Goal: Information Seeking & Learning: Learn about a topic

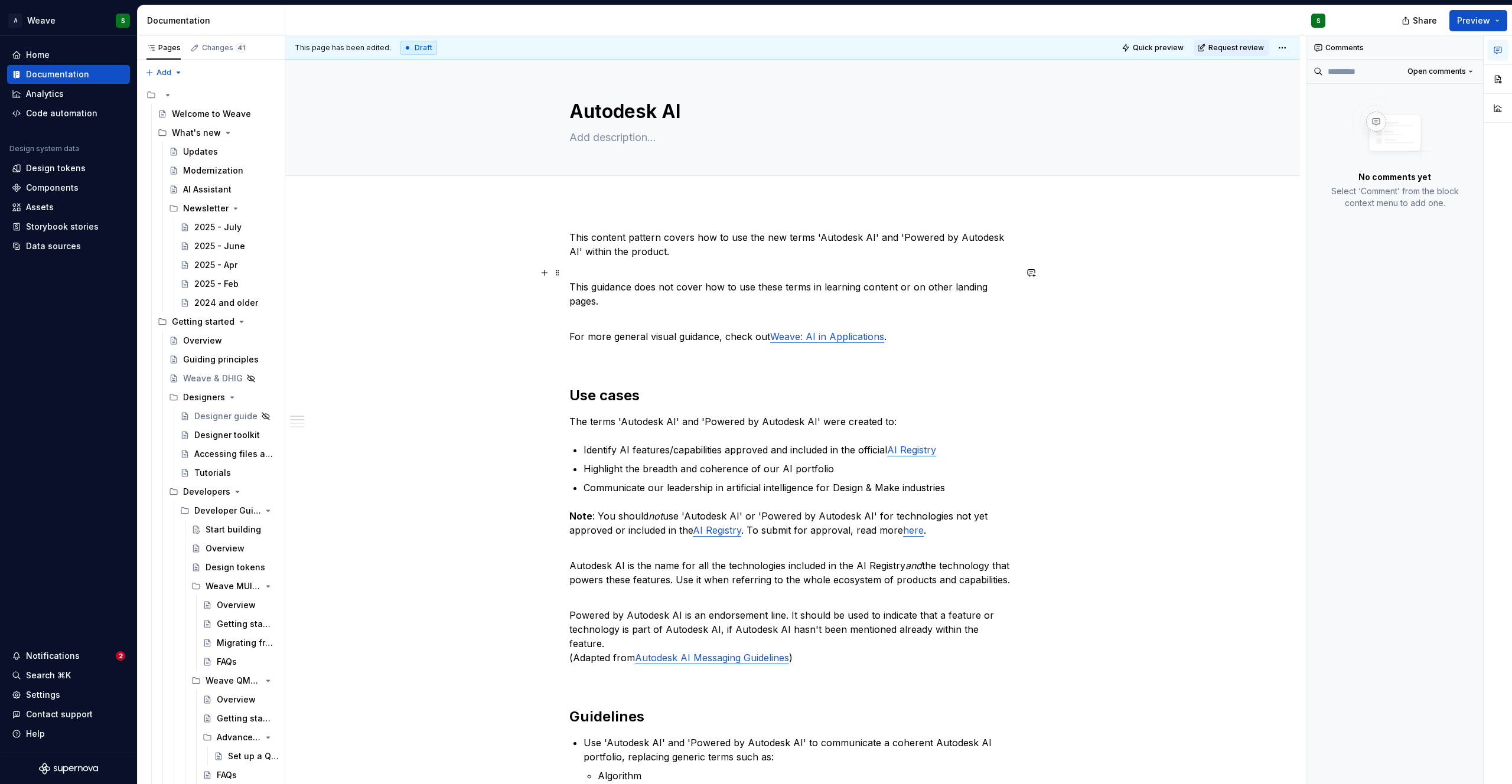
scroll to position [1486, 0]
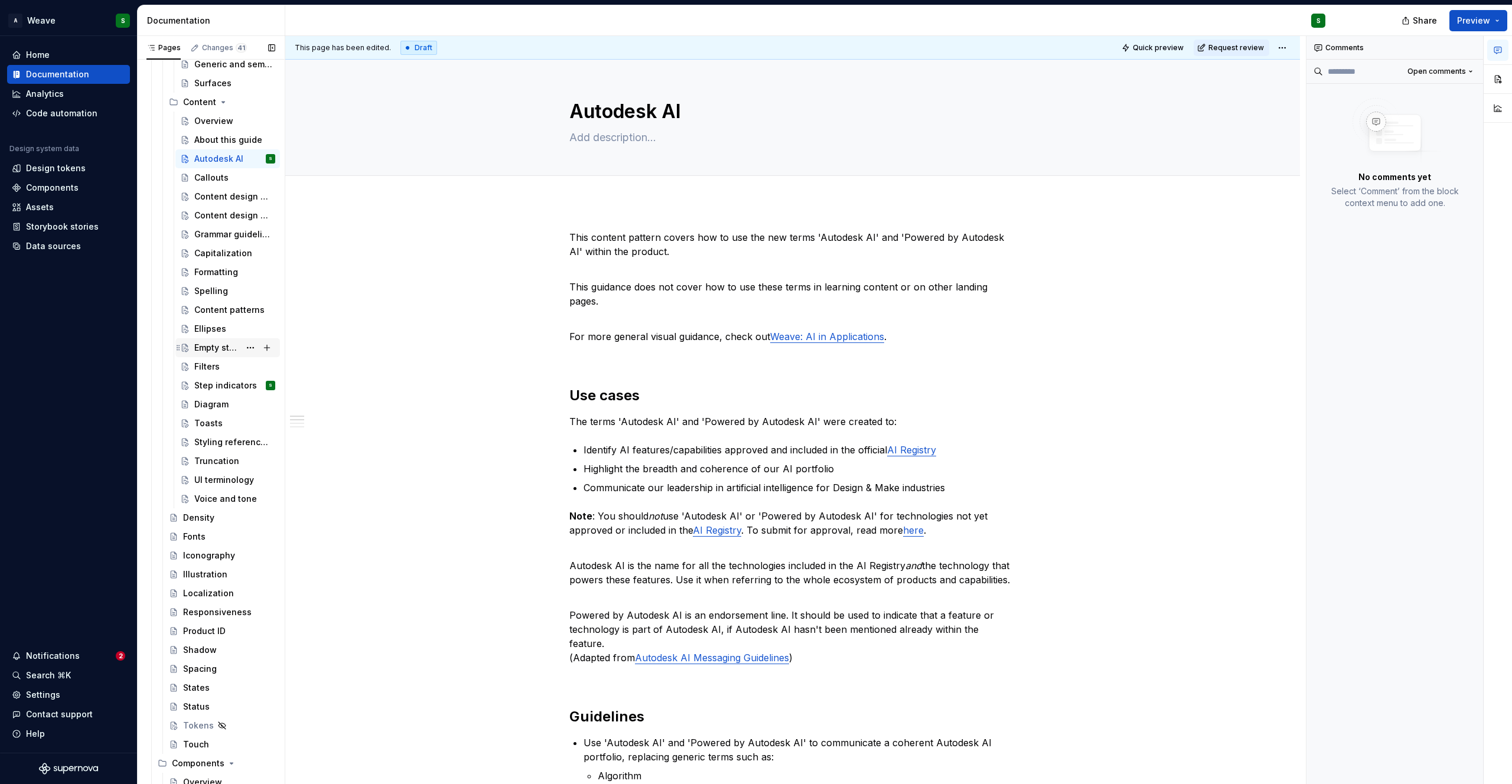
click at [219, 344] on div "Empty states" at bounding box center [217, 348] width 46 height 12
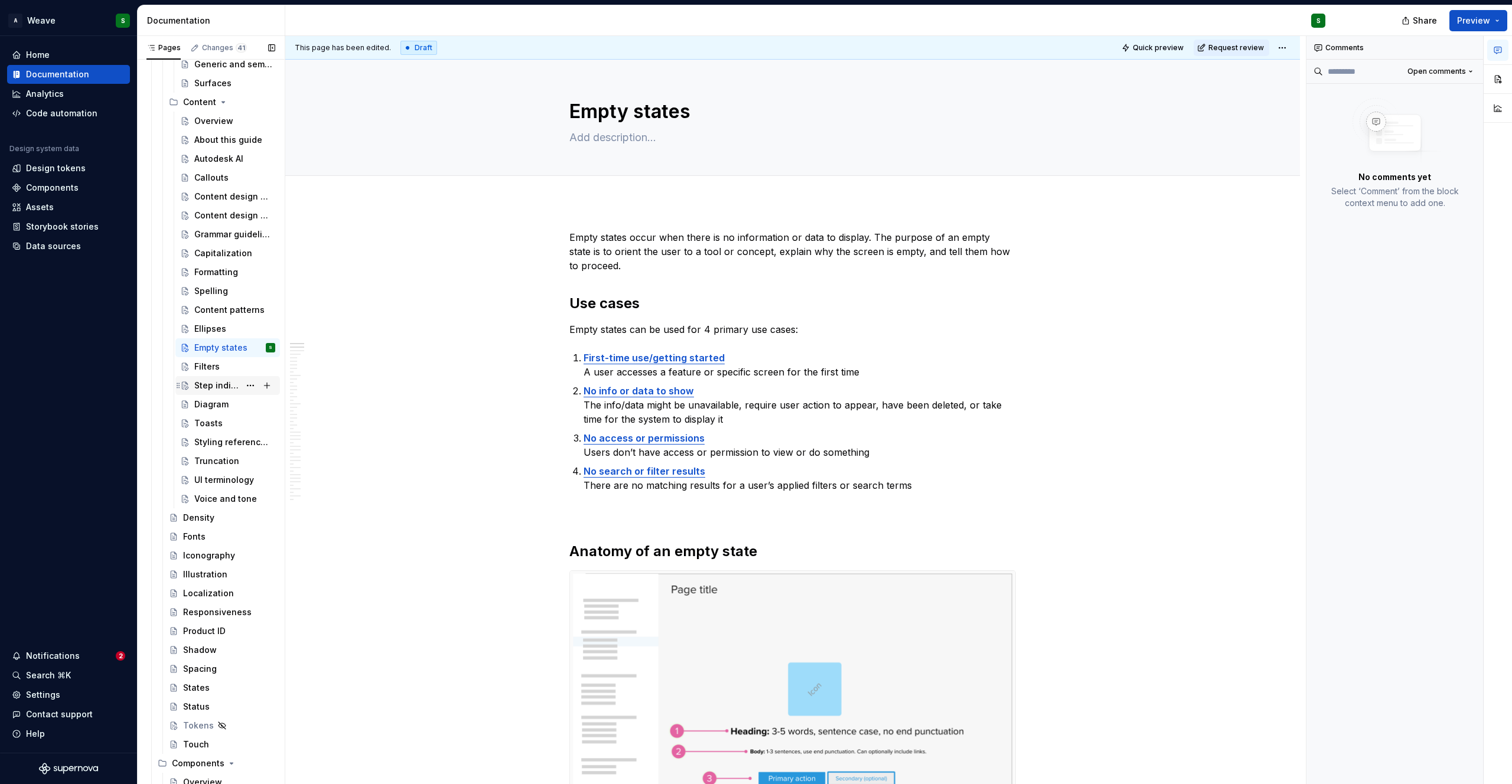
click at [204, 384] on div "Step indicators" at bounding box center [217, 386] width 46 height 12
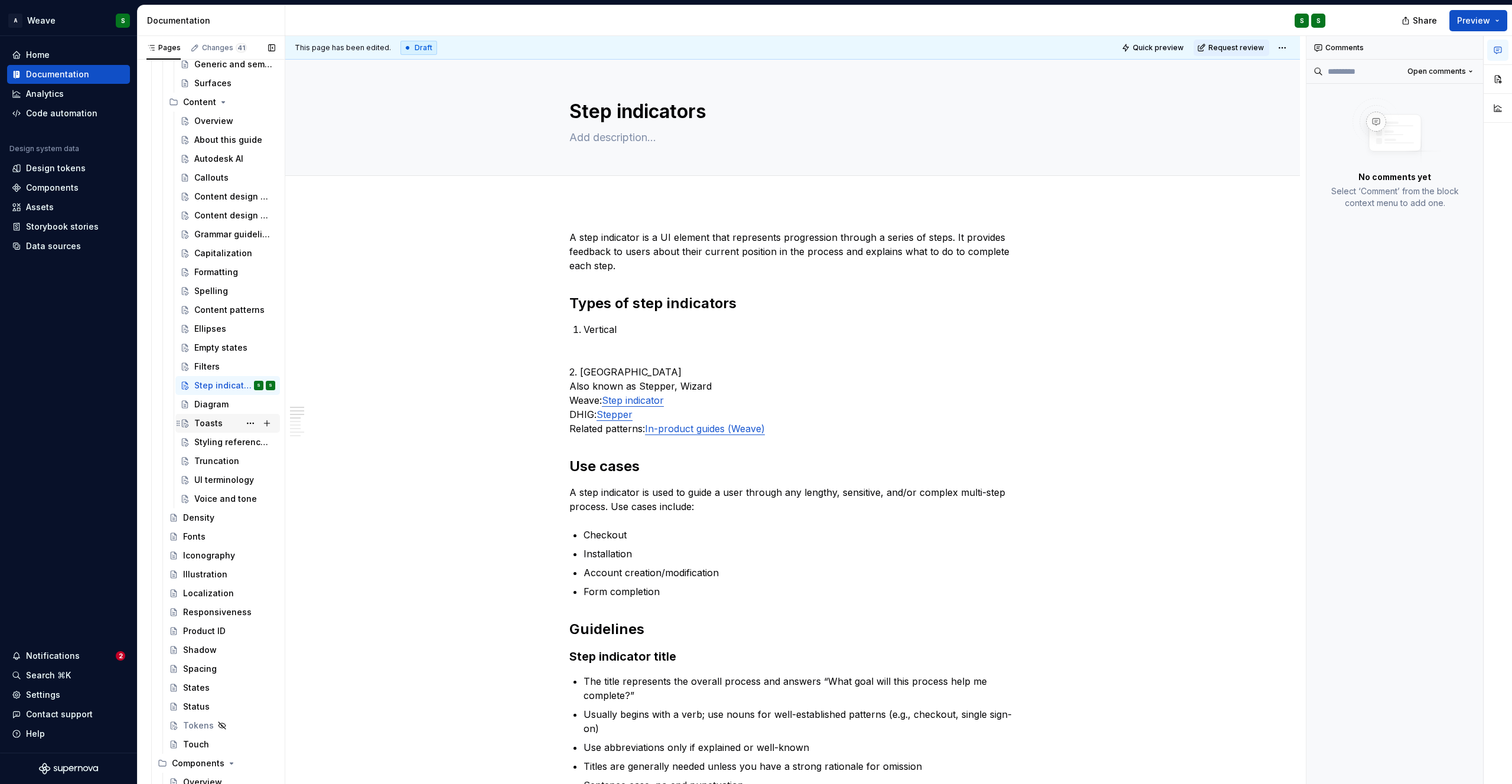
click at [211, 422] on div "Toasts" at bounding box center [208, 424] width 28 height 12
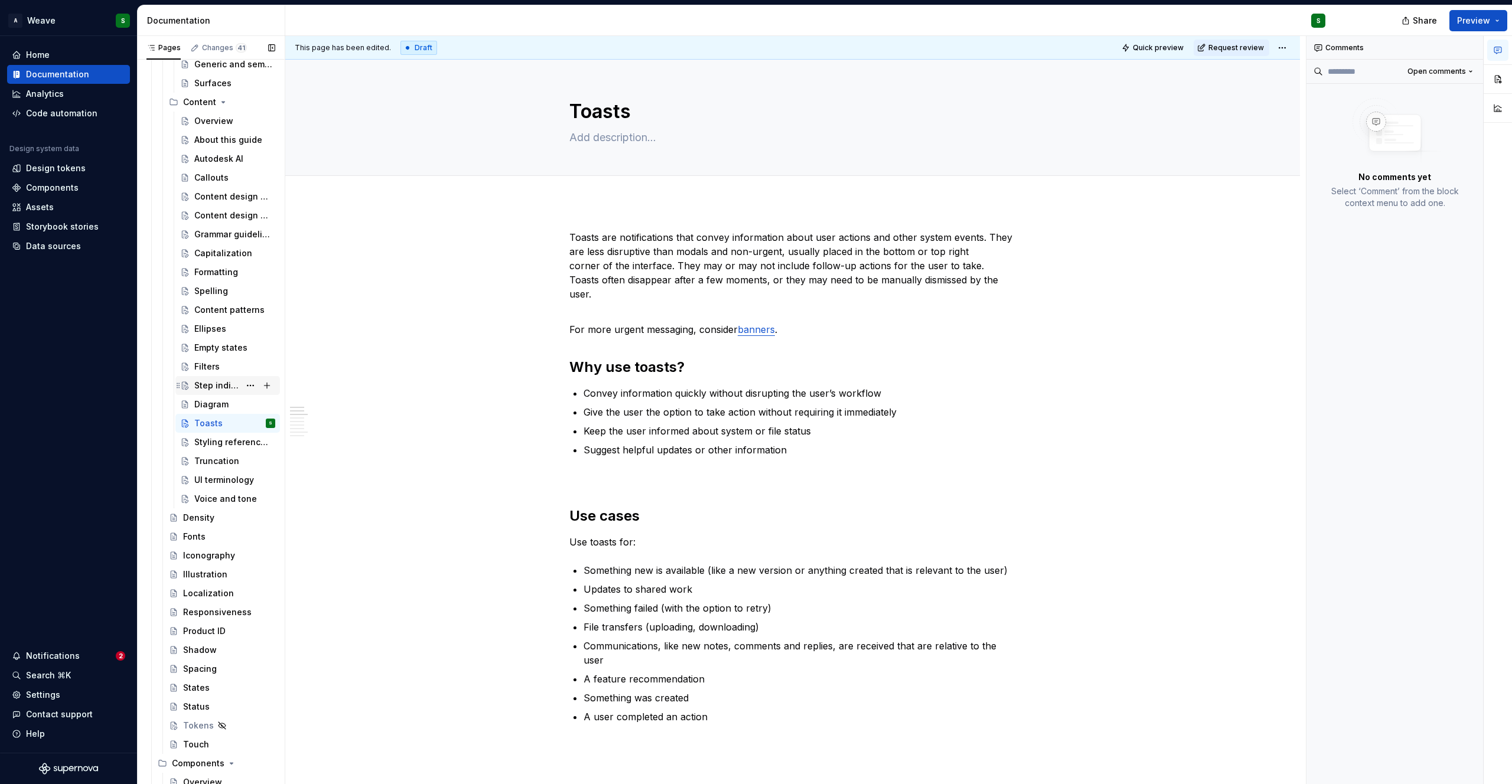
click at [205, 382] on div "Step indicators" at bounding box center [217, 386] width 46 height 12
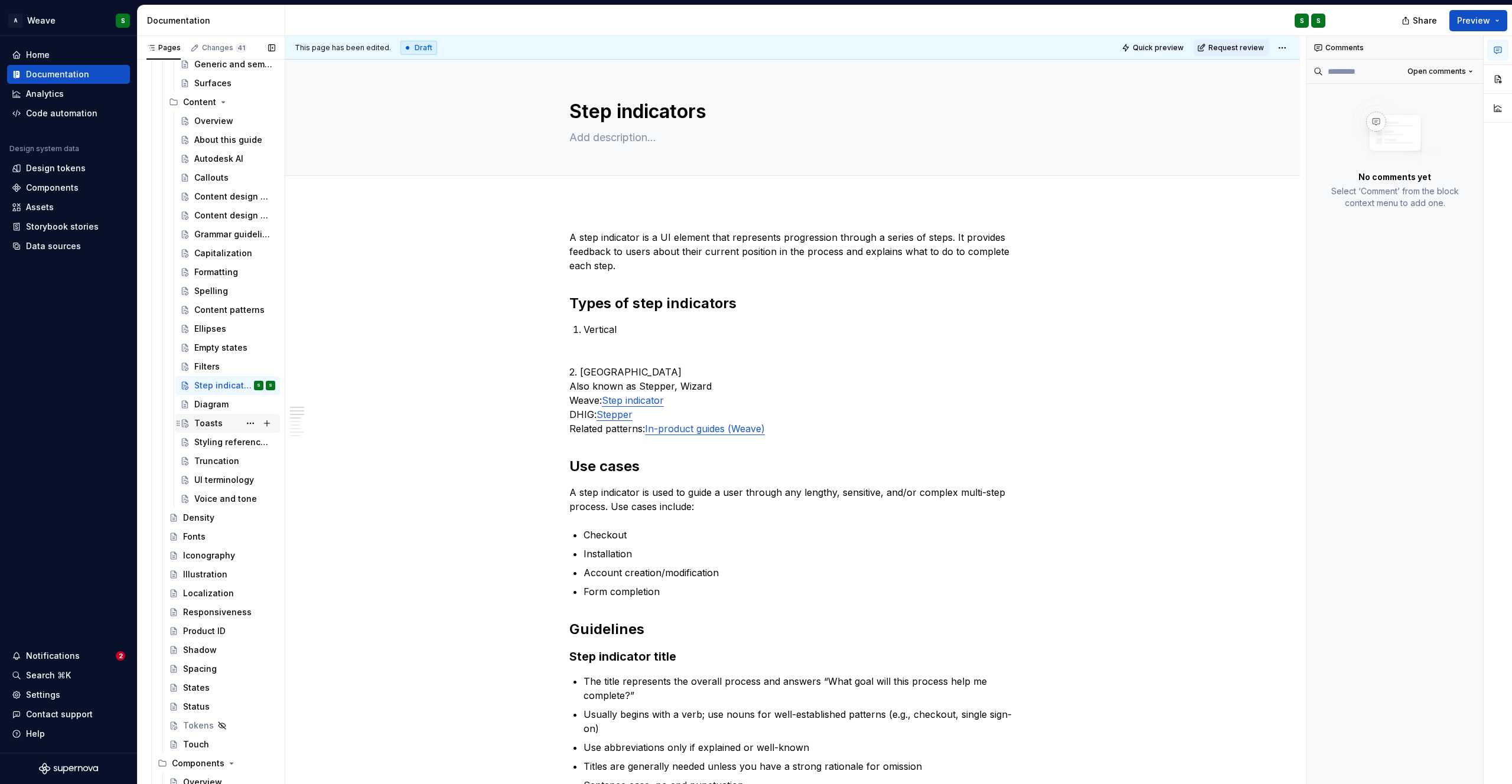
click at [208, 421] on div "Toasts" at bounding box center [208, 424] width 28 height 12
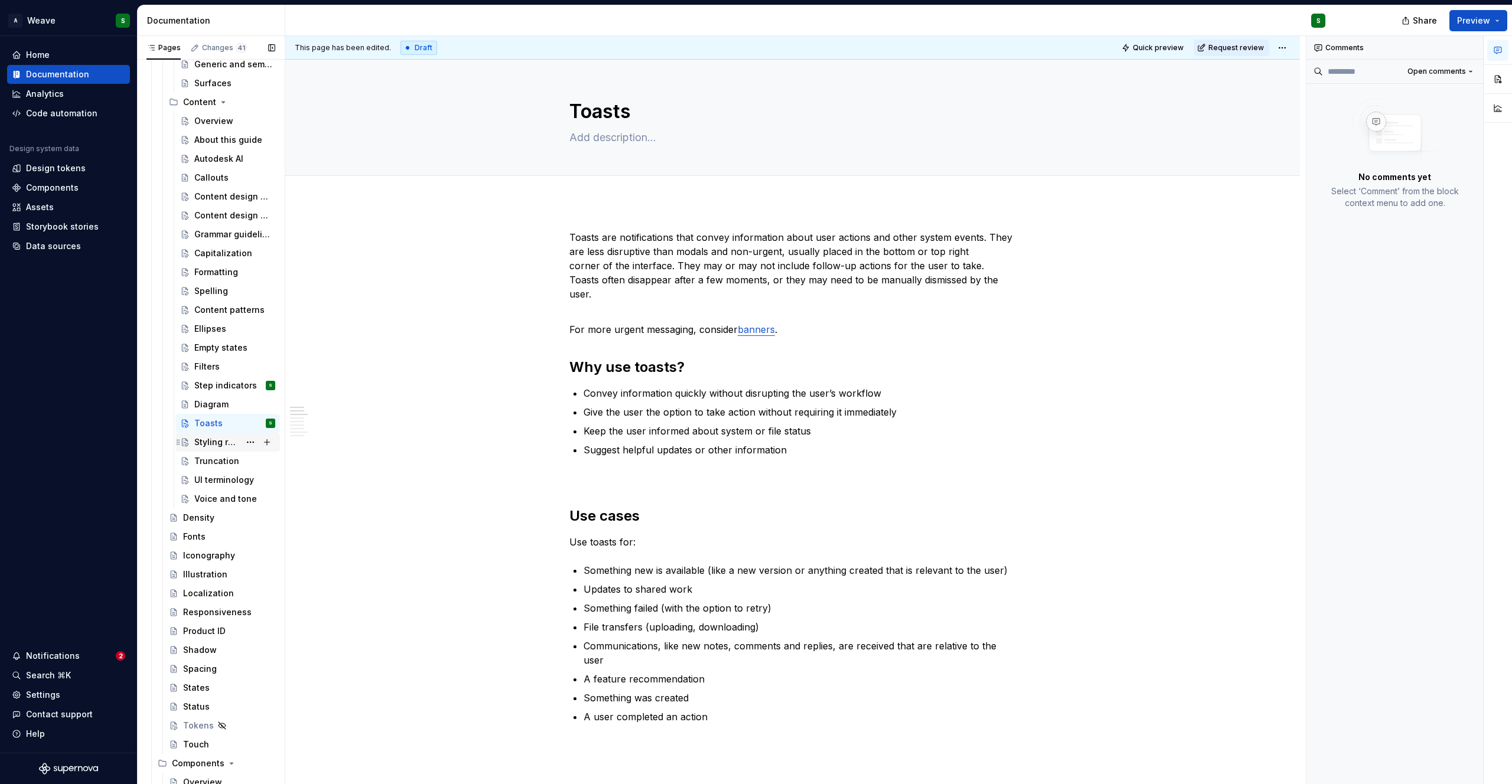
click at [200, 444] on div "Styling references to UI elements" at bounding box center [217, 443] width 46 height 12
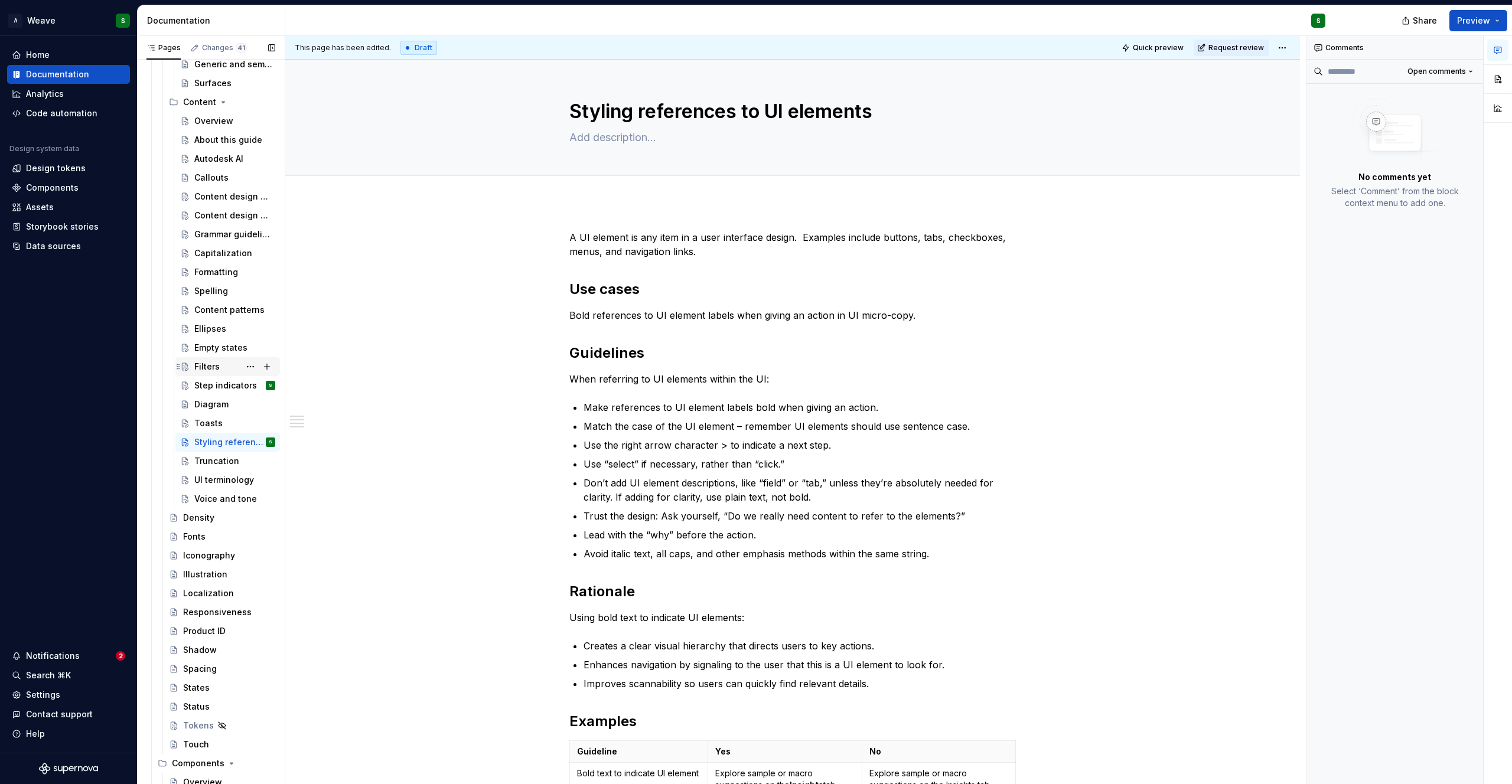
click at [200, 364] on div "Filters" at bounding box center [207, 367] width 25 height 12
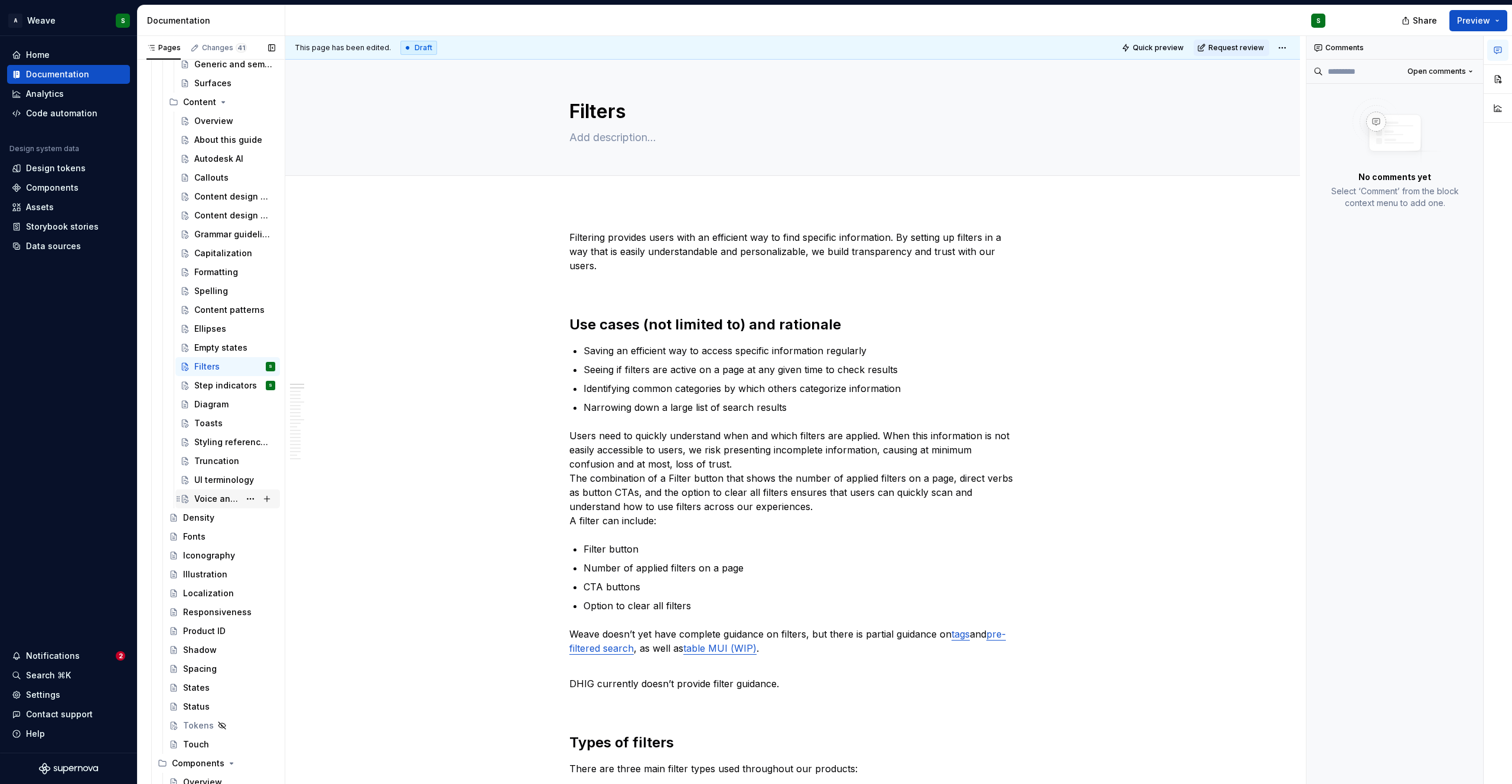
click at [200, 497] on div "Voice and tone" at bounding box center [217, 499] width 46 height 12
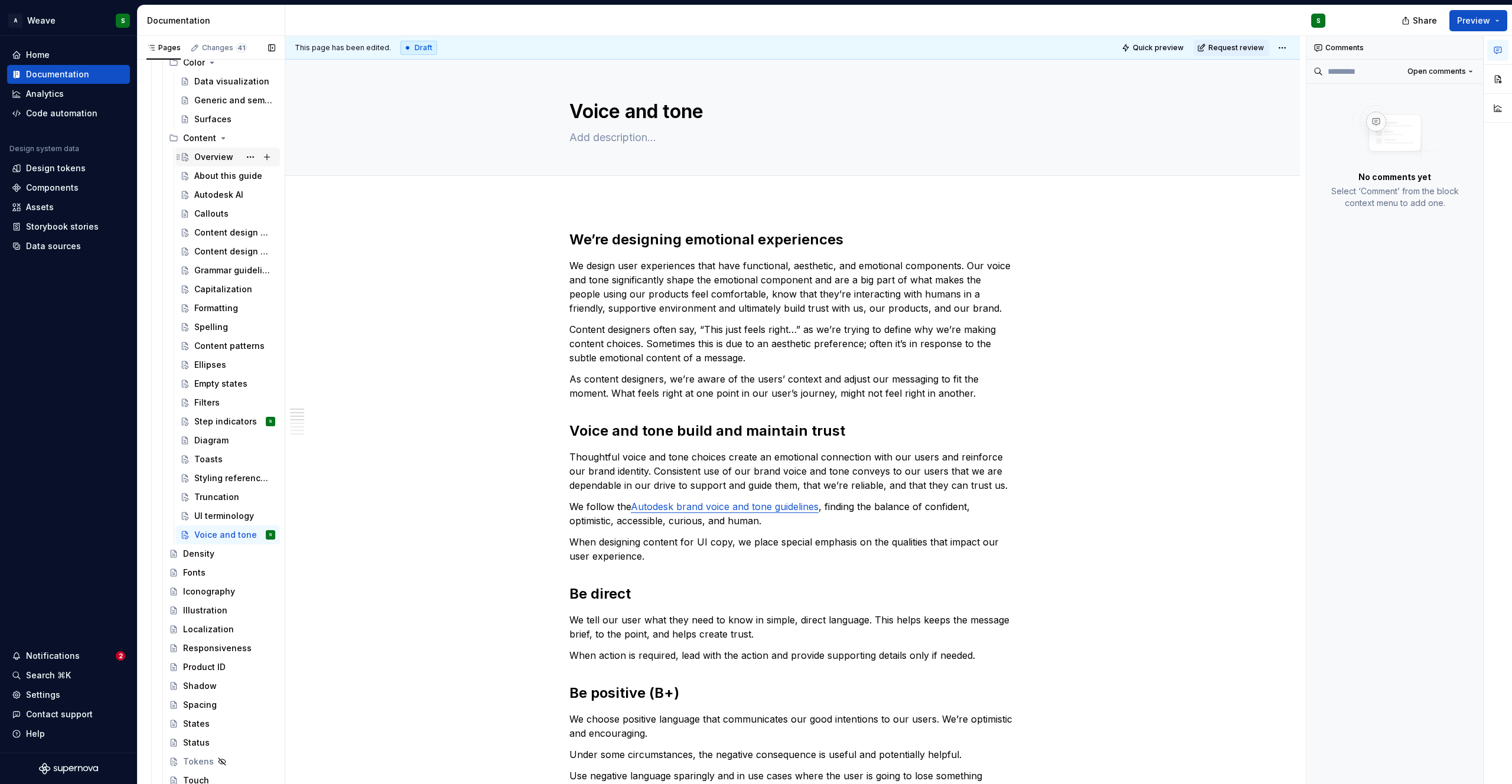
scroll to position [1451, 0]
click at [202, 154] on div "Overview" at bounding box center [214, 156] width 39 height 12
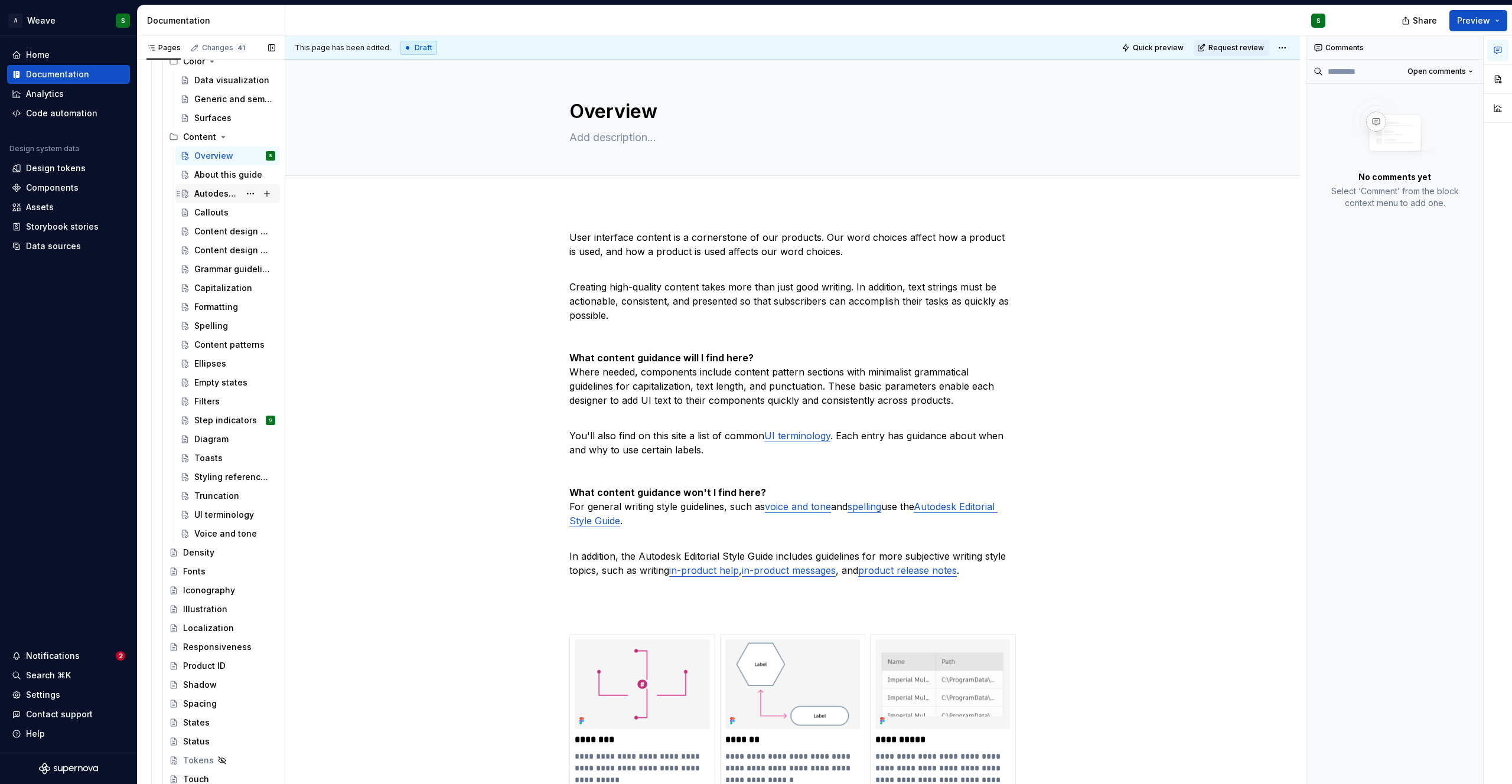
click at [214, 189] on div "Autodesk AI" at bounding box center [217, 193] width 46 height 12
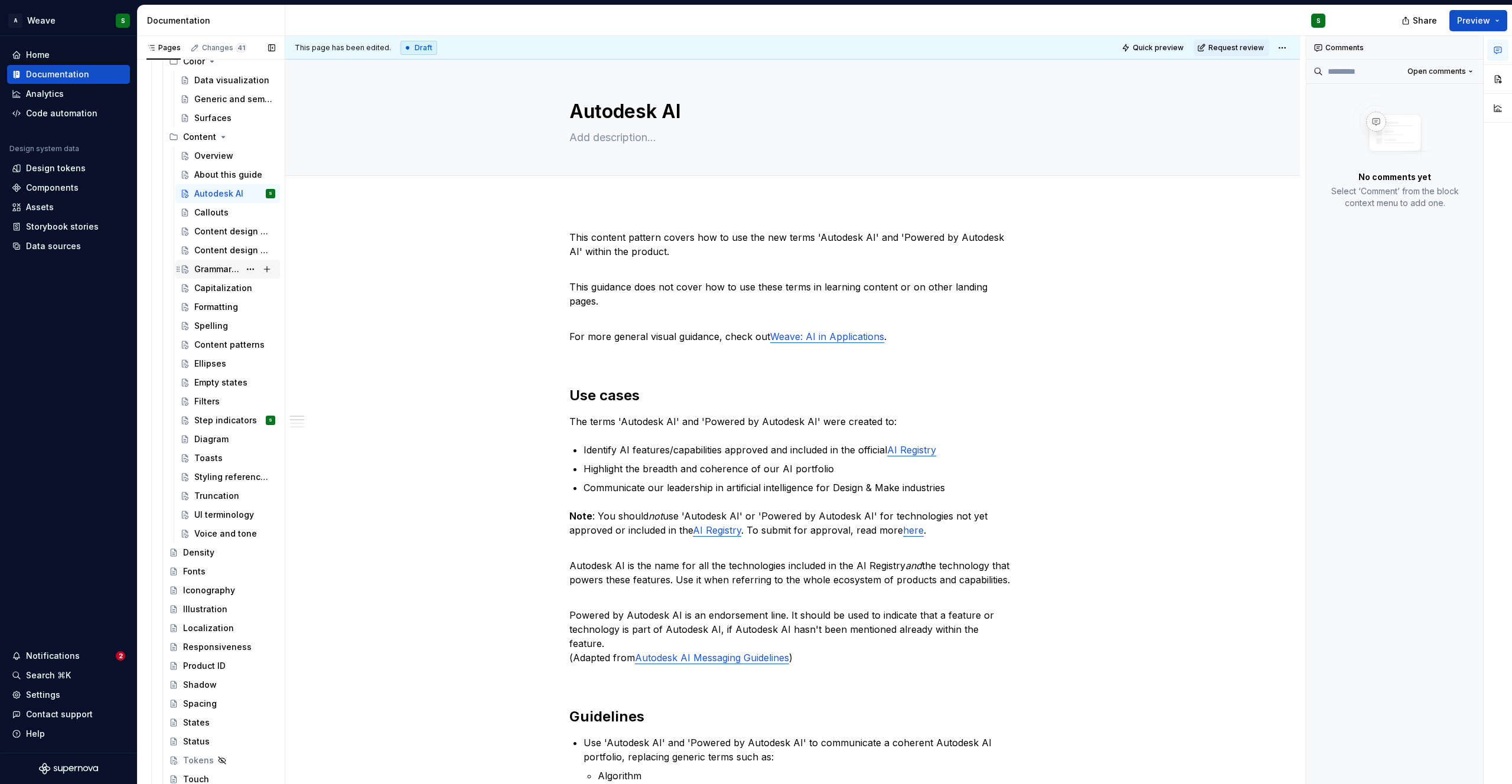
click at [211, 268] on div "Grammar guidelines" at bounding box center [217, 269] width 46 height 12
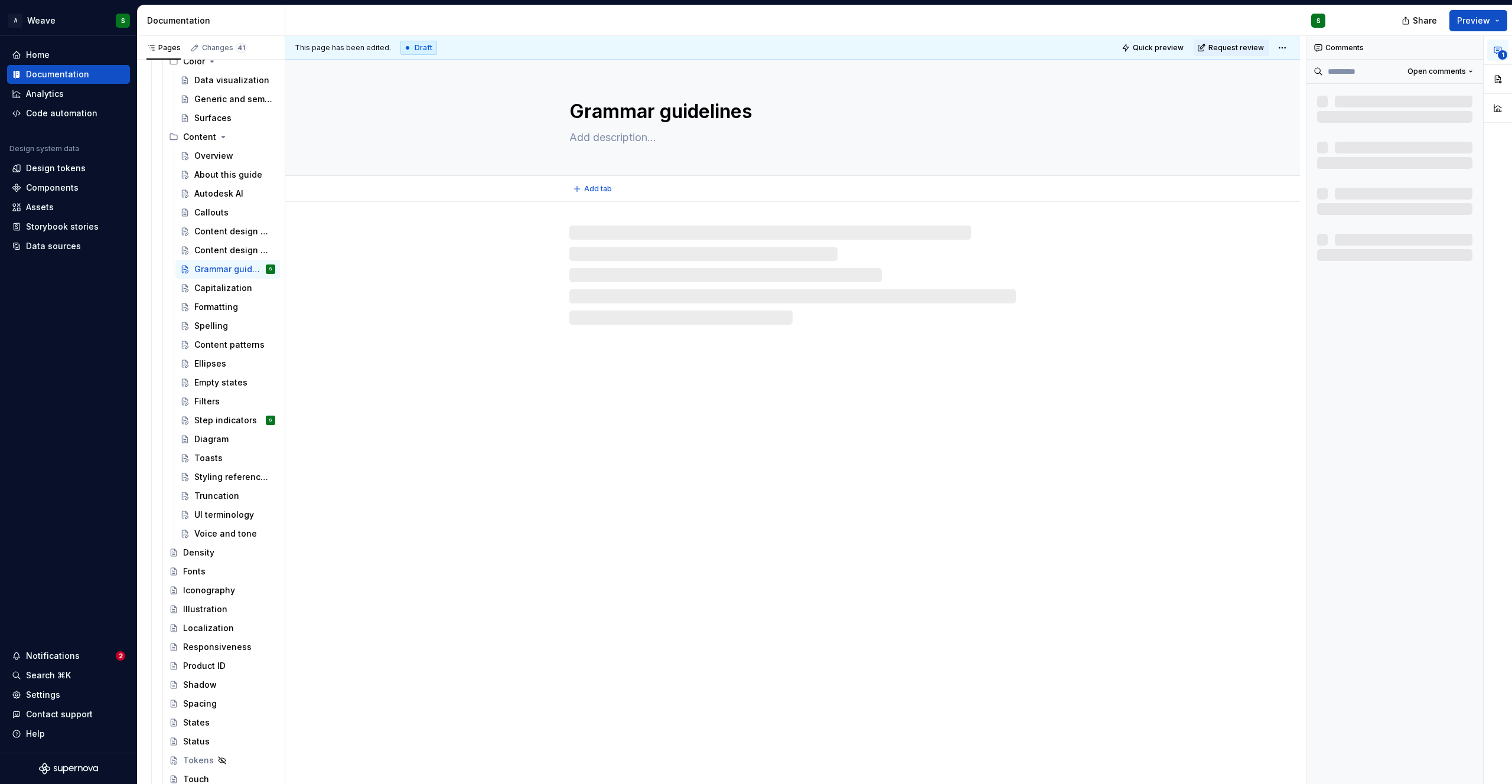
click at [633, 112] on textarea "Grammar guidelines" at bounding box center [790, 112] width 447 height 28
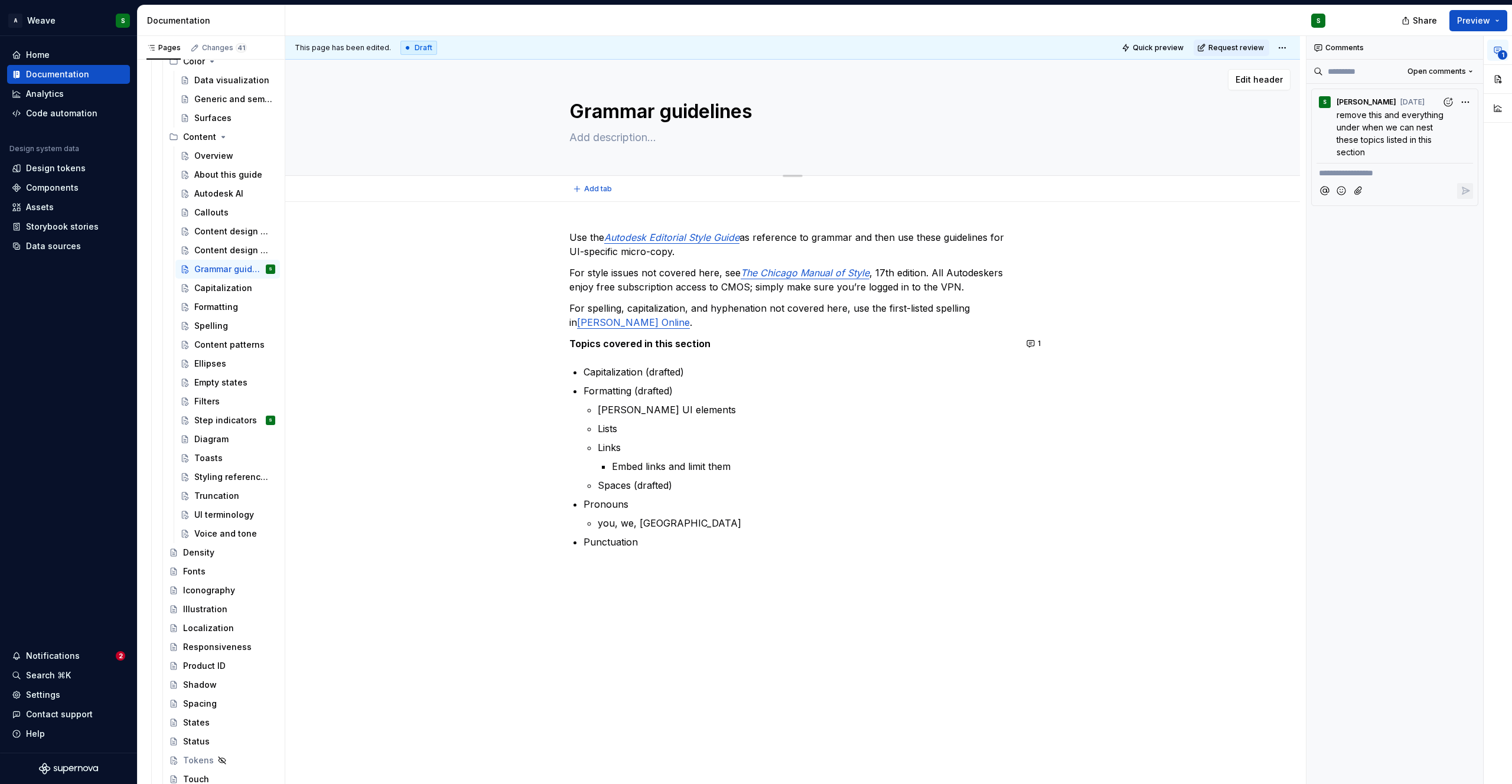
type textarea "*"
type textarea "M"
type textarea "*"
type textarea "Me"
type textarea "*"
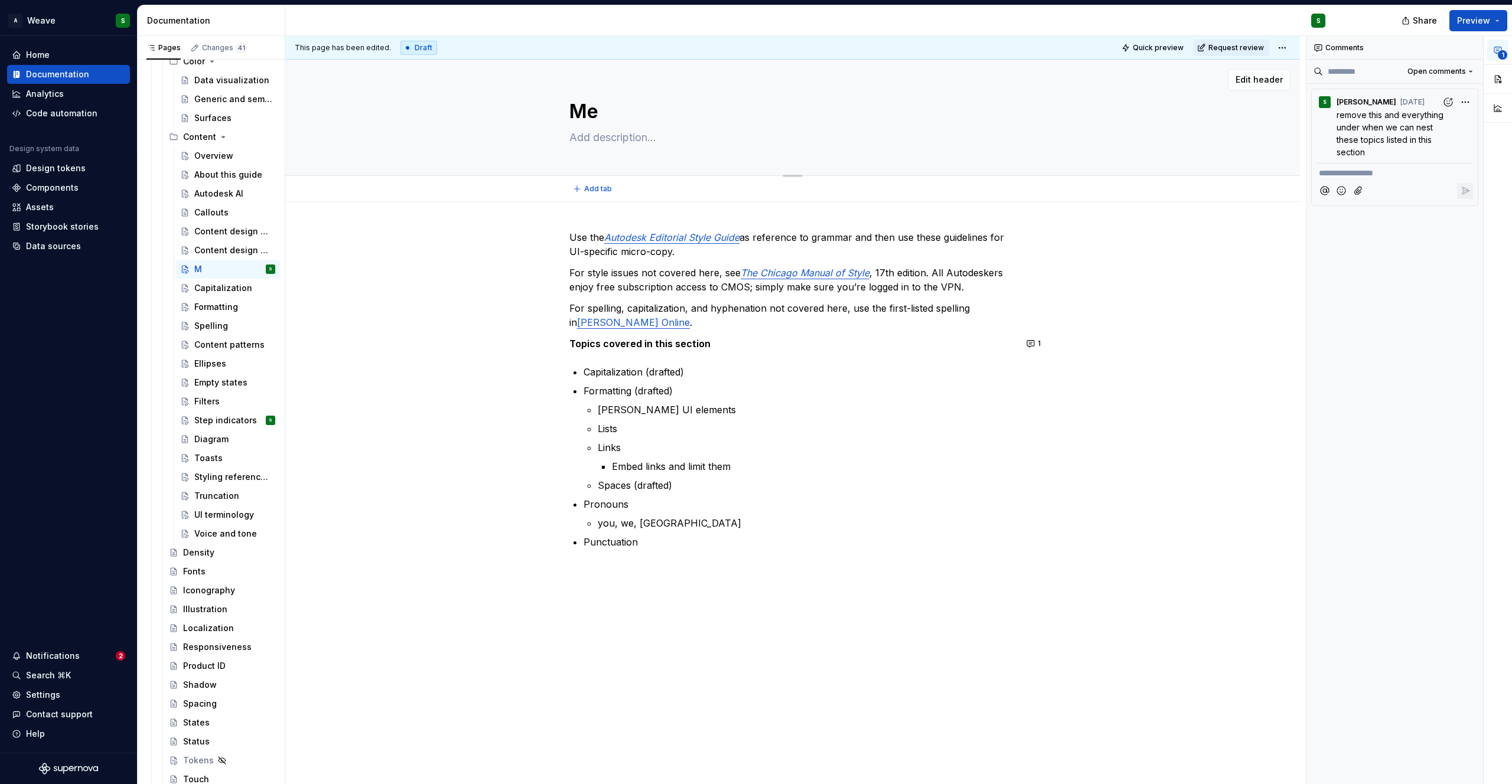
type textarea "Mec"
type textarea "*"
type textarea "Mech"
type textarea "*"
type textarea "Mecha"
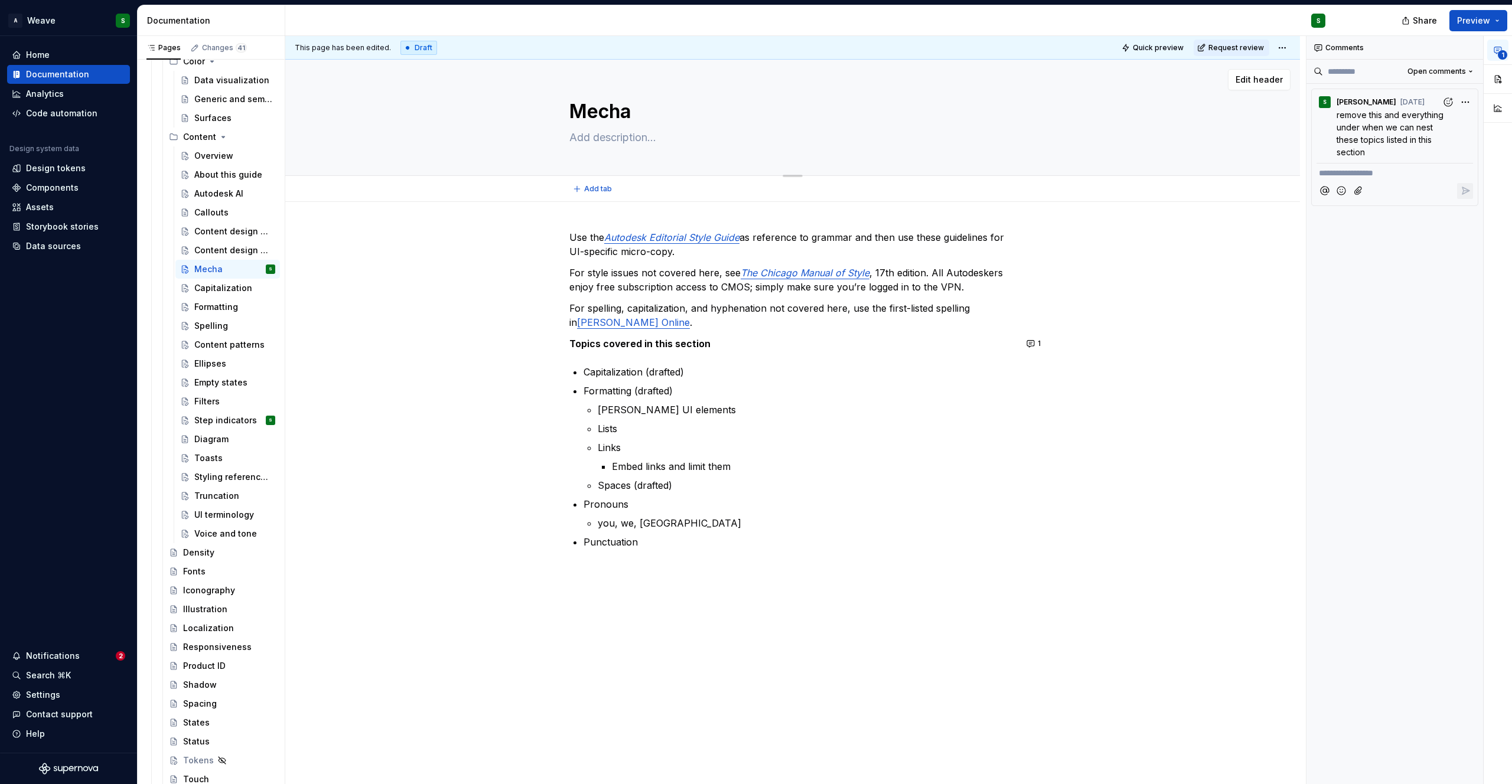
type textarea "*"
type textarea "Mechan"
type textarea "*"
type textarea "Mechani"
type textarea "*"
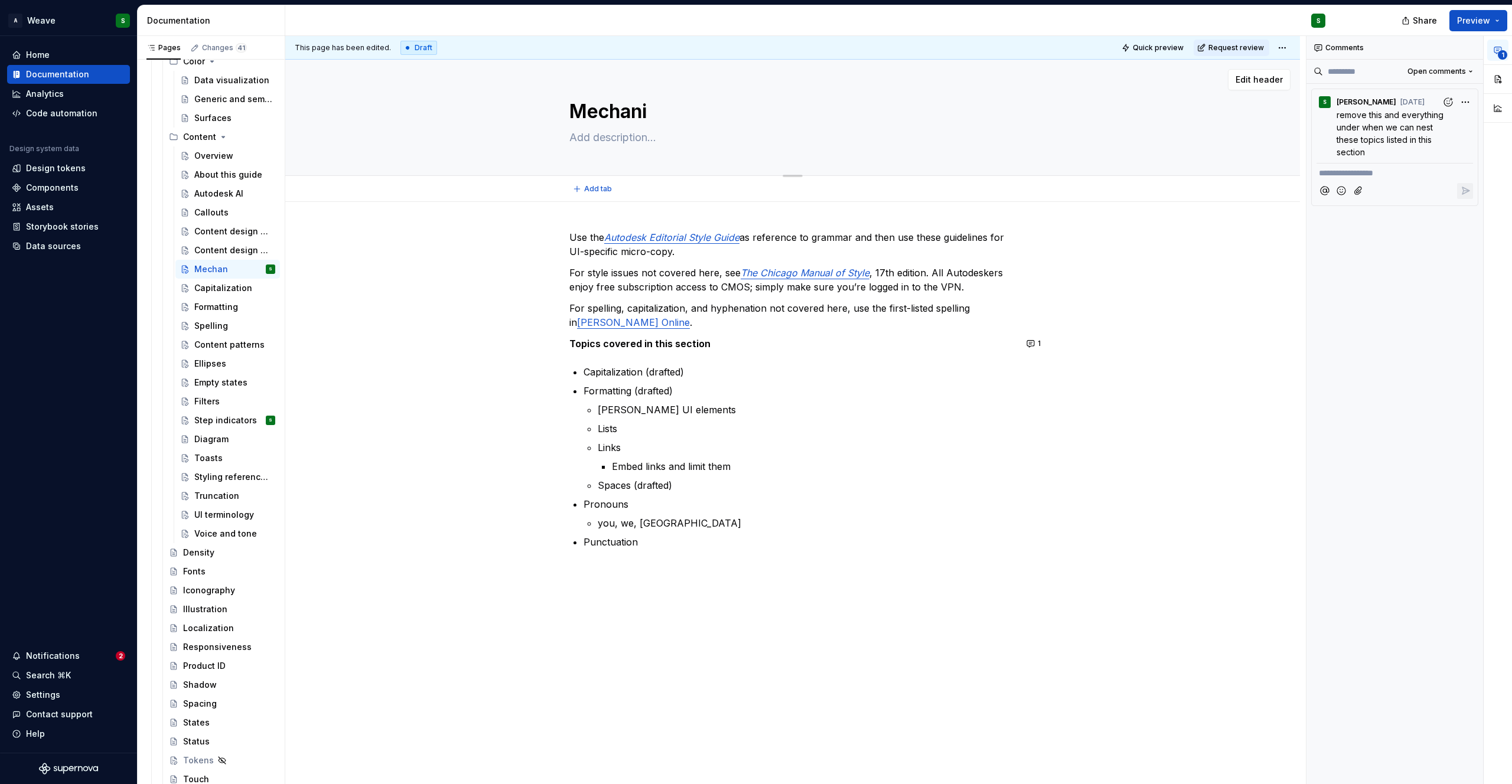
type textarea "Mechanic"
type textarea "*"
type textarea "Mechanics"
type textarea "*"
type textarea "Mechanics"
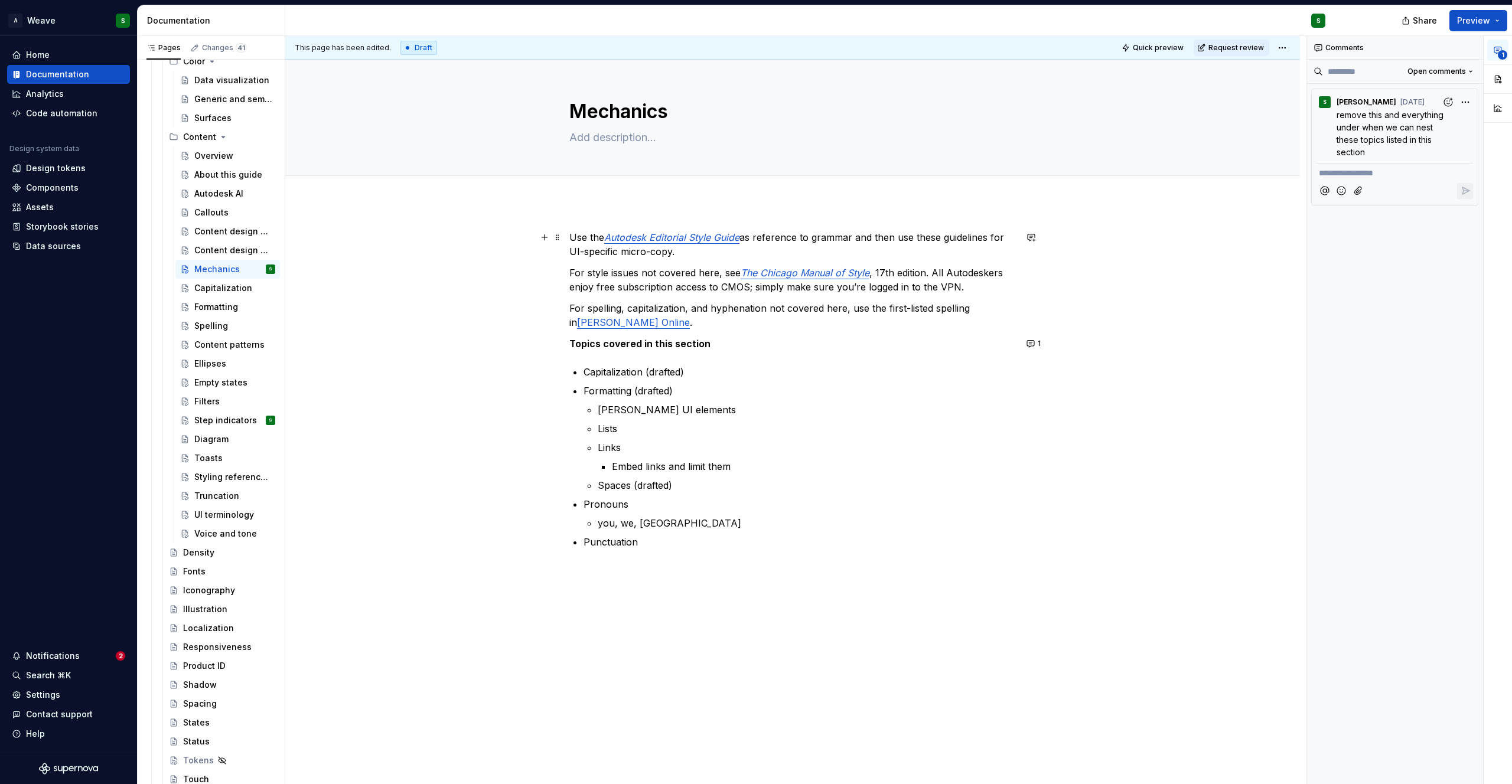
click at [585, 243] on p "Use the Autodesk Editorial Style Guide as reference to grammar and then use the…" at bounding box center [792, 244] width 447 height 28
click at [569, 238] on p "Use the Autodesk Editorial Style Guide as reference to grammar and then use the…" at bounding box center [792, 244] width 447 height 28
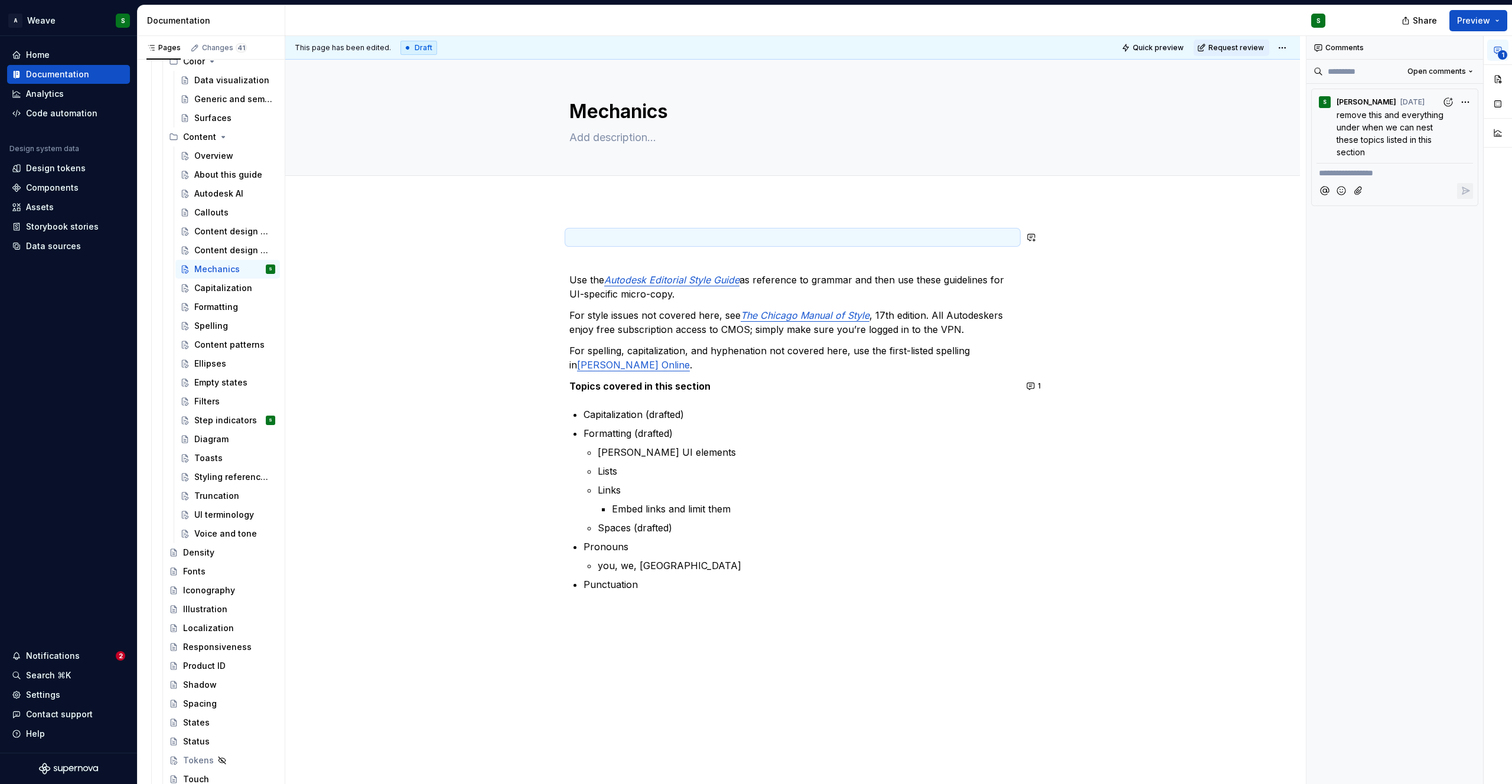
click at [618, 212] on div "Use the Autodesk Editorial Style Guide as reference to grammar and then use the…" at bounding box center [792, 522] width 1014 height 639
type textarea "*"
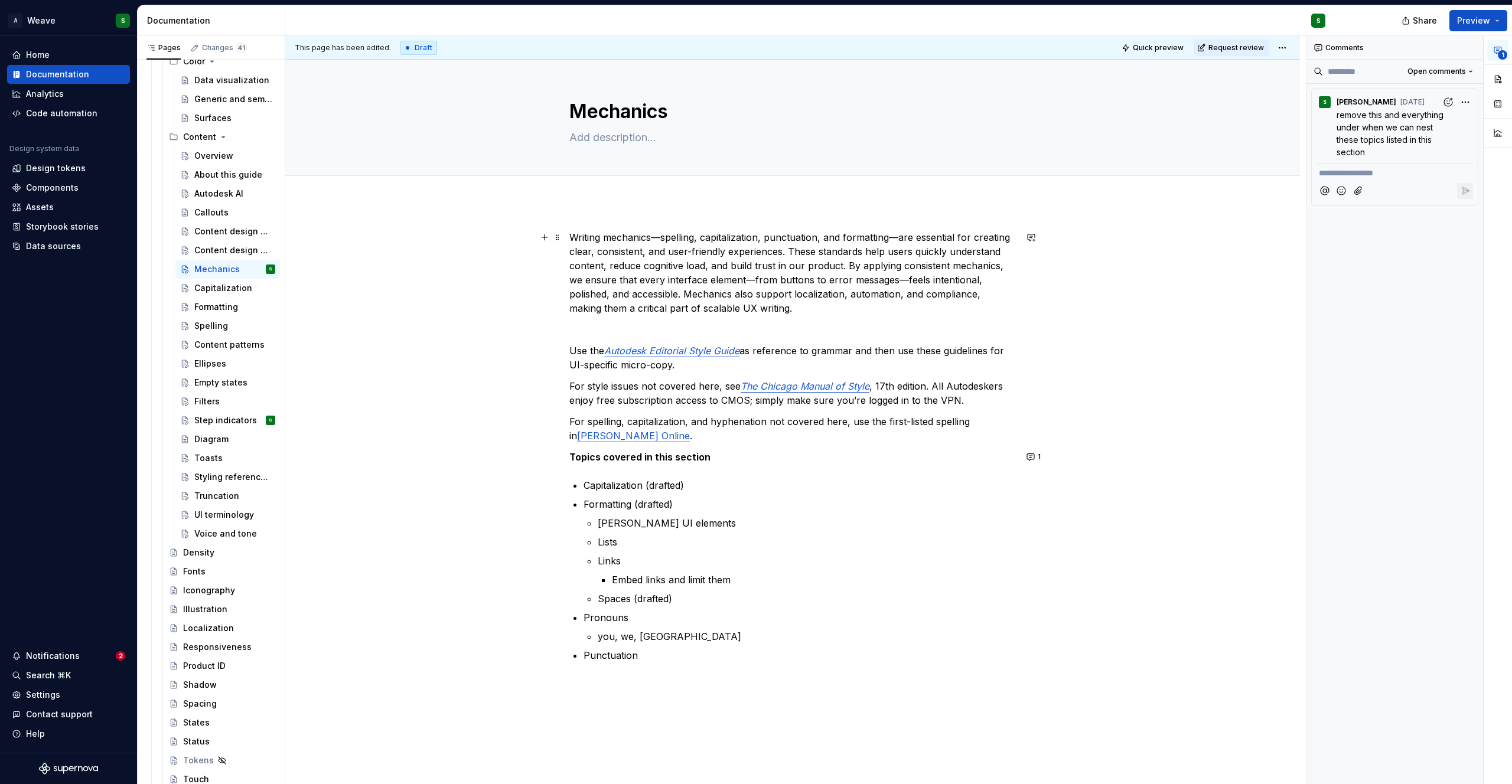
click at [838, 268] on p "Writing mechanics—spelling, capitalization, punctuation, and formatting—are ess…" at bounding box center [792, 272] width 447 height 85
drag, startPoint x: 610, startPoint y: 236, endPoint x: 558, endPoint y: 230, distance: 52.3
click at [558, 230] on div "Writing mechanics—spelling, capitalization, punctuation, and formatting—are ess…" at bounding box center [792, 557] width 1014 height 710
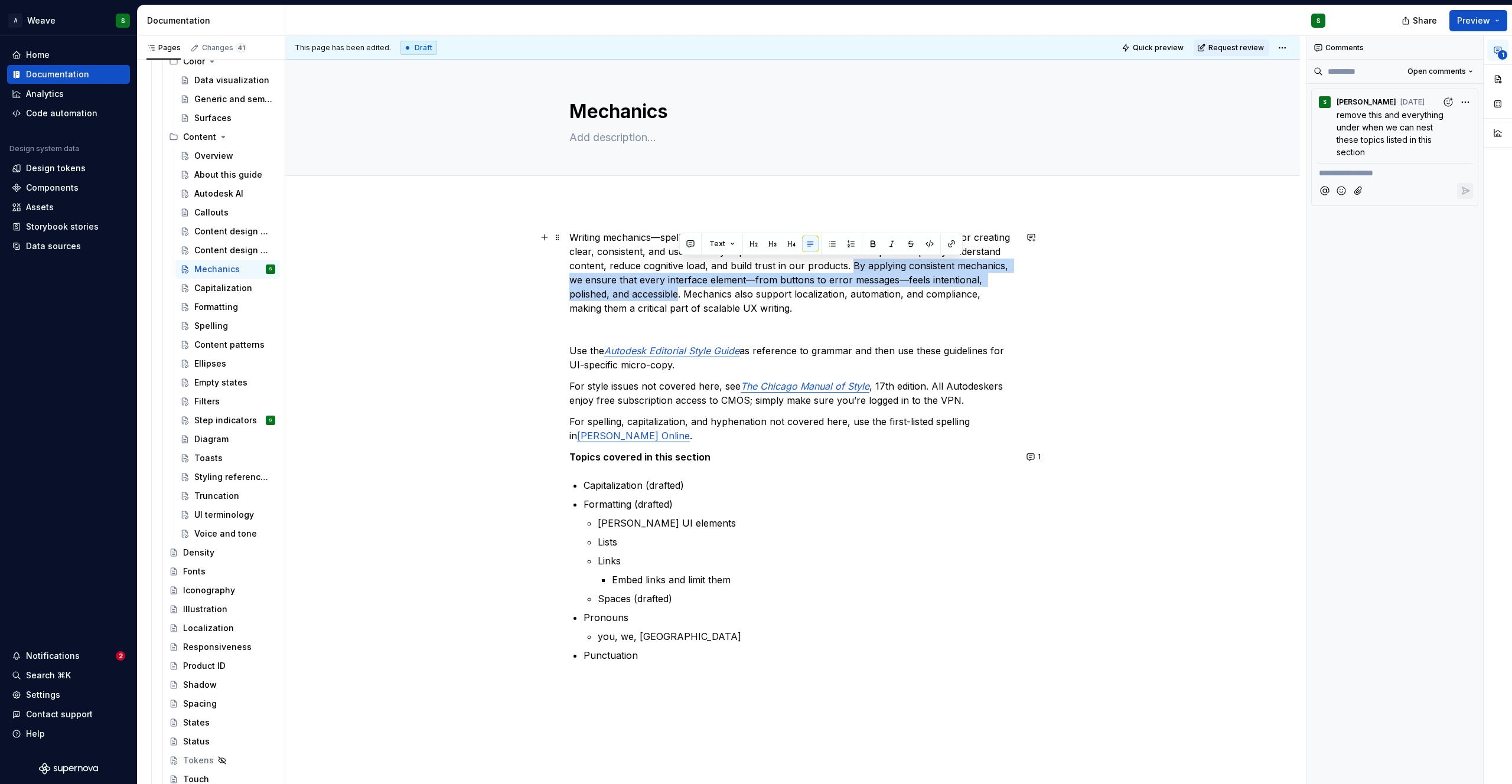
drag, startPoint x: 850, startPoint y: 267, endPoint x: 680, endPoint y: 292, distance: 171.8
click at [680, 292] on p "Writing mechanics—spelling, capitalization, punctuation, and formatting—are ess…" at bounding box center [792, 272] width 447 height 85
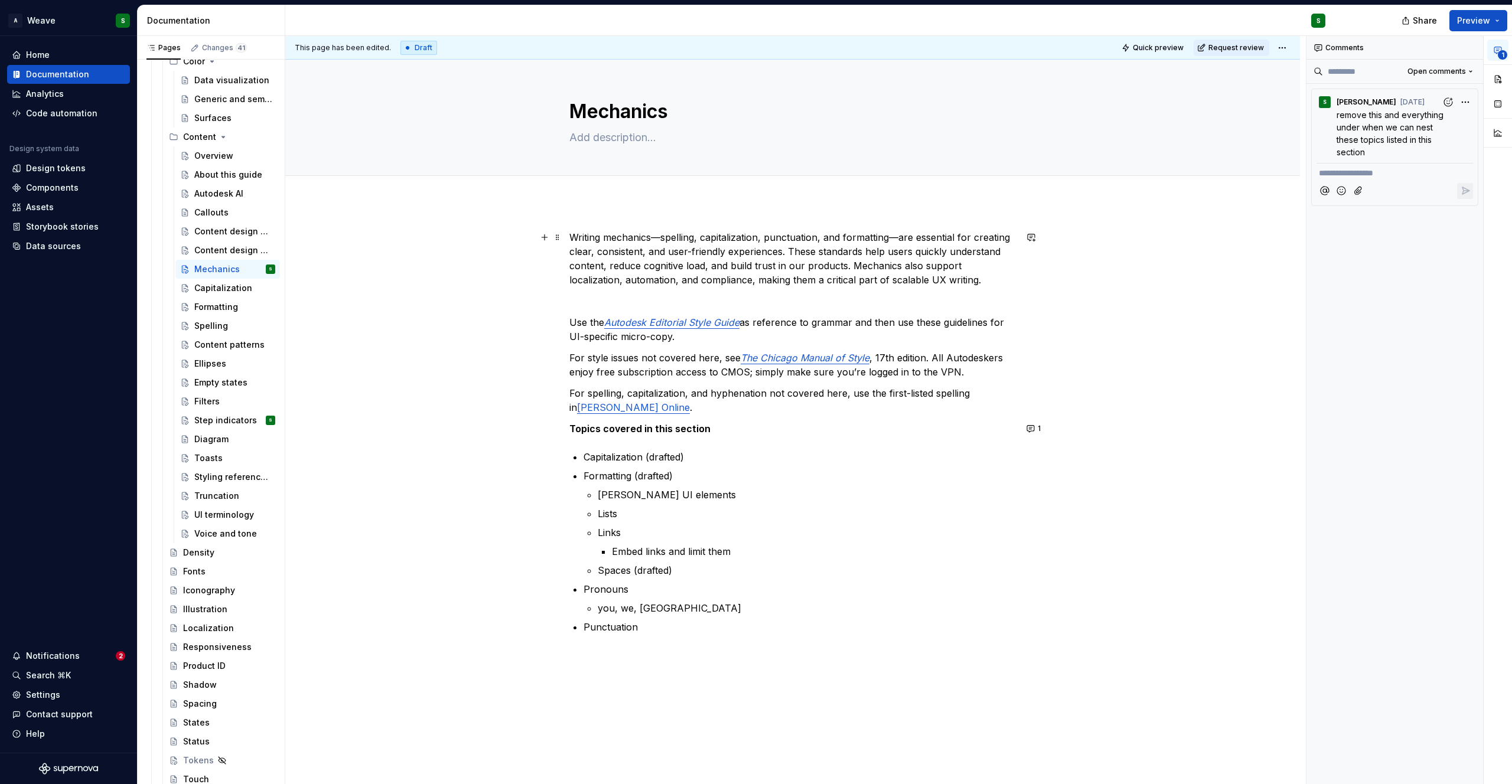
click at [941, 267] on p "Writing mechanics—spelling, capitalization, punctuation, and formatting—are ess…" at bounding box center [792, 258] width 447 height 57
drag, startPoint x: 889, startPoint y: 283, endPoint x: 974, endPoint y: 281, distance: 85.0
click at [974, 281] on p "Writing mechanics—spelling, capitalization, punctuation, and formatting—are ess…" at bounding box center [792, 258] width 447 height 57
drag, startPoint x: 749, startPoint y: 281, endPoint x: 977, endPoint y: 275, distance: 228.1
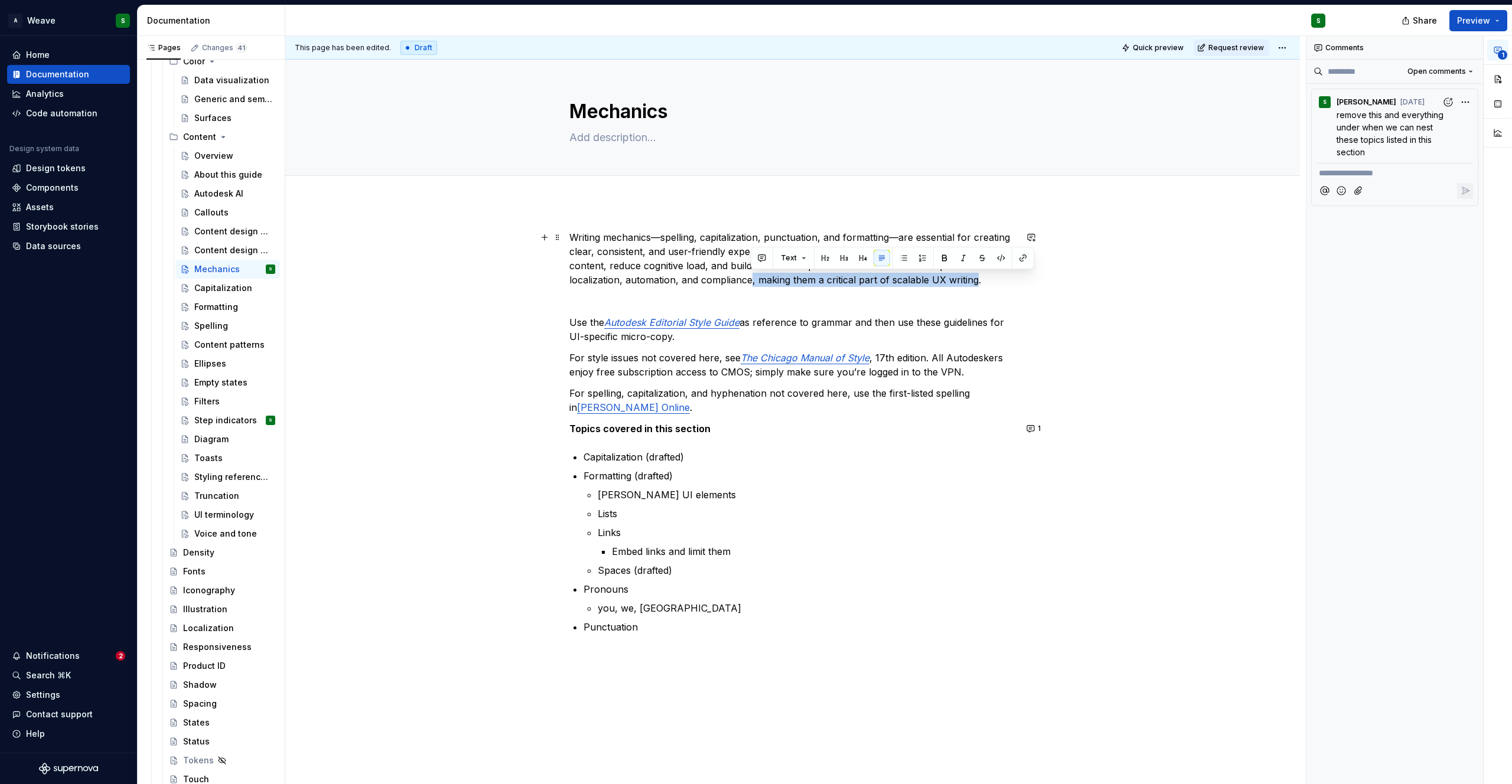
click at [977, 275] on p "Writing mechanics—spelling, capitalization, punctuation, and formatting—are ess…" at bounding box center [792, 258] width 447 height 57
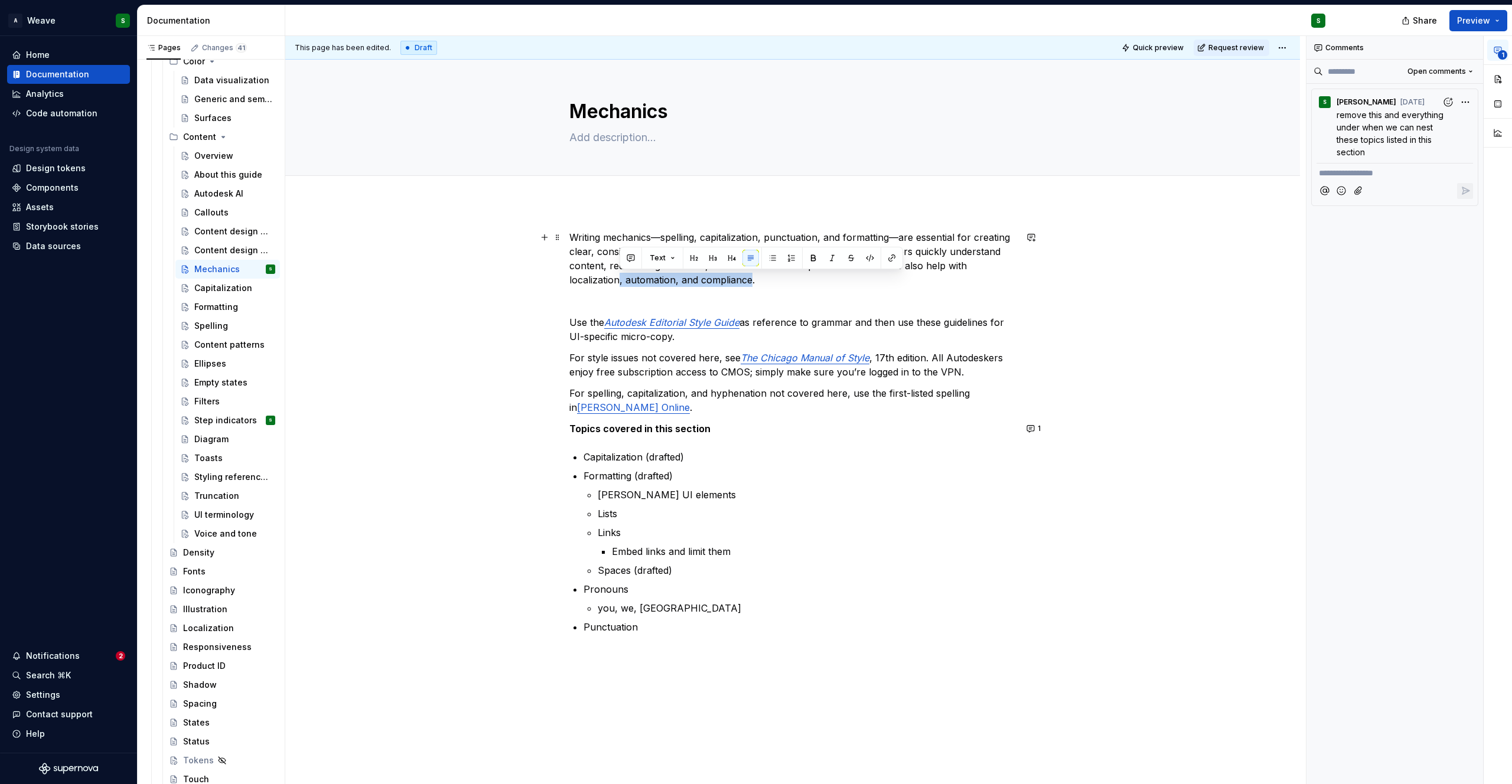
drag, startPoint x: 619, startPoint y: 283, endPoint x: 750, endPoint y: 276, distance: 131.2
click at [750, 276] on p "Writing mechanics—spelling, capitalization, punctuation, and formatting—are ess…" at bounding box center [792, 258] width 447 height 57
click at [933, 262] on p "Writing mechanics—spelling, capitalization, punctuation, and formatting—are ess…" at bounding box center [792, 258] width 447 height 57
drag, startPoint x: 959, startPoint y: 266, endPoint x: 642, endPoint y: 282, distance: 317.4
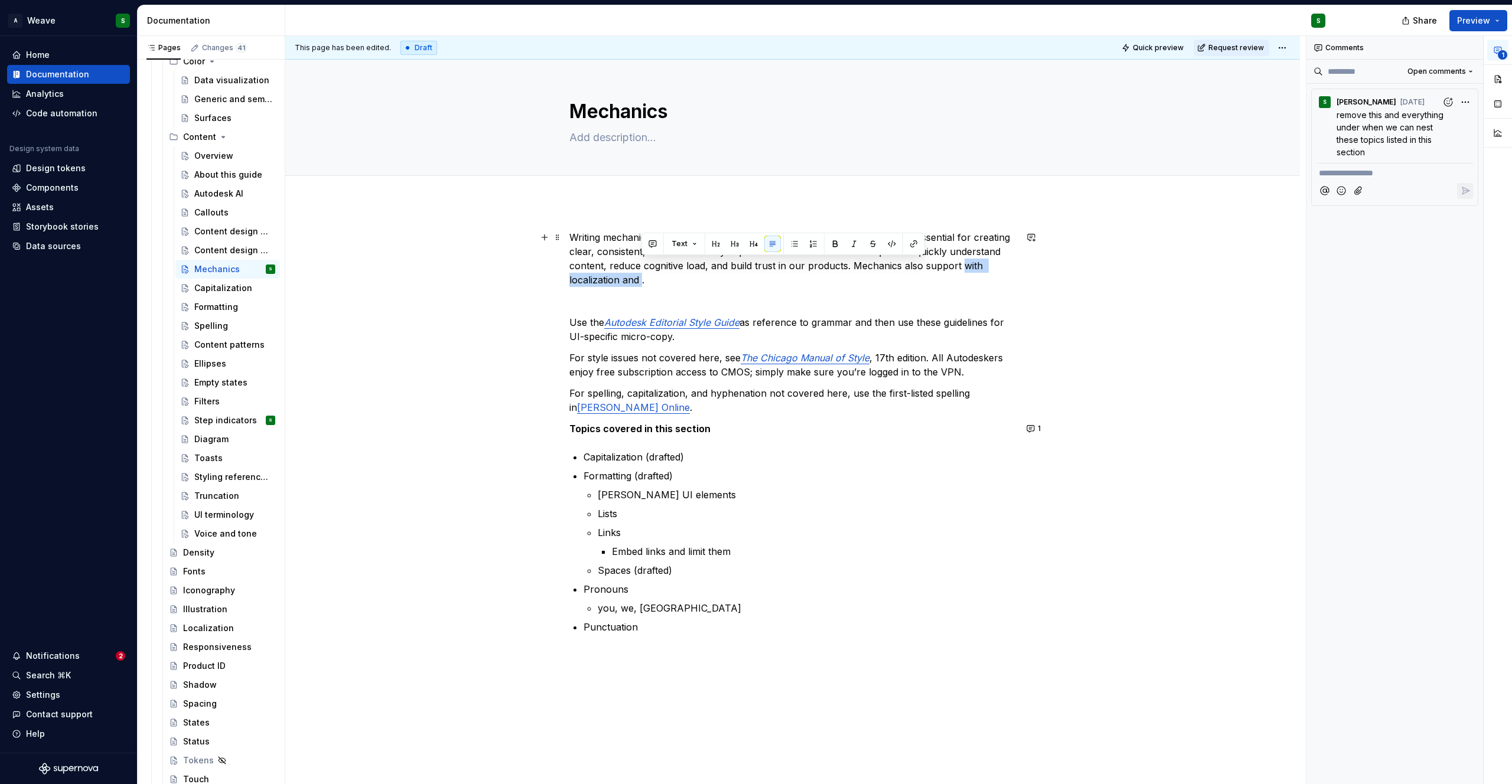
click at [642, 282] on p "Writing mechanics—spelling, capitalization, punctuation, and formatting—are ess…" at bounding box center [792, 258] width 447 height 57
click at [922, 236] on p "Writing mechanics—spelling, capitalization, punctuation, and formatting—are ess…" at bounding box center [792, 258] width 447 height 57
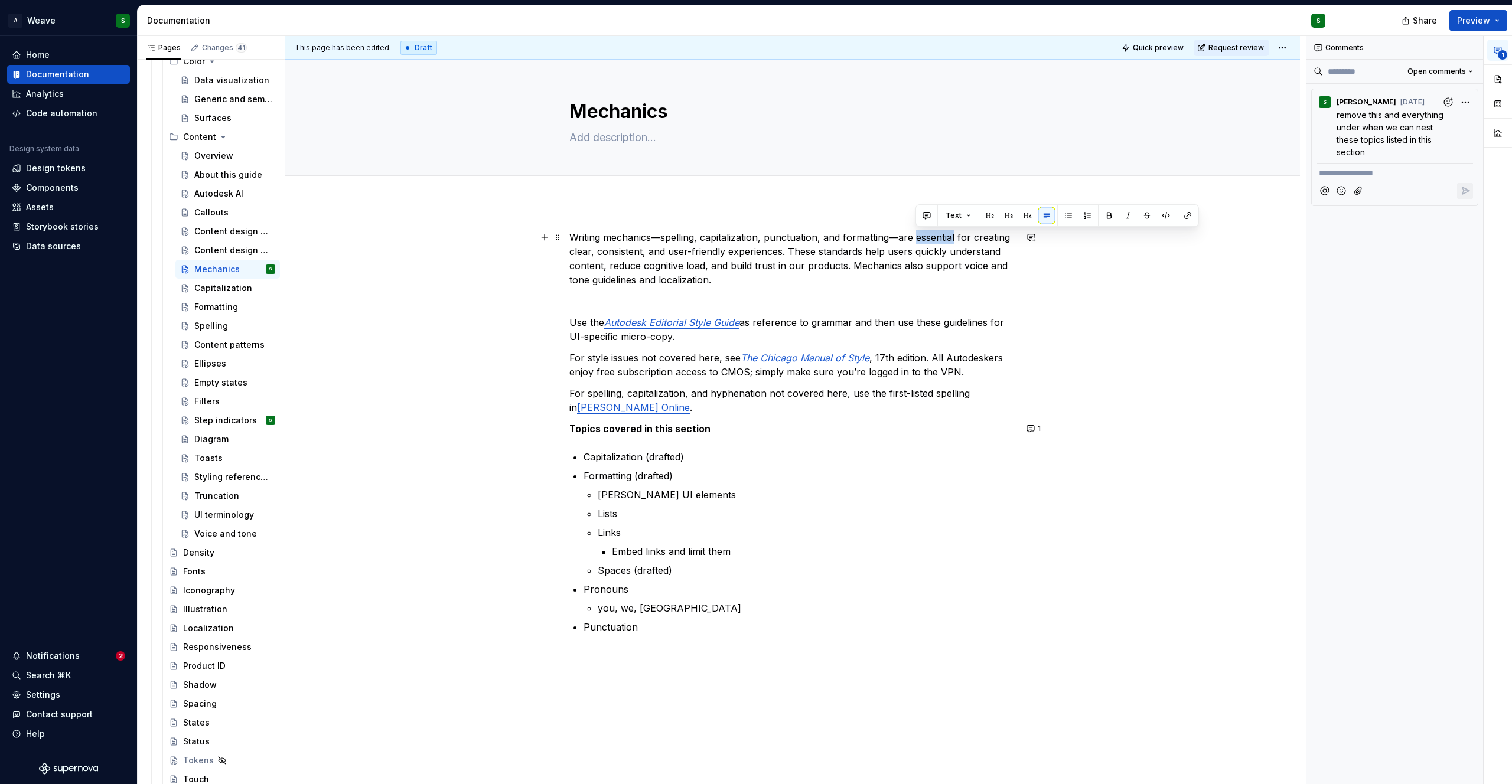
click at [922, 236] on p "Writing mechanics—spelling, capitalization, punctuation, and formatting—are ess…" at bounding box center [792, 258] width 447 height 57
click at [209, 329] on div "Spelling" at bounding box center [211, 326] width 33 height 12
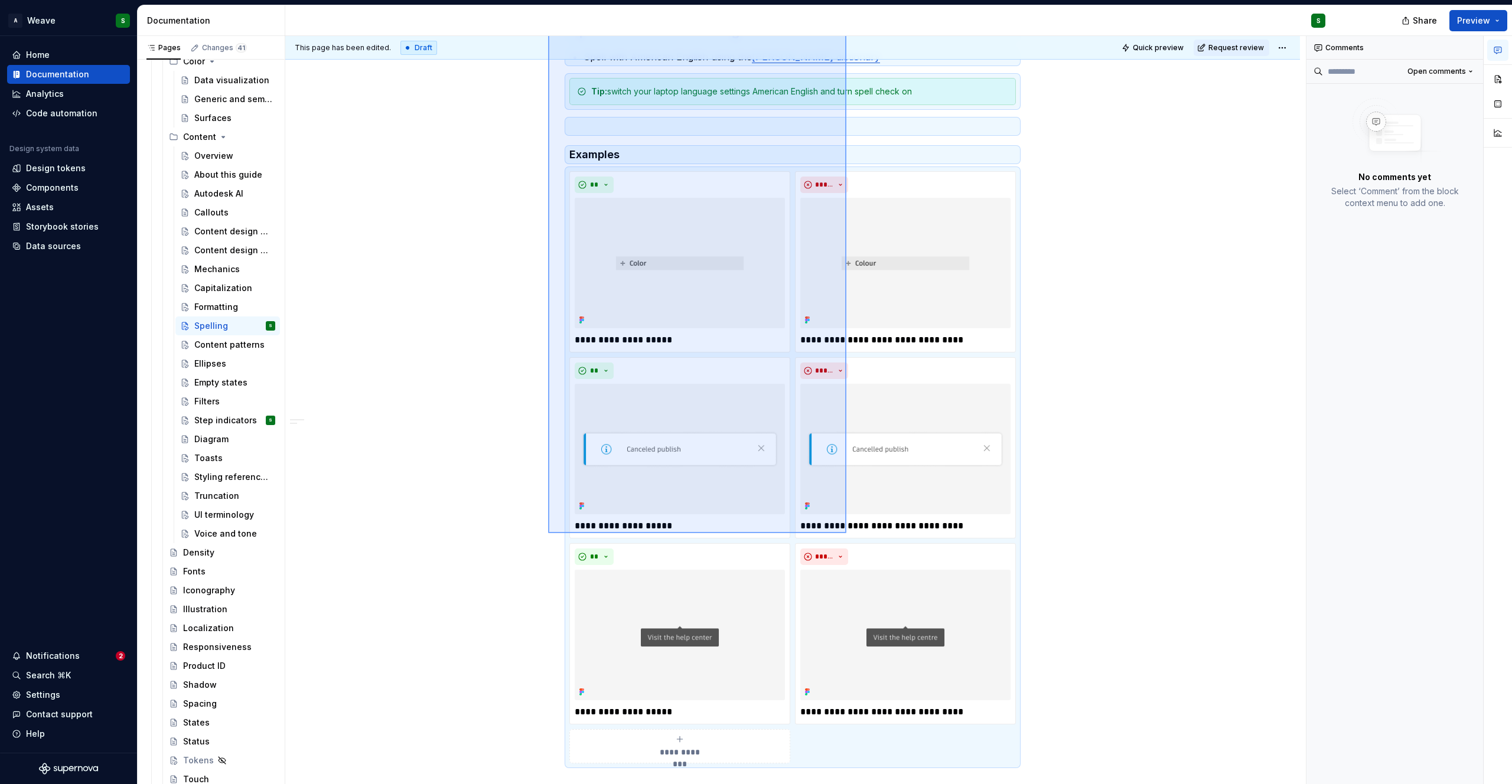
scroll to position [523, 0]
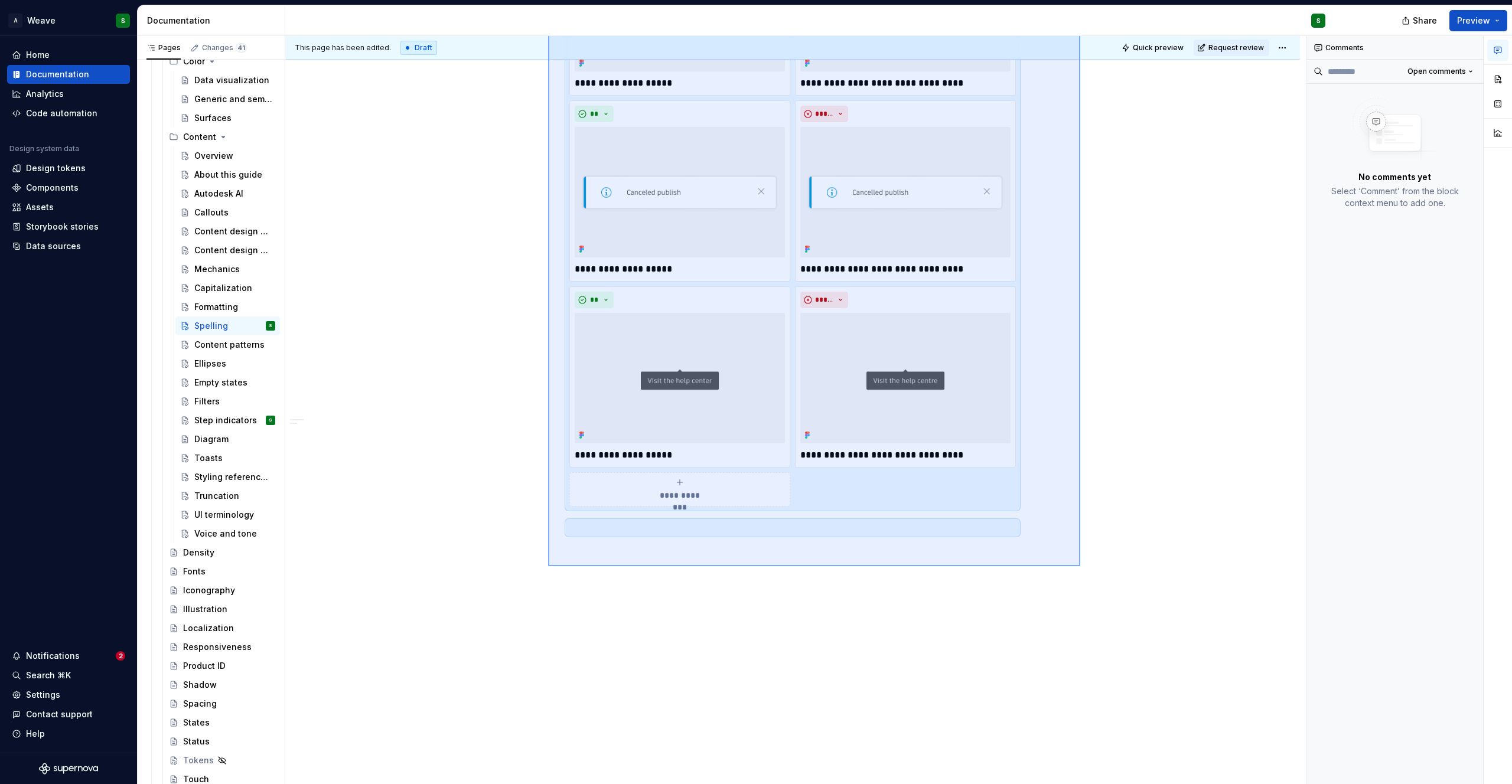
drag, startPoint x: 548, startPoint y: 283, endPoint x: 1080, endPoint y: 566, distance: 602.6
click at [1080, 566] on div "**********" at bounding box center [796, 410] width 1020 height 749
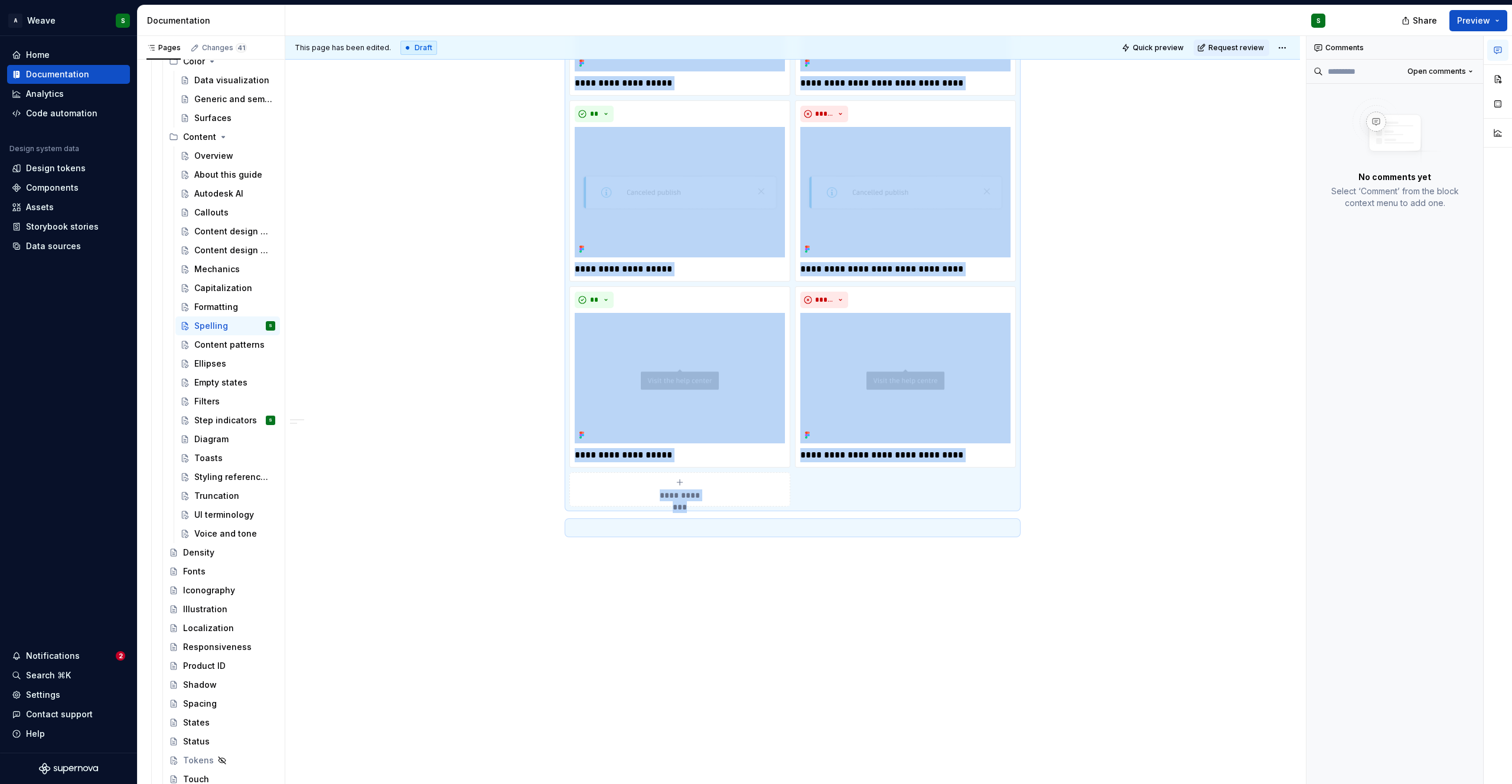
copy div "**********"
click at [209, 269] on div "Mechanics" at bounding box center [217, 269] width 46 height 12
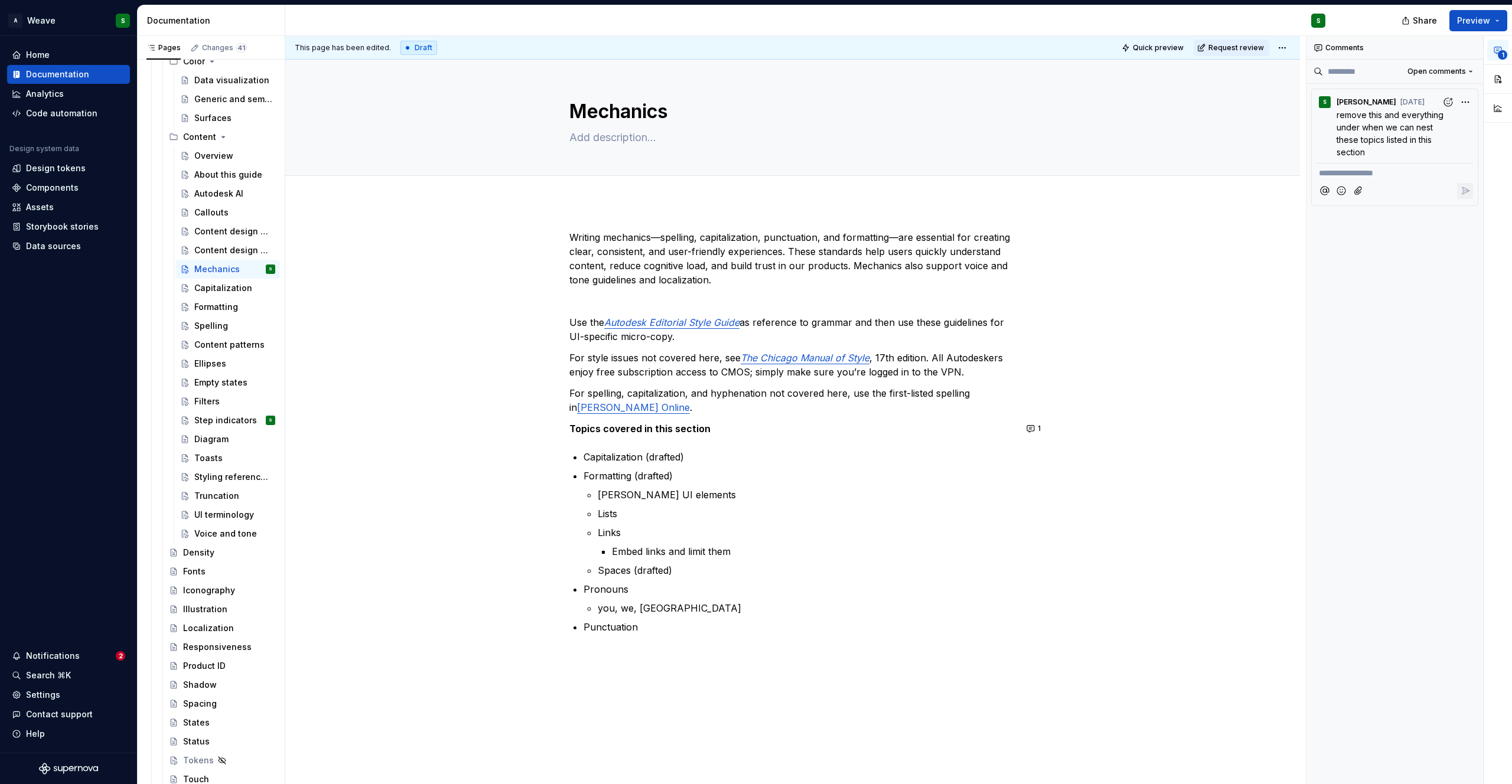
scroll to position [98, 0]
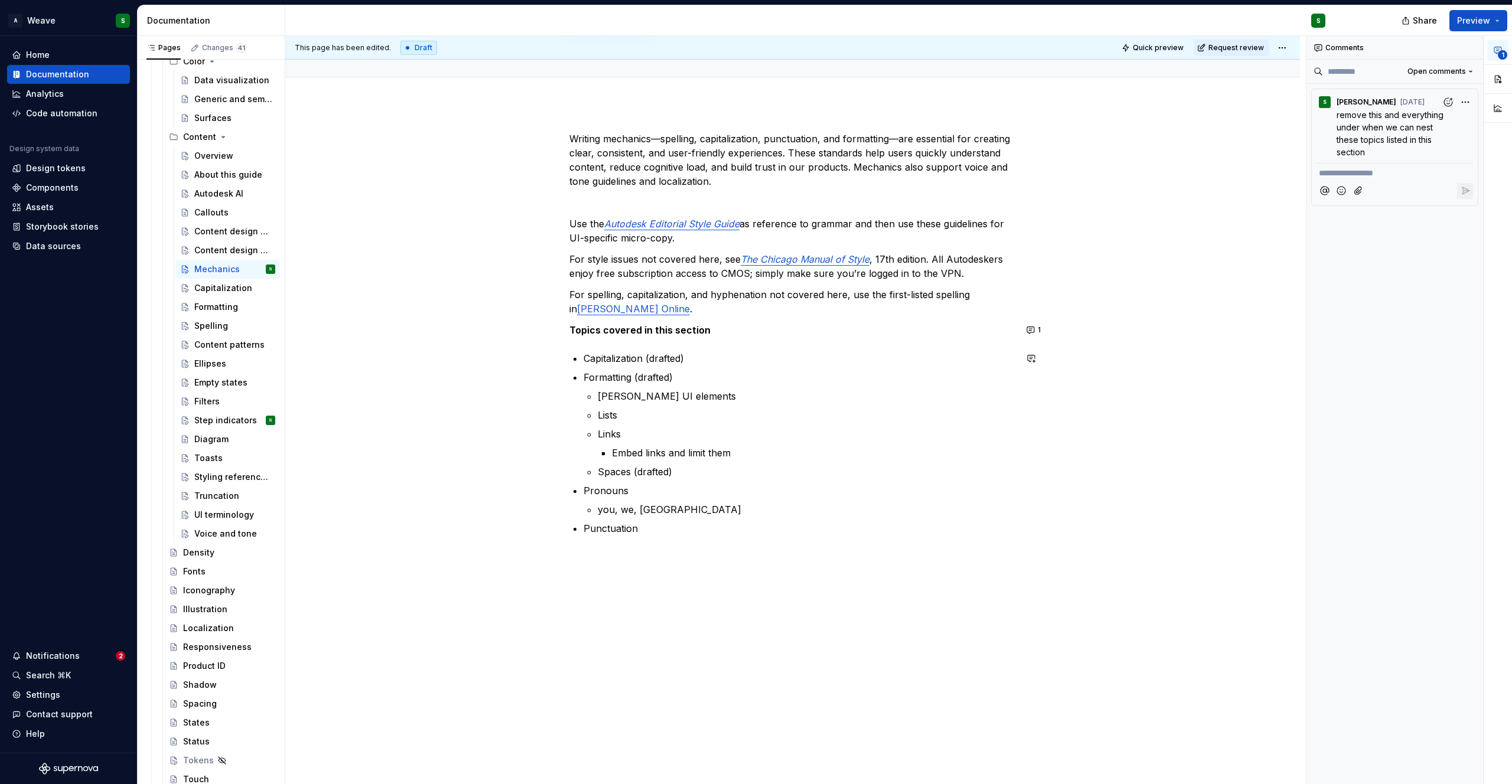
click at [728, 591] on div "Writing mechanics—spelling, capitalization, punctuation, and formatting—are ess…" at bounding box center [792, 444] width 1014 height 682
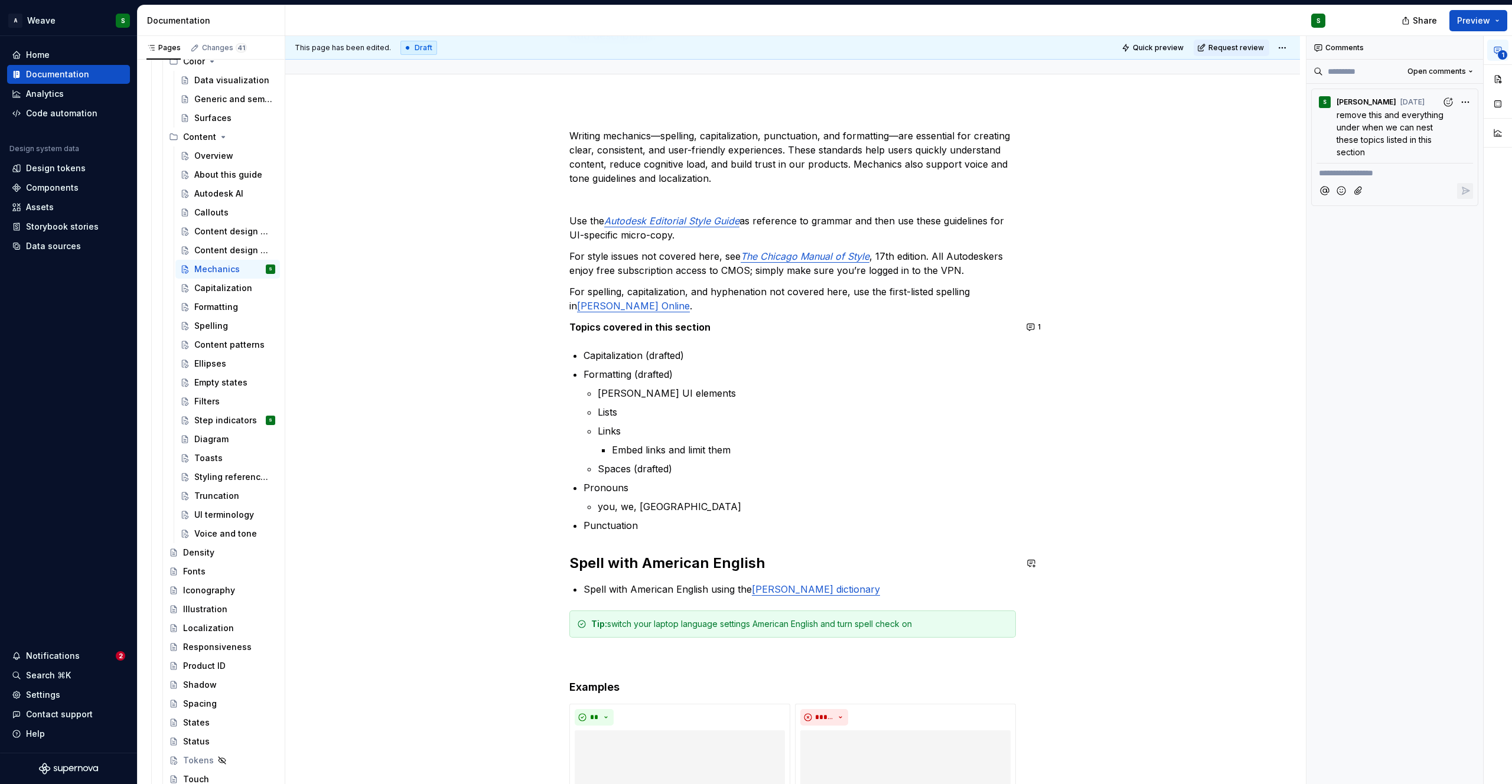
scroll to position [74, 0]
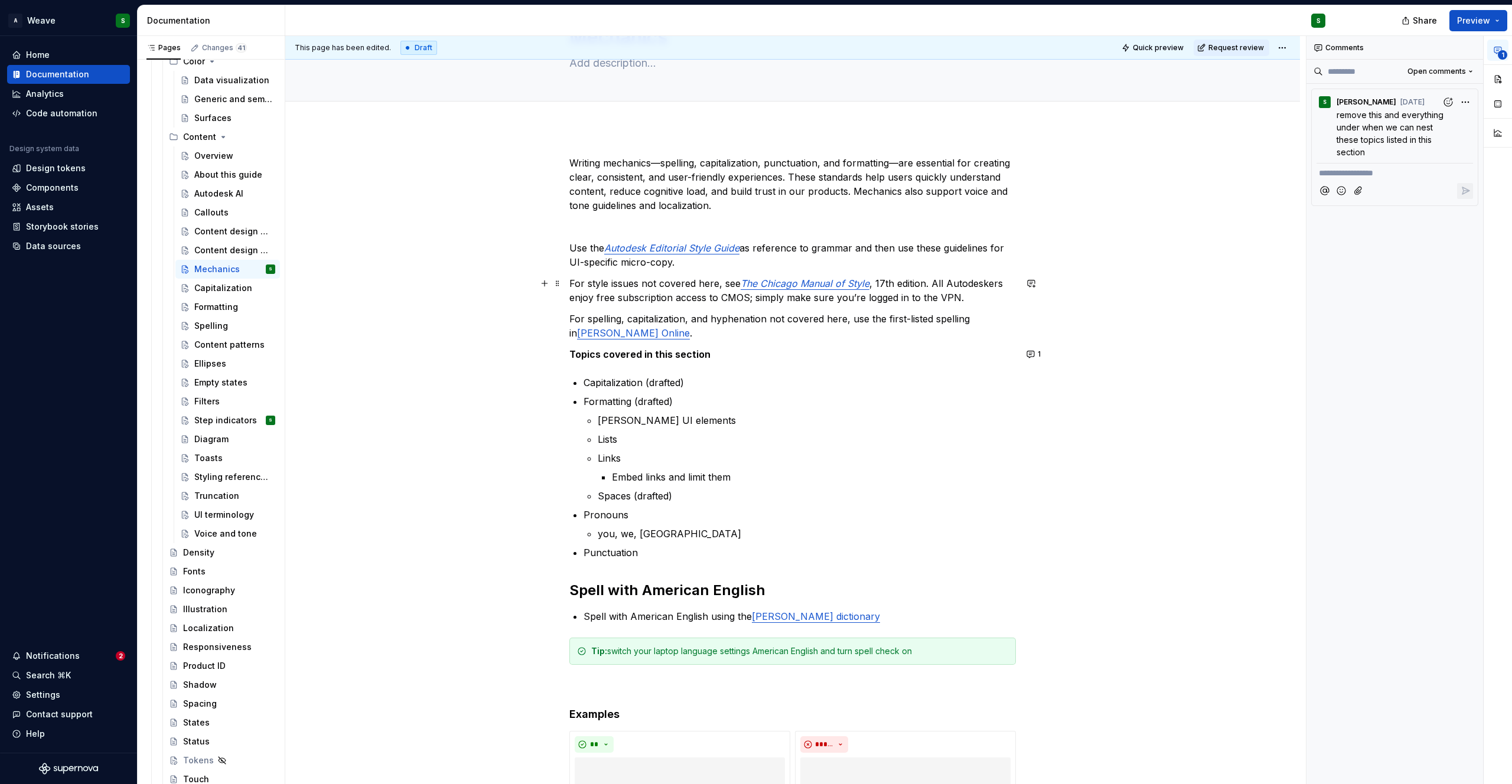
type textarea "*"
click at [601, 285] on p "For style issues not covered here, see The Chicago Manual of Style , 17th editi…" at bounding box center [792, 291] width 447 height 28
drag, startPoint x: 639, startPoint y: 287, endPoint x: 587, endPoint y: 286, distance: 52.0
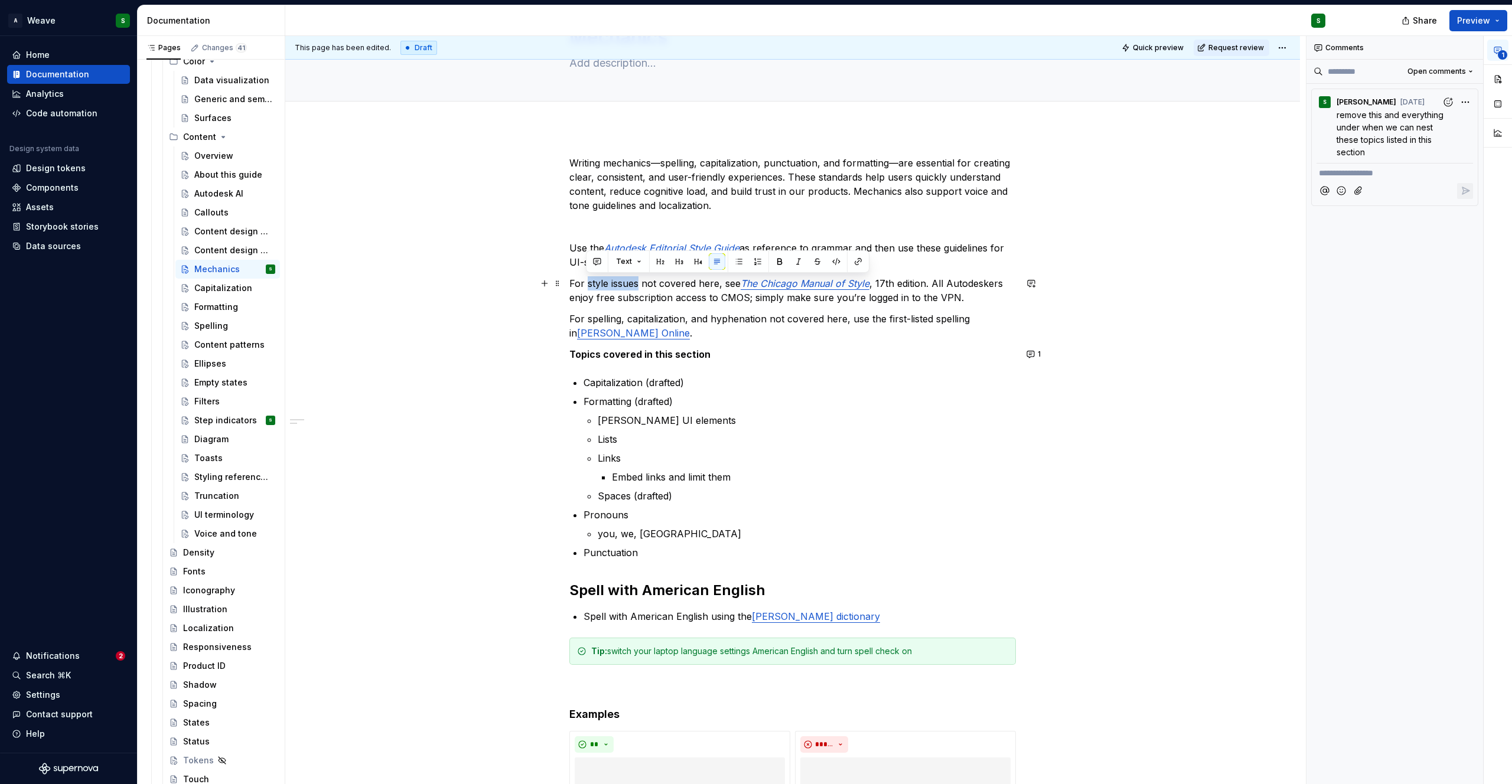
click at [587, 286] on p "For style issues not covered here, see The Chicago Manual of Style , 17th editi…" at bounding box center [792, 291] width 447 height 28
click at [723, 287] on p "For mechanics not covered here, see The Chicago Manual of Style , 17th edition.…" at bounding box center [792, 291] width 447 height 28
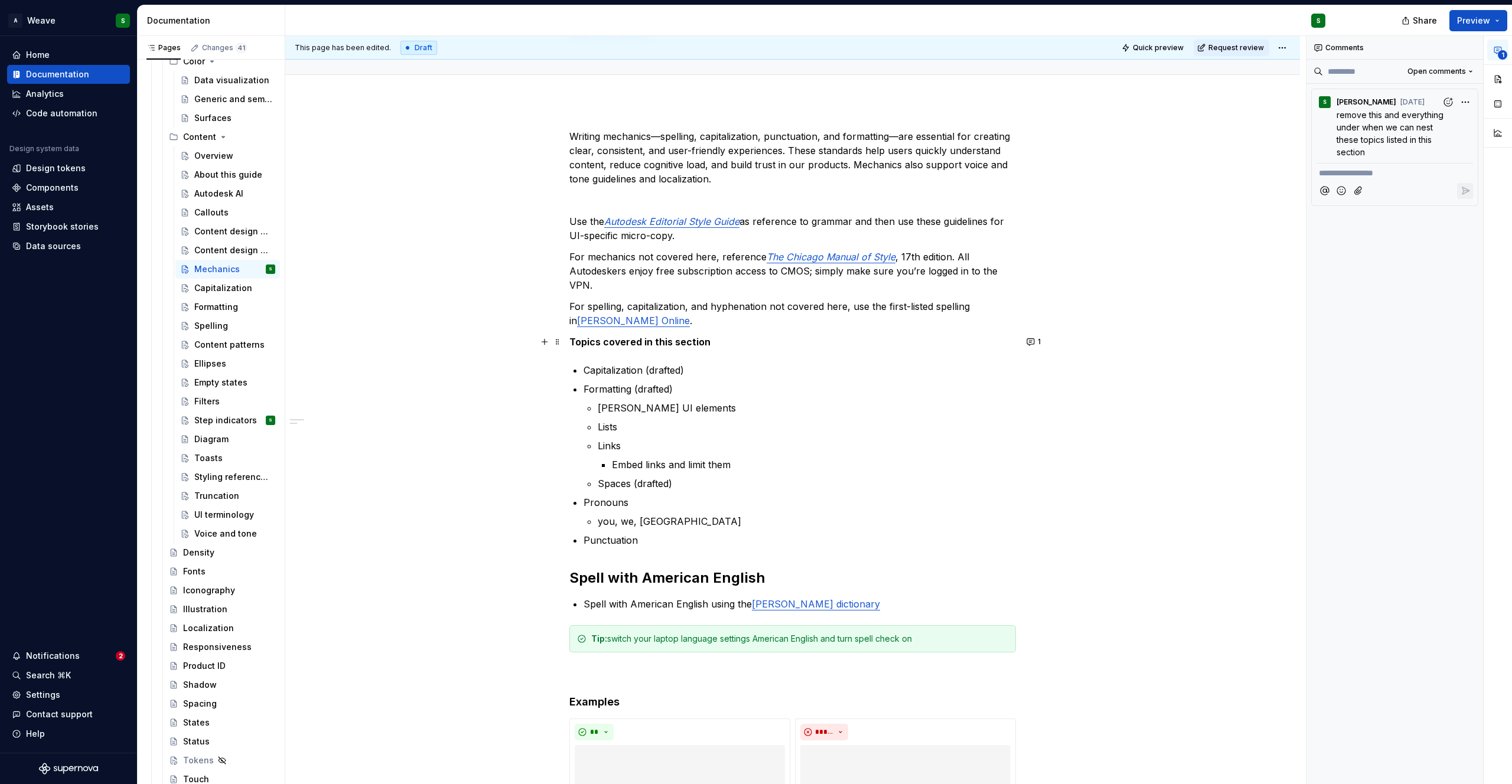
scroll to position [88, 0]
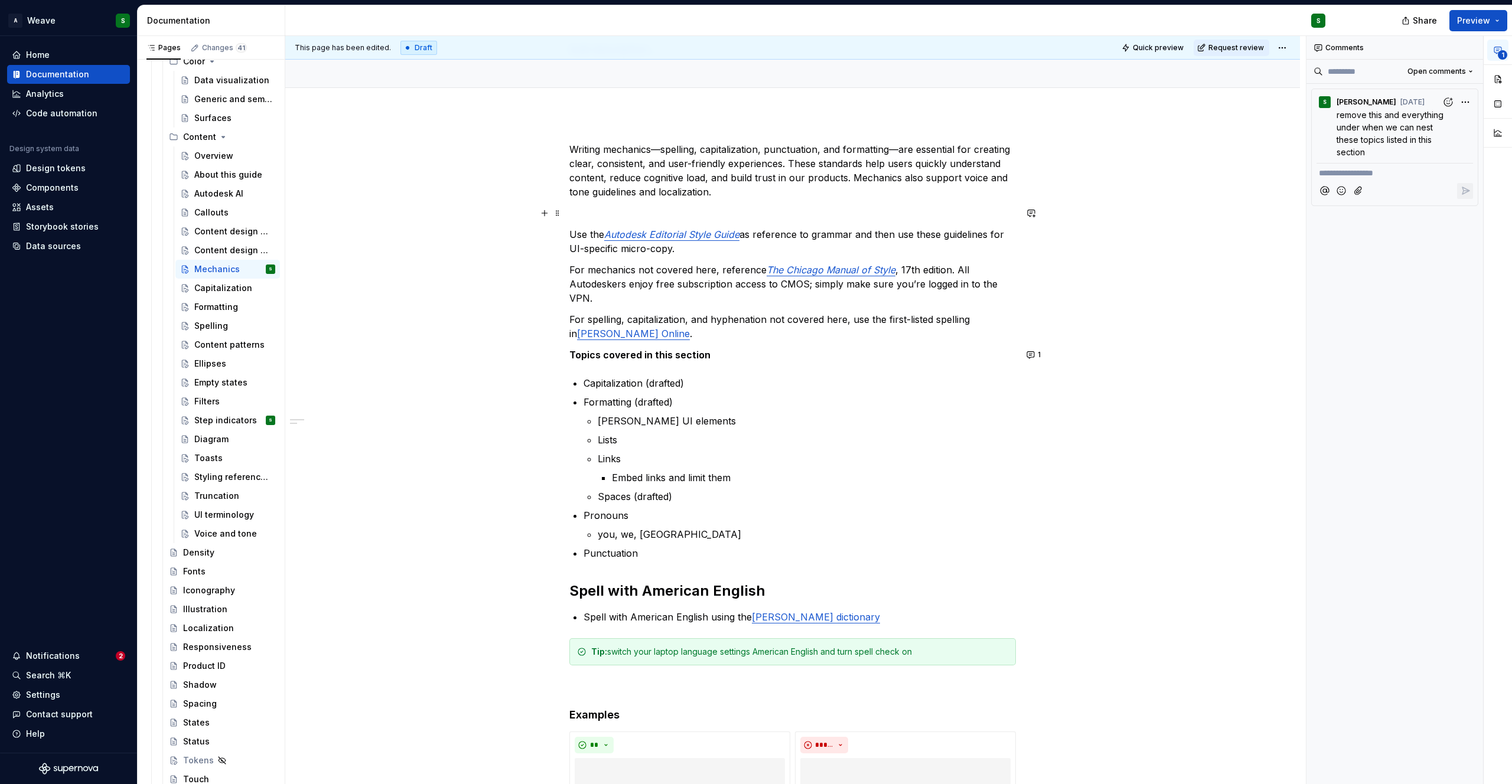
click at [586, 218] on p at bounding box center [792, 213] width 447 height 14
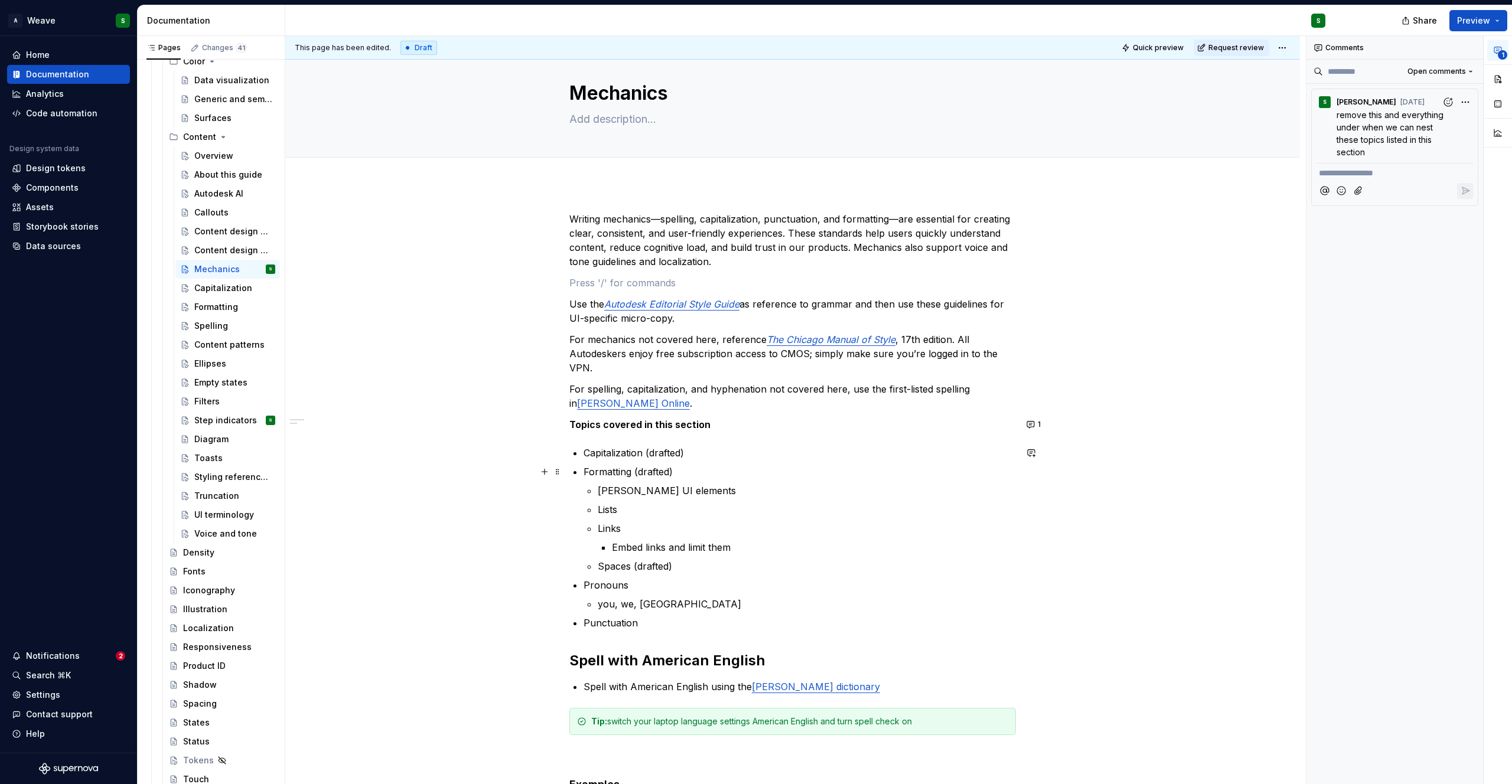
scroll to position [0, 0]
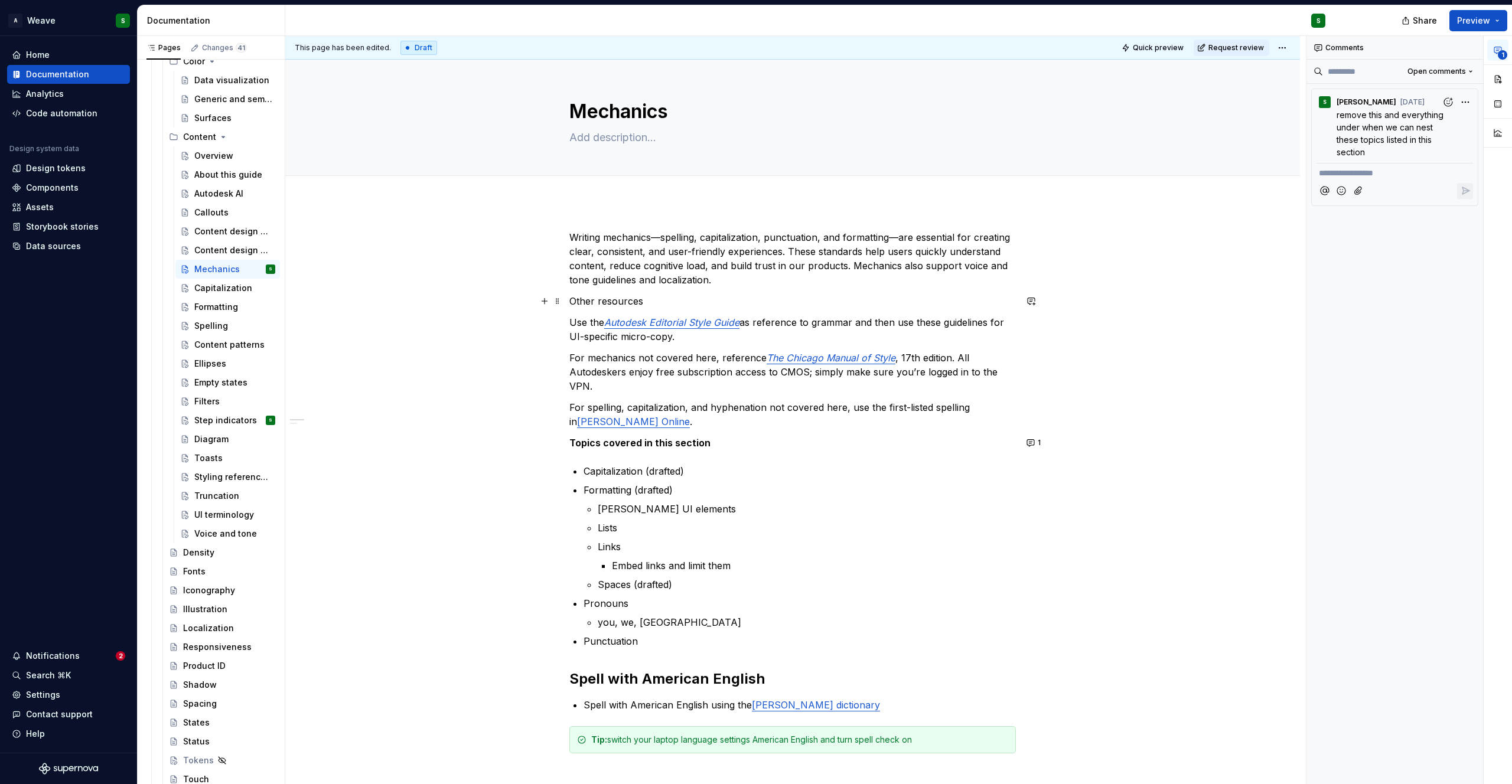
click at [593, 301] on p "Other resources" at bounding box center [792, 301] width 447 height 14
click at [647, 282] on button "button" at bounding box center [644, 279] width 17 height 17
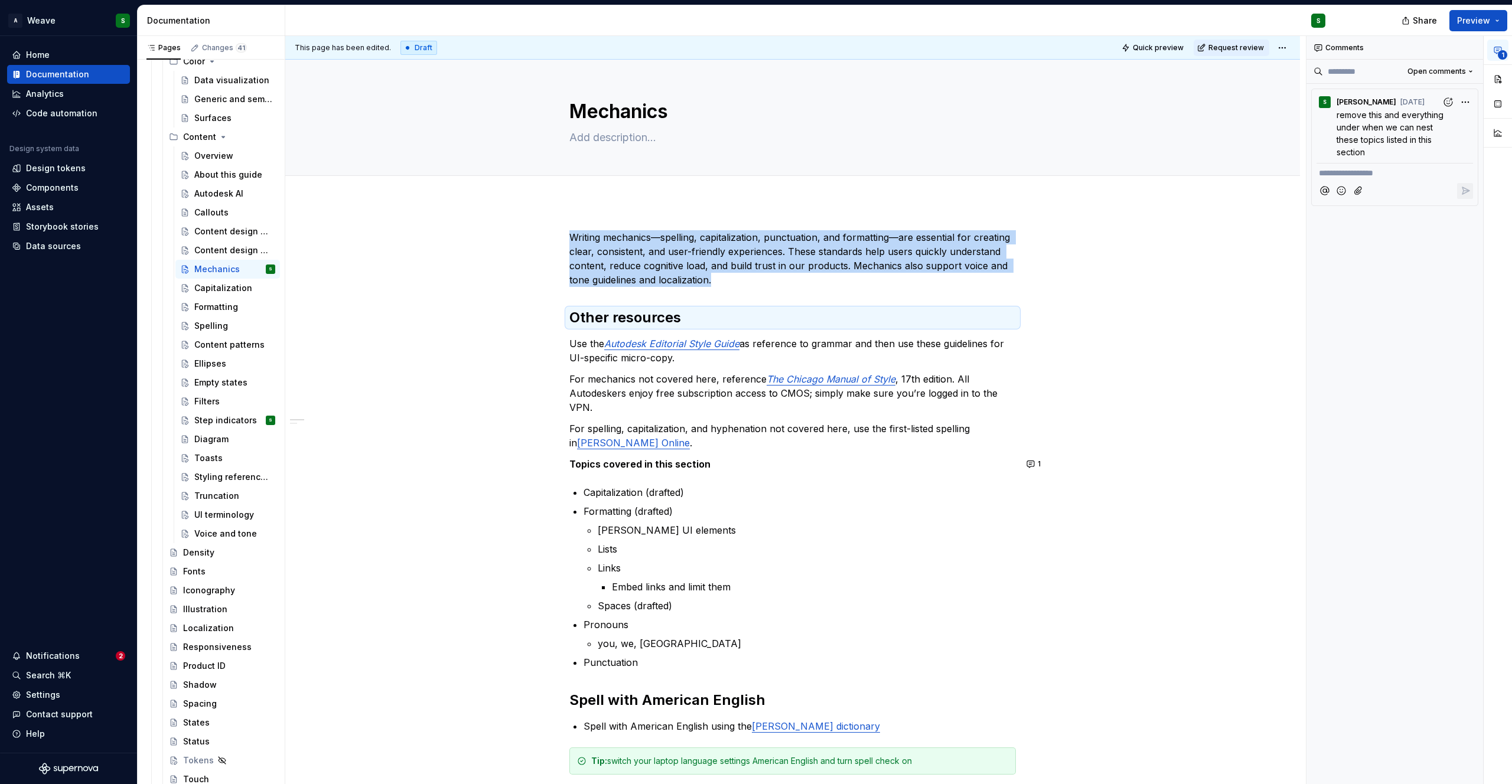
scroll to position [48, 0]
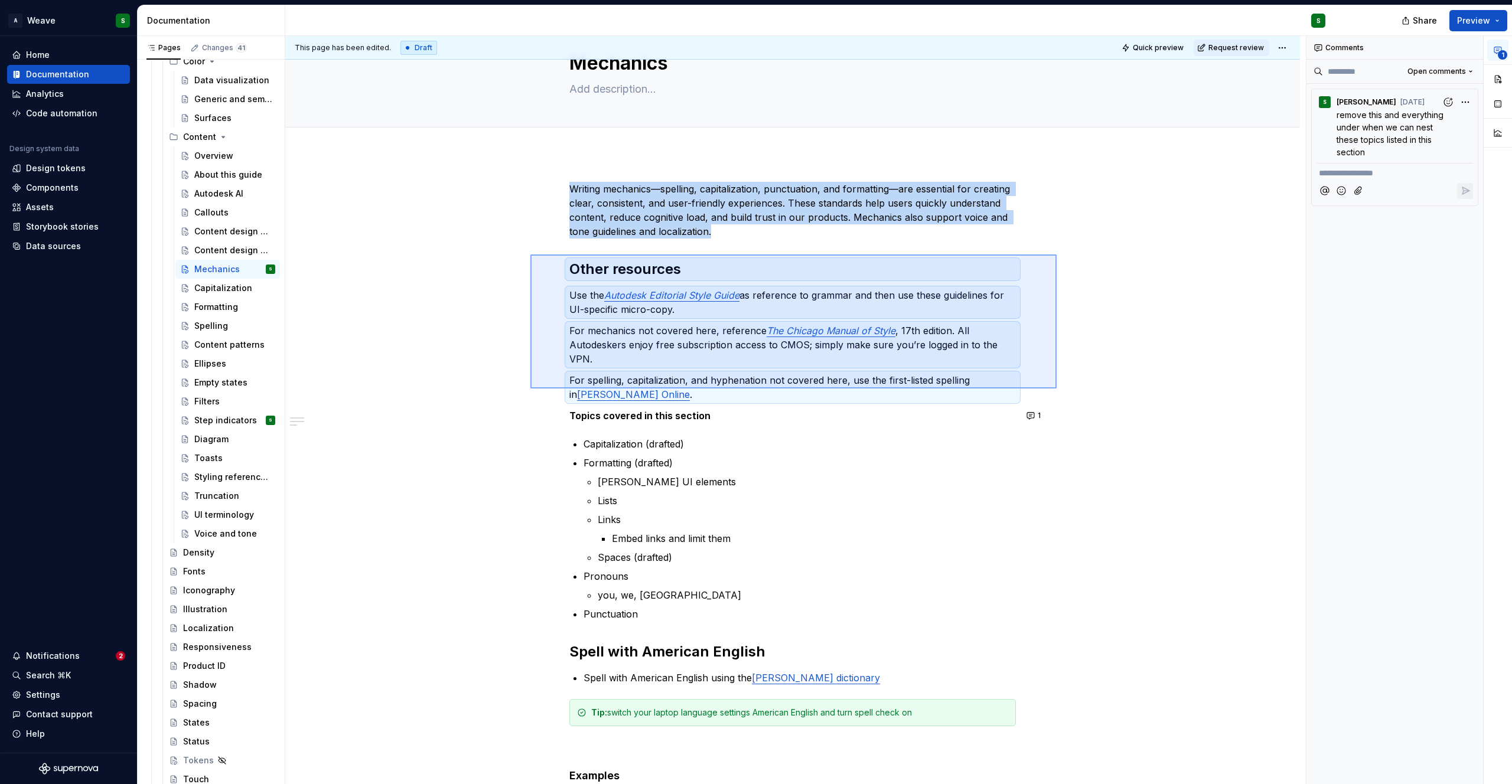
drag, startPoint x: 612, startPoint y: 325, endPoint x: 1055, endPoint y: 391, distance: 447.9
click at [1055, 391] on div "This page has been edited. Draft Quick preview Request review Mechanics Edit he…" at bounding box center [796, 410] width 1020 height 749
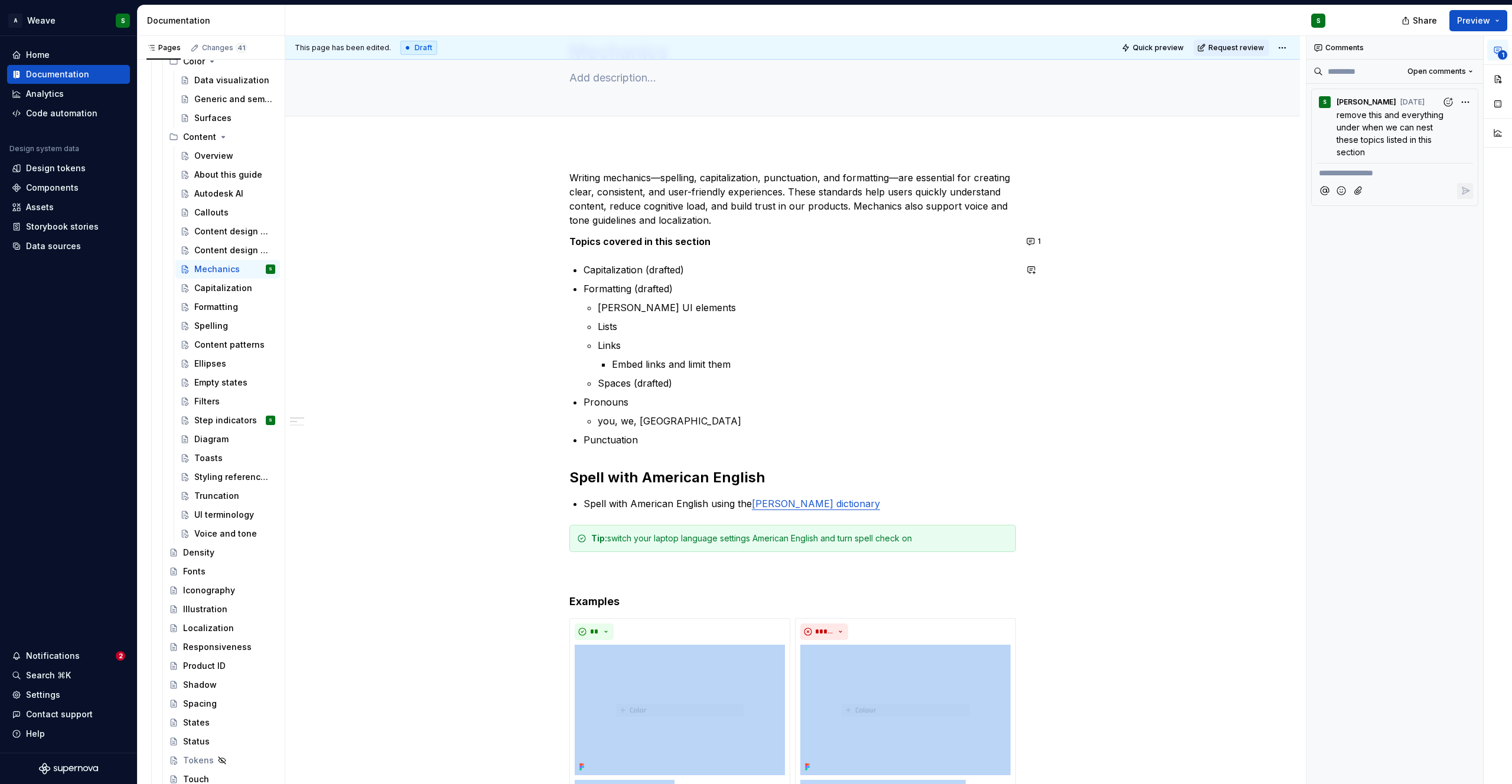
scroll to position [61, 0]
click at [198, 329] on div "Spelling" at bounding box center [211, 326] width 33 height 12
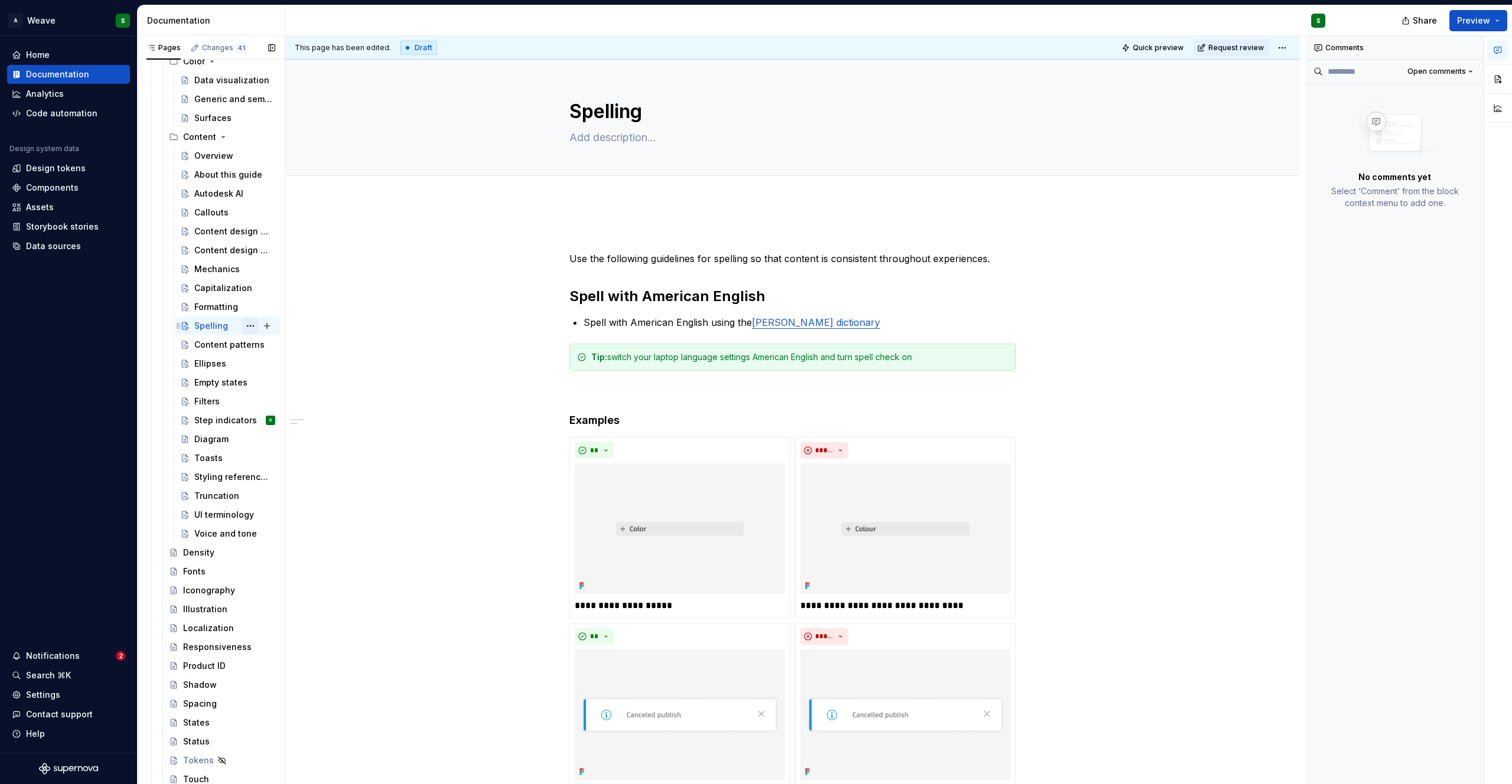
click at [242, 326] on button "Page tree" at bounding box center [250, 326] width 17 height 17
click at [266, 511] on div "Delete page" at bounding box center [315, 514] width 116 height 12
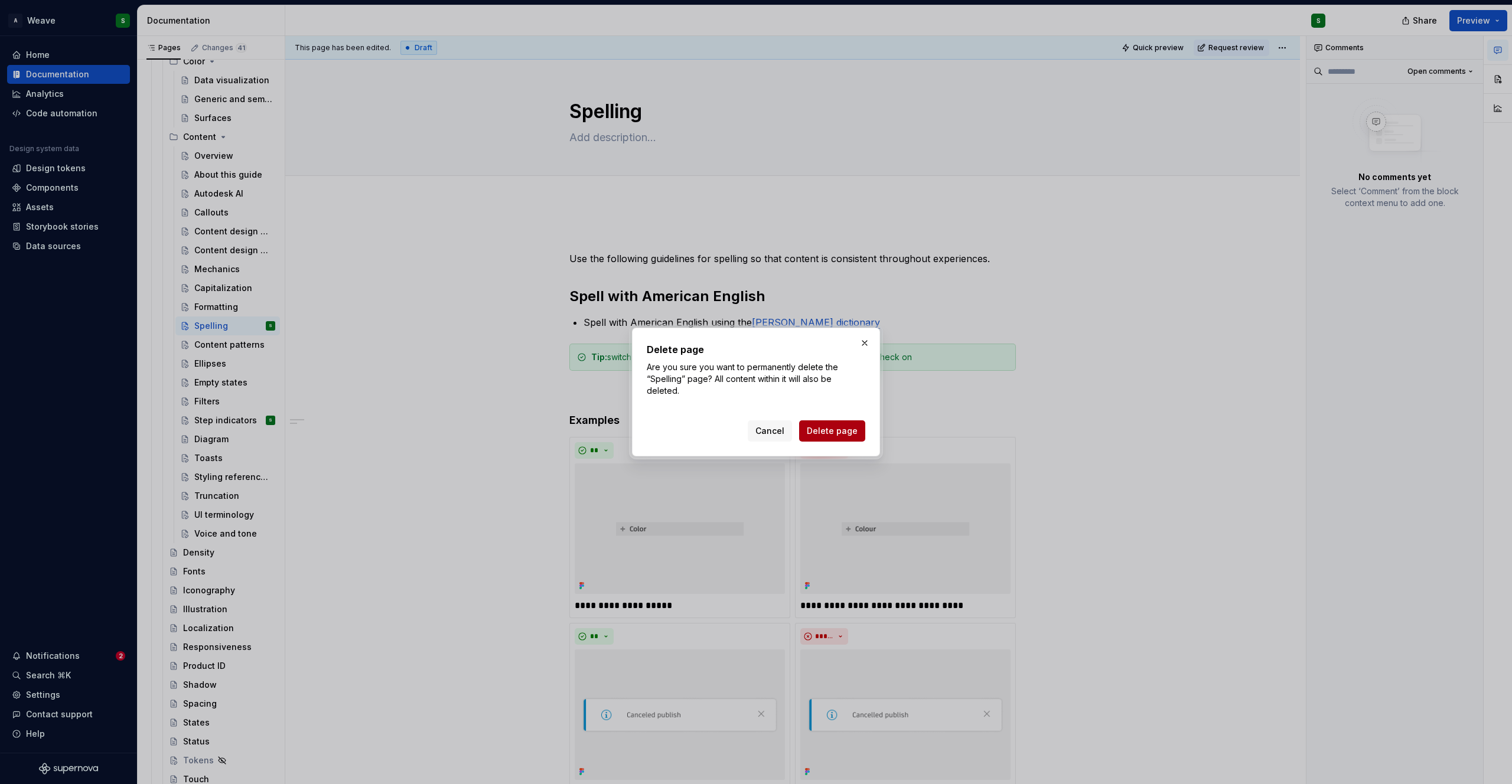
click at [844, 433] on span "Delete page" at bounding box center [832, 431] width 51 height 12
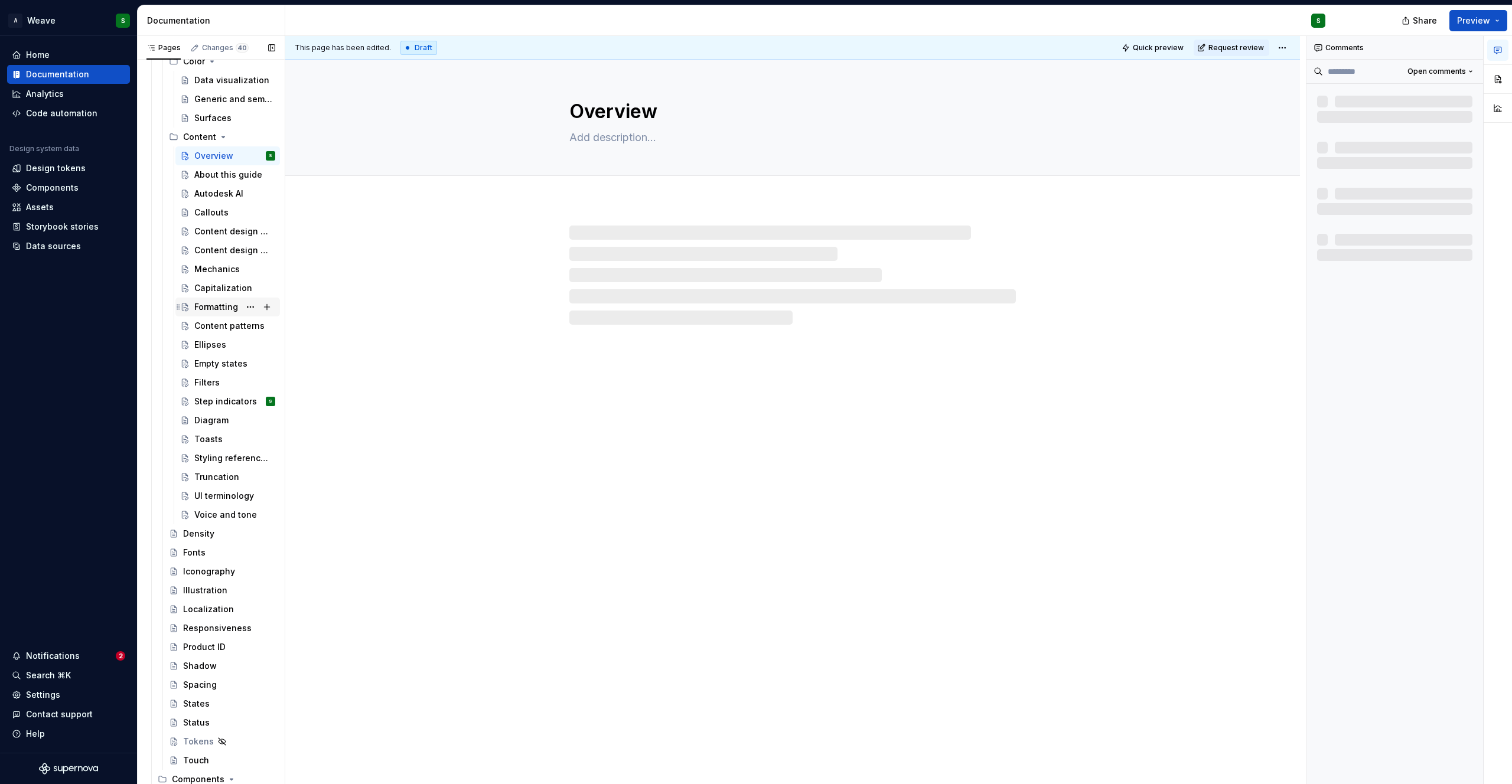
click at [200, 302] on div "Formatting" at bounding box center [216, 307] width 44 height 12
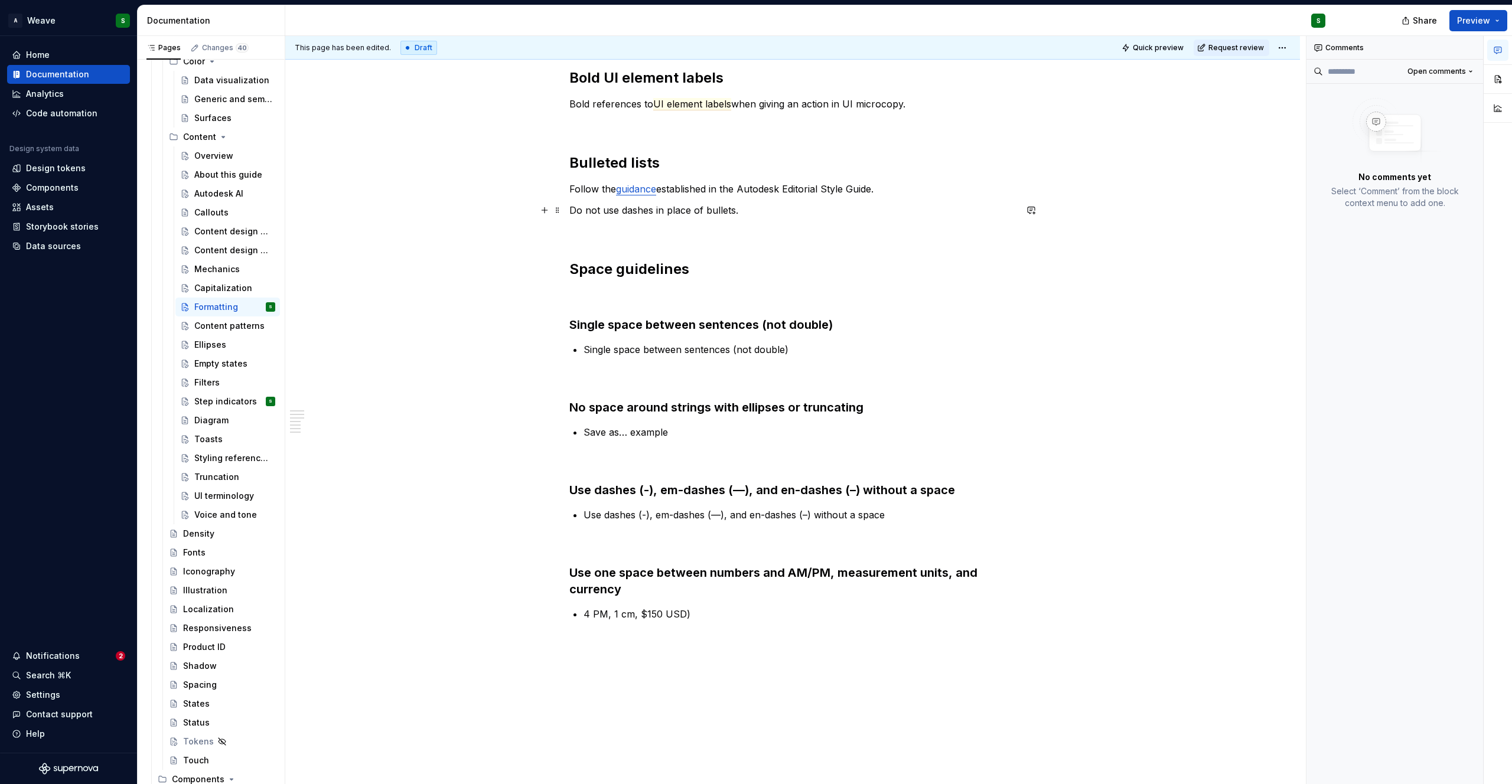
scroll to position [19, 0]
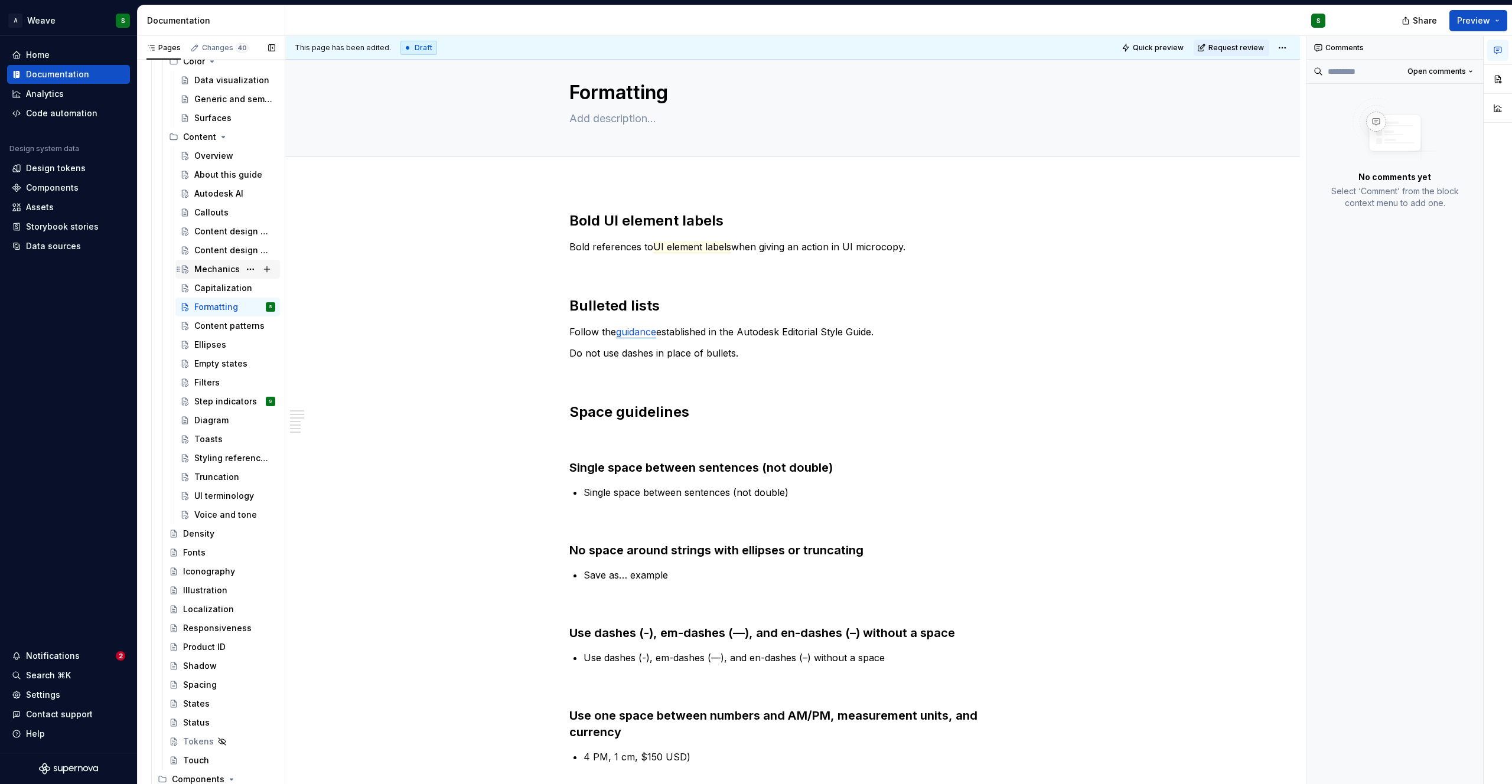
click at [208, 266] on div "Mechanics" at bounding box center [217, 269] width 46 height 12
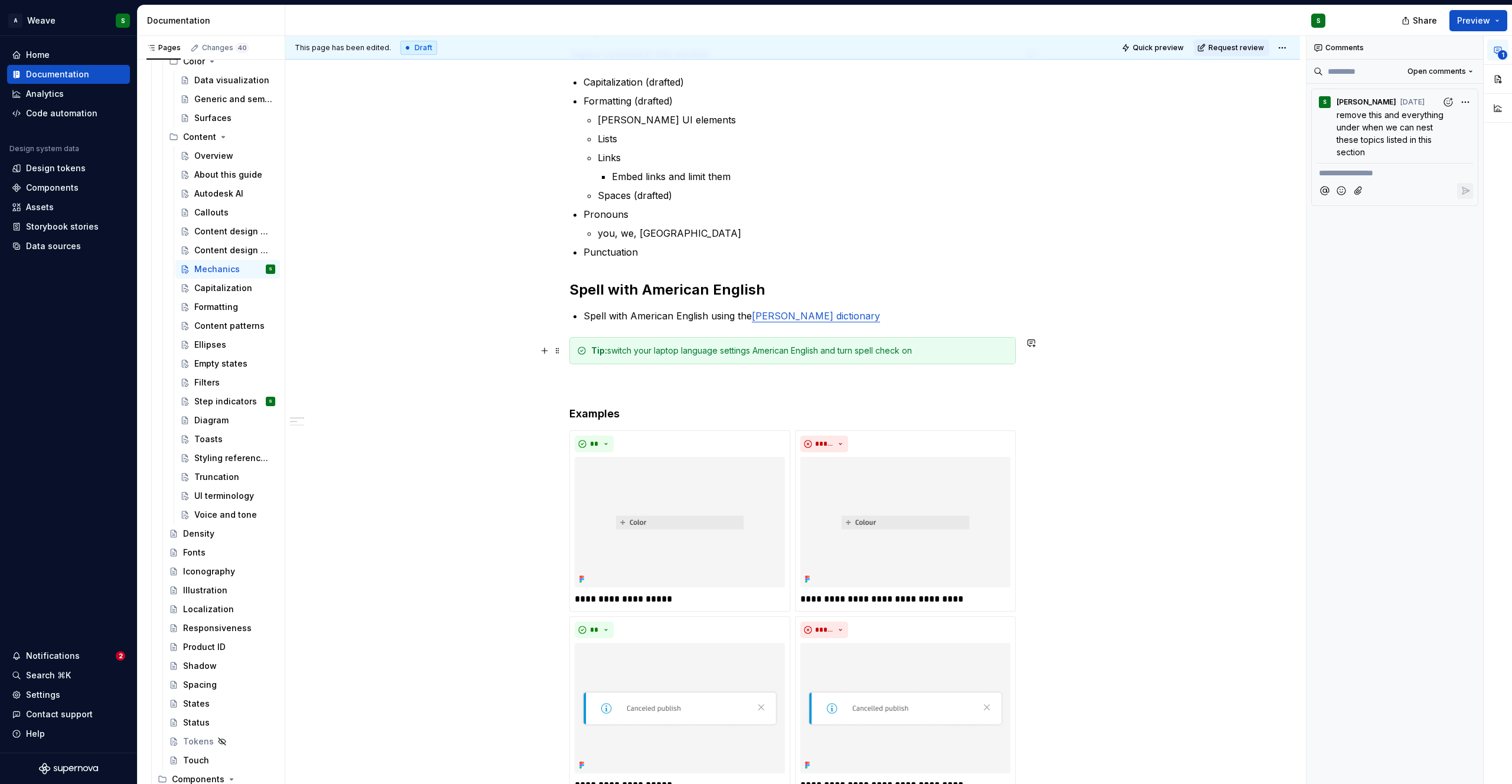
scroll to position [279, 0]
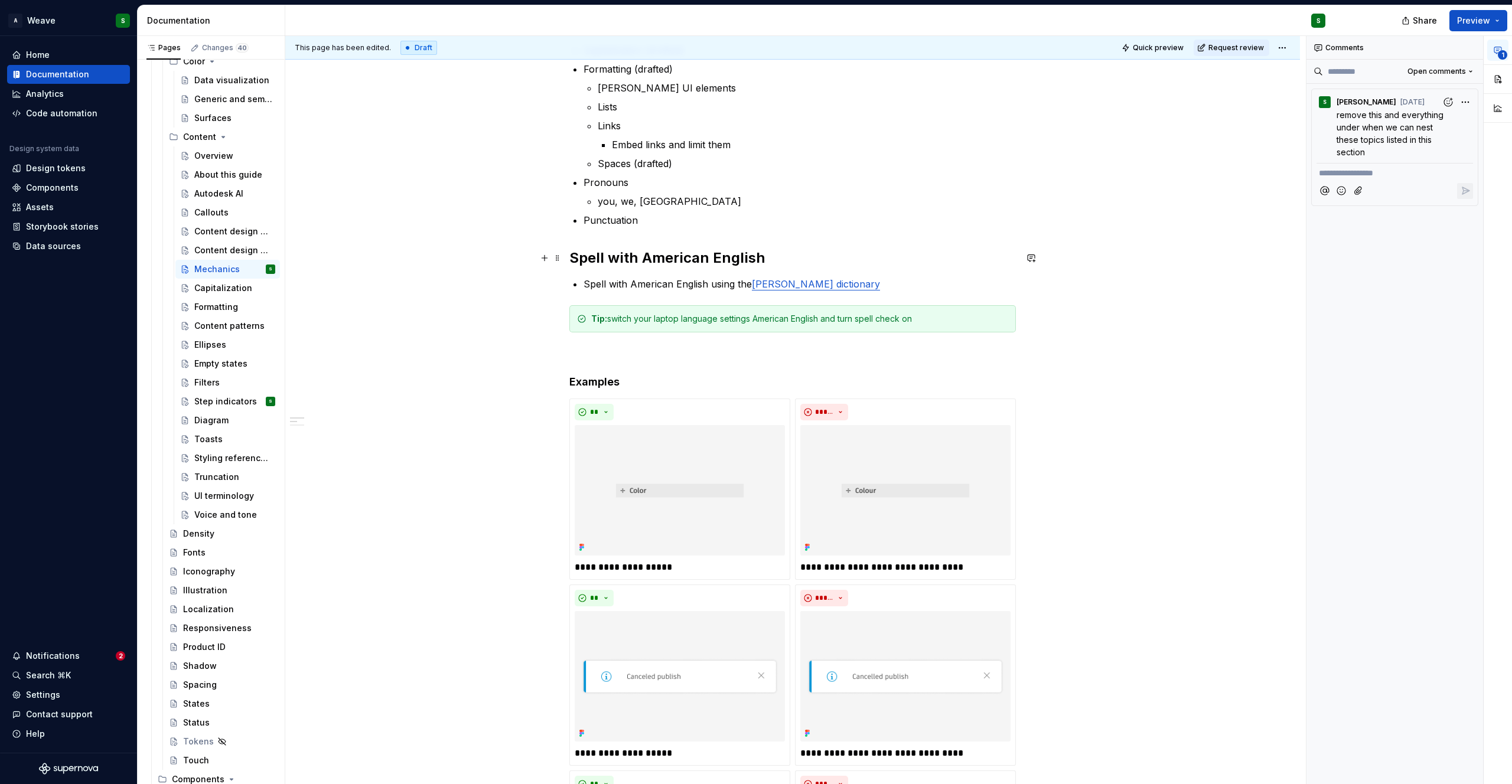
click at [634, 255] on h2 "Spell with American English" at bounding box center [792, 258] width 447 height 19
click at [571, 258] on h2 "Spell with American English" at bounding box center [792, 258] width 447 height 19
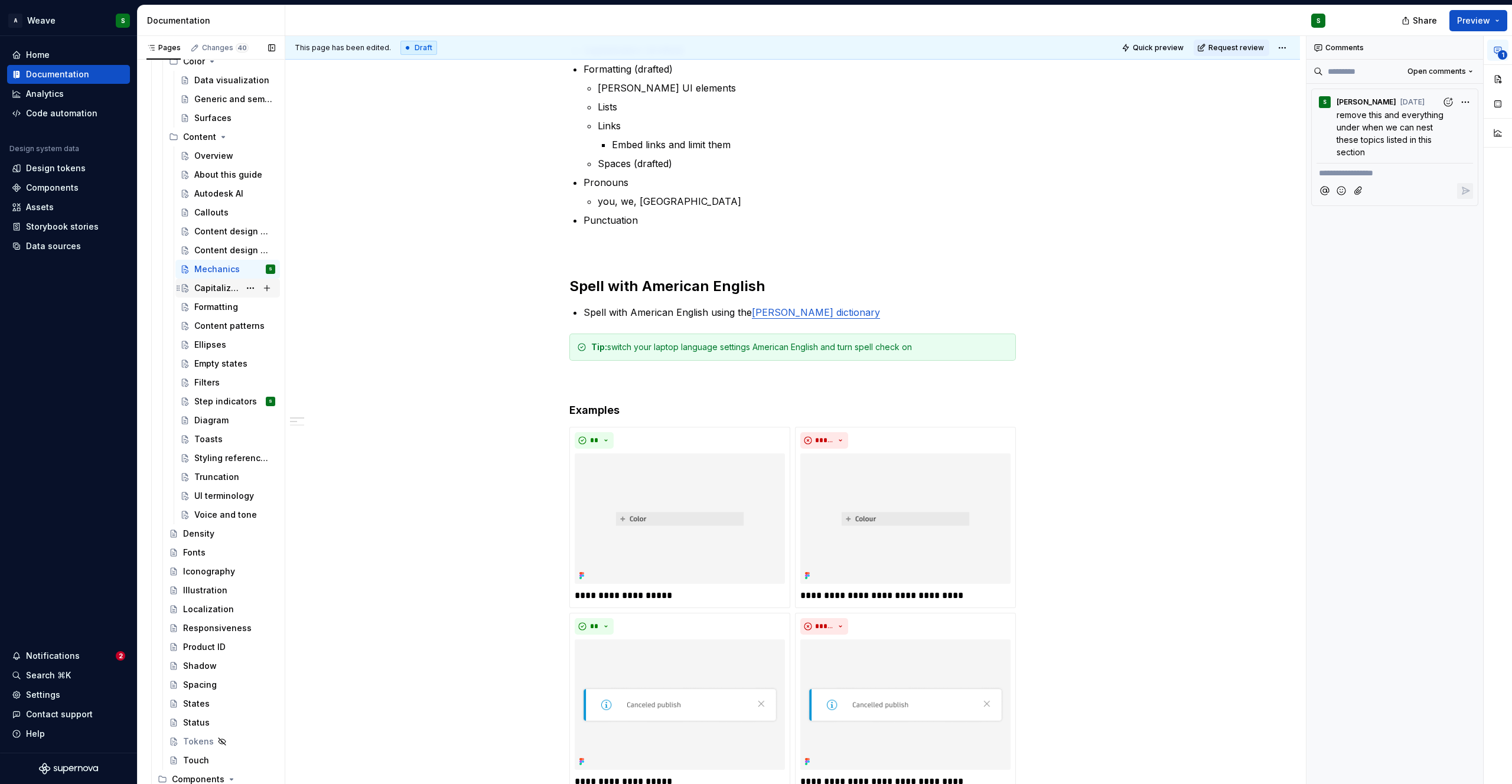
click at [218, 290] on div "Capitalization" at bounding box center [217, 289] width 46 height 12
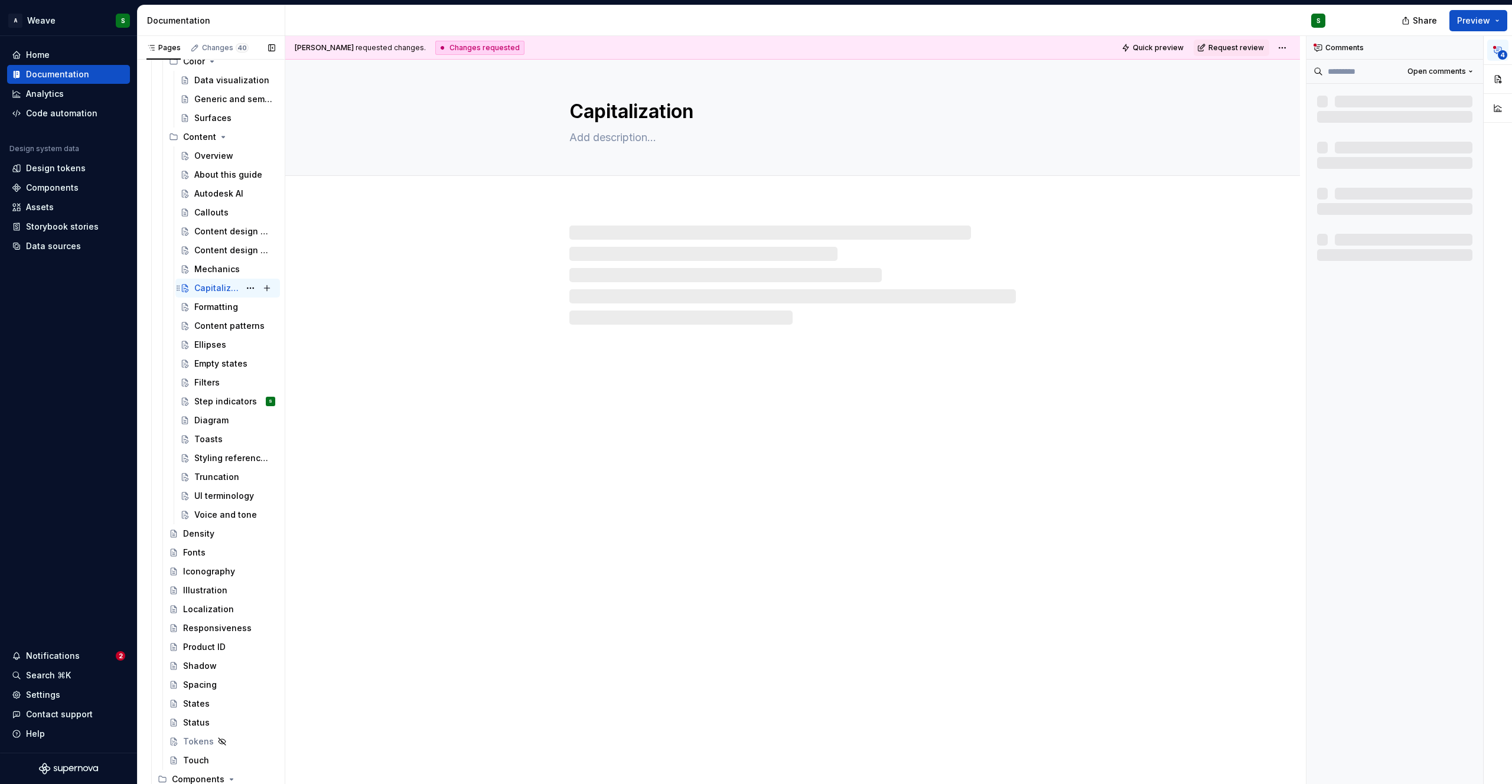
click at [218, 290] on div "Capitalization" at bounding box center [217, 289] width 46 height 12
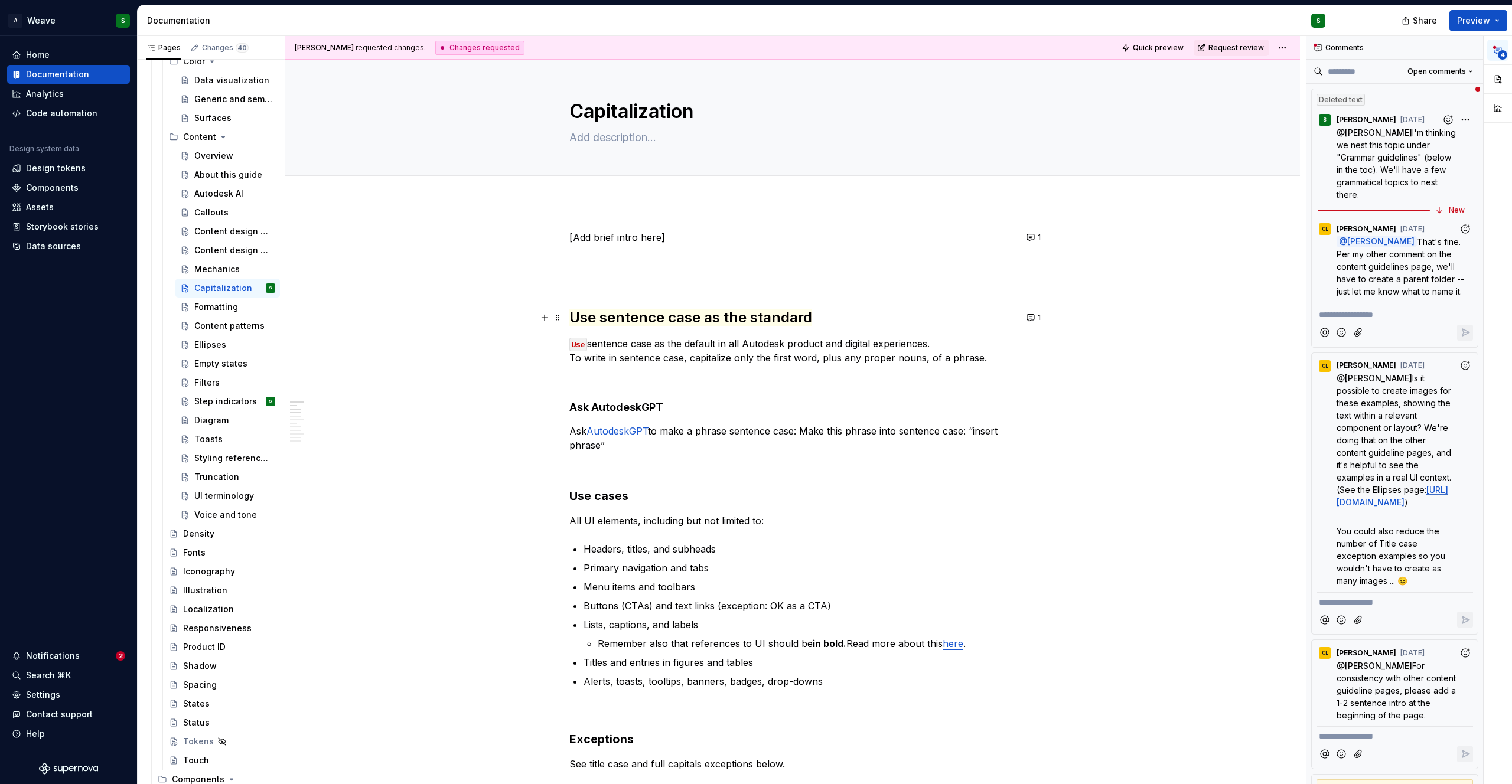
click at [630, 313] on span "Use sentence case as the standard" at bounding box center [690, 317] width 243 height 17
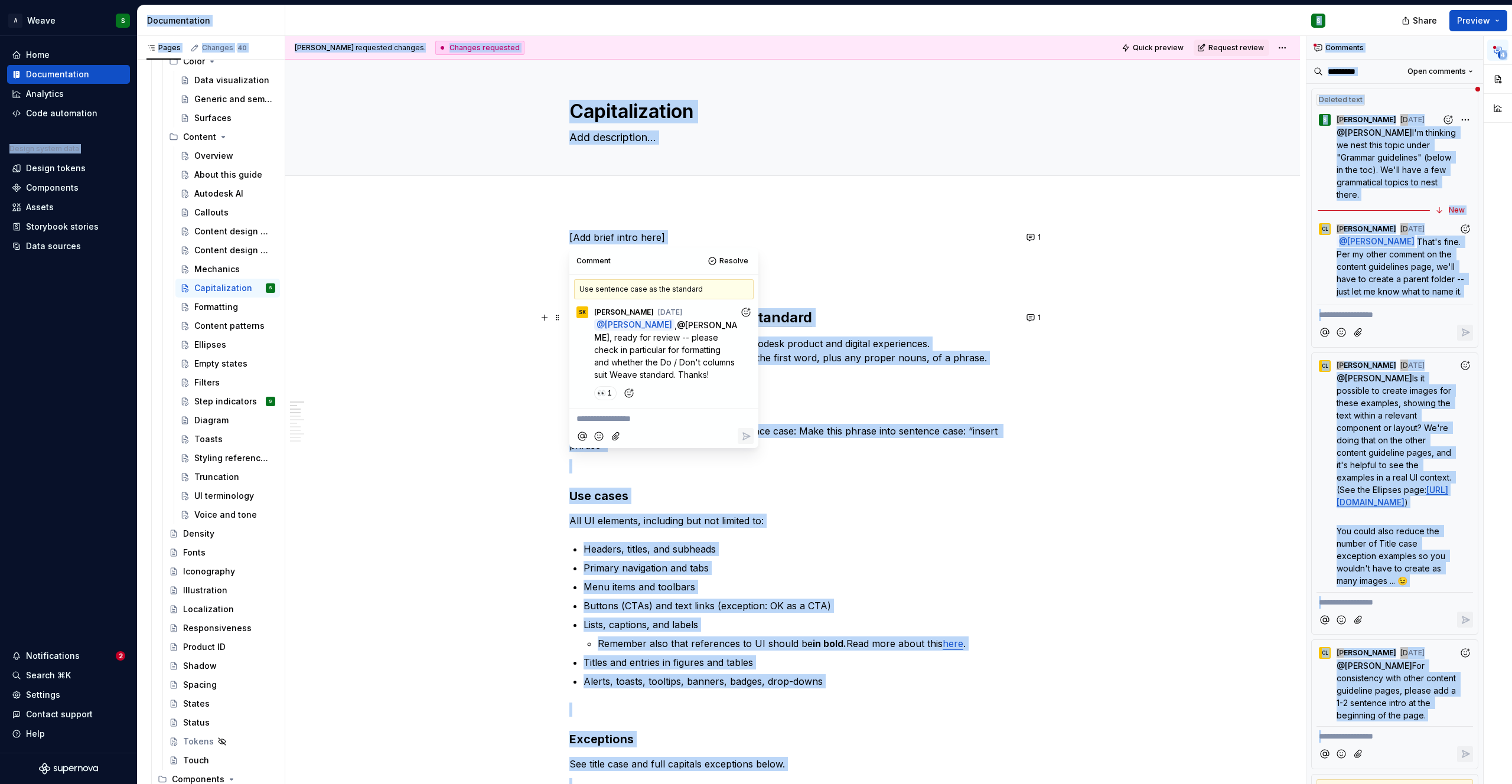
click at [630, 313] on span "Sharon Kim" at bounding box center [623, 313] width 60 height 9
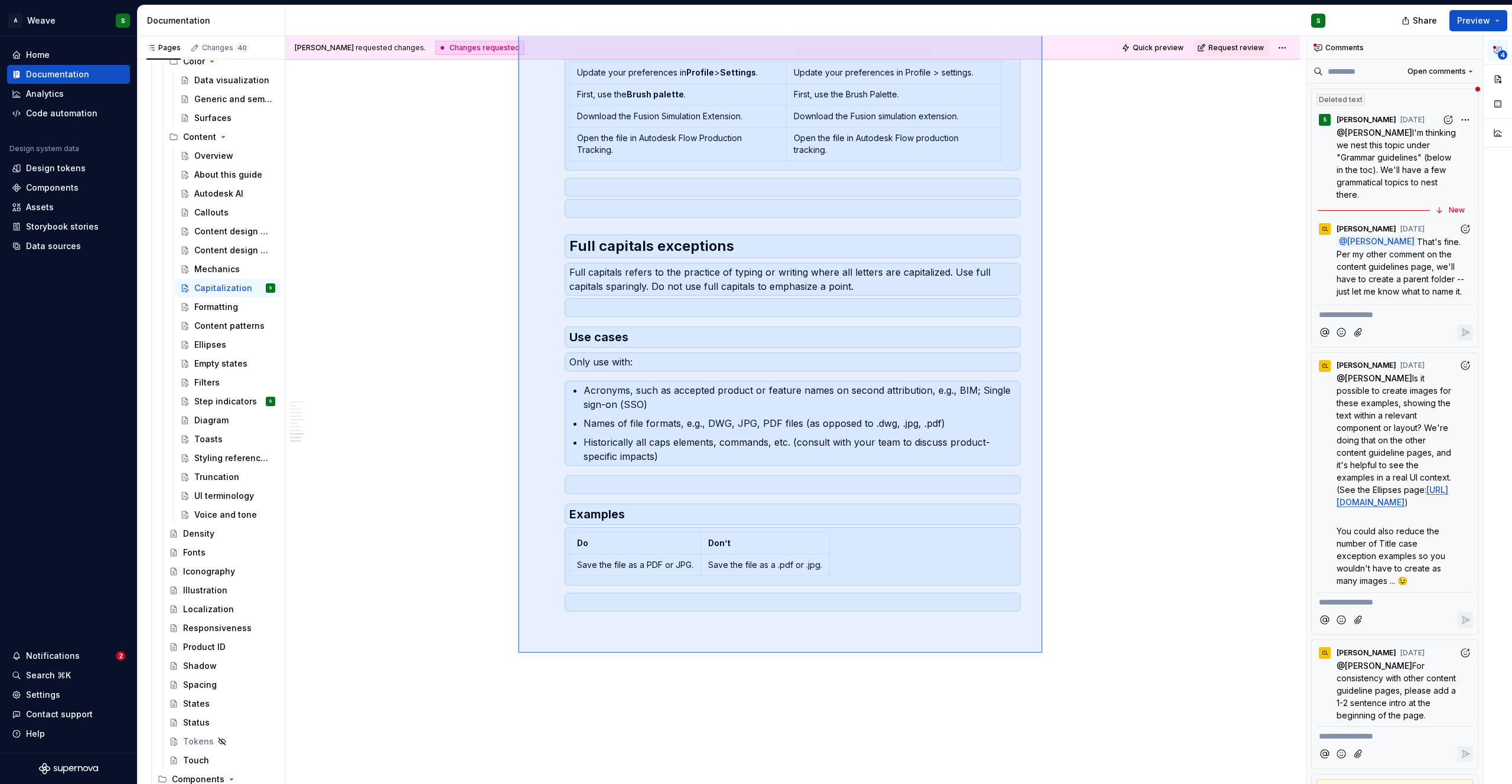
scroll to position [1535, 0]
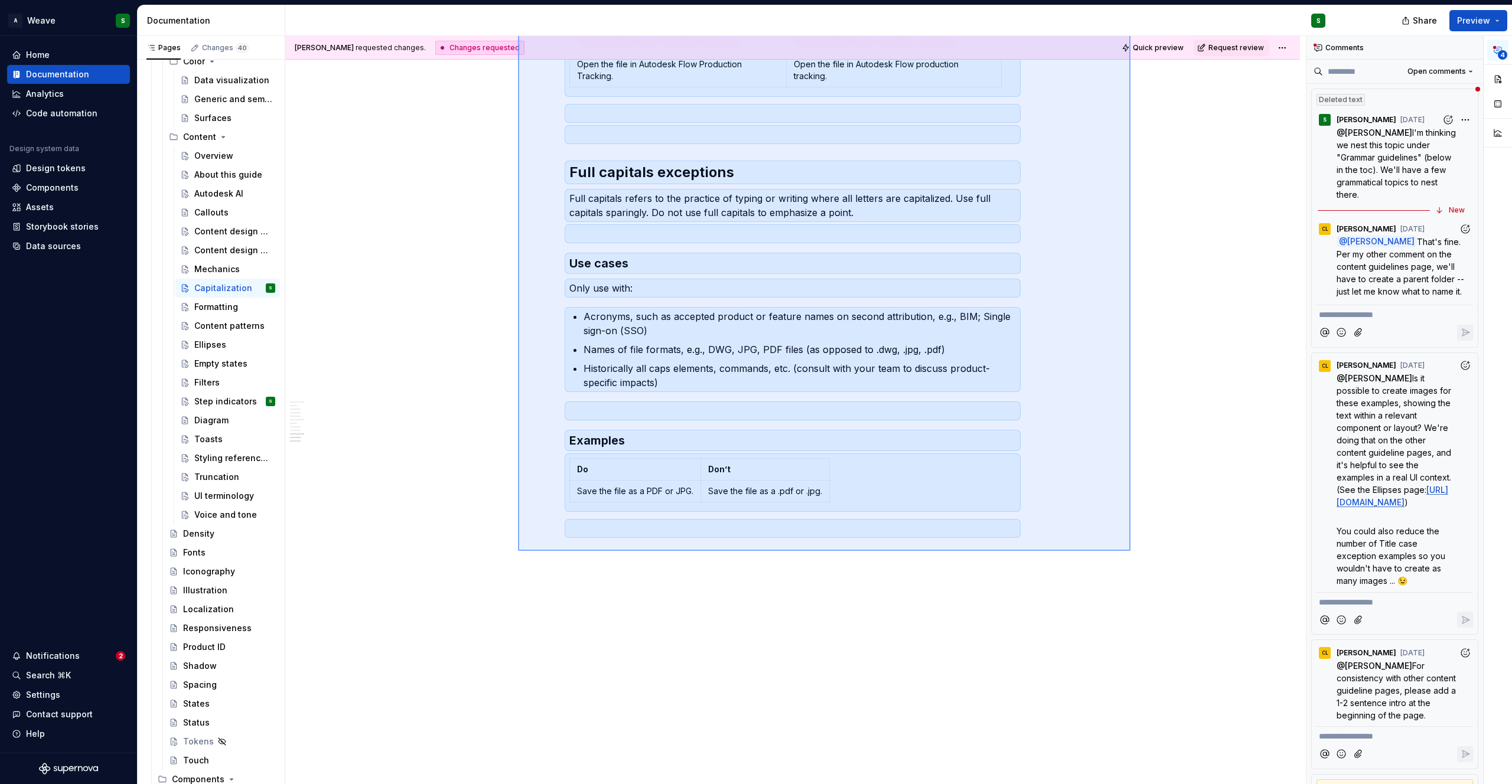
drag, startPoint x: 518, startPoint y: 291, endPoint x: 1130, endPoint y: 551, distance: 664.9
click at [1130, 551] on div "Christine Lee requested changes. Changes requested Quick preview Request review…" at bounding box center [796, 410] width 1020 height 749
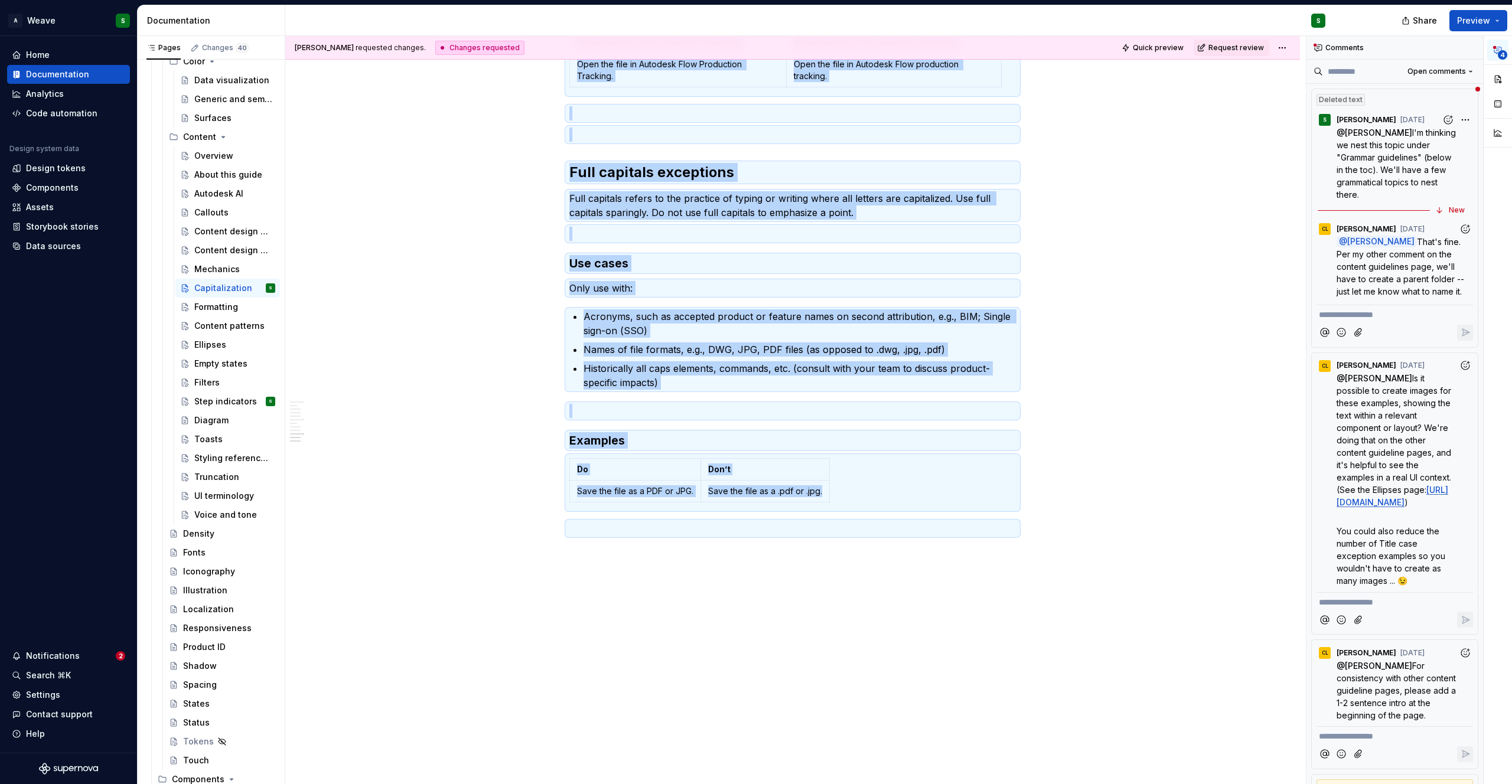
copy div "Use sentence case as the standard Use sentence case as the default in all Autod…"
click at [211, 268] on div "Mechanics" at bounding box center [217, 269] width 46 height 12
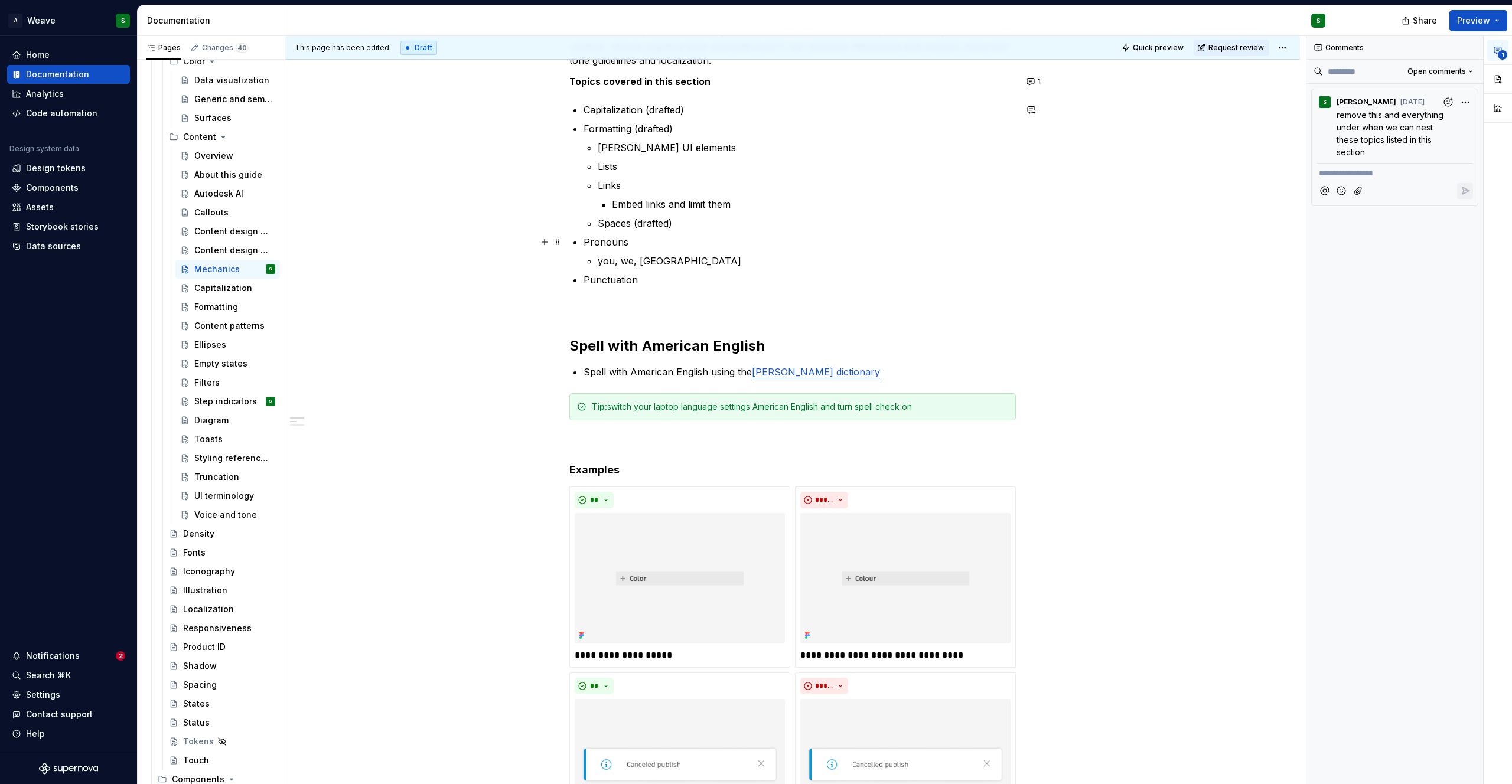
scroll to position [218, 0]
click at [571, 348] on h2 "Spell with American English" at bounding box center [792, 347] width 447 height 19
type textarea "*"
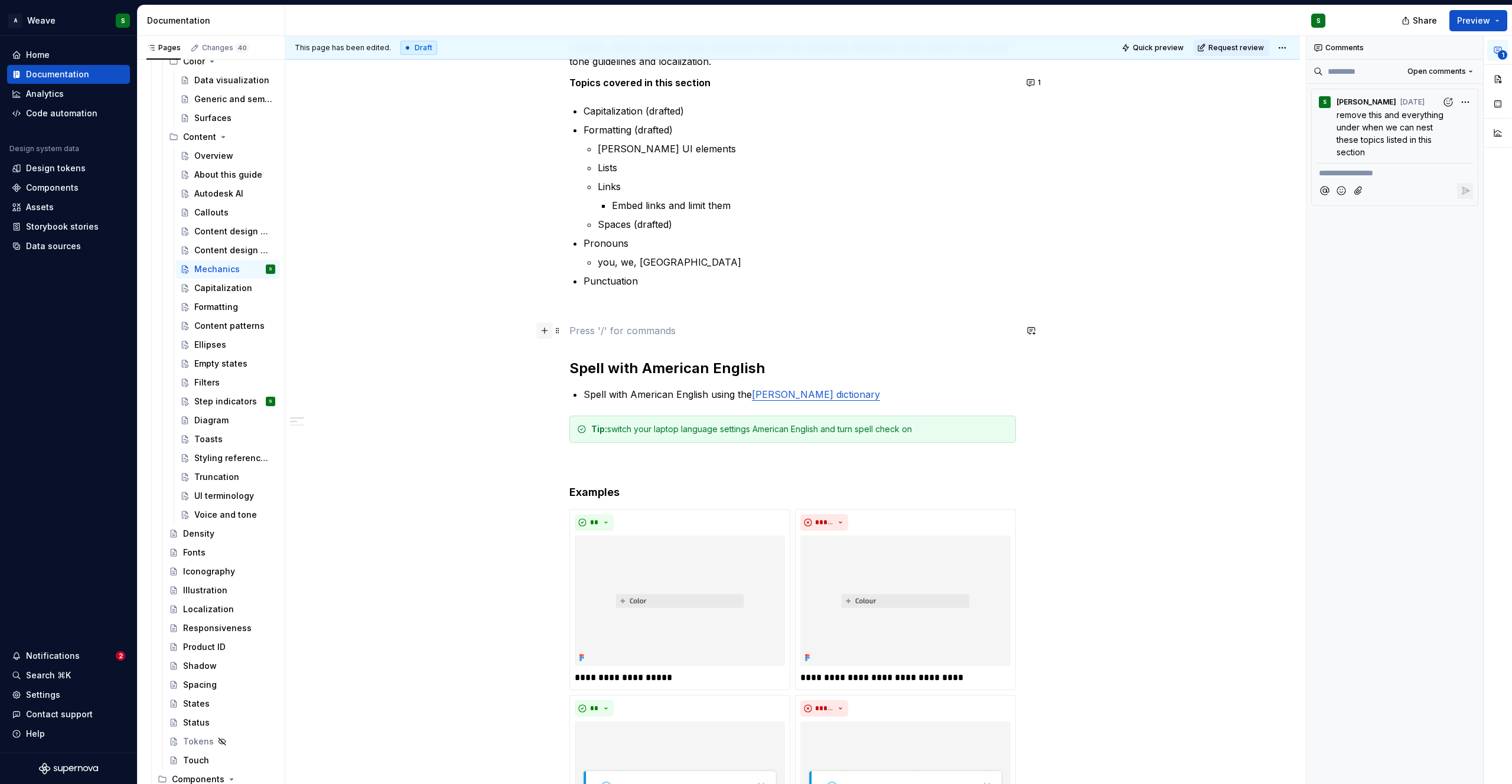
click at [550, 329] on button "button" at bounding box center [544, 331] width 17 height 17
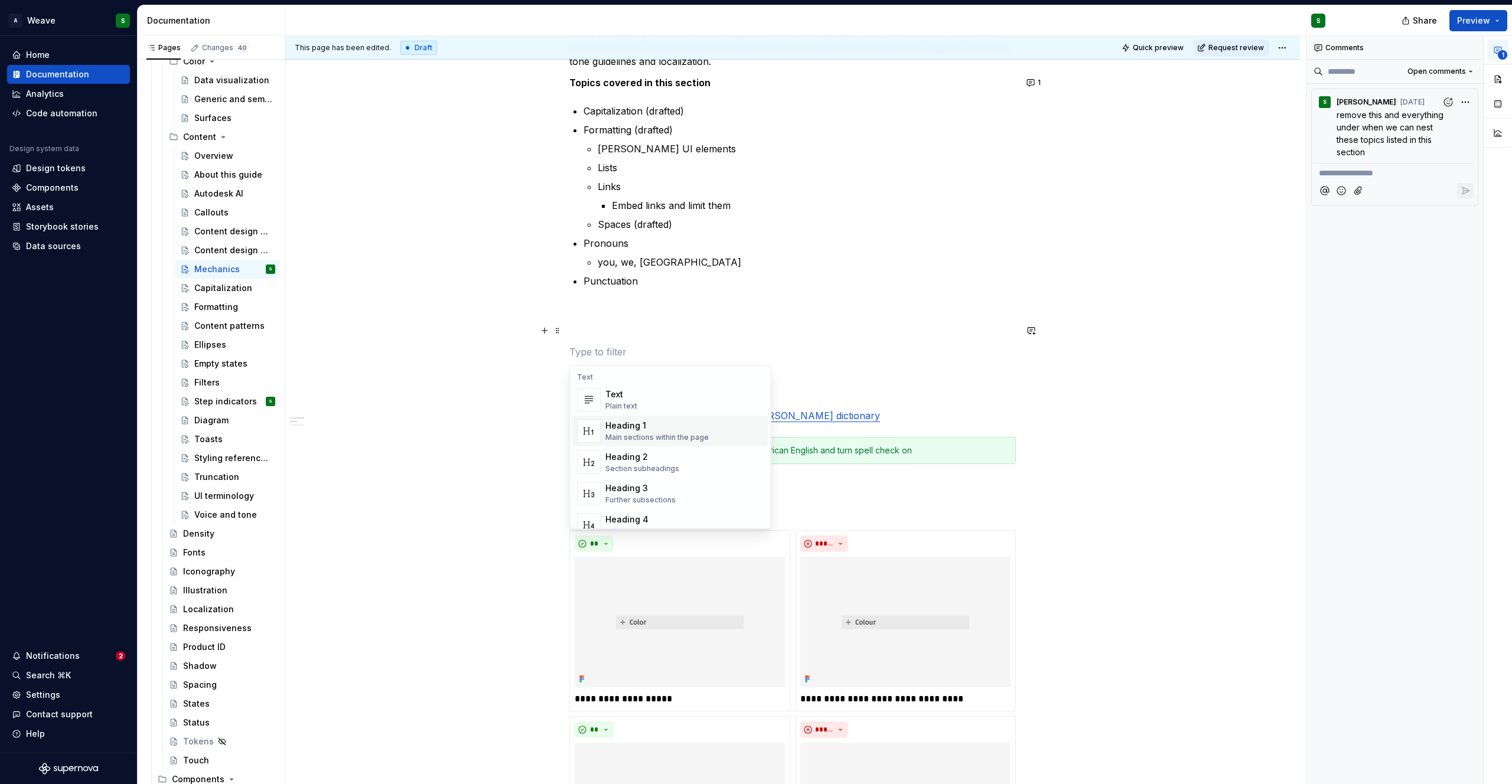
click at [674, 439] on div "Main sections within the page" at bounding box center [657, 438] width 103 height 9
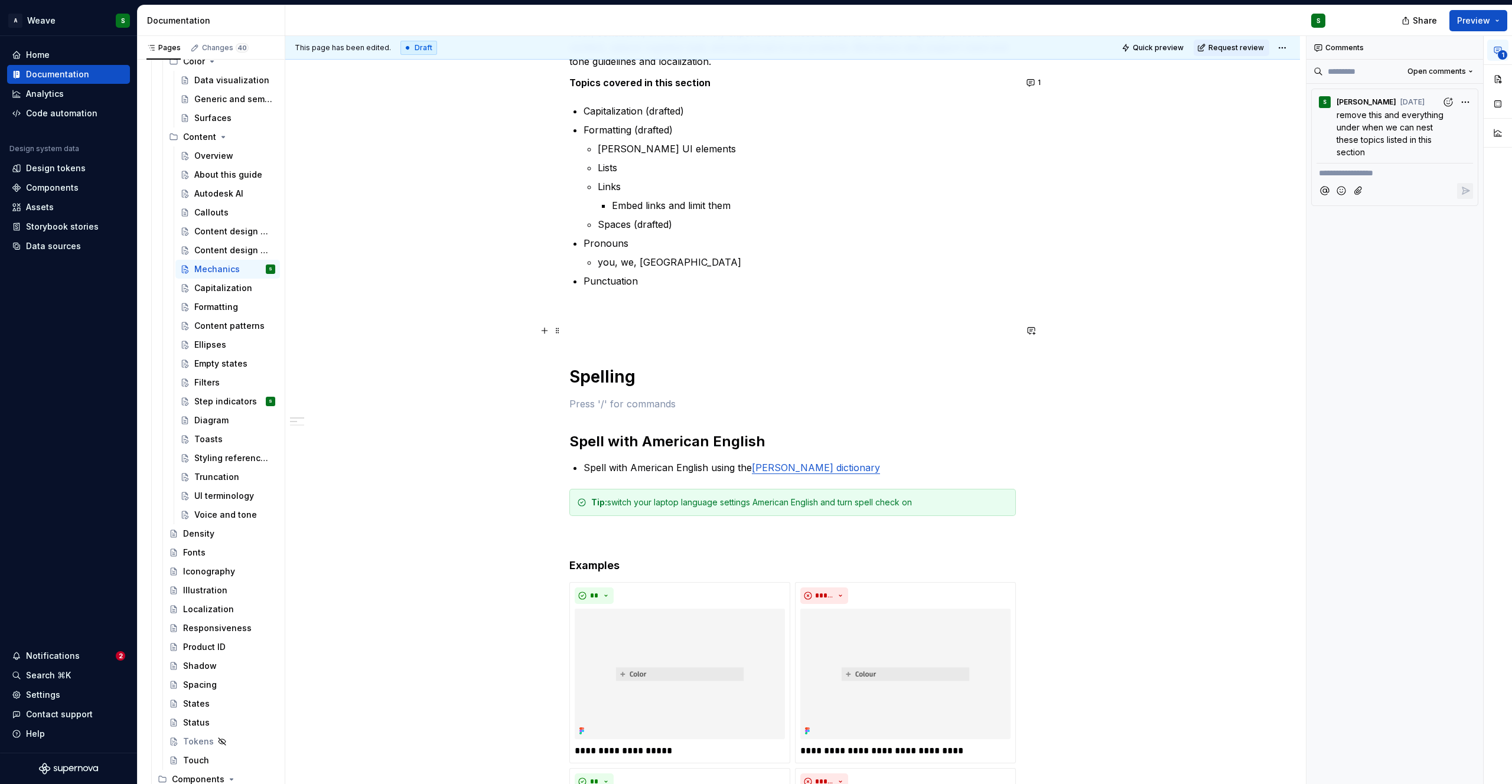
click at [660, 328] on p at bounding box center [792, 330] width 447 height 14
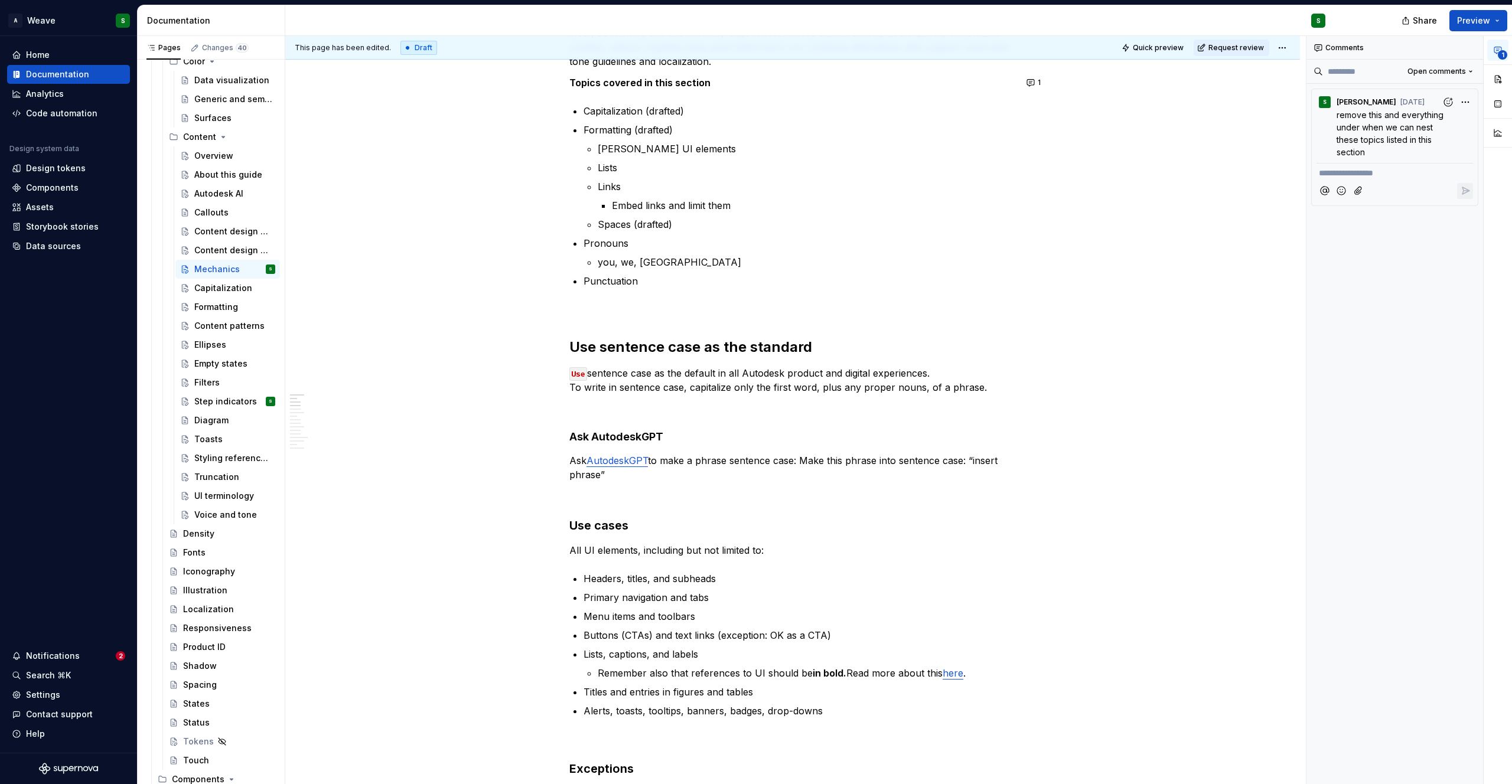
click at [583, 306] on p at bounding box center [792, 309] width 447 height 14
click at [548, 313] on button "button" at bounding box center [544, 309] width 17 height 17
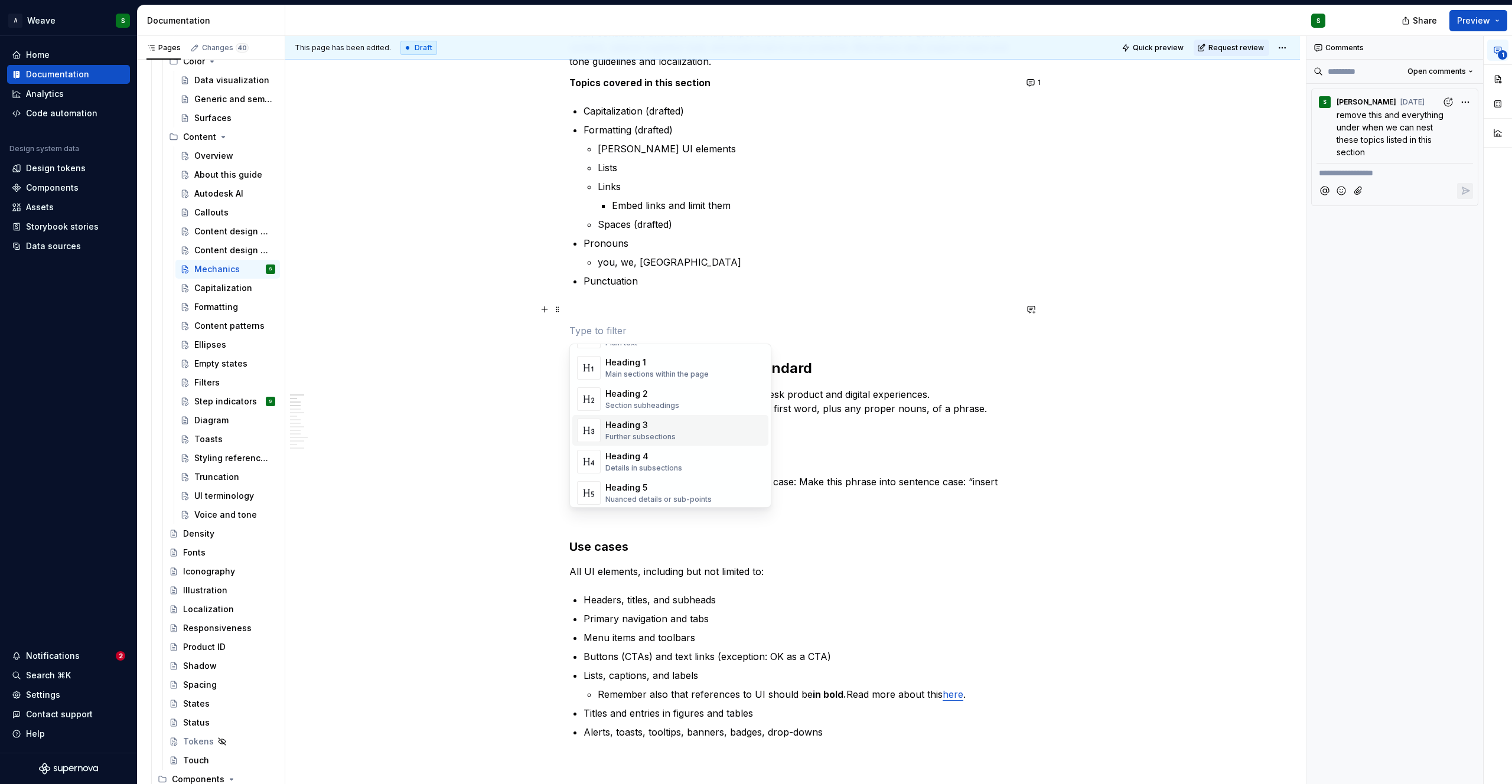
scroll to position [0, 0]
click at [646, 413] on div "Main sections within the page" at bounding box center [657, 416] width 103 height 9
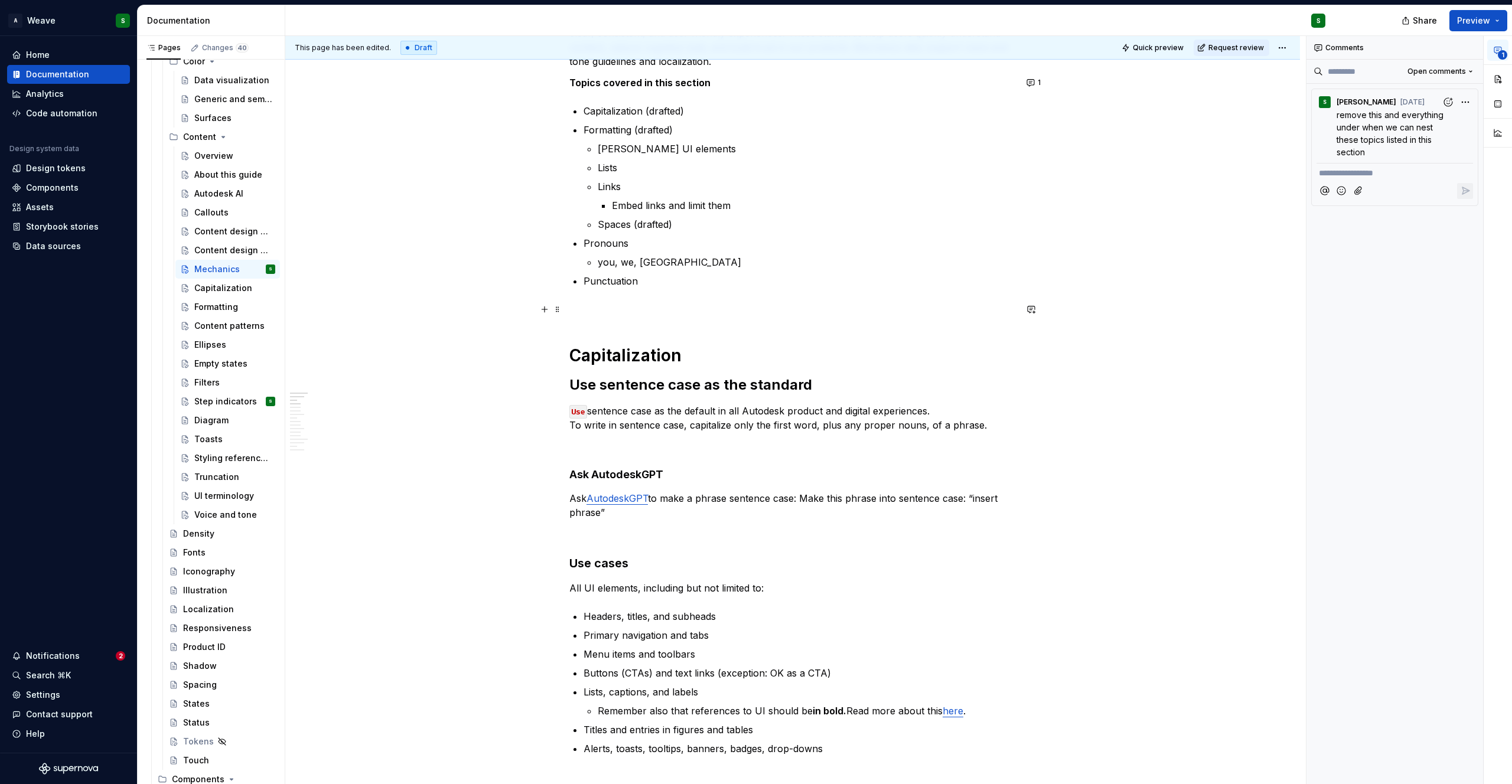
click at [602, 312] on p at bounding box center [792, 309] width 447 height 14
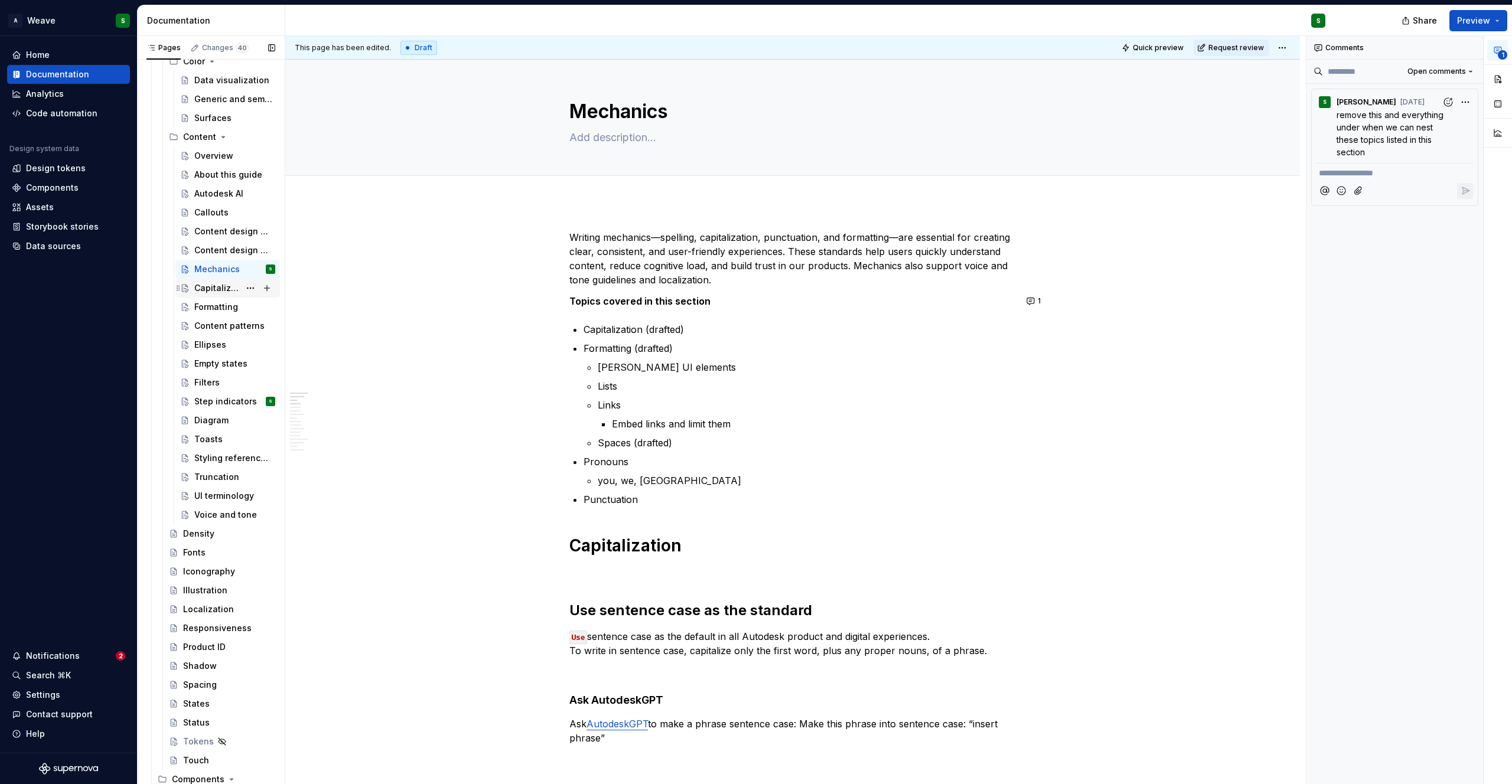
click at [224, 288] on div "Capitalization" at bounding box center [217, 289] width 46 height 12
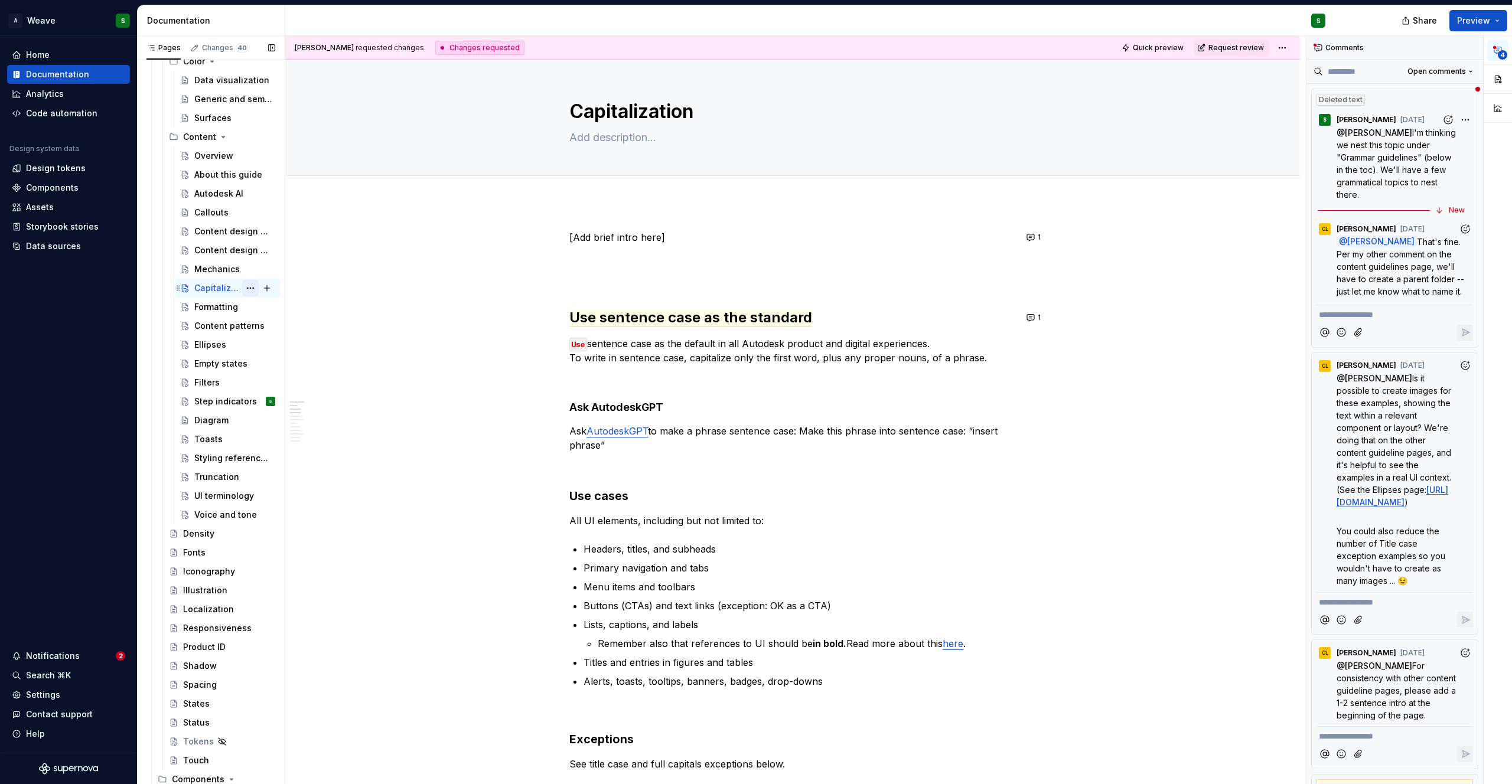
click at [244, 293] on button "Page tree" at bounding box center [250, 288] width 17 height 17
click at [965, 344] on html "A Weave S Home Documentation Analytics Code automation Design system data Desig…" at bounding box center [756, 392] width 1512 height 784
click at [1034, 319] on button "1" at bounding box center [1035, 317] width 23 height 17
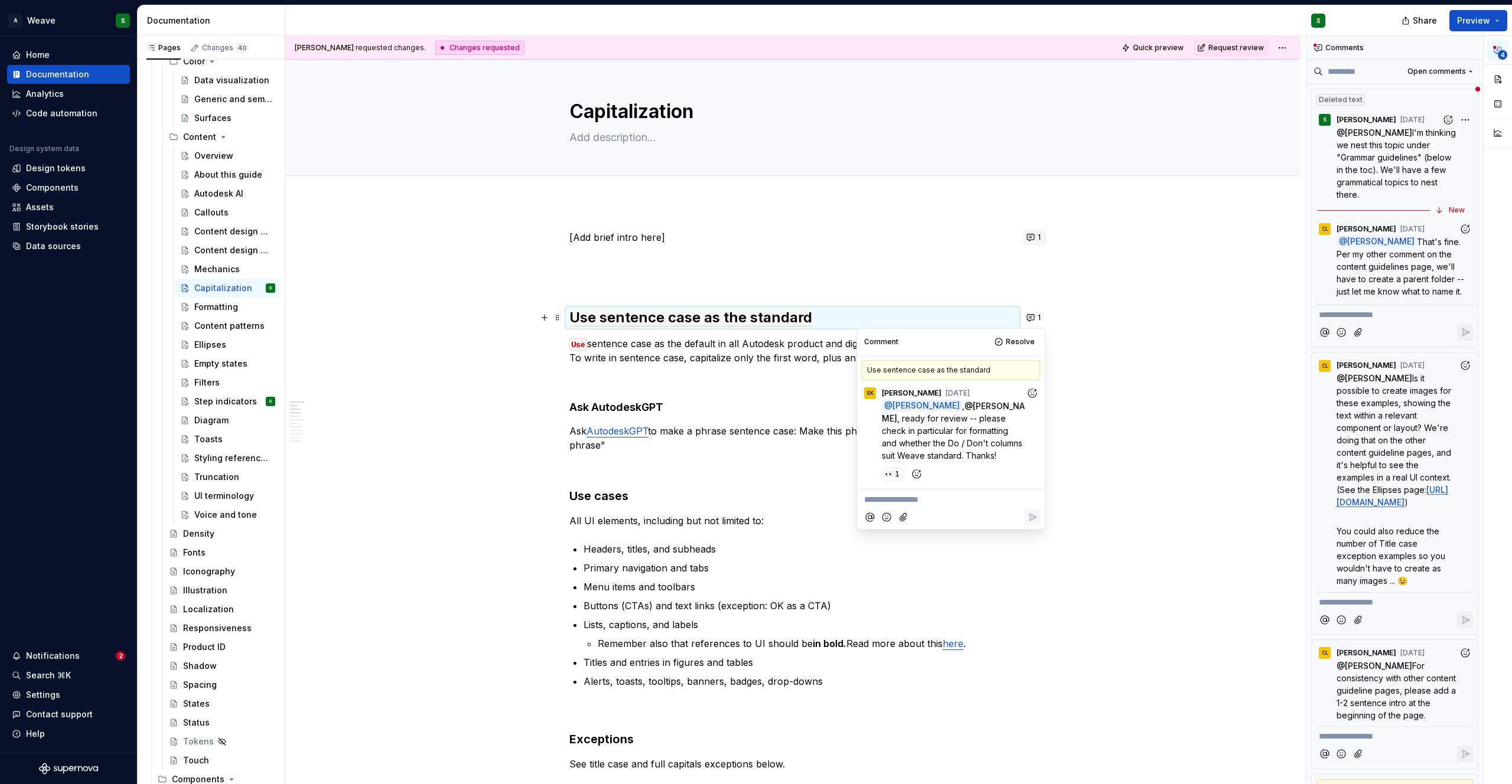
click at [1030, 243] on button "1" at bounding box center [1035, 237] width 23 height 17
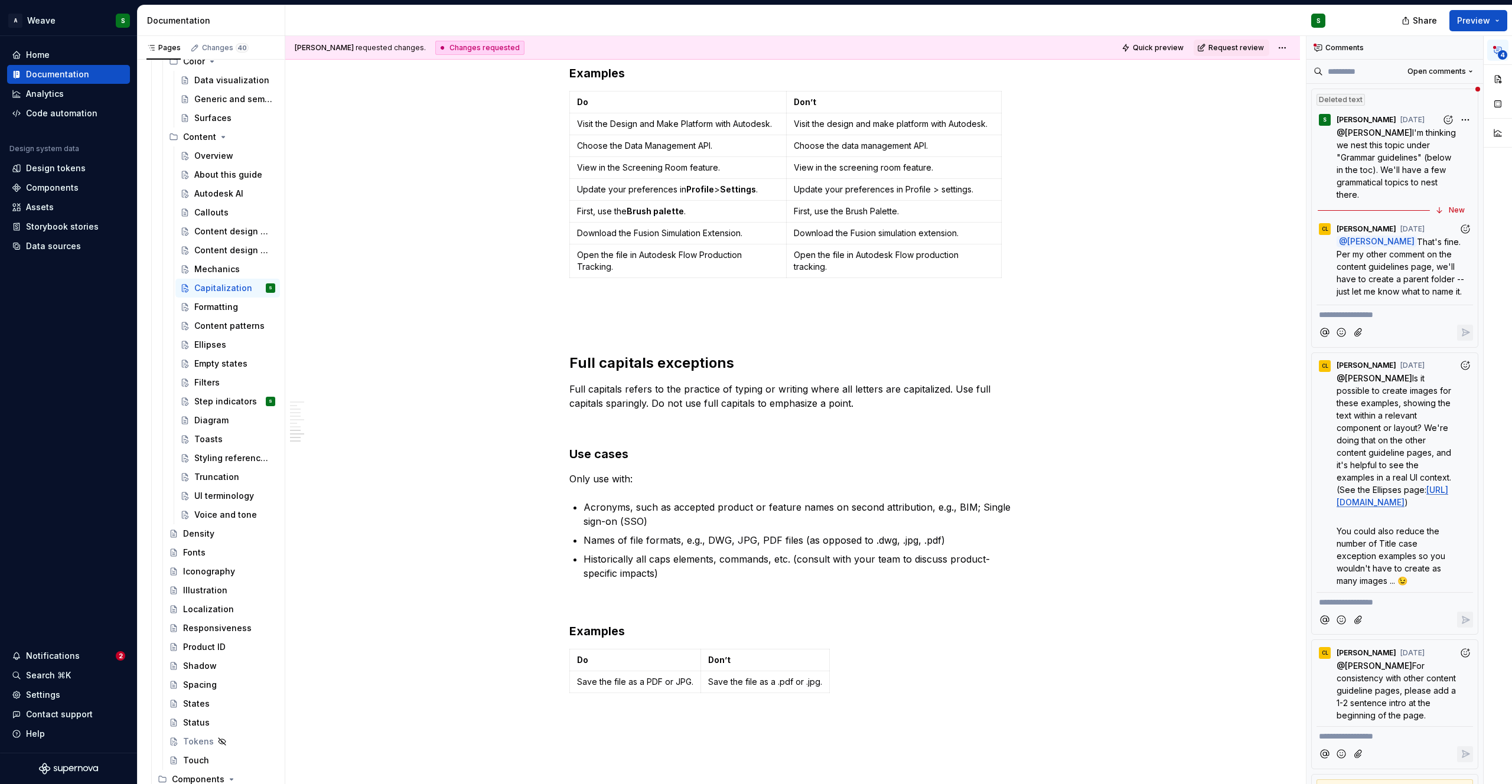
scroll to position [1298, 0]
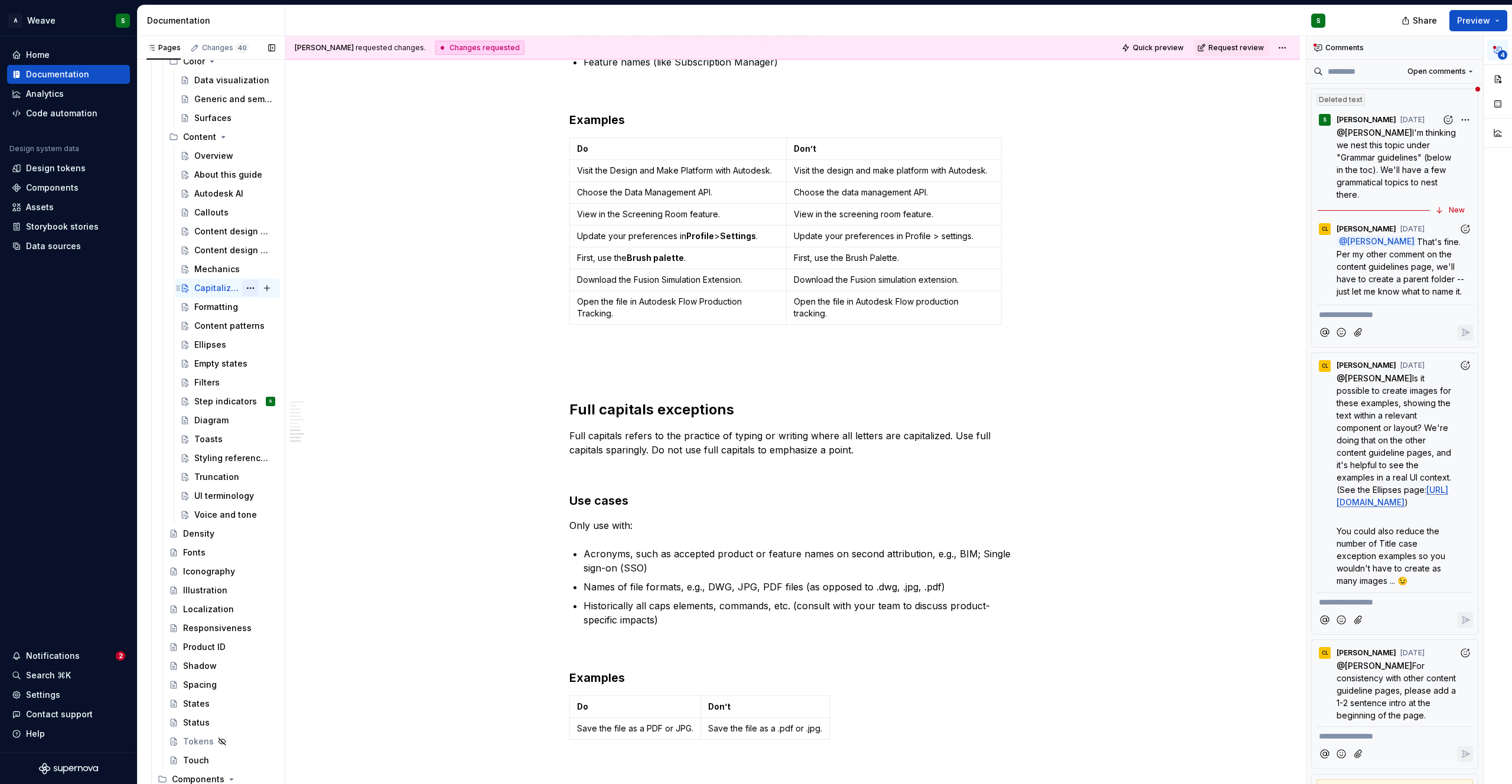
click at [249, 289] on button "Page tree" at bounding box center [250, 288] width 17 height 17
click at [288, 473] on div "Delete page" at bounding box center [315, 476] width 116 height 12
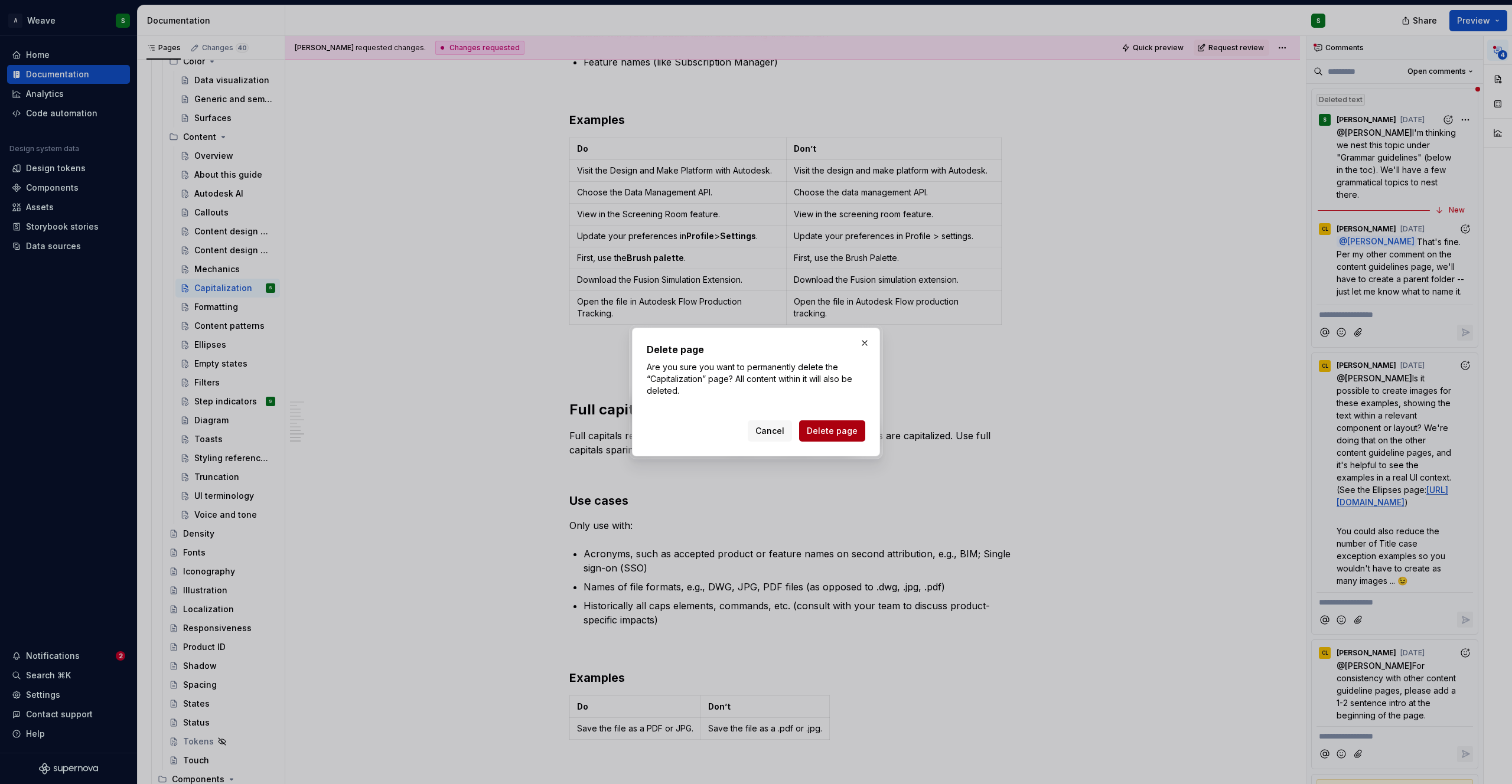
click at [830, 428] on span "Delete page" at bounding box center [832, 431] width 51 height 12
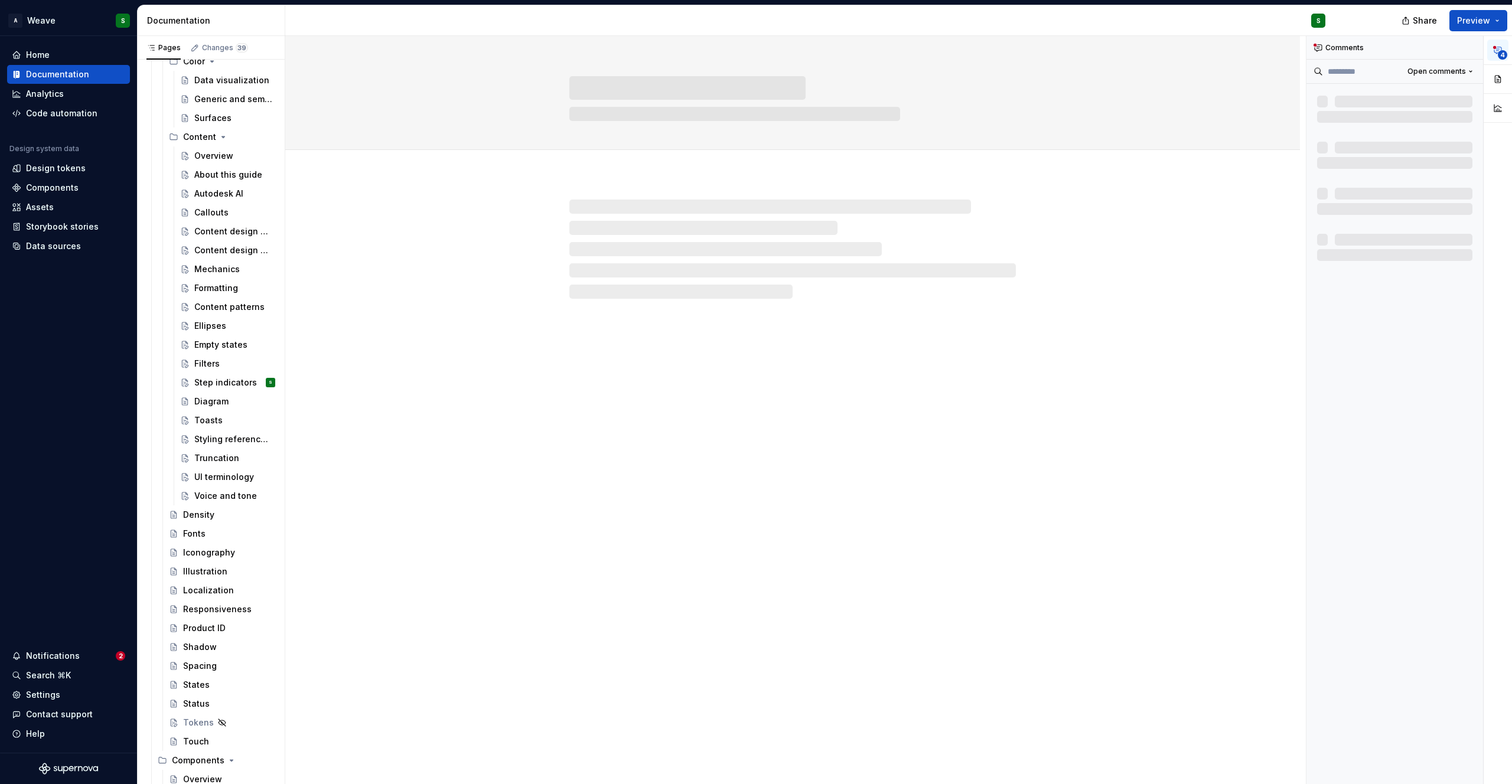
scroll to position [0, 0]
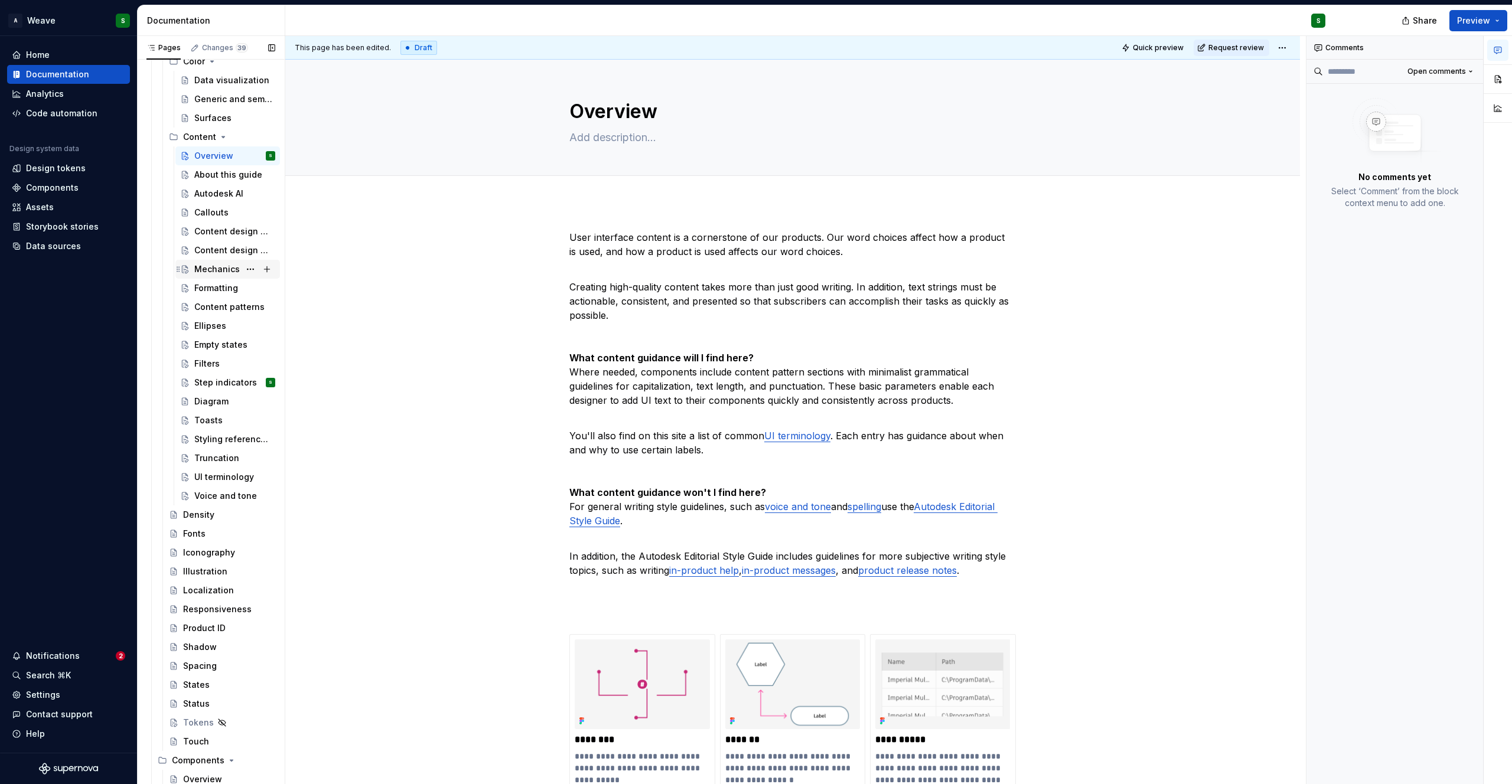
click at [211, 270] on div "Mechanics" at bounding box center [217, 269] width 46 height 12
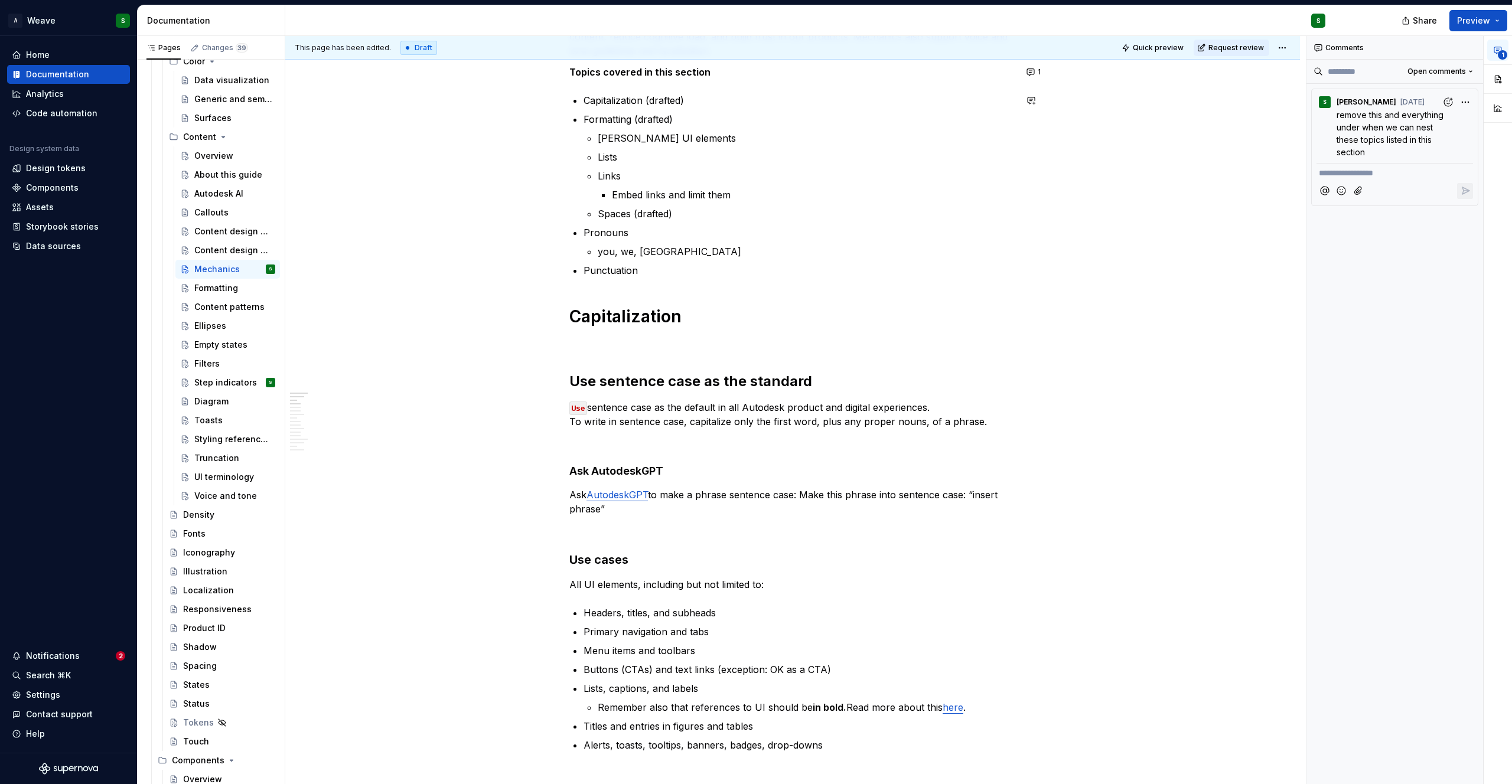
scroll to position [287, 0]
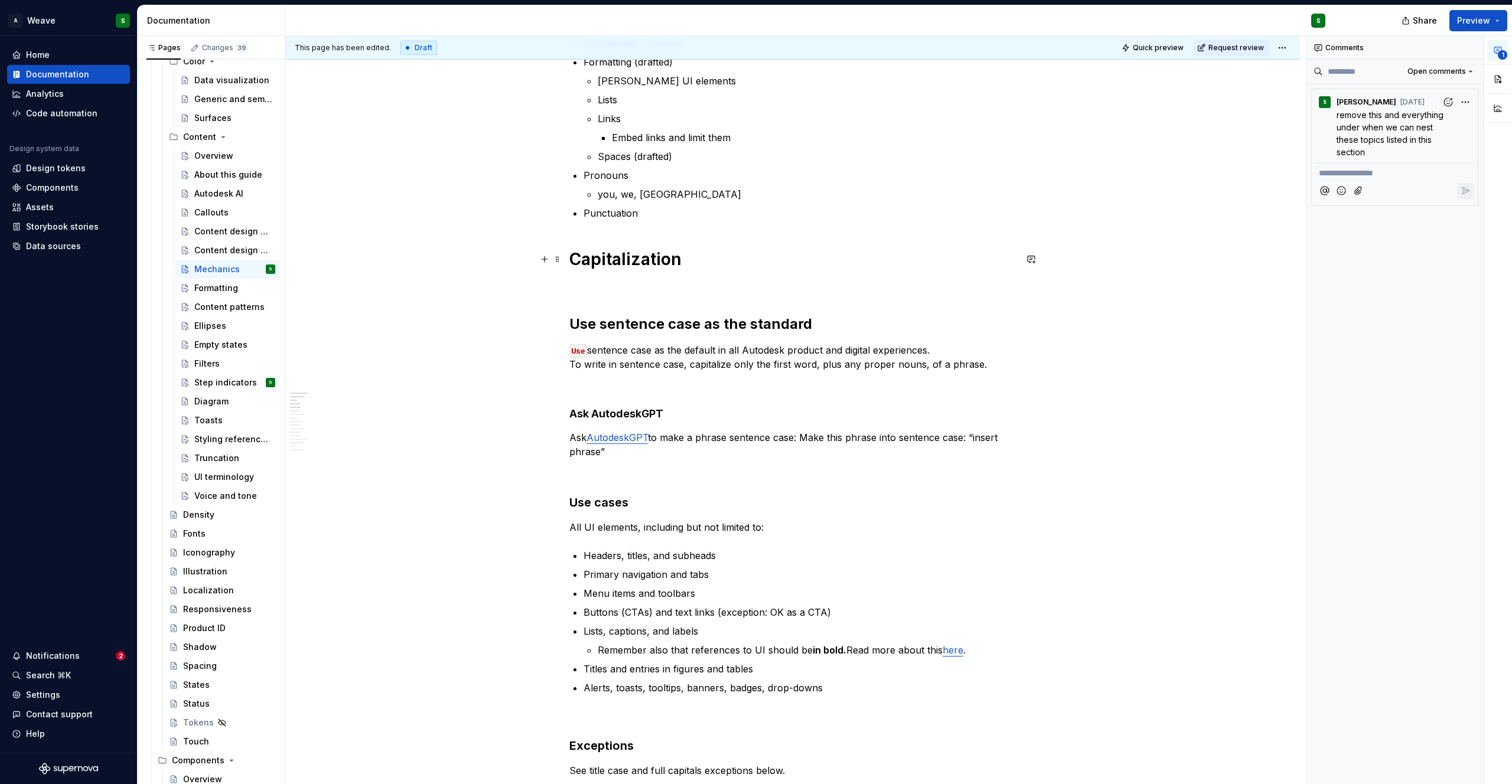
click at [631, 253] on h1 "Capitalization" at bounding box center [792, 259] width 447 height 21
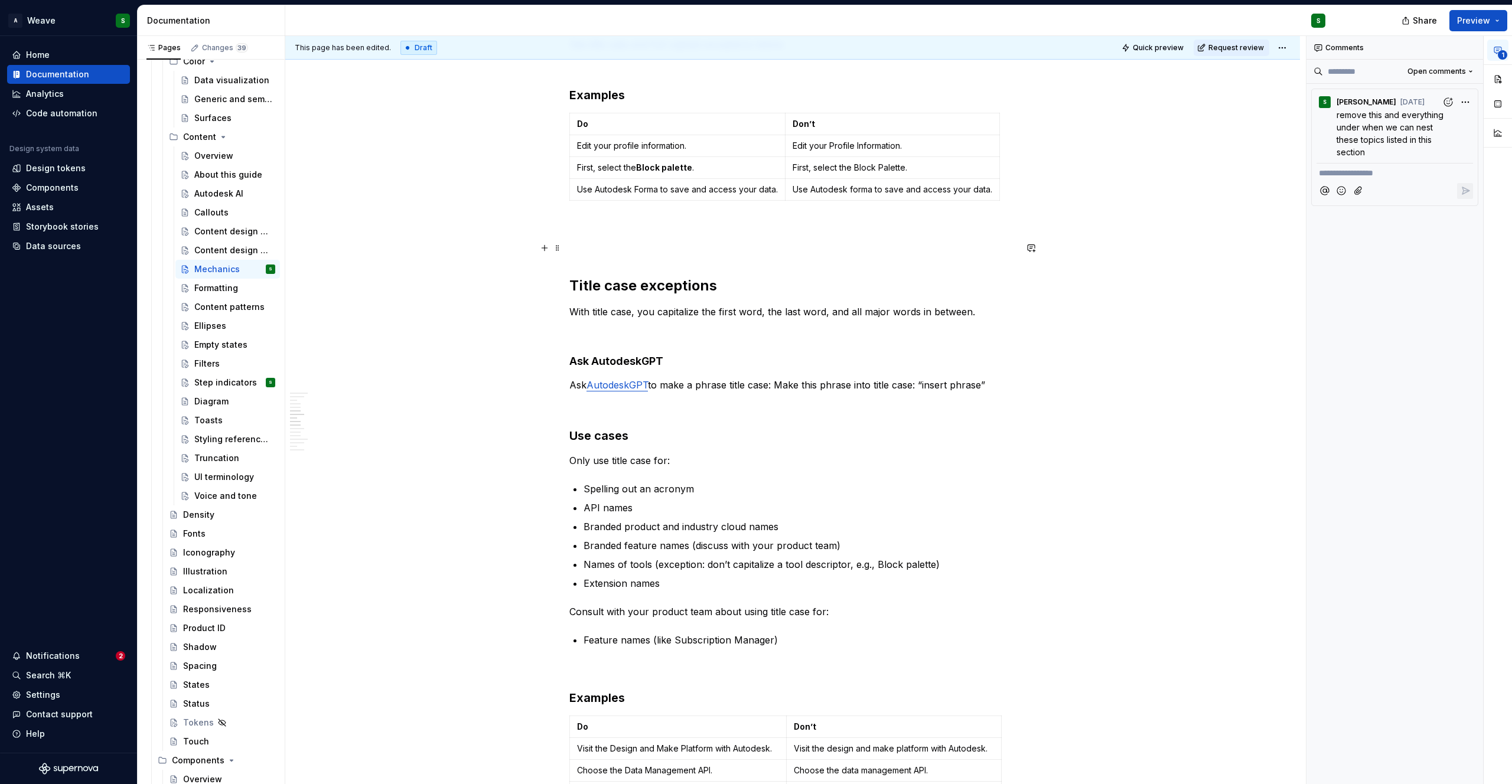
scroll to position [1012, 0]
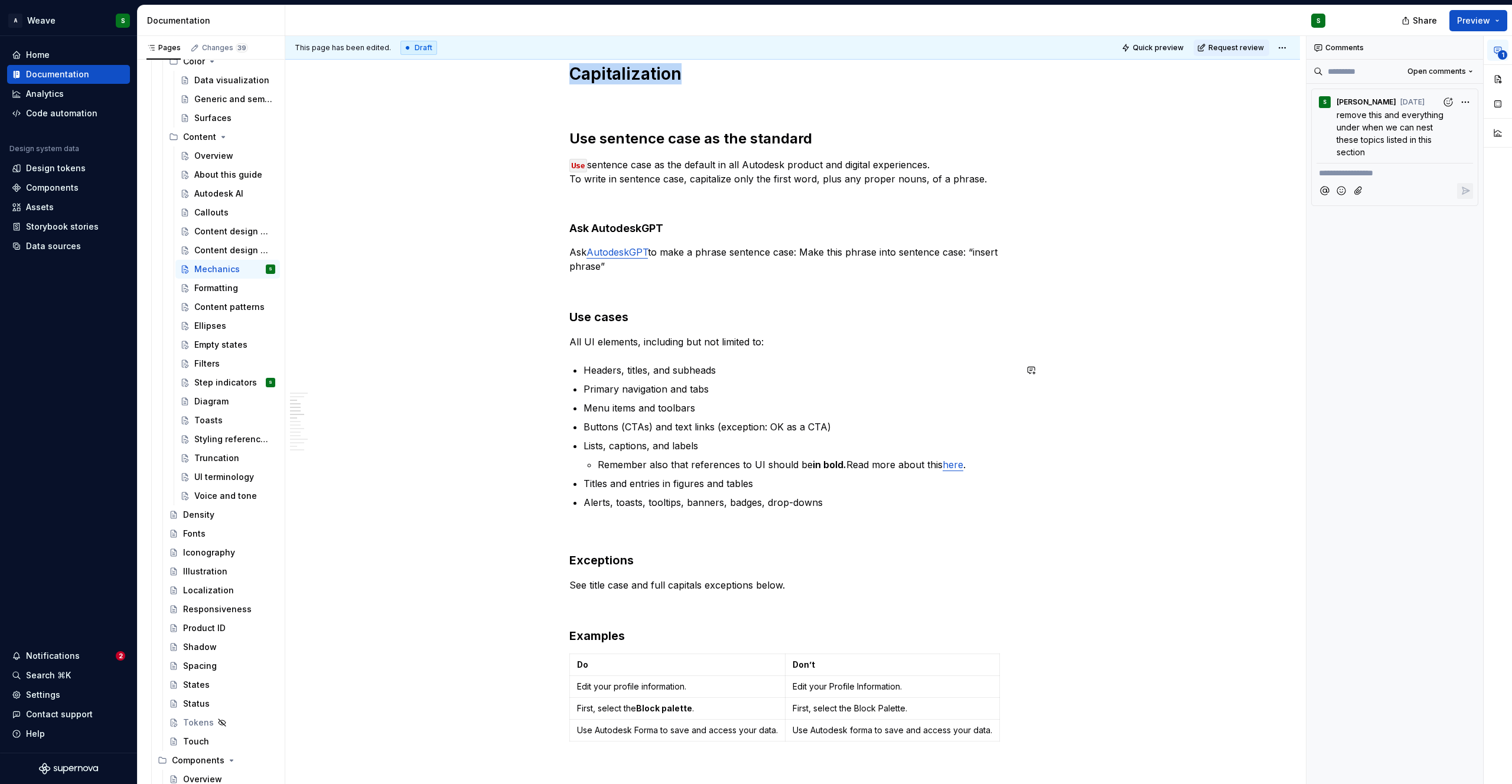
type textarea "*"
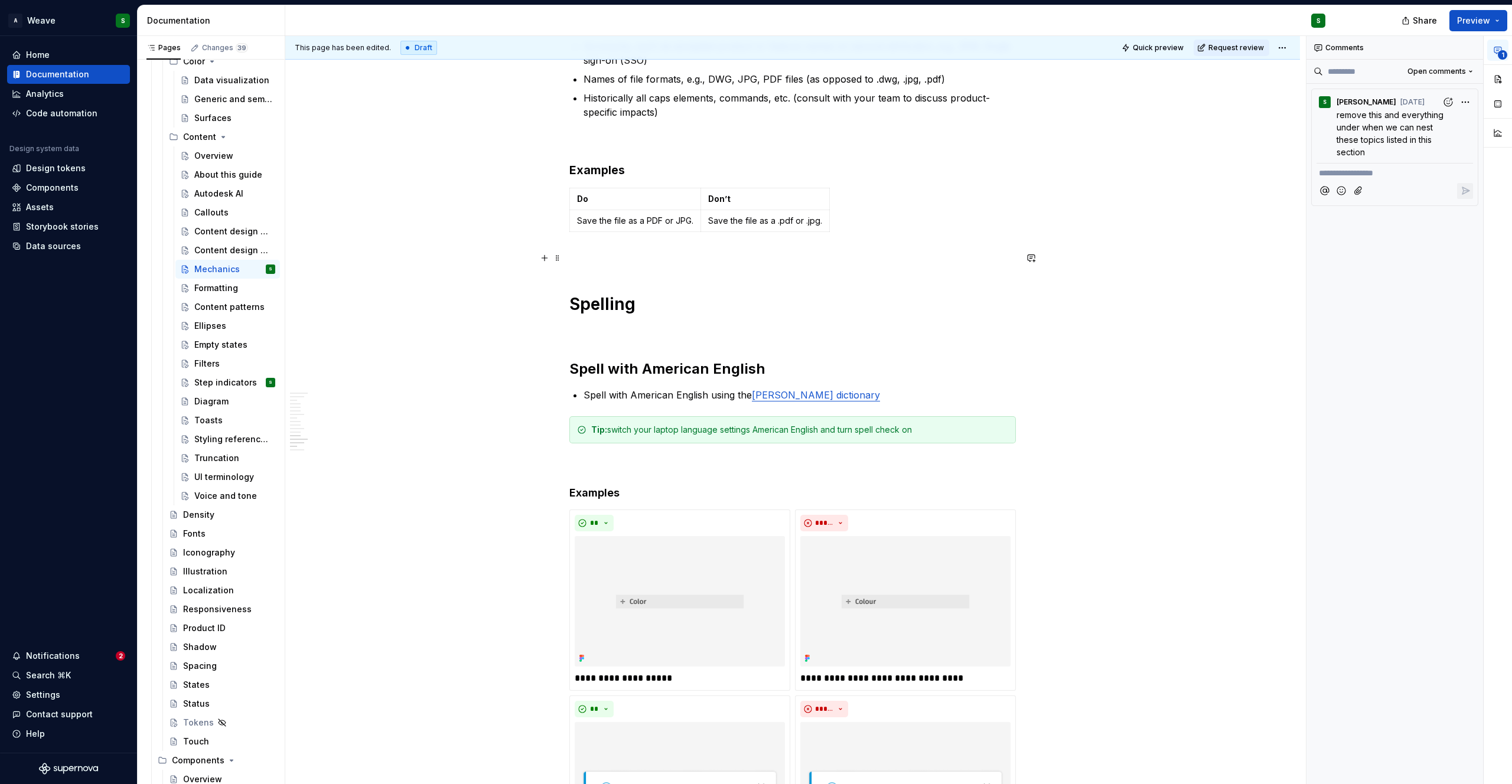
scroll to position [2100, 0]
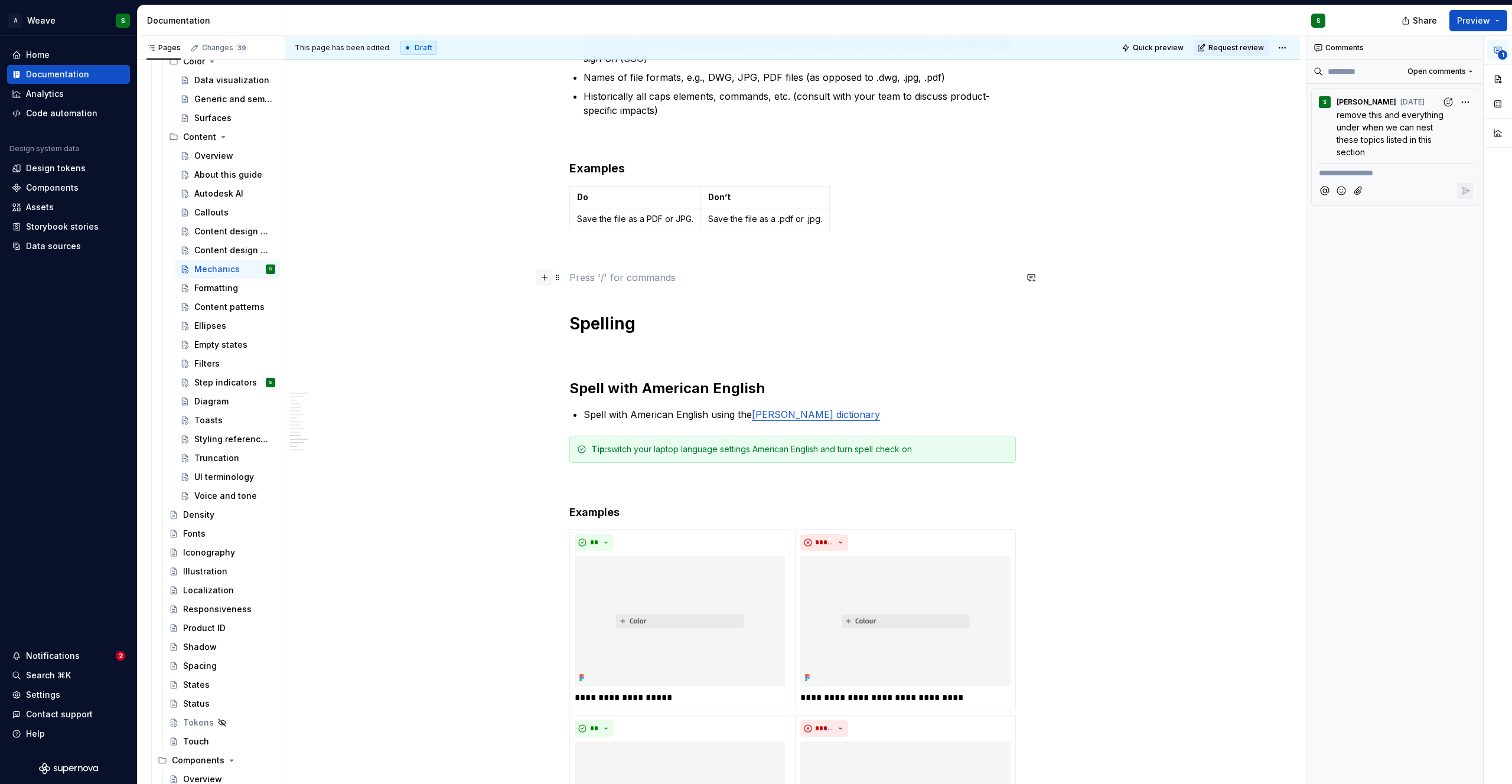
click at [546, 278] on button "button" at bounding box center [544, 277] width 17 height 17
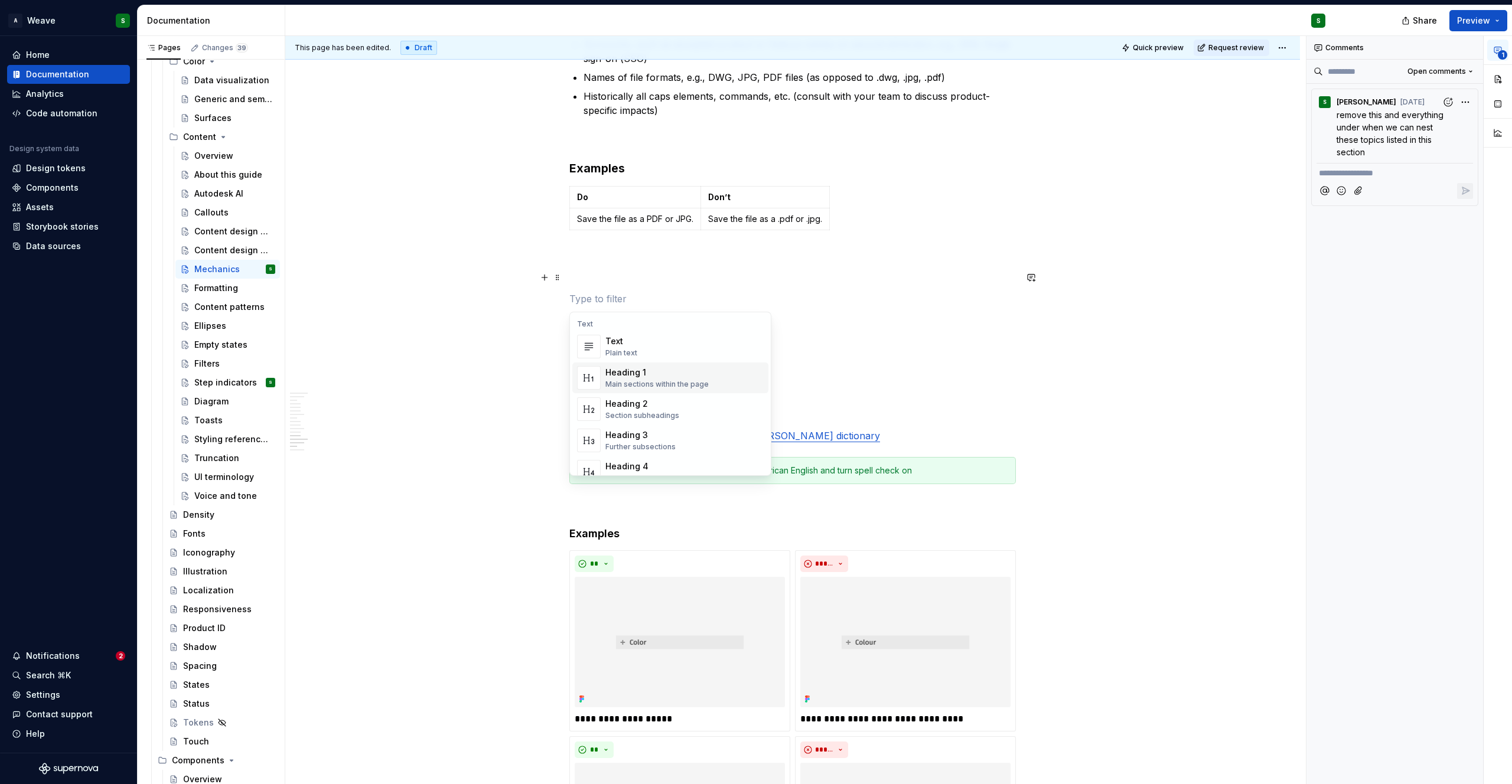
click at [615, 373] on div "Heading 1" at bounding box center [657, 373] width 103 height 12
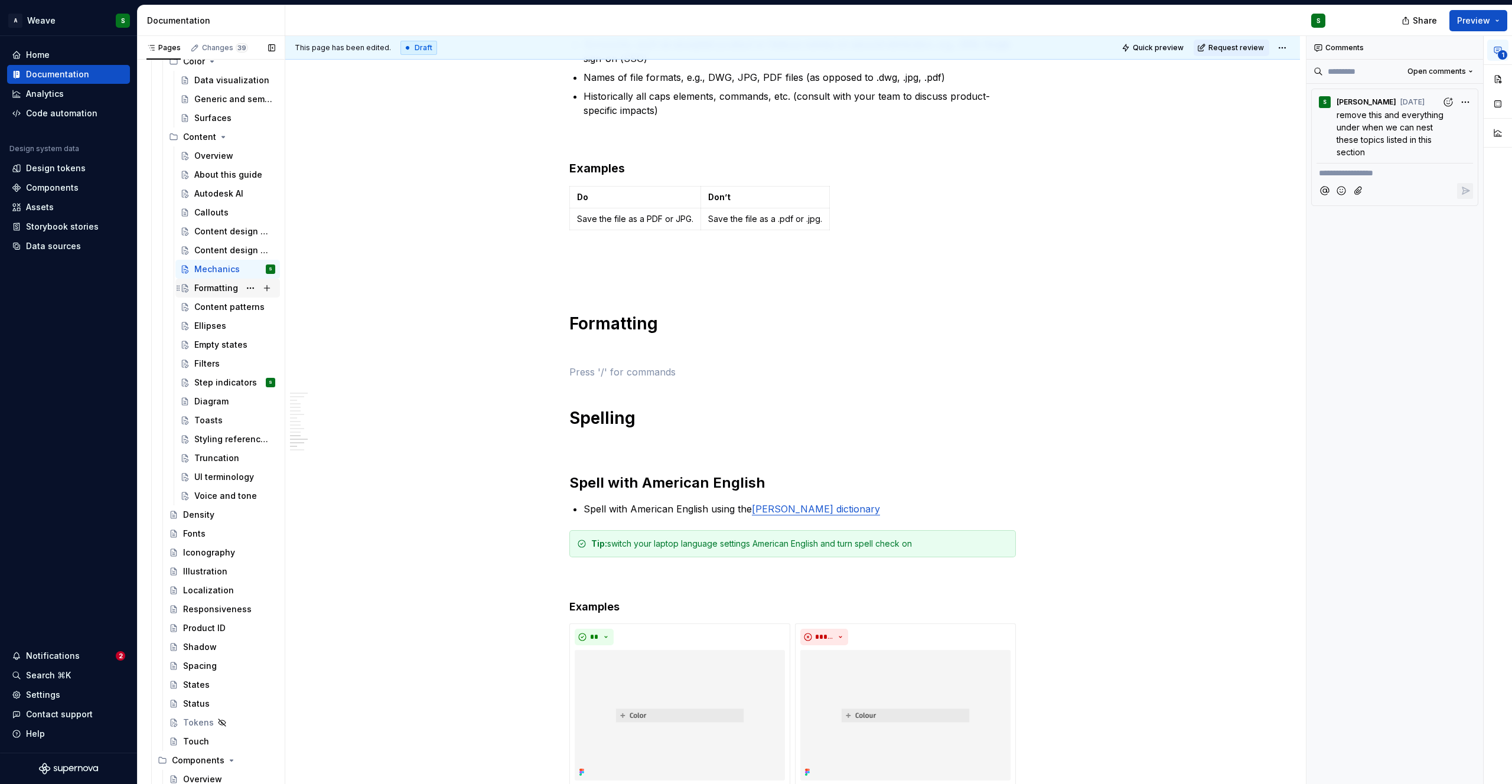
click at [212, 287] on div "Formatting" at bounding box center [216, 289] width 44 height 12
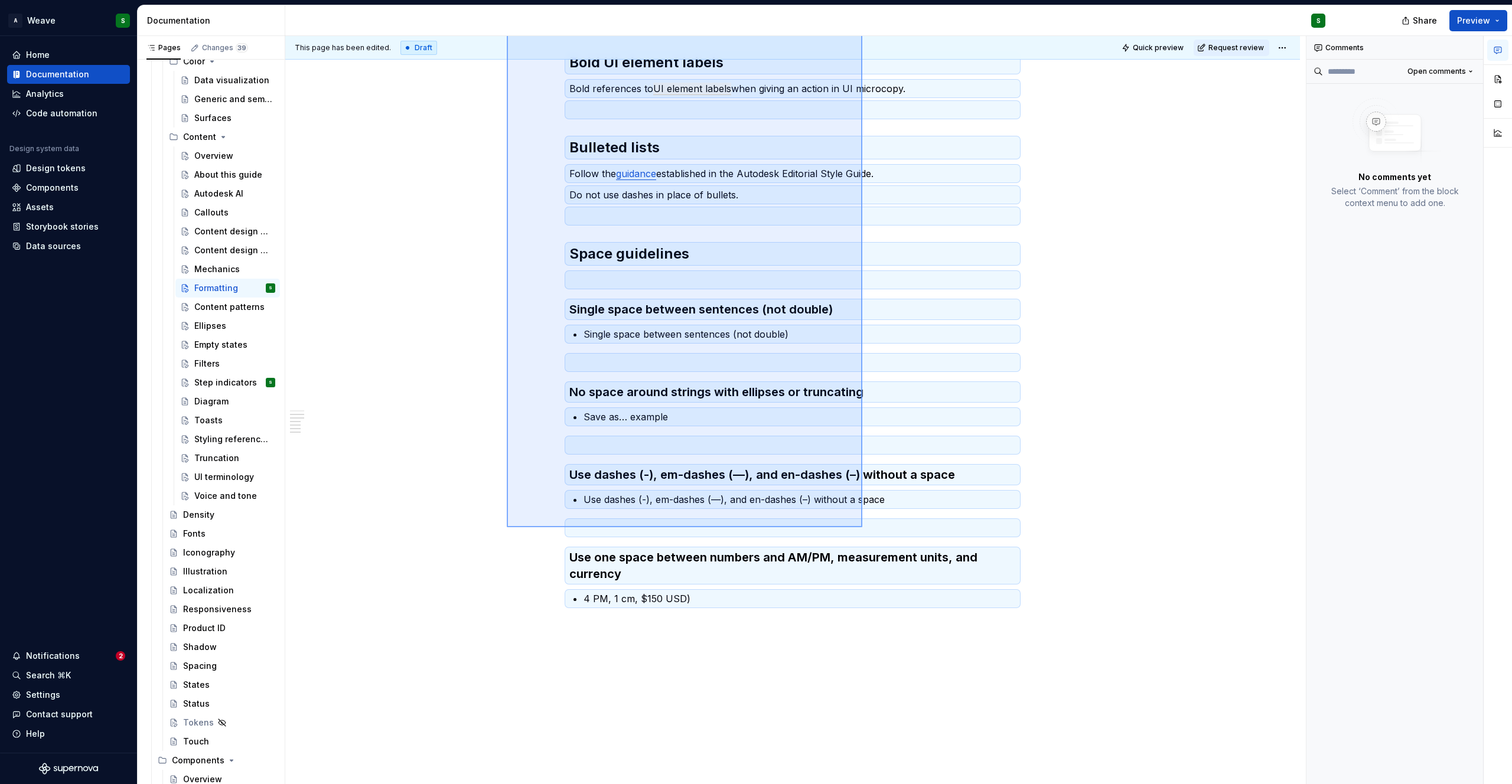
scroll to position [276, 0]
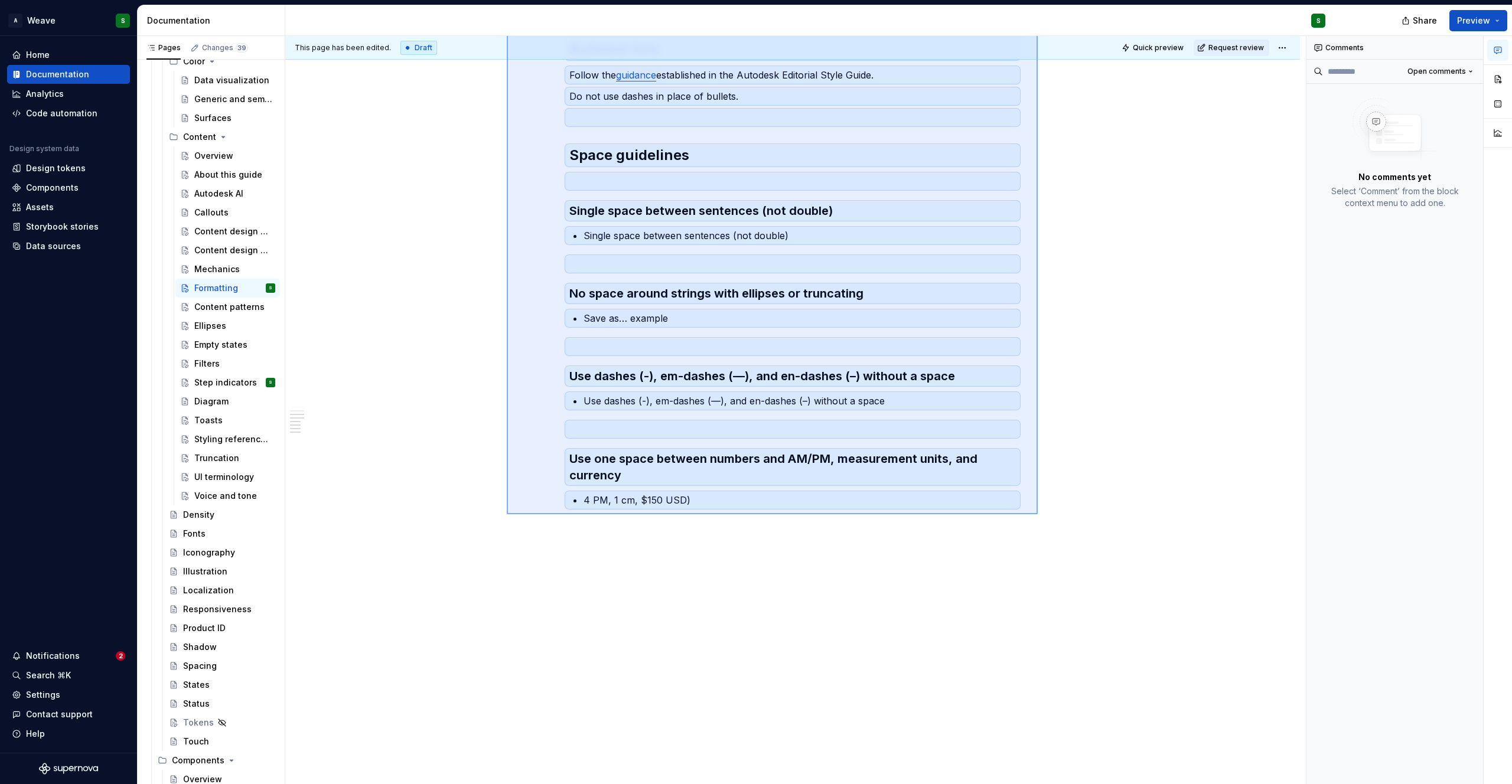
drag, startPoint x: 857, startPoint y: 494, endPoint x: 1038, endPoint y: 514, distance: 182.1
click at [1038, 514] on div "This page has been edited. Draft Quick preview Request review Formatting Edit h…" at bounding box center [796, 410] width 1020 height 749
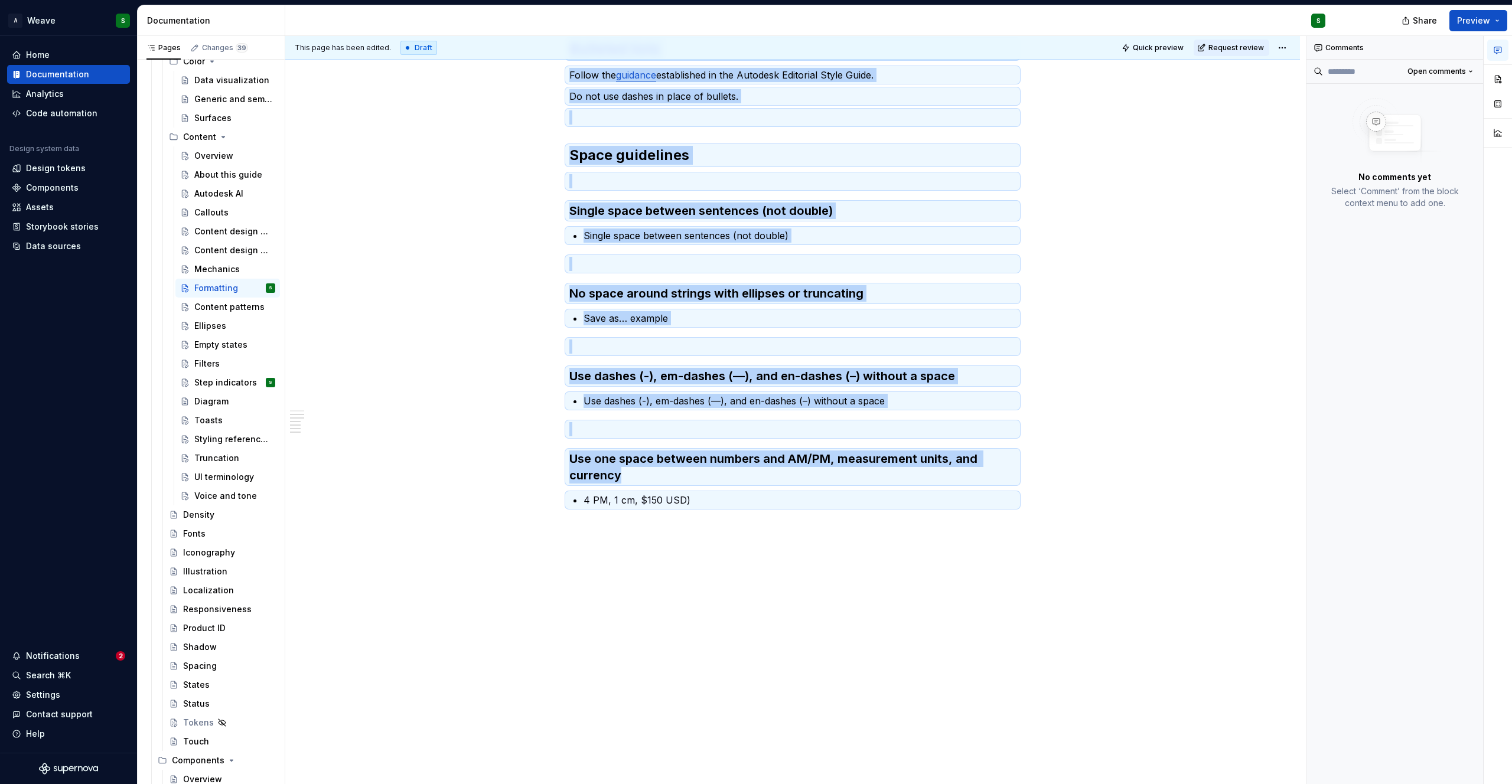
copy div "Bold UI element labels Bold references to UI element labels when giving an acti…"
click at [210, 268] on div "Mechanics" at bounding box center [217, 269] width 46 height 12
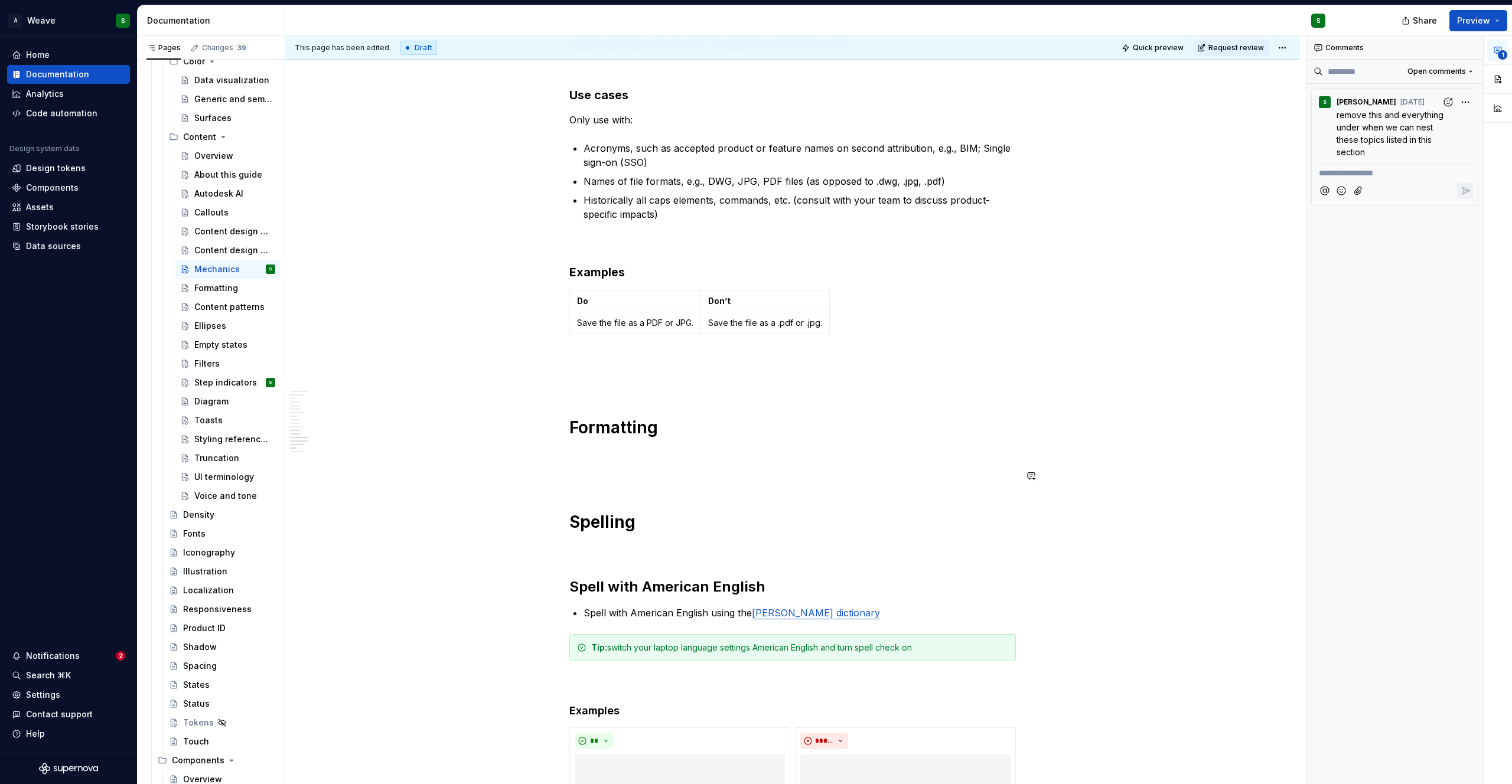
scroll to position [2005, 0]
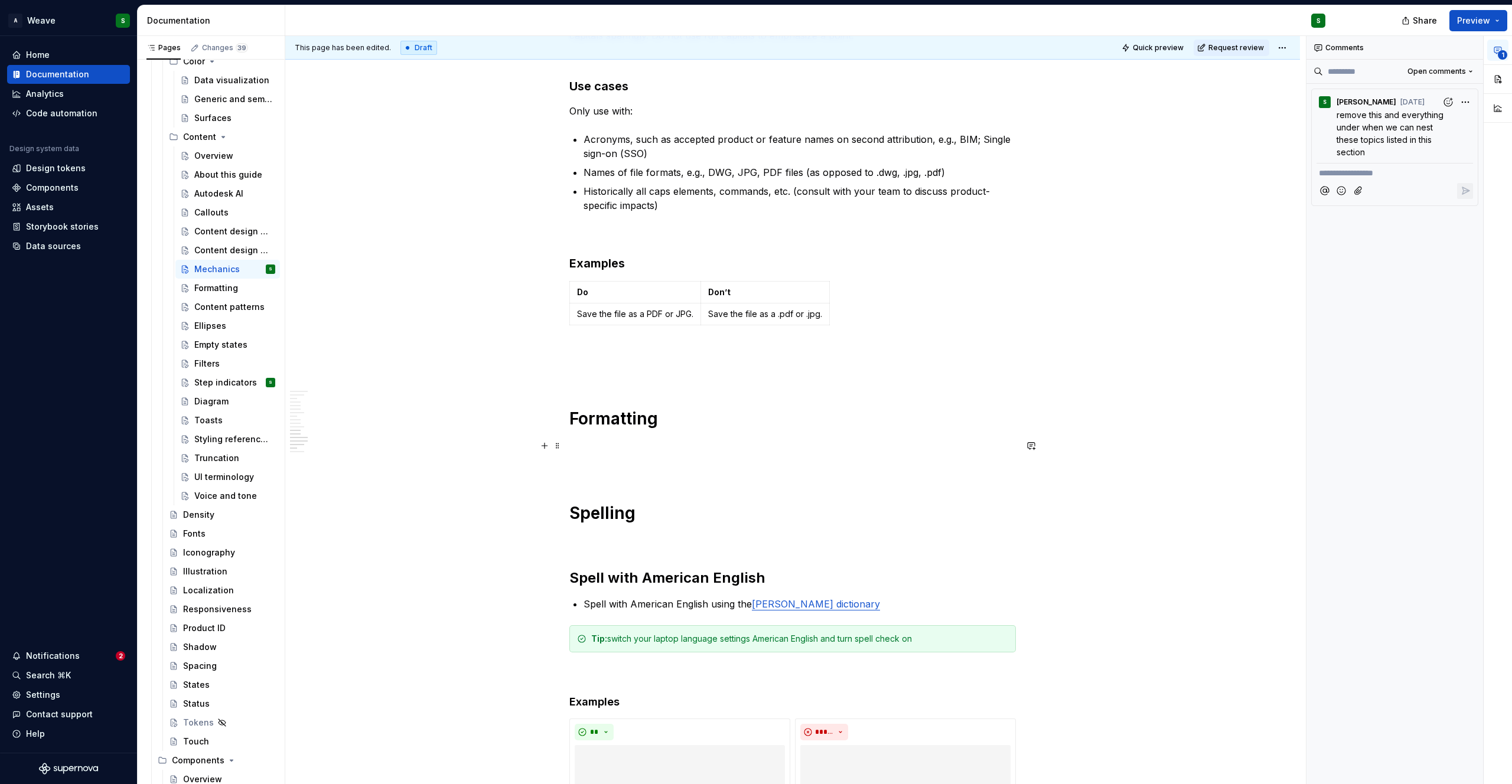
click at [573, 448] on p at bounding box center [792, 445] width 447 height 14
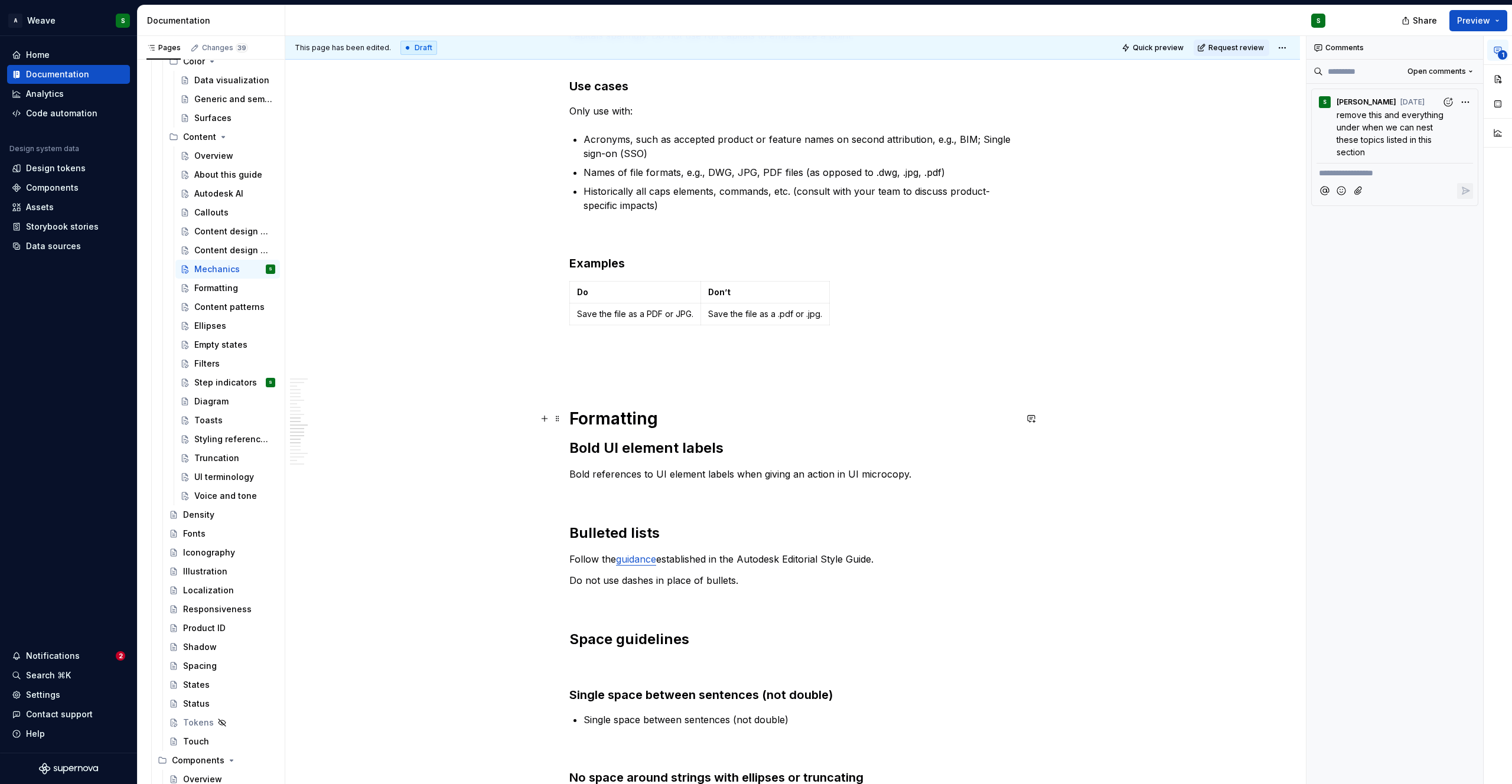
click at [676, 422] on h1 "Formatting" at bounding box center [792, 418] width 447 height 21
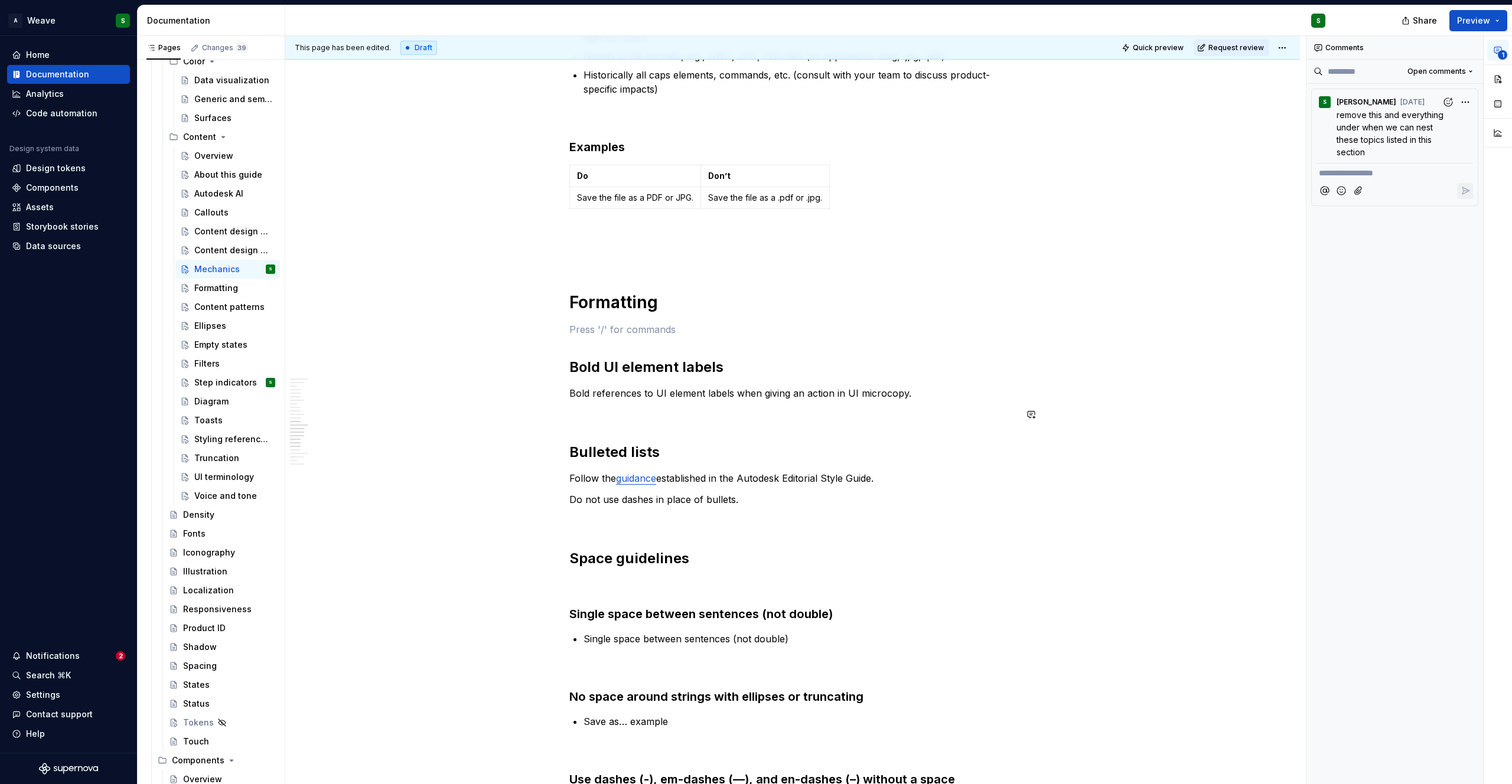
scroll to position [2141, 0]
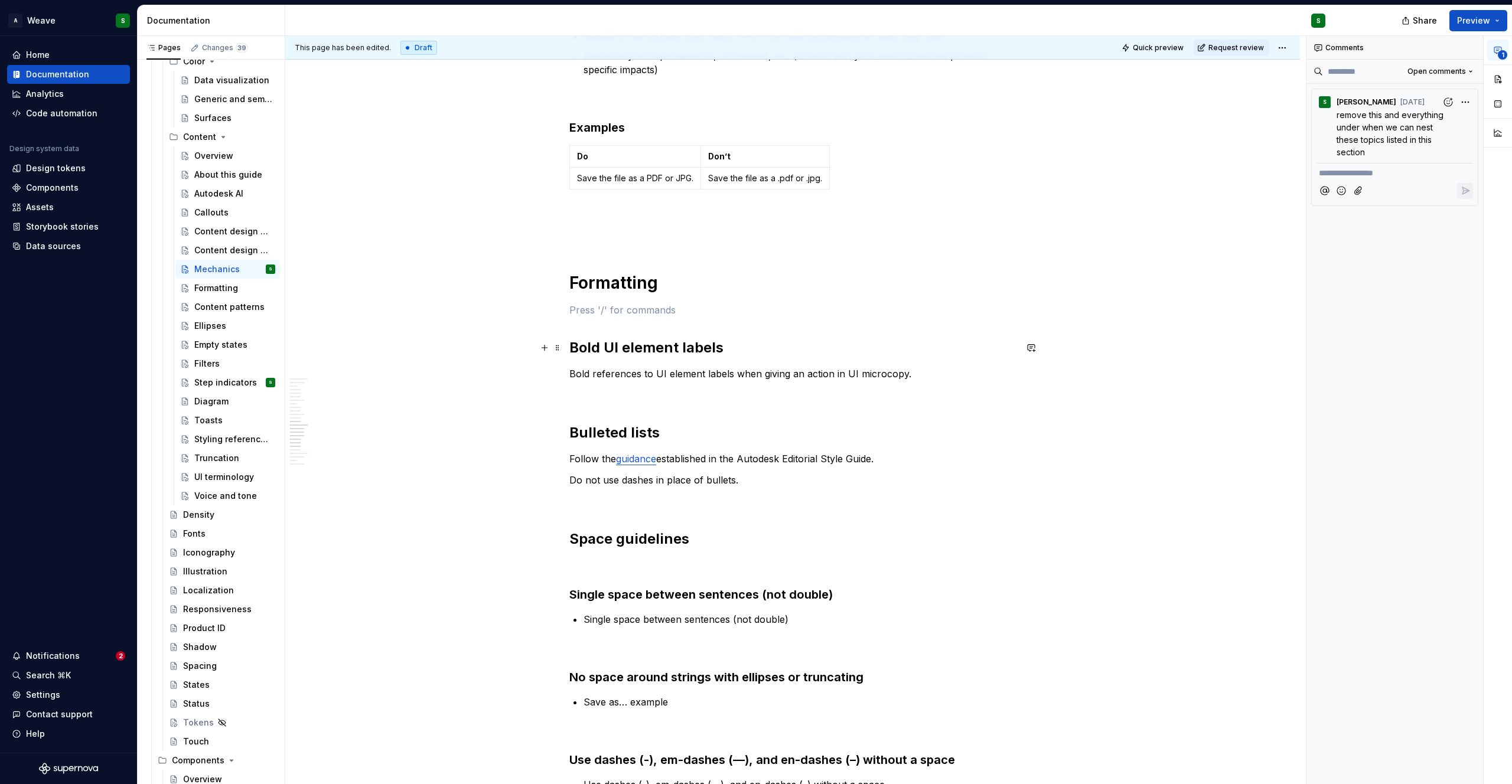
click at [593, 348] on h2 "Bold UI element labels" at bounding box center [792, 347] width 447 height 19
click at [600, 411] on div "Writing mechanics—spelling, capitalization, punctuation, and formatting—are ess…" at bounding box center [792, 15] width 447 height 3852
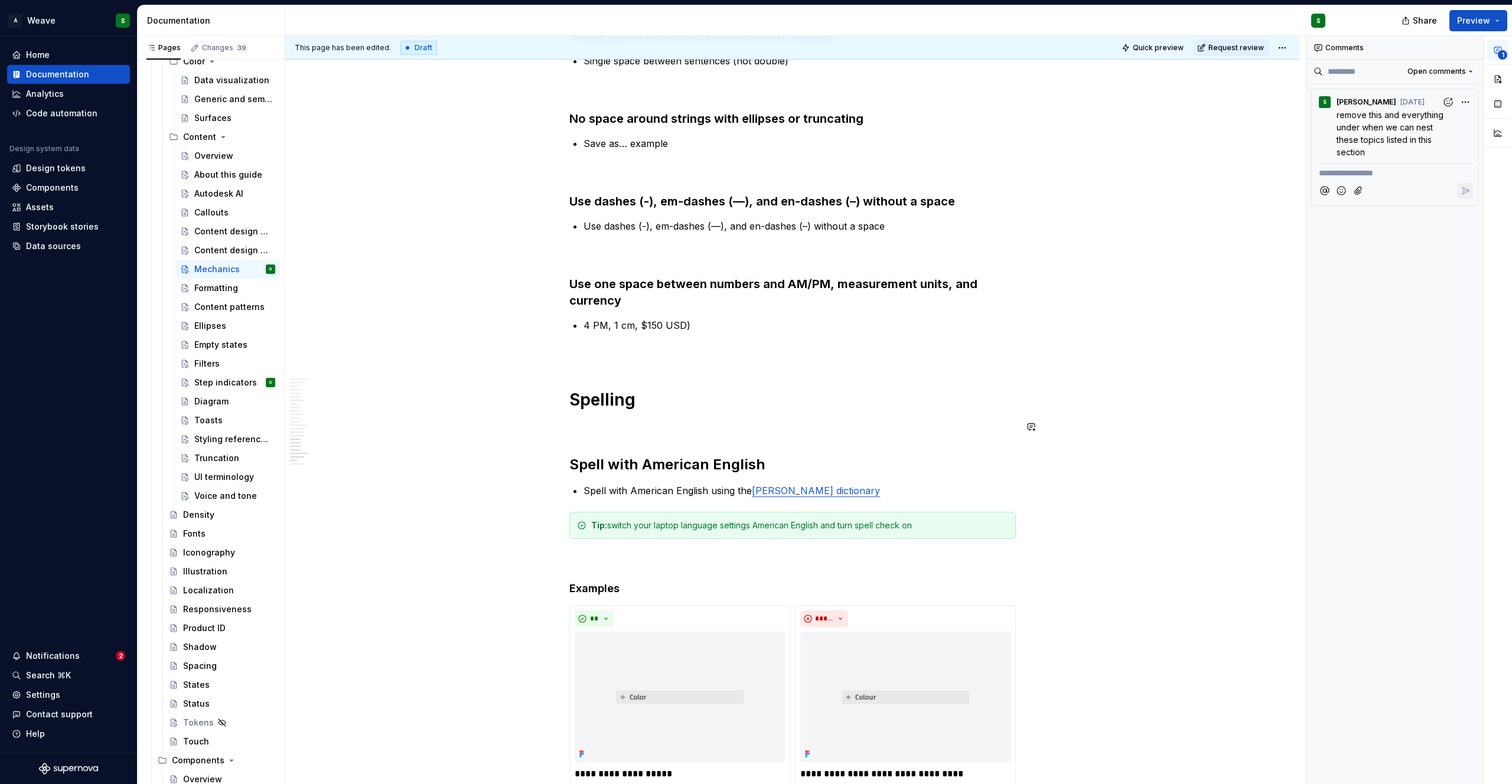
scroll to position [2701, 0]
click at [211, 288] on div "Formatting" at bounding box center [216, 289] width 44 height 12
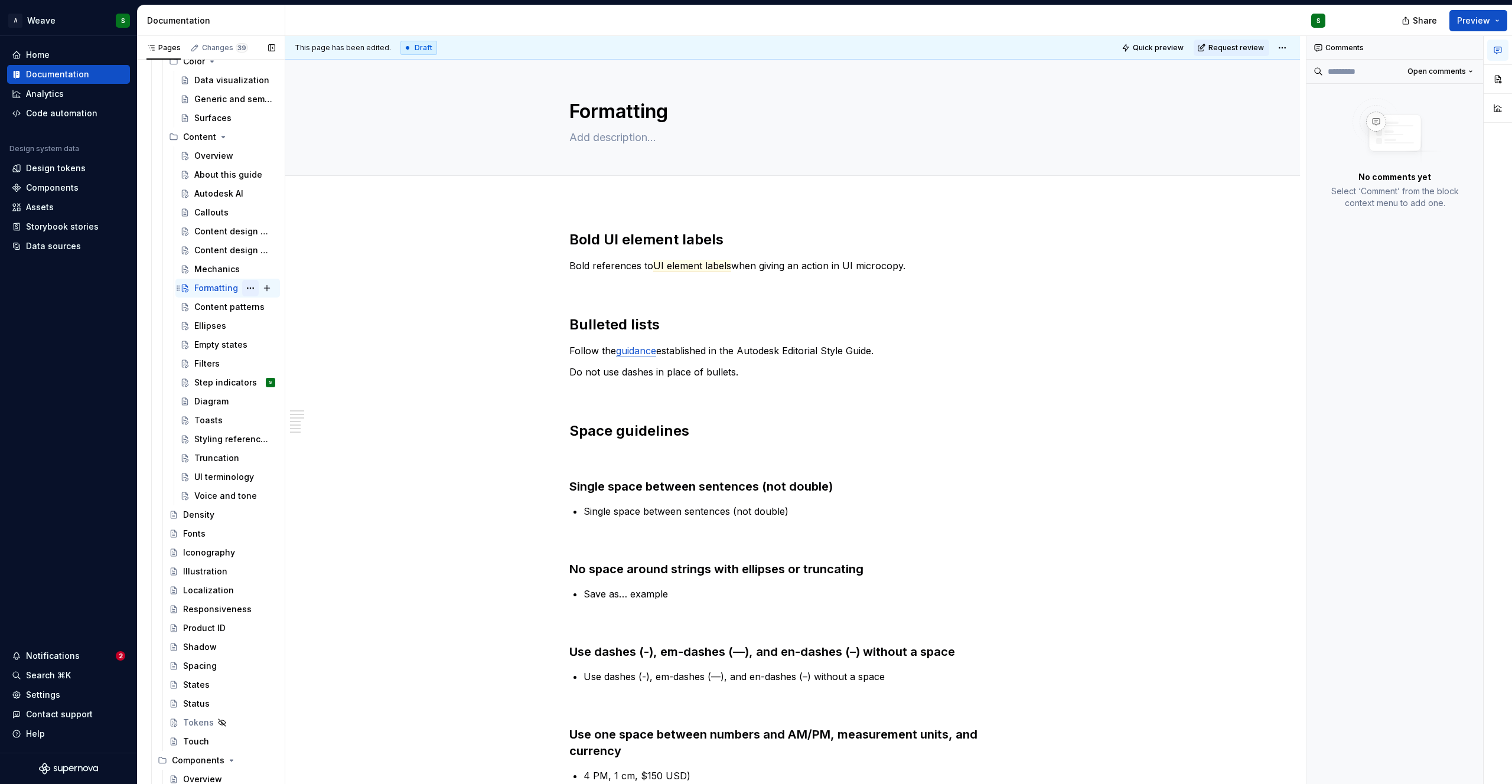
click at [244, 289] on button "Page tree" at bounding box center [250, 288] width 17 height 17
click at [287, 474] on div "Delete page" at bounding box center [315, 476] width 116 height 12
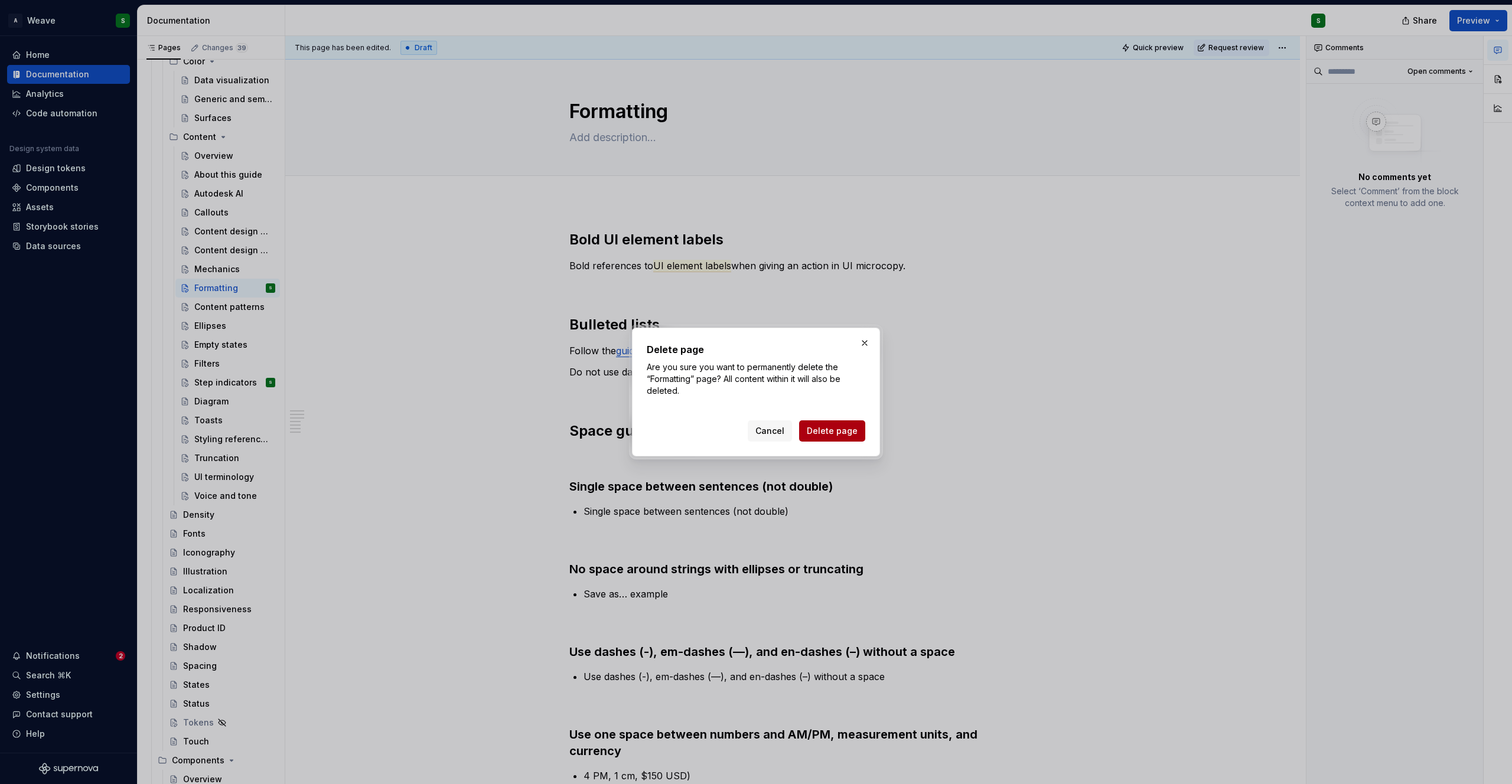
click at [840, 424] on button "Delete page" at bounding box center [832, 431] width 66 height 21
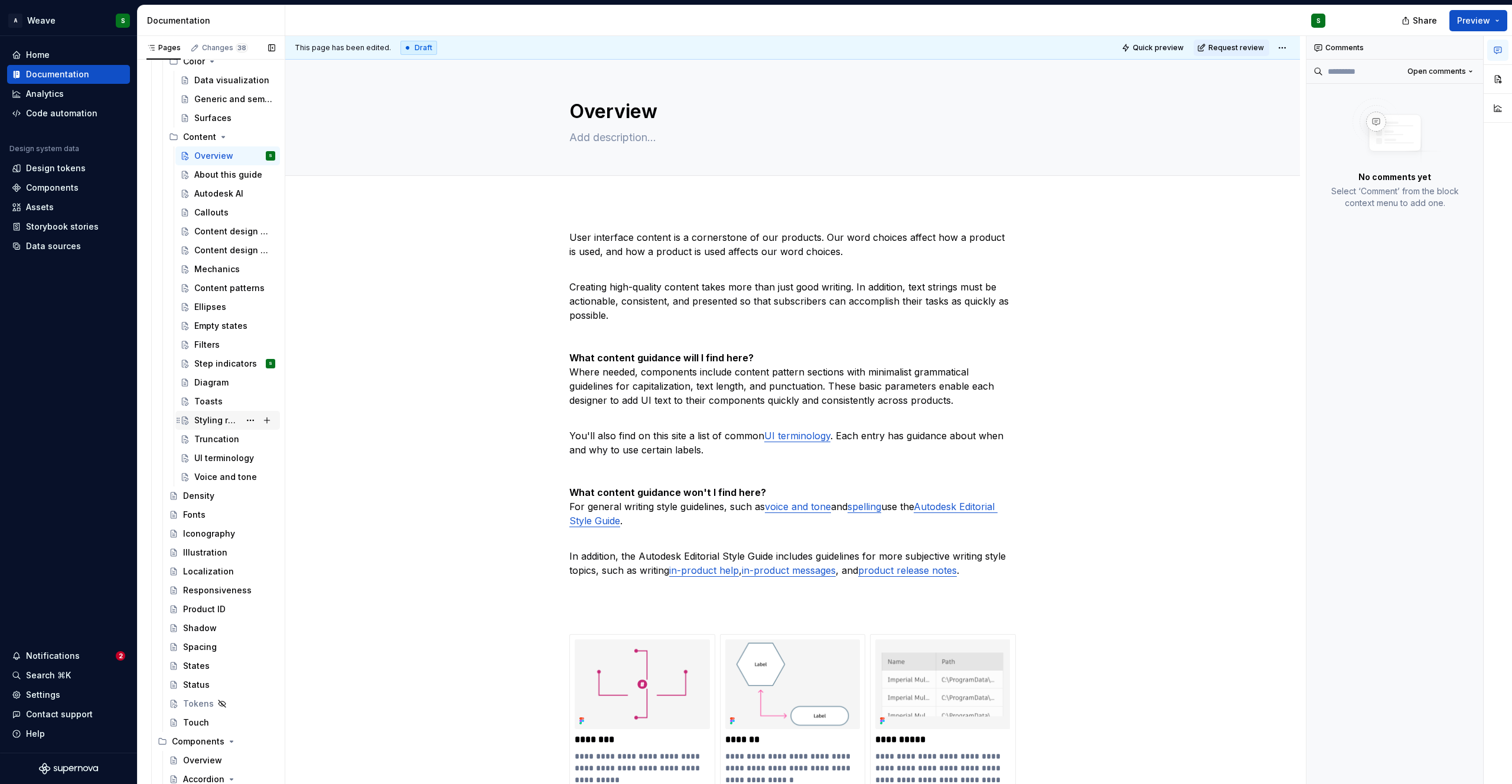
click at [204, 424] on div "Styling references to UI elements" at bounding box center [217, 420] width 46 height 12
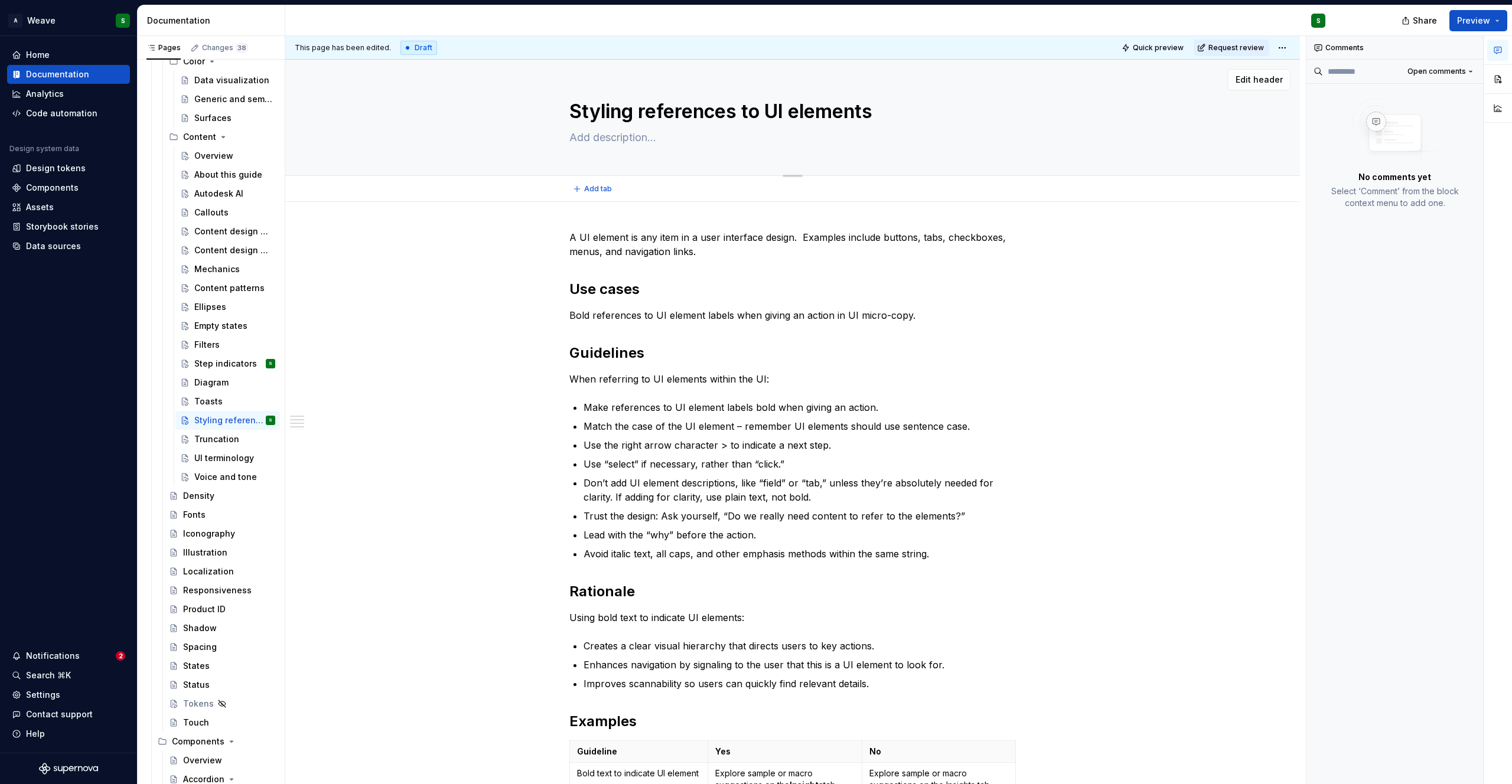
click at [692, 101] on textarea "Styling references to UI elements" at bounding box center [790, 112] width 447 height 28
click at [201, 274] on div "Mechanics" at bounding box center [217, 269] width 46 height 12
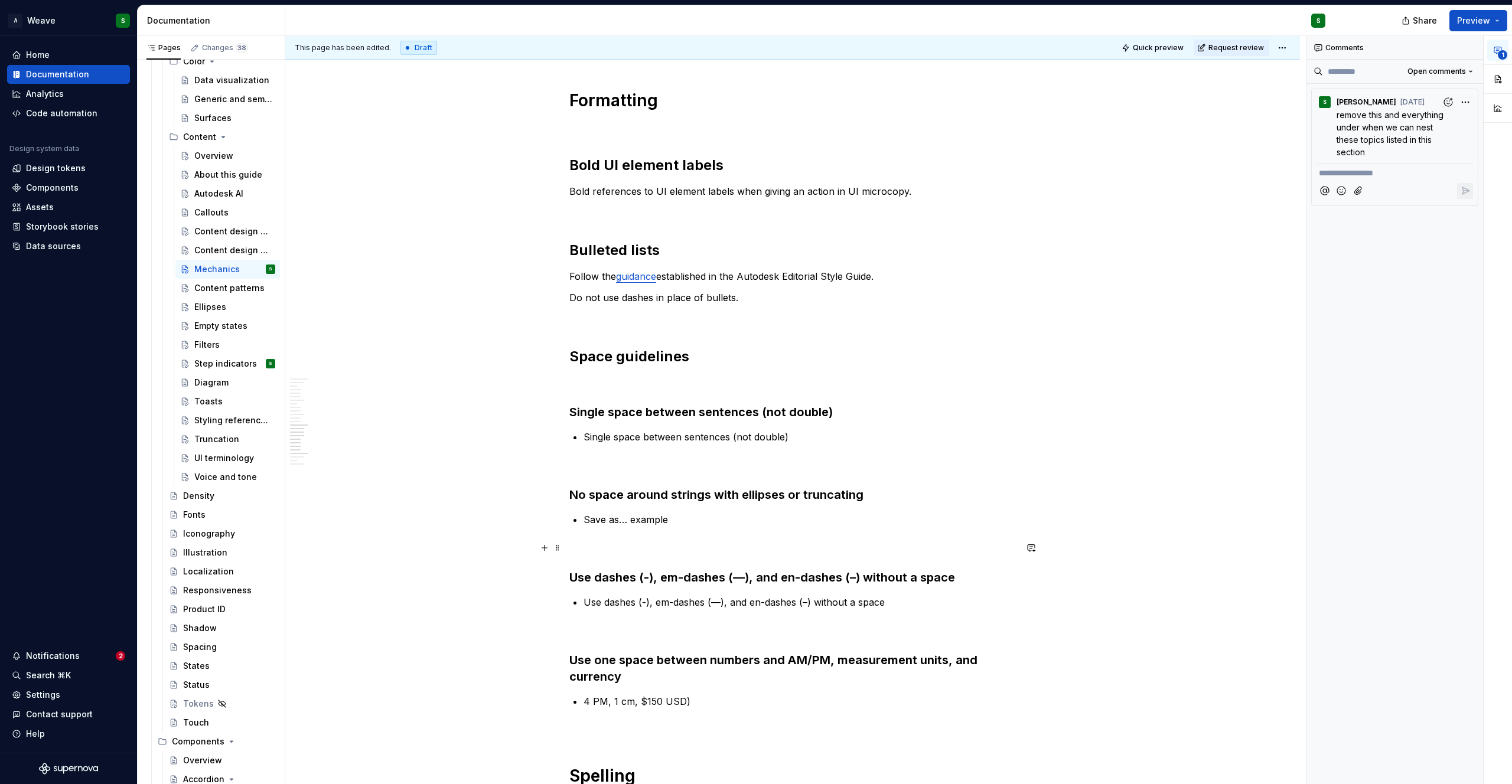
scroll to position [2337, 0]
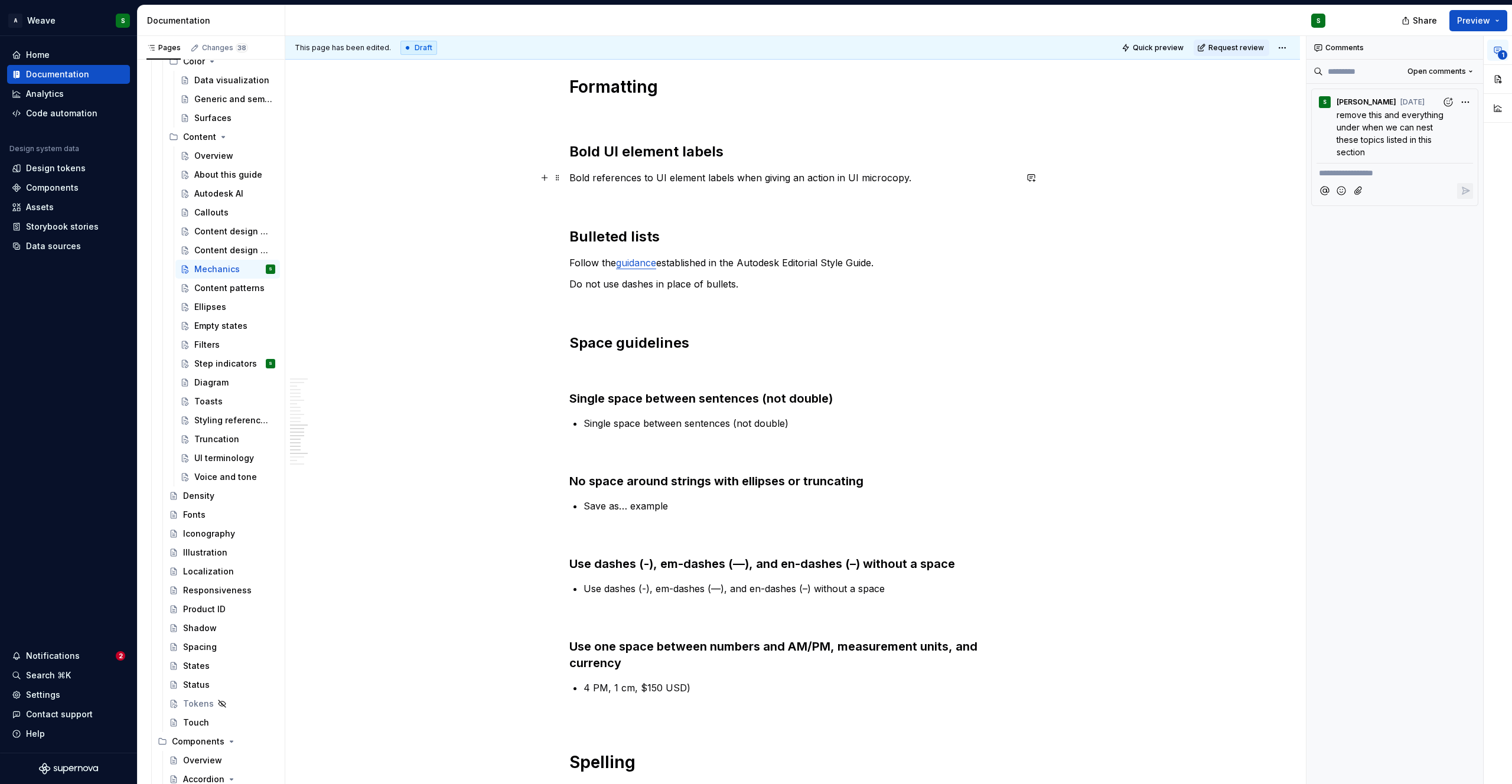
click at [917, 177] on p "Bold references to UI element labels when giving an action in UI microcopy." at bounding box center [792, 177] width 447 height 14
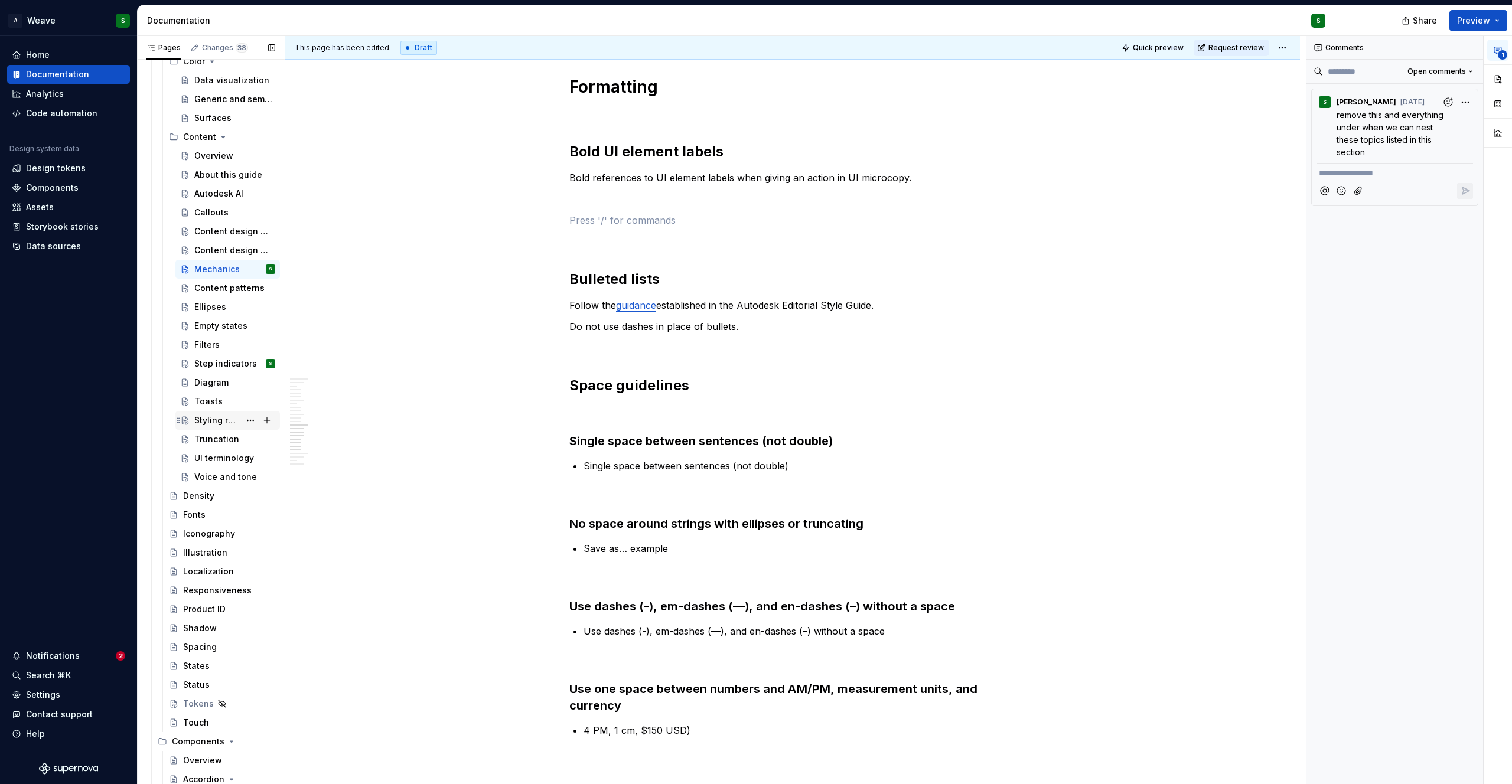
click at [224, 425] on div "Styling references to UI elements" at bounding box center [217, 420] width 46 height 12
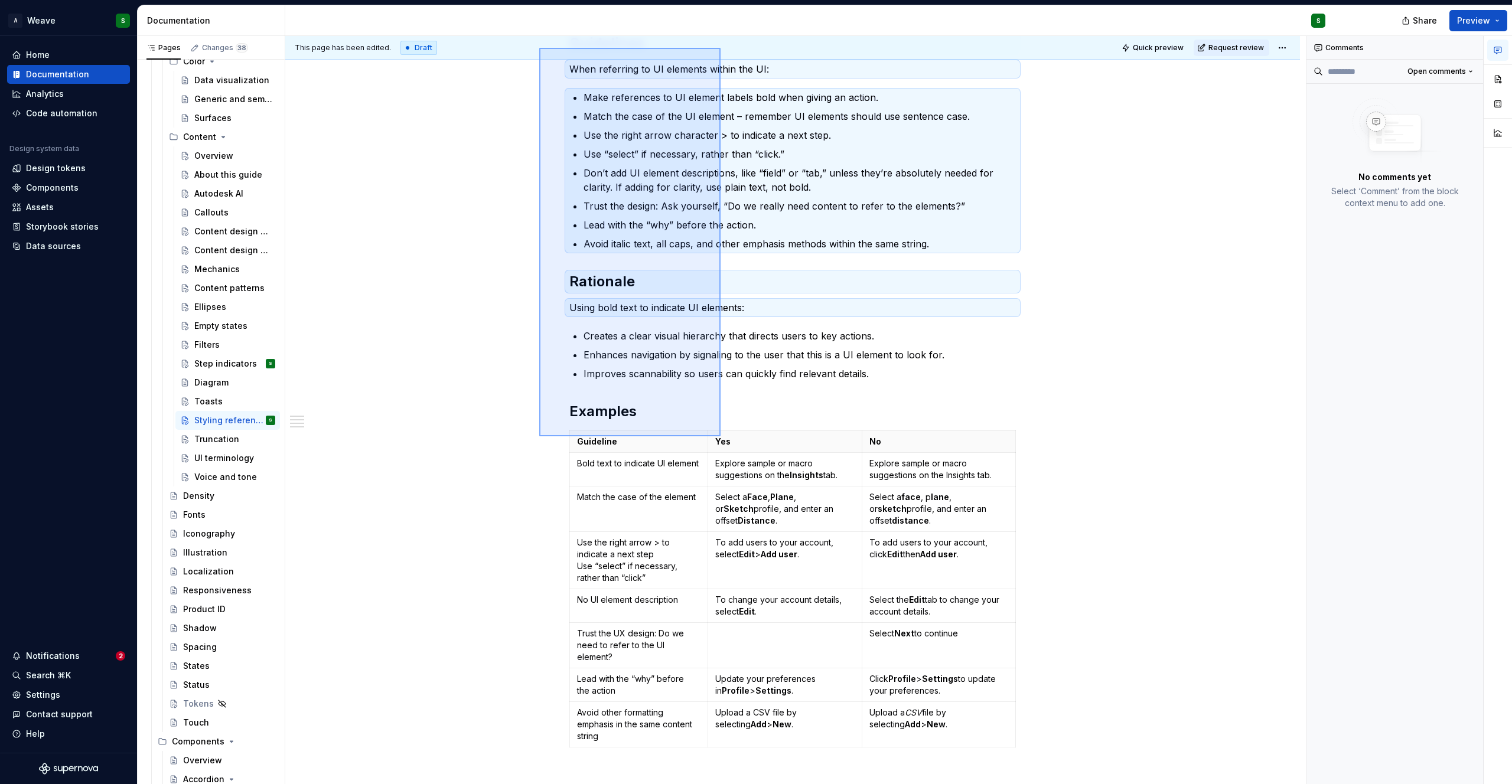
scroll to position [443, 0]
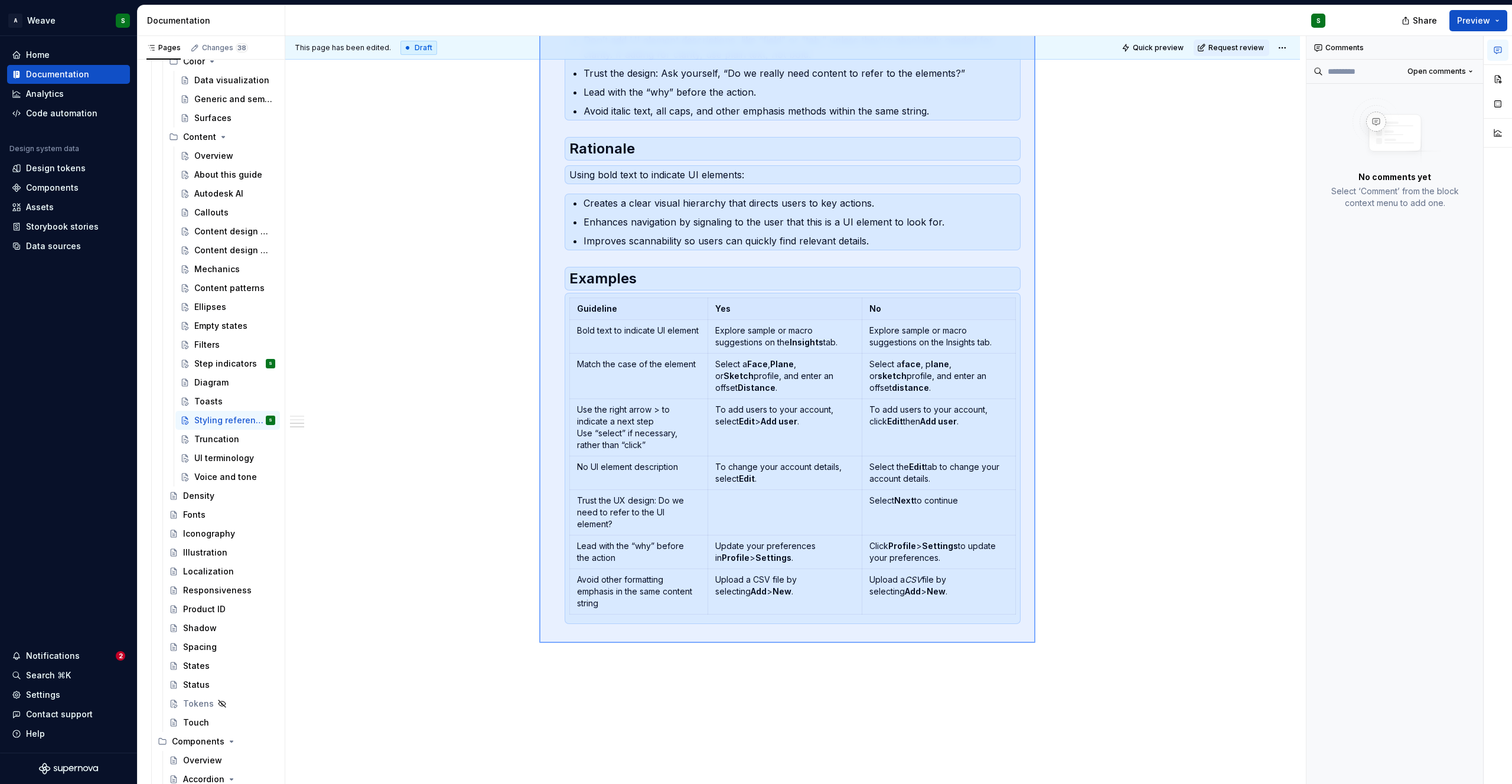
drag, startPoint x: 539, startPoint y: 225, endPoint x: 1036, endPoint y: 643, distance: 649.4
click at [1036, 643] on div "This page has been edited. Draft Quick preview Request review Styling reference…" at bounding box center [796, 410] width 1020 height 749
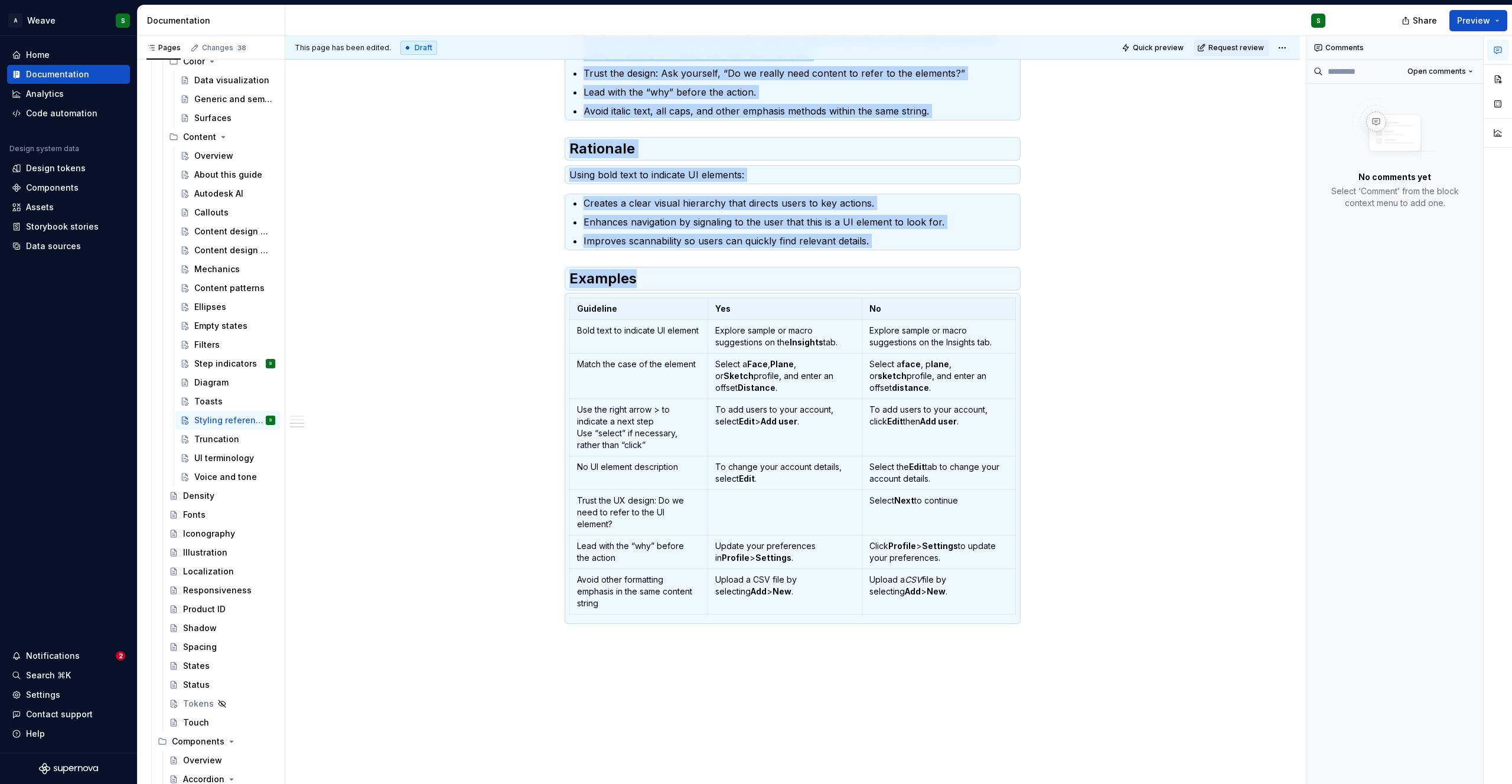
copy div "A UI element is any item in a user interface design. Examples include buttons, …"
click at [209, 267] on div "Mechanics" at bounding box center [217, 269] width 46 height 12
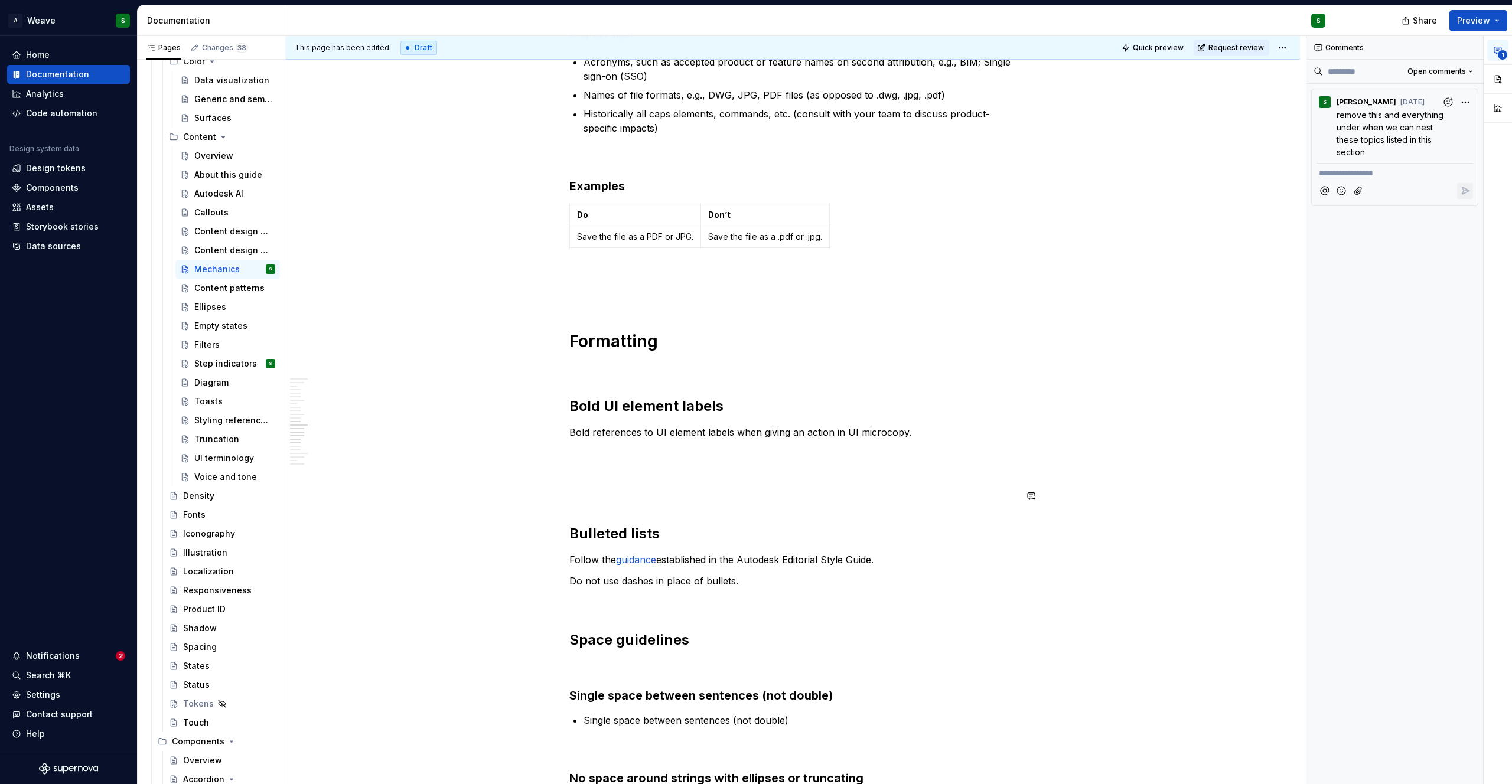
scroll to position [2108, 0]
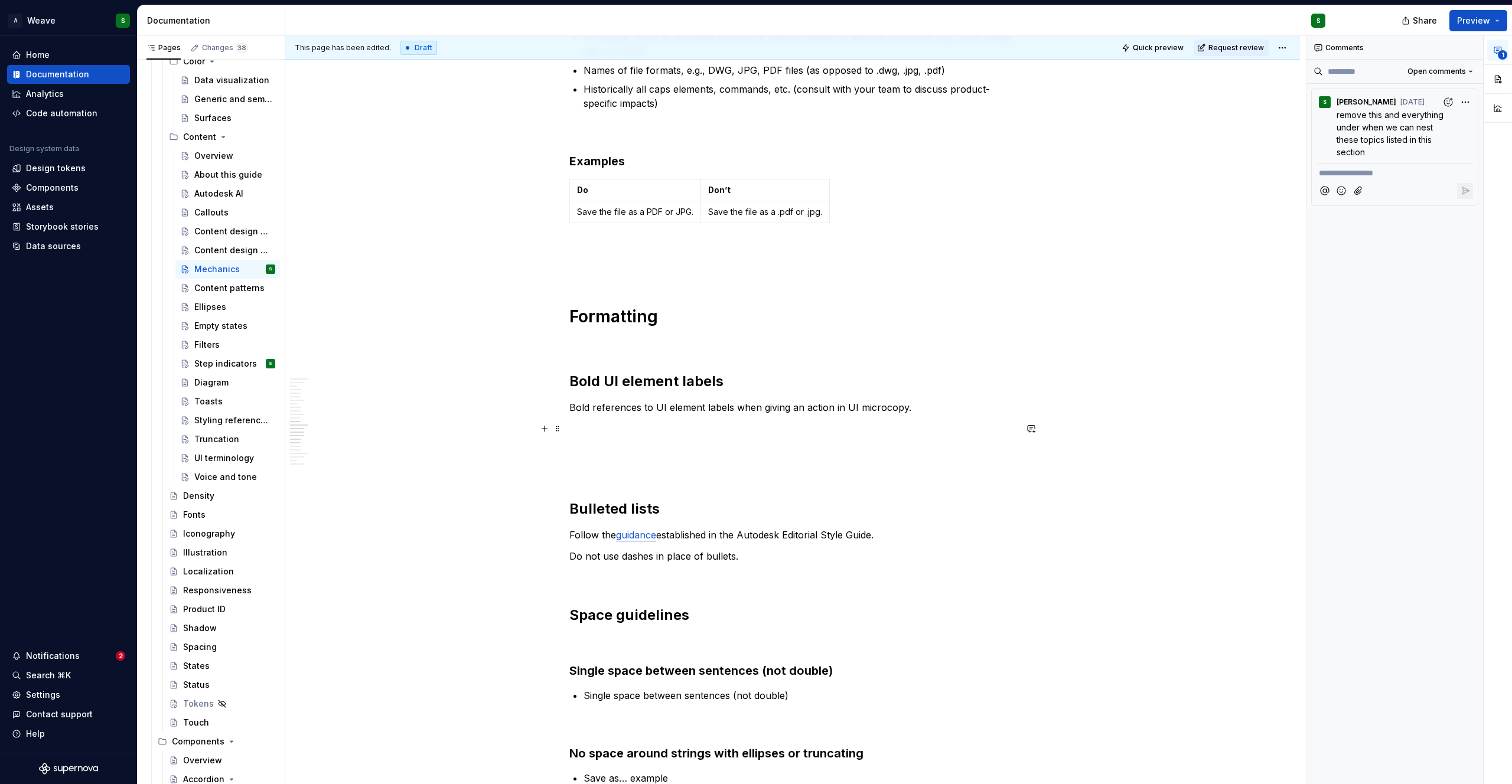
click at [747, 426] on p at bounding box center [792, 428] width 447 height 14
type textarea "*"
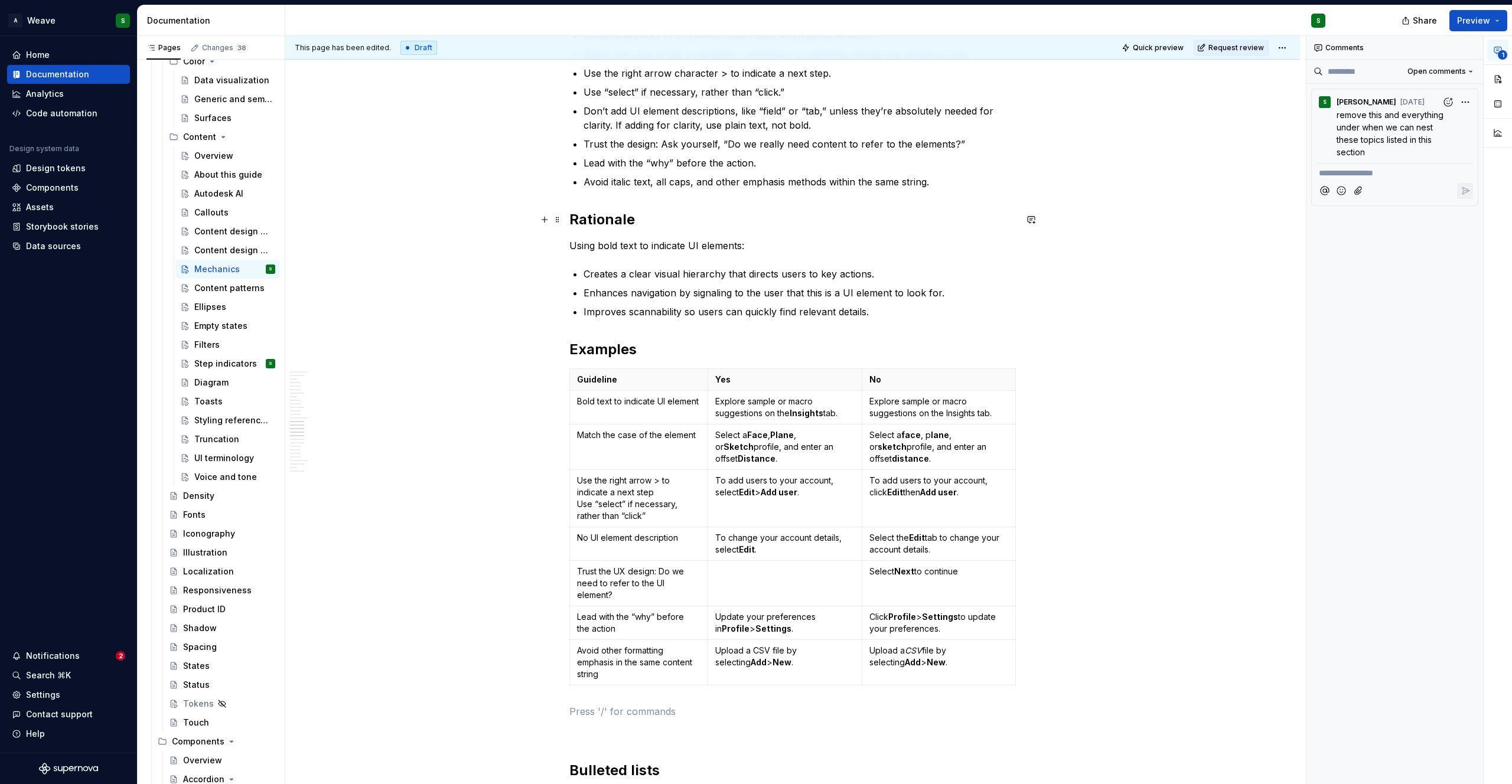
scroll to position [2752, 0]
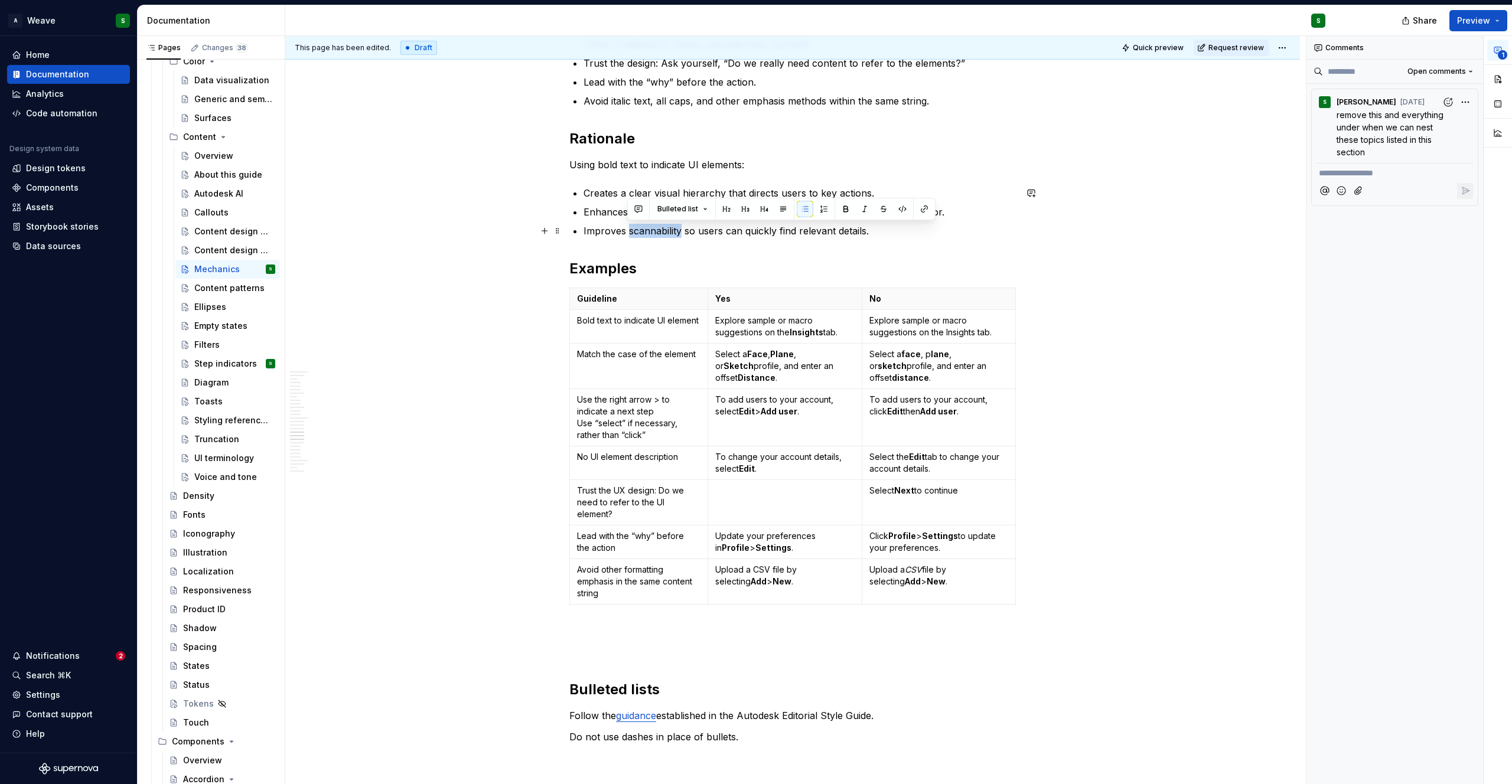
click at [652, 233] on p "Improves scannability so users can quickly find relevant details." at bounding box center [800, 230] width 433 height 14
click at [752, 230] on p "Improves scanability so users can quickly find relevant details." at bounding box center [800, 230] width 433 height 14
click at [749, 205] on p "Enhances navigation by signaling to the user that this is a UI element to look …" at bounding box center [800, 212] width 433 height 14
click at [226, 422] on div "Styling references to UI elements" at bounding box center [217, 420] width 46 height 12
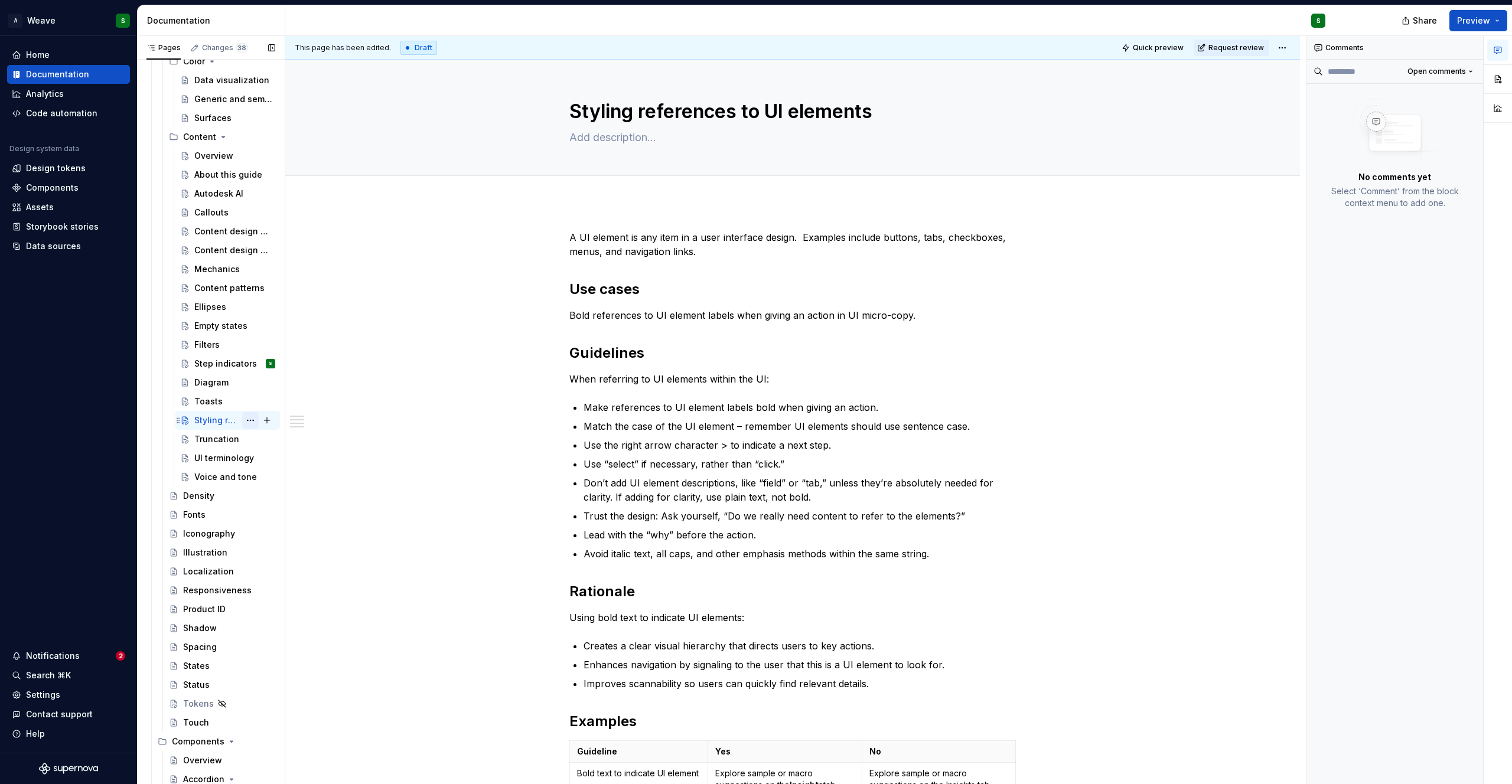
click at [243, 424] on button "Page tree" at bounding box center [250, 420] width 17 height 17
click at [278, 603] on div "Delete page" at bounding box center [315, 609] width 116 height 12
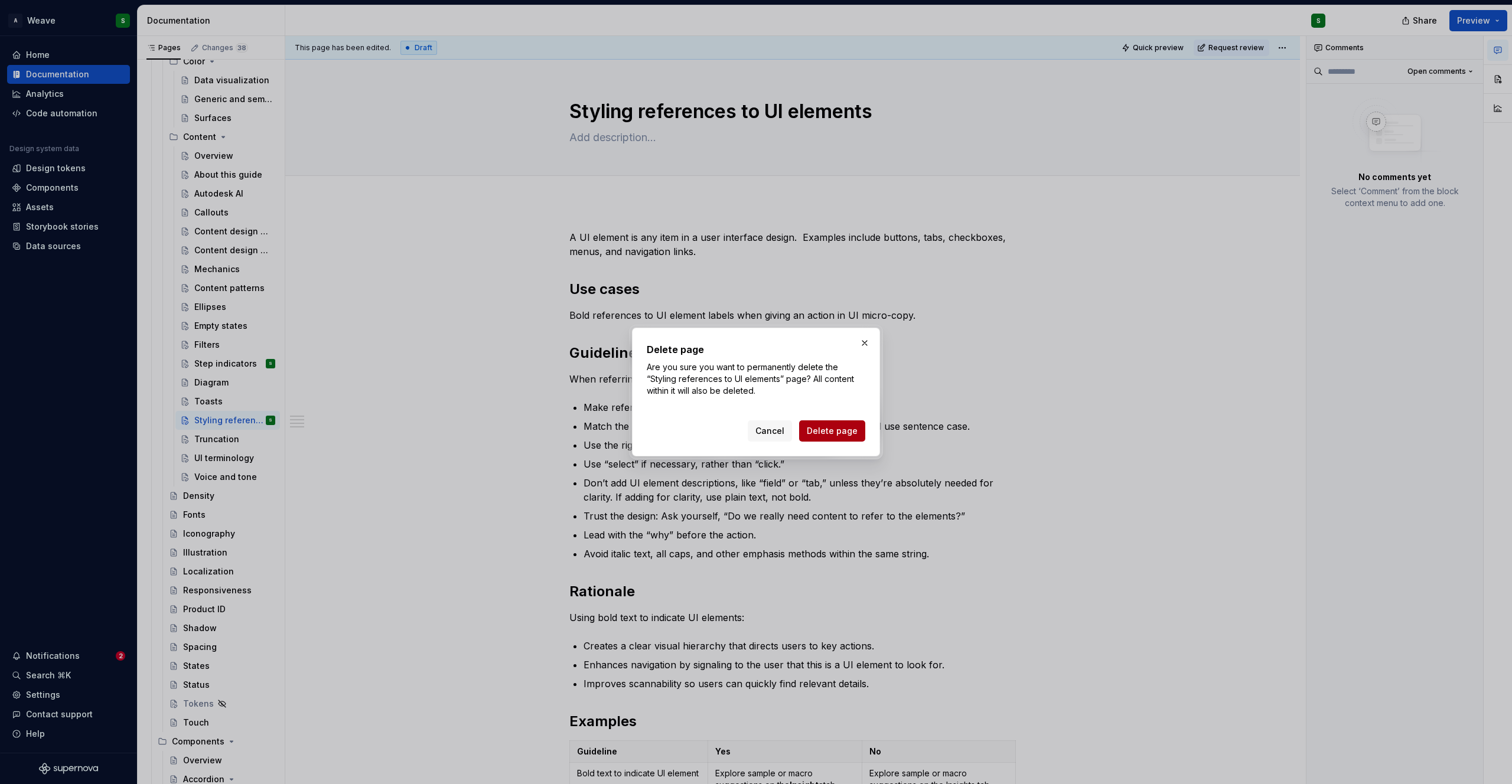
click at [826, 434] on span "Delete page" at bounding box center [832, 431] width 51 height 12
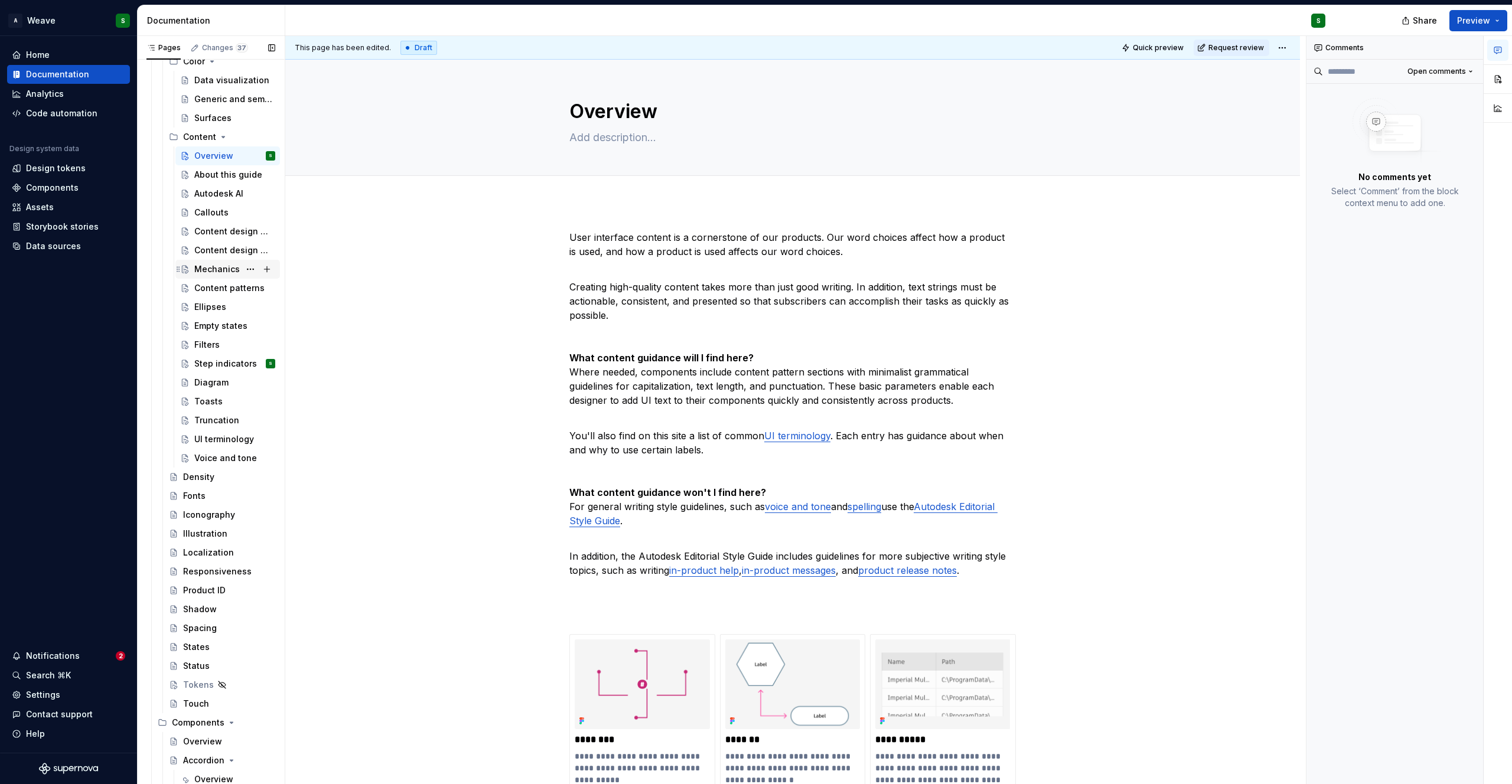
click at [210, 269] on div "Mechanics" at bounding box center [217, 269] width 46 height 12
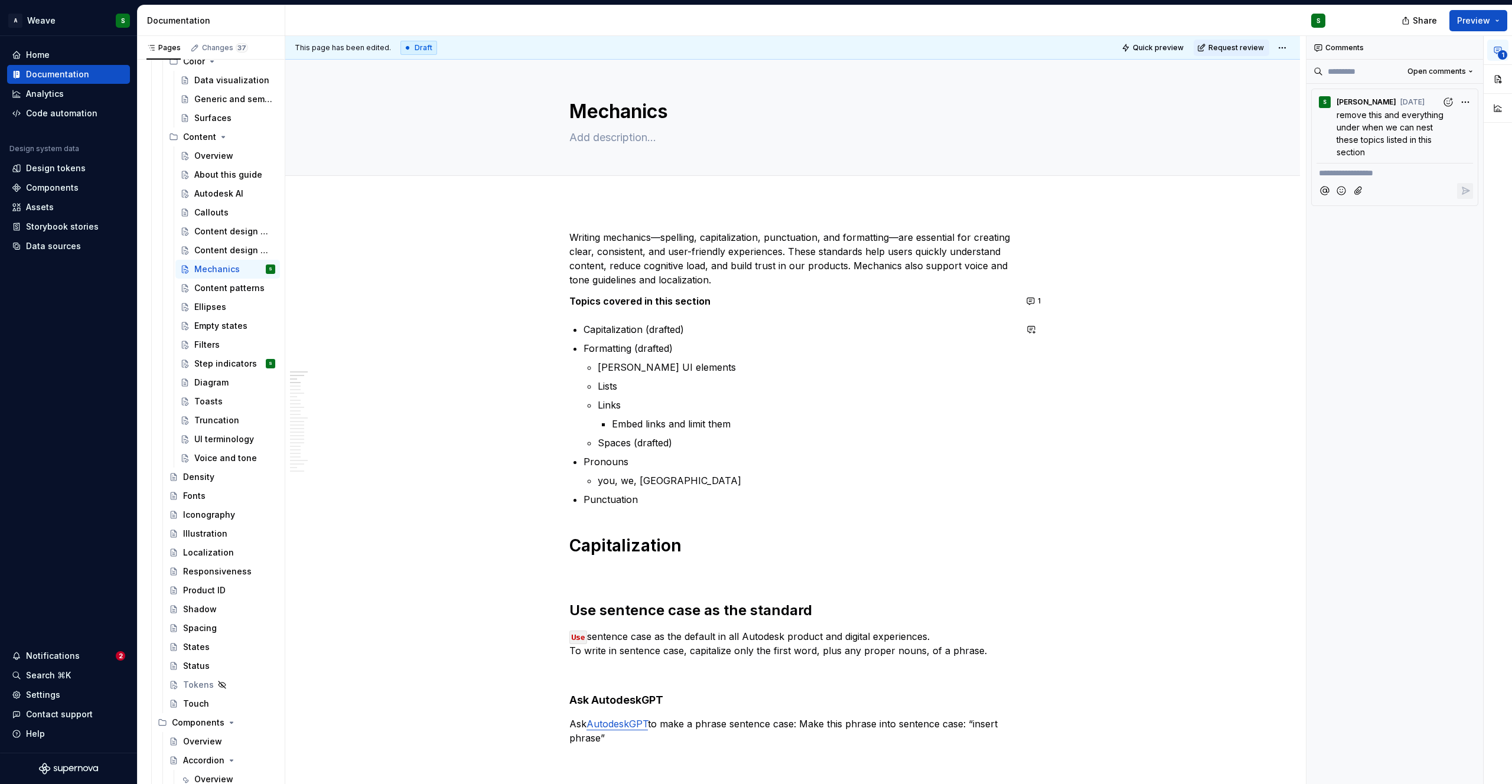
type textarea "*"
drag, startPoint x: 588, startPoint y: 460, endPoint x: 581, endPoint y: 456, distance: 8.1
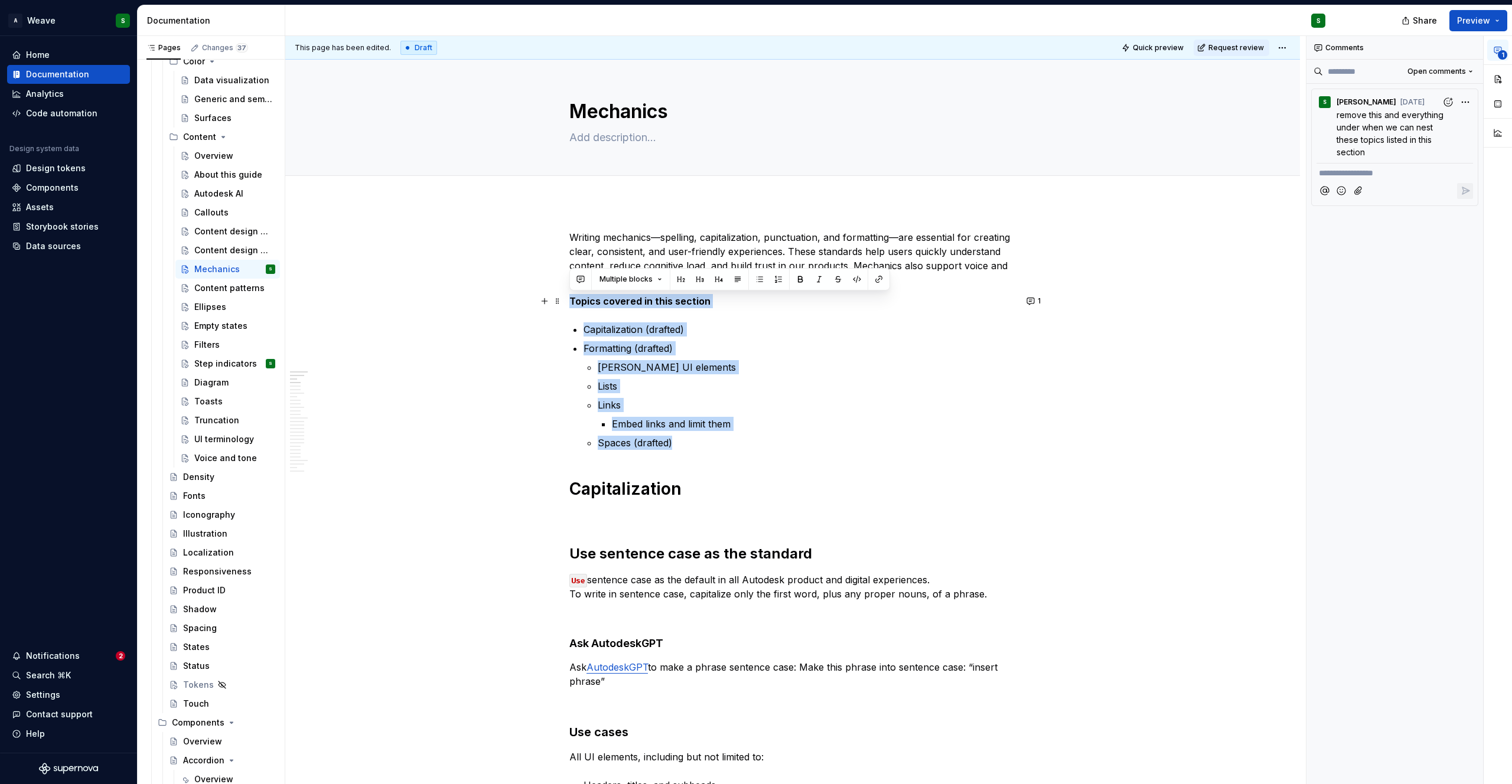
drag, startPoint x: 686, startPoint y: 443, endPoint x: 567, endPoint y: 303, distance: 183.7
click at [653, 240] on p "Writing mechanics—spelling, capitalization, punctuation, and formatting—are ess…" at bounding box center [792, 258] width 447 height 57
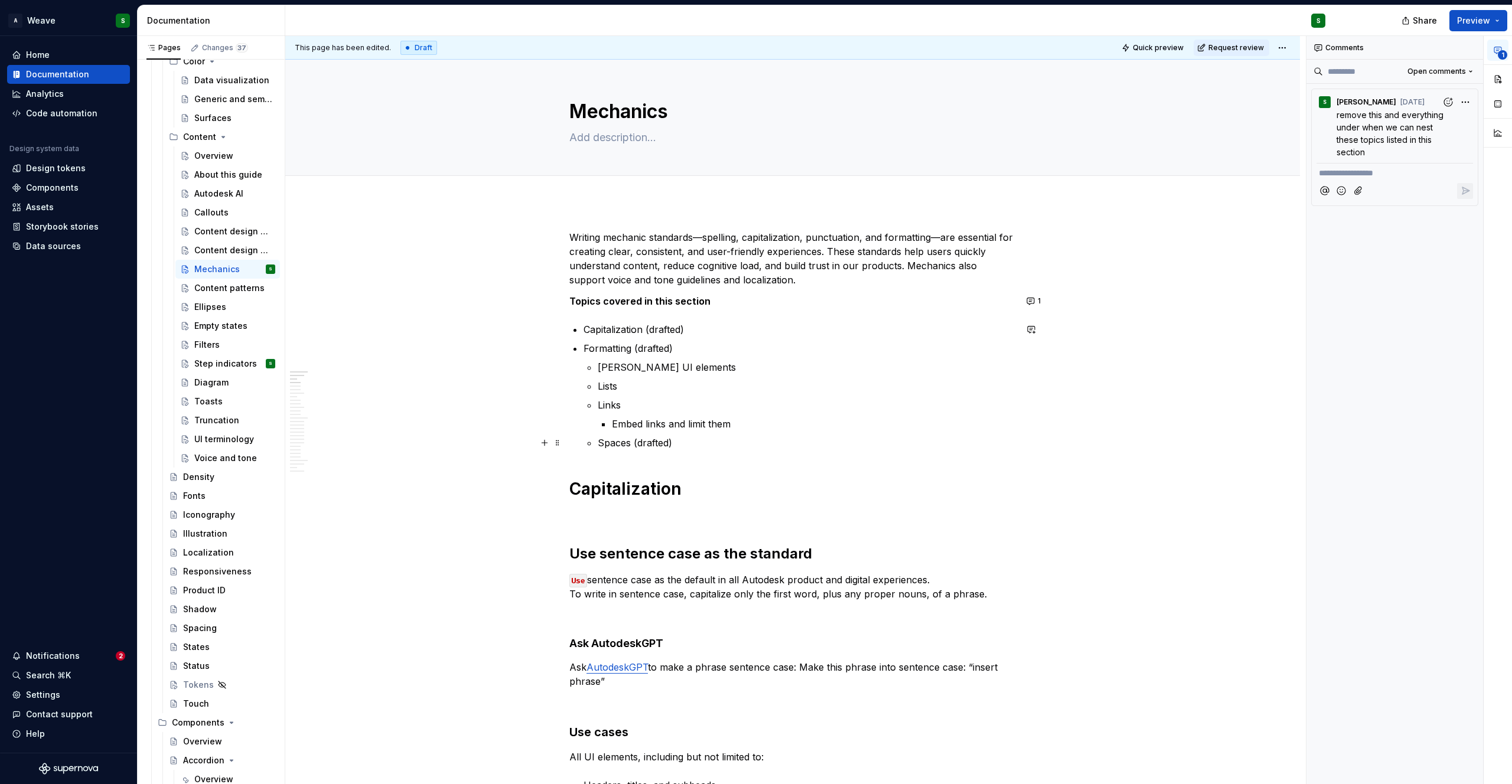
click at [674, 443] on p "Spaces (drafted)" at bounding box center [807, 443] width 418 height 14
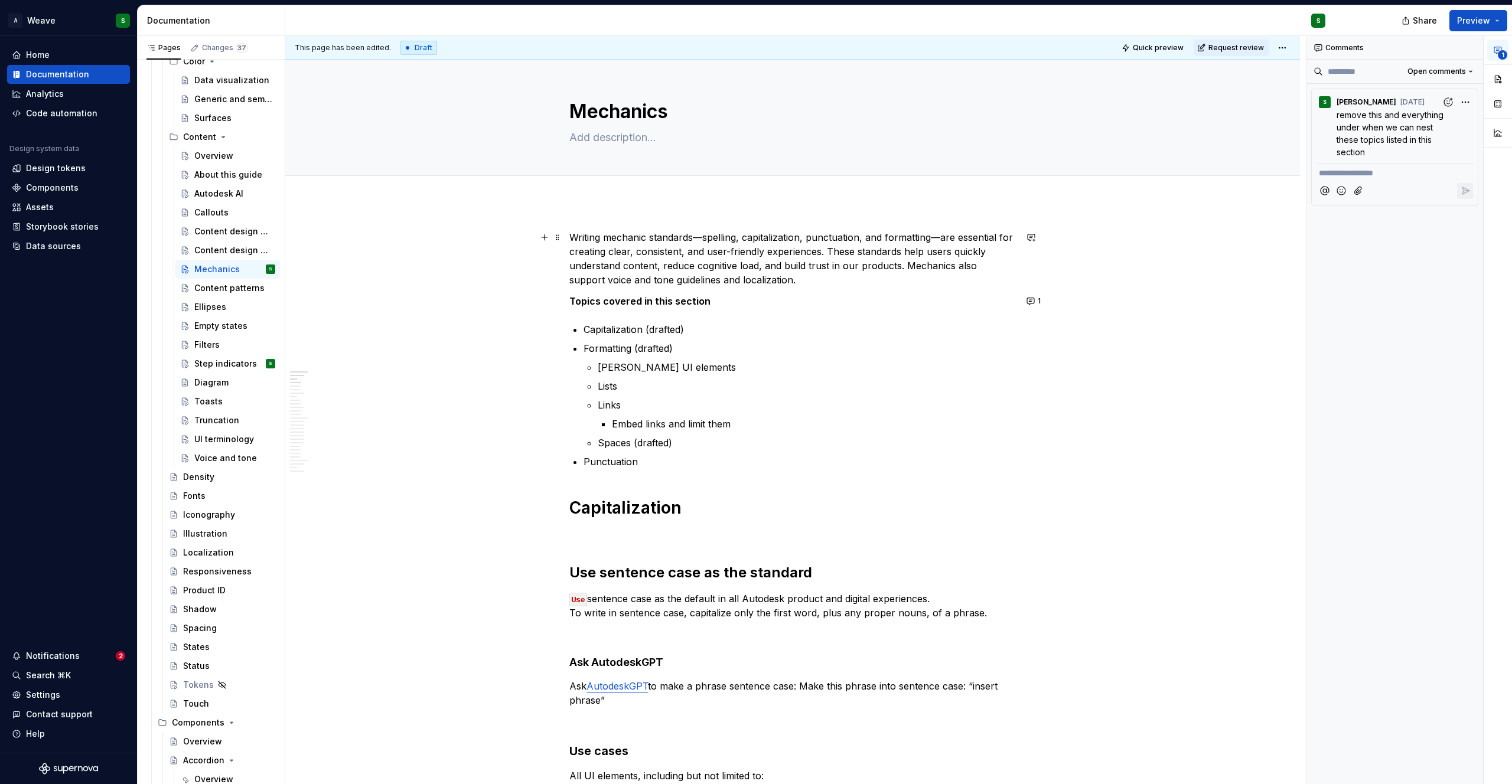
click at [721, 238] on p "Writing mechanic standards—spelling, capitalization, punctuation, and formattin…" at bounding box center [792, 258] width 447 height 57
copy p "spelling"
click at [769, 239] on p "Writing mechanic standards—capitalization, punctuation, and formatting—are esse…" at bounding box center [792, 258] width 447 height 57
click at [927, 238] on p "Writing mechanic standards—capitalization, formatting, punctuation, and formatt…" at bounding box center [792, 258] width 447 height 57
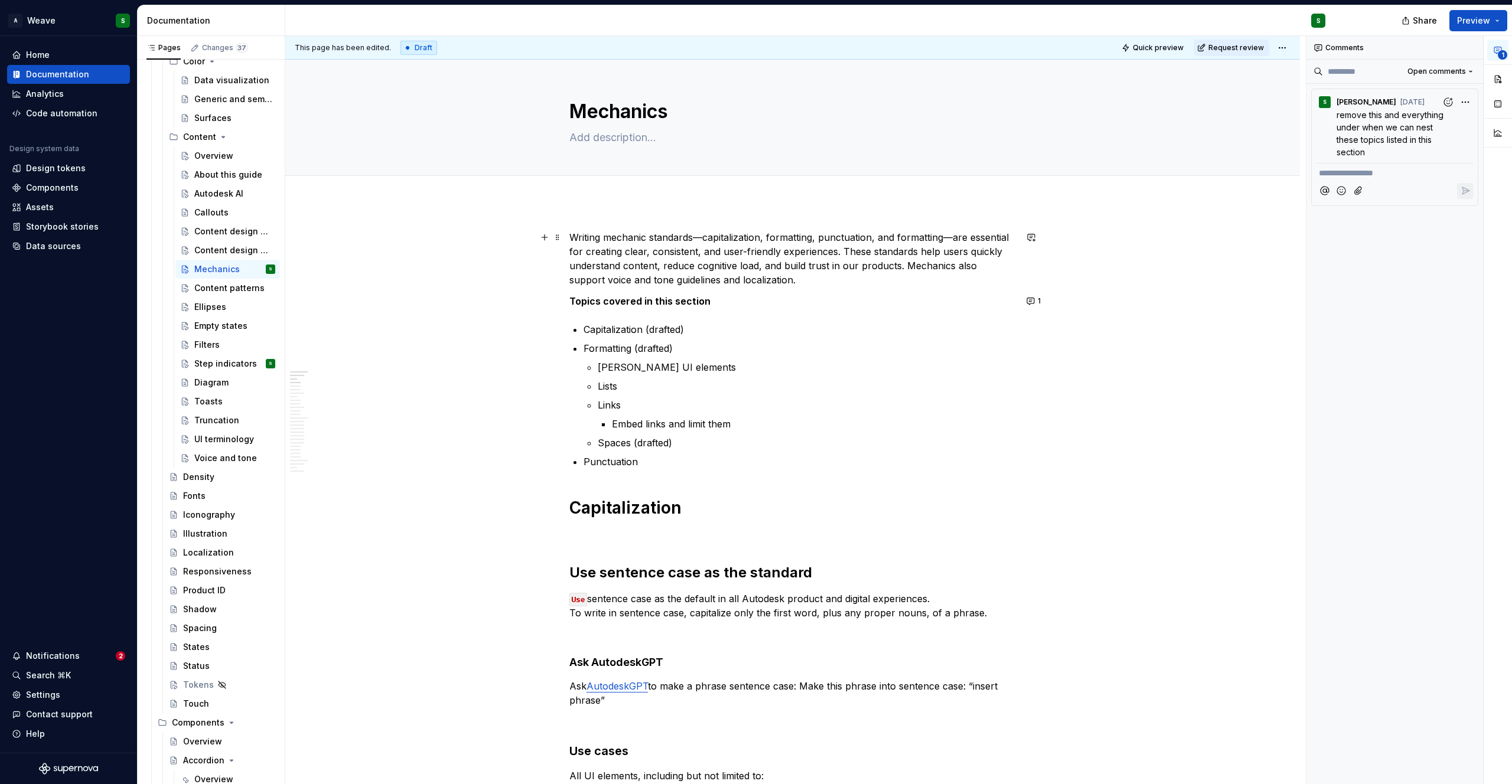
click at [927, 238] on p "Writing mechanic standards—capitalization, formatting, punctuation, and formatt…" at bounding box center [792, 258] width 447 height 57
drag, startPoint x: 940, startPoint y: 238, endPoint x: 984, endPoint y: 238, distance: 44.0
click at [984, 238] on p "Writing mechanic standards—capitalization, formatting, punctuation, and spellin…" at bounding box center [792, 258] width 447 height 57
click at [871, 283] on p "Writing mechanic standards—capitalization, formatting, punctuation, and spellin…" at bounding box center [792, 258] width 447 height 57
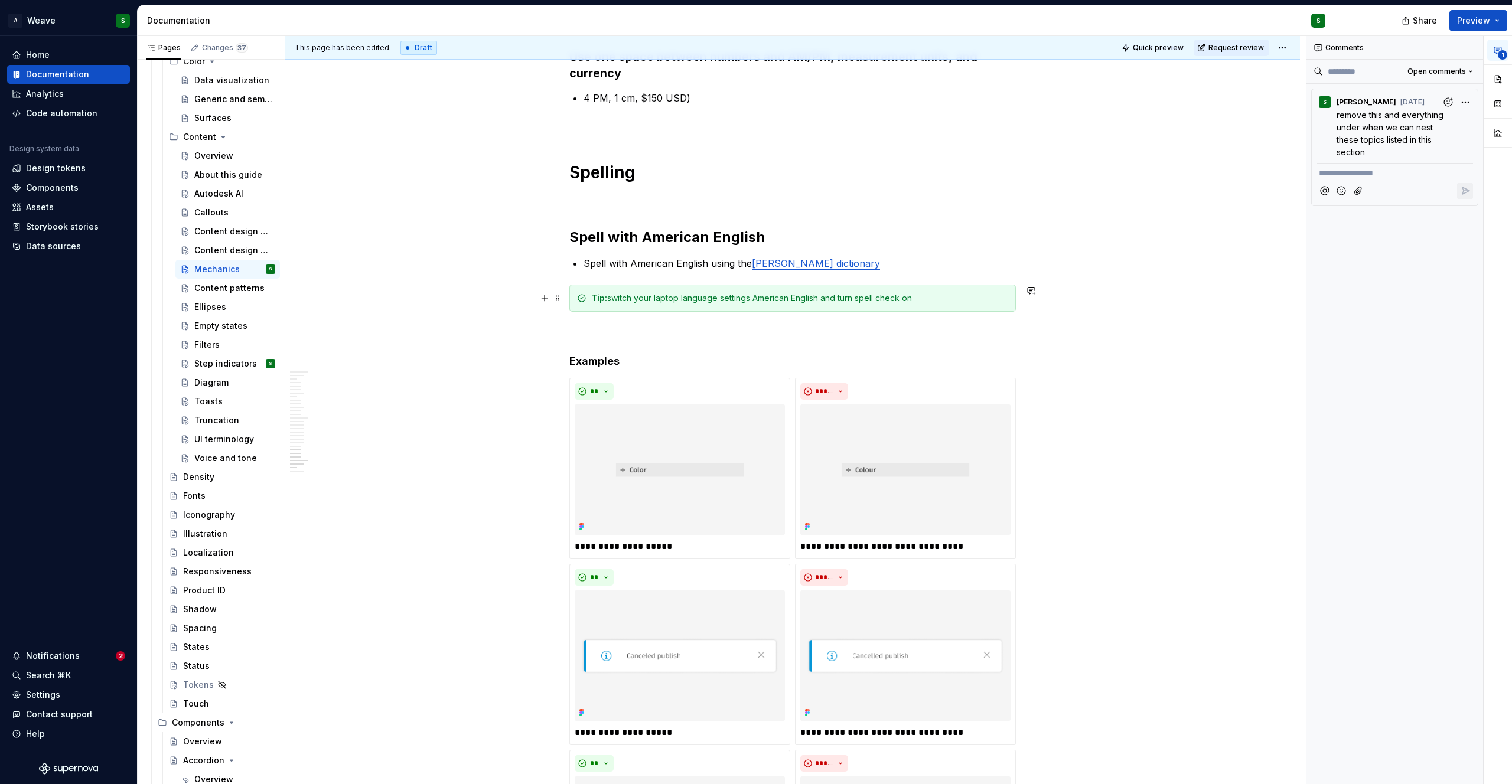
scroll to position [3591, 0]
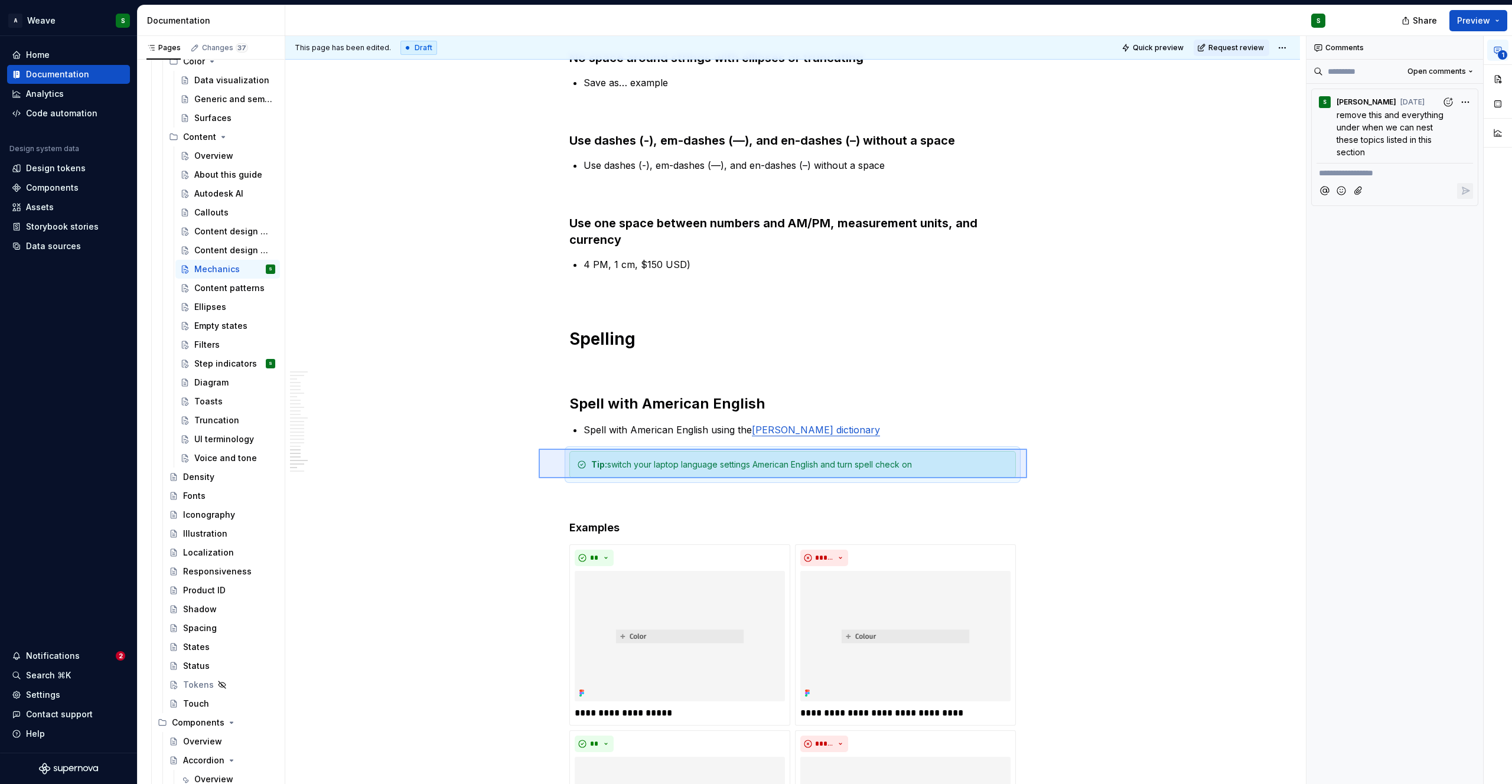
drag, startPoint x: 538, startPoint y: 449, endPoint x: 1027, endPoint y: 478, distance: 489.9
click at [1027, 478] on div "This page has been edited. Draft Quick preview Request review Mechanics Edit he…" at bounding box center [796, 410] width 1020 height 749
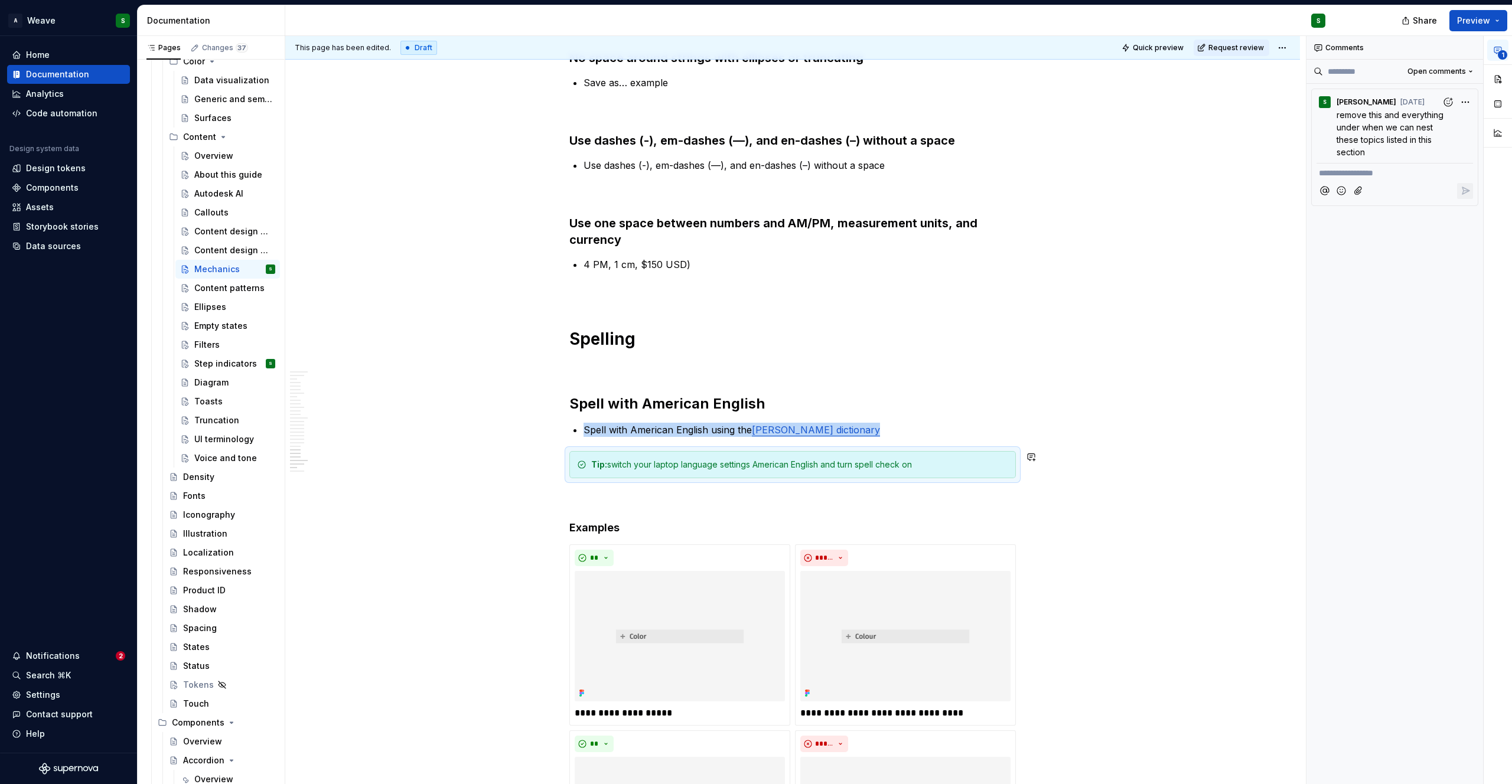
copy li "Spell with American English using the Merriam-Webster dictionary"
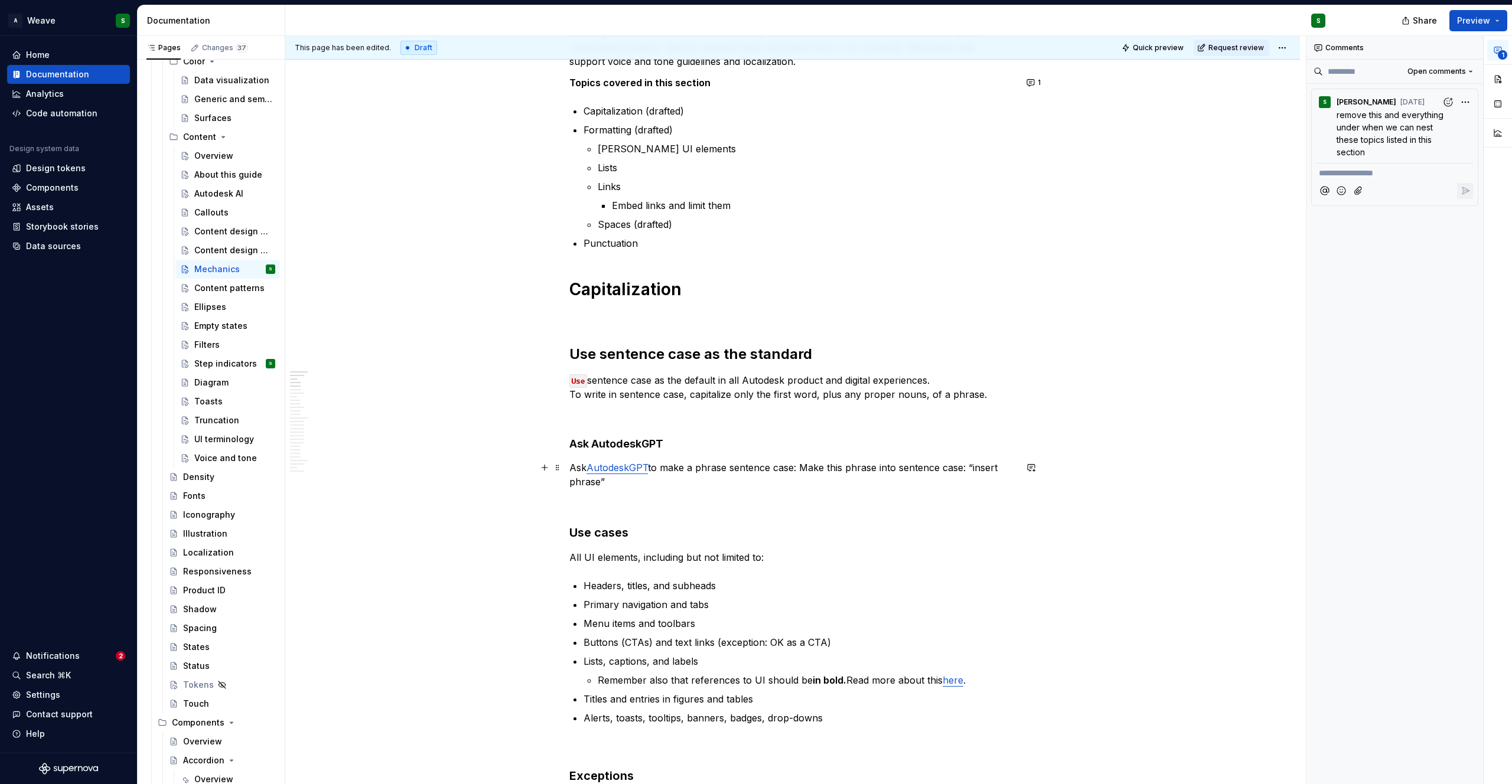
scroll to position [220, 0]
click at [570, 448] on strong "Ask AutodeskGPT" at bounding box center [616, 443] width 94 height 13
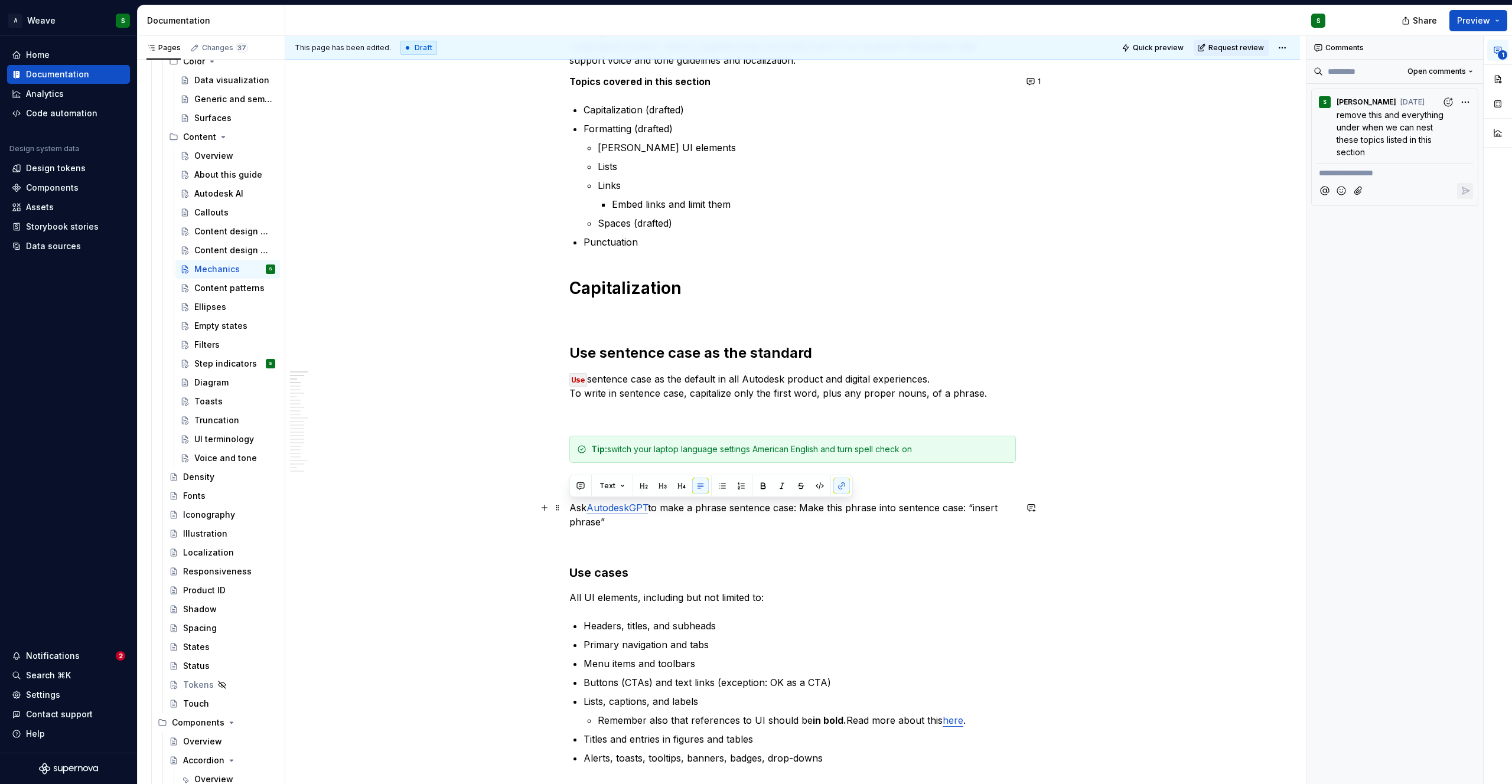
drag, startPoint x: 571, startPoint y: 509, endPoint x: 604, endPoint y: 519, distance: 34.5
click at [604, 519] on p "Ask AutodeskGPT to make a phrase sentence case: Make this phrase into sentence …" at bounding box center [792, 515] width 447 height 28
copy p "Ask AutodeskGPT to make a phrase sentence case: Make this phrase into sentence …"
click at [625, 451] on div "Tip: switch your laptop language settings American English and turn spell check…" at bounding box center [800, 449] width 417 height 12
drag, startPoint x: 668, startPoint y: 451, endPoint x: 986, endPoint y: 447, distance: 318.0
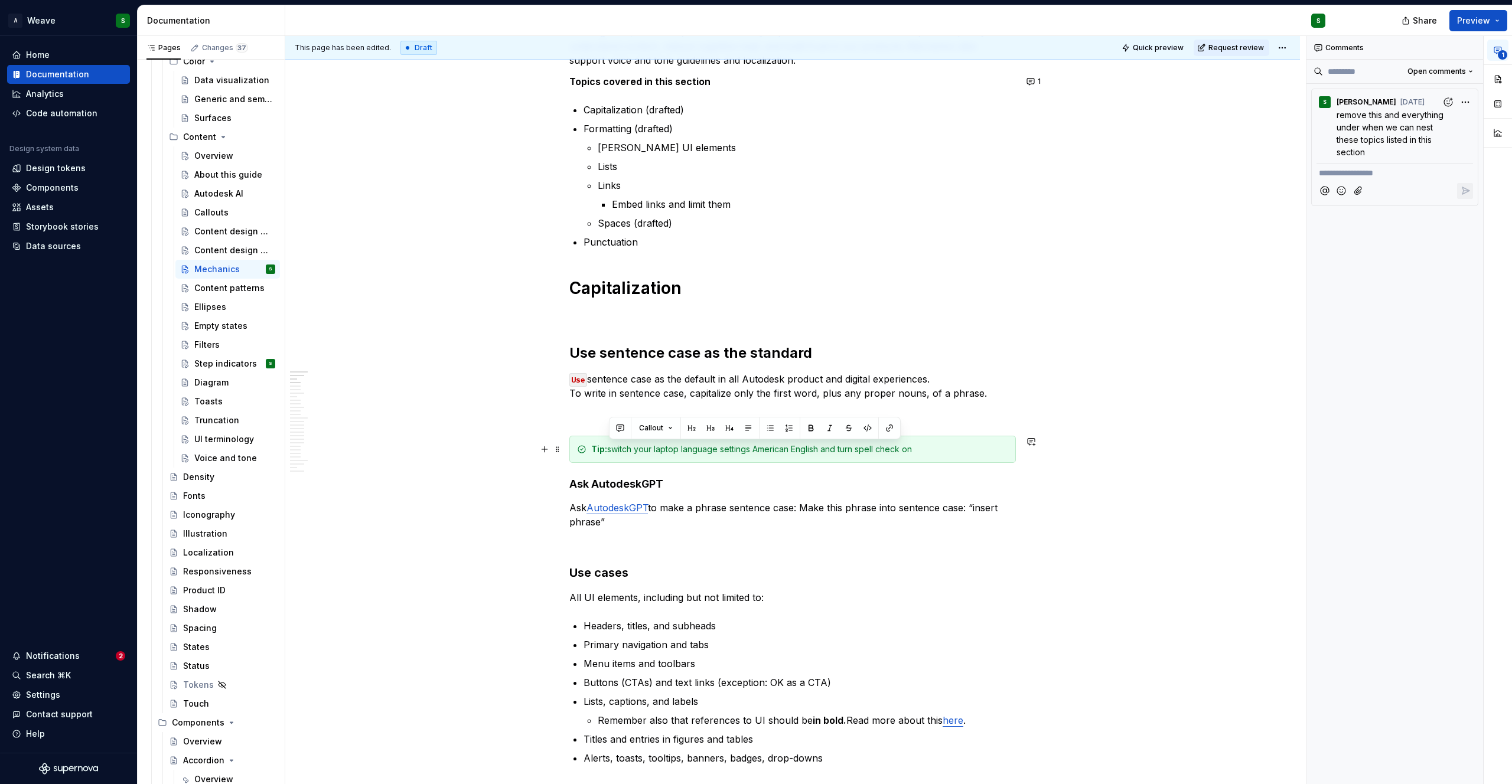
click at [986, 447] on div "Tip: switch your laptop language settings American English and turn spell check…" at bounding box center [800, 449] width 417 height 12
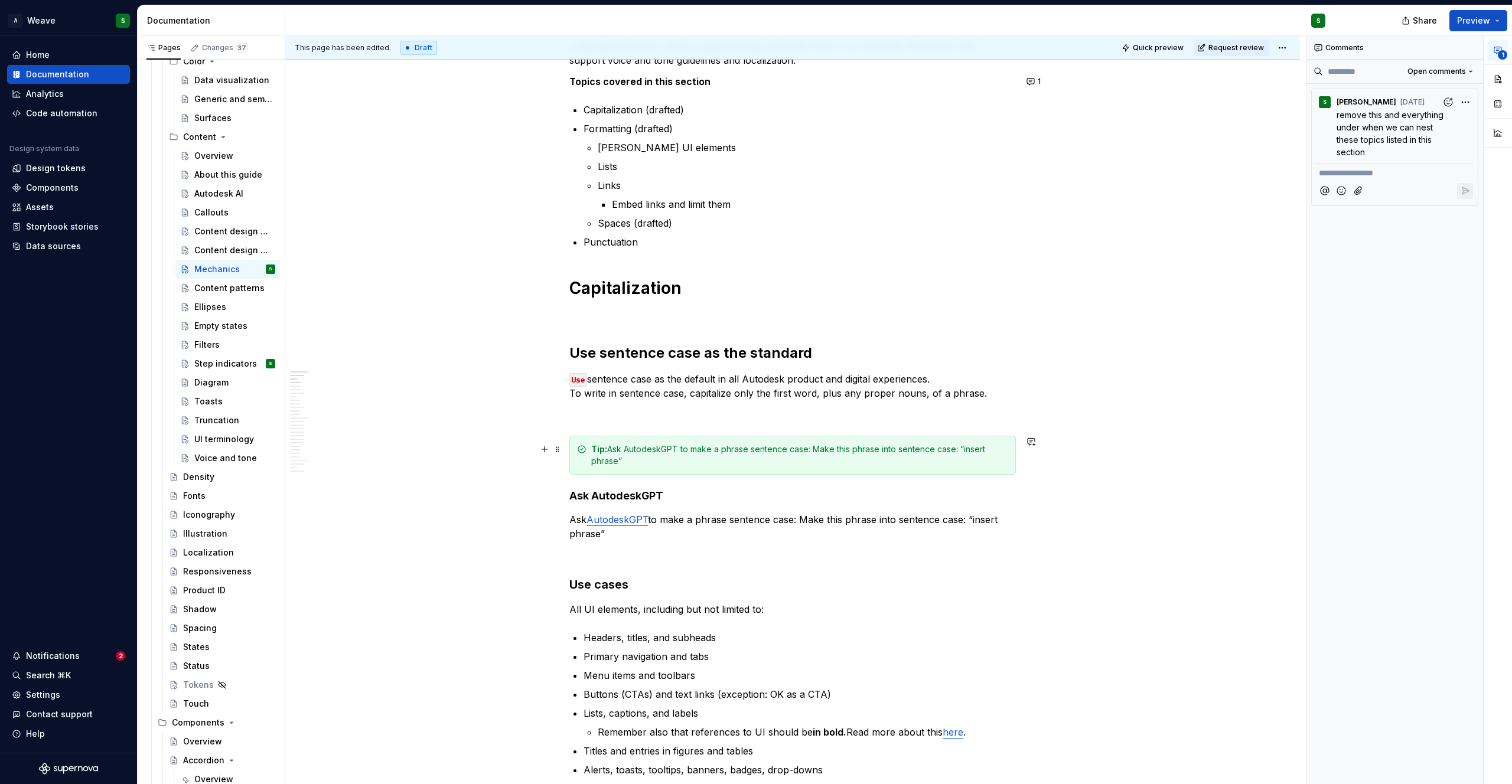
click at [678, 450] on div "Tip: Ask AutodeskGPT to make a phrase sentence case: Make this phrase into sent…" at bounding box center [800, 455] width 417 height 23
click at [646, 452] on div "Tip: Ask AutodeskGPT to make a phrase sentence case: Make this phrase into sent…" at bounding box center [800, 455] width 417 height 23
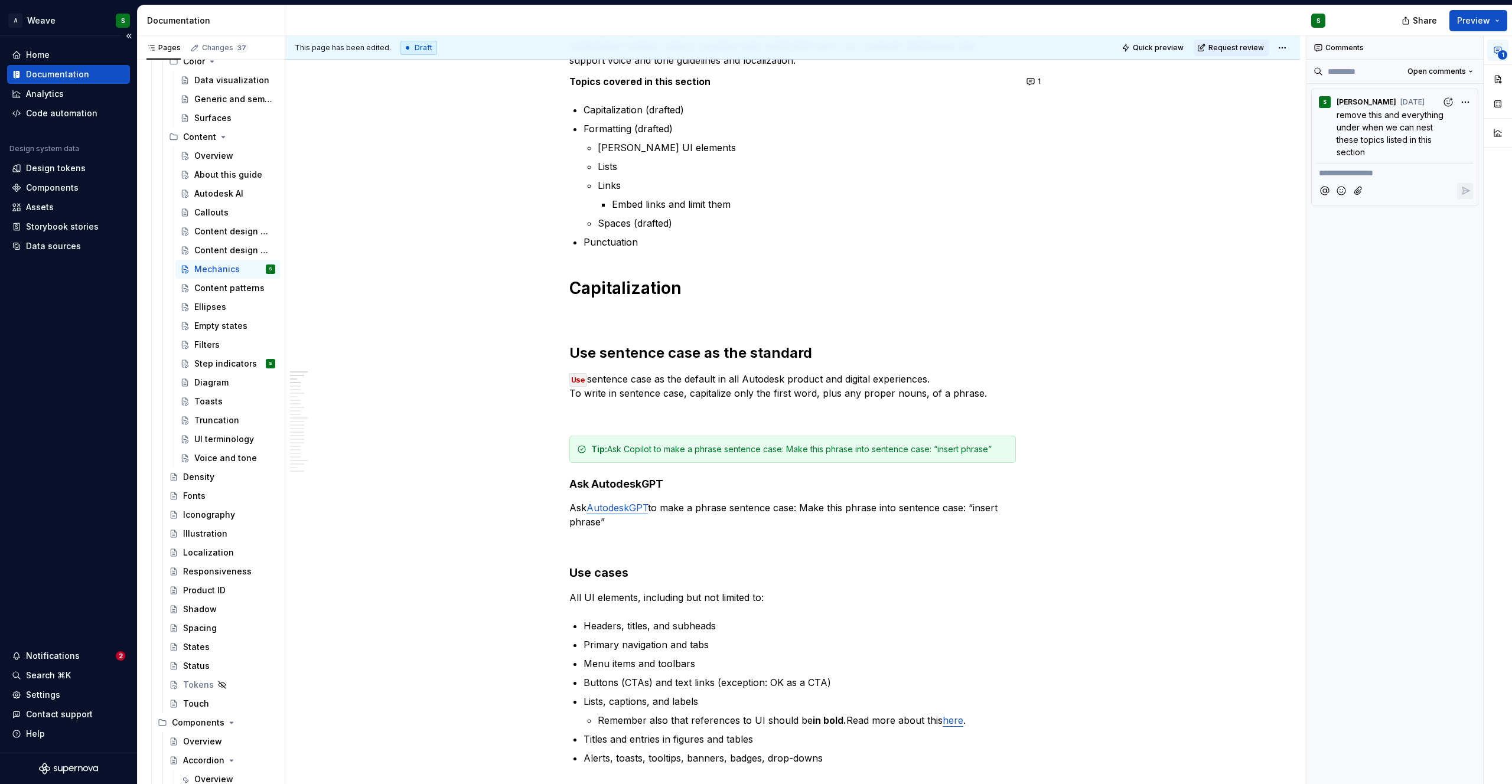
type textarea "*"
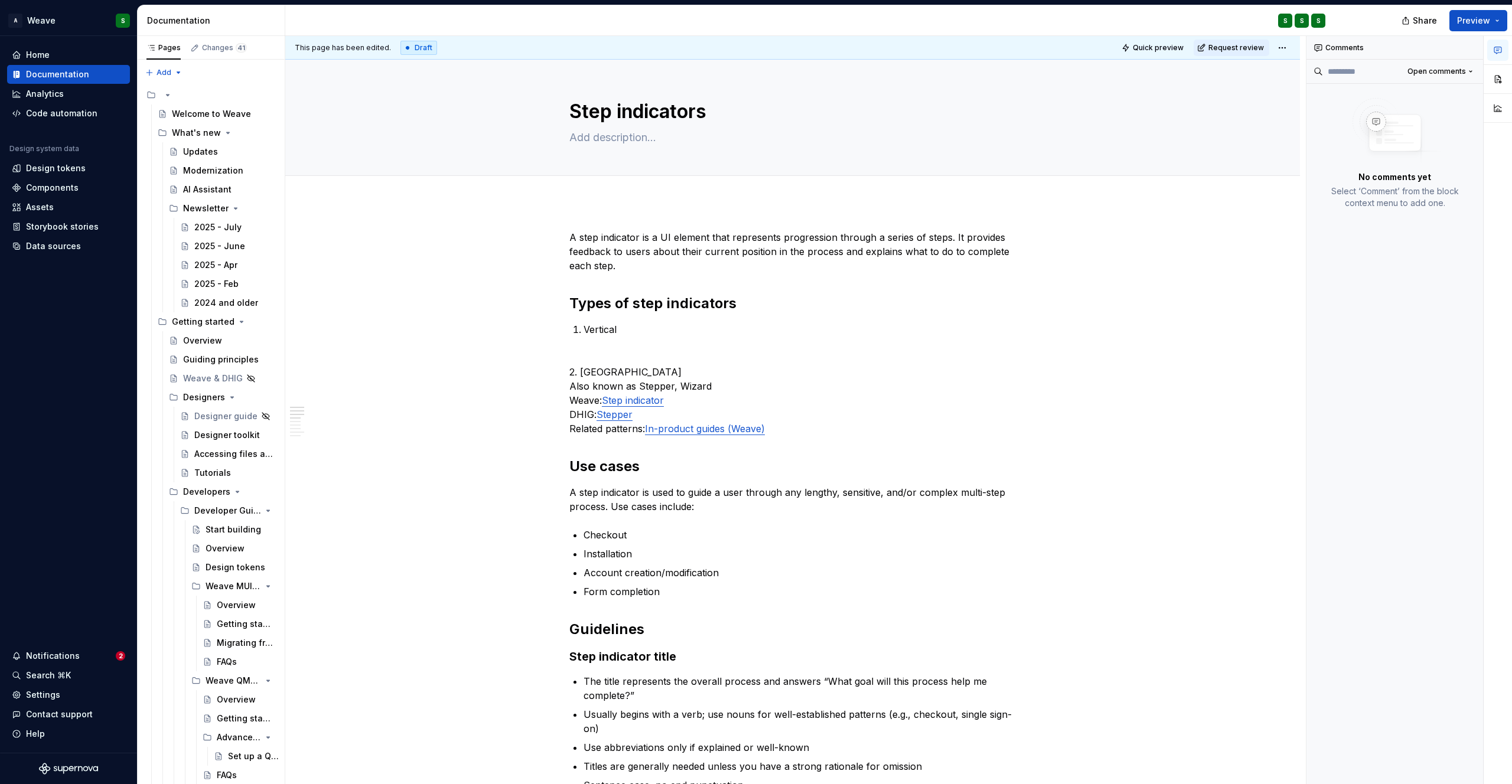
type textarea "*"
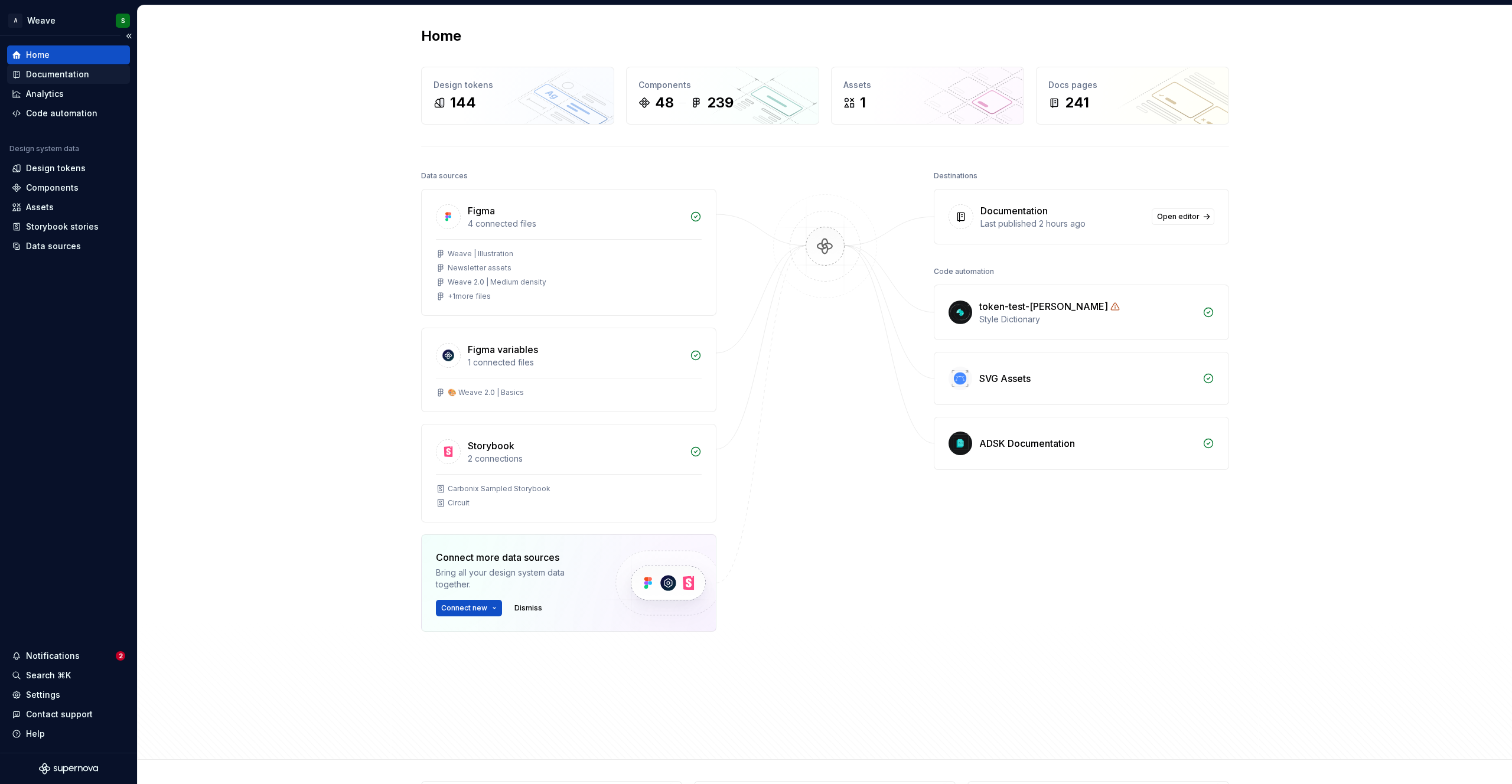
click at [61, 72] on div "Documentation" at bounding box center [58, 74] width 63 height 12
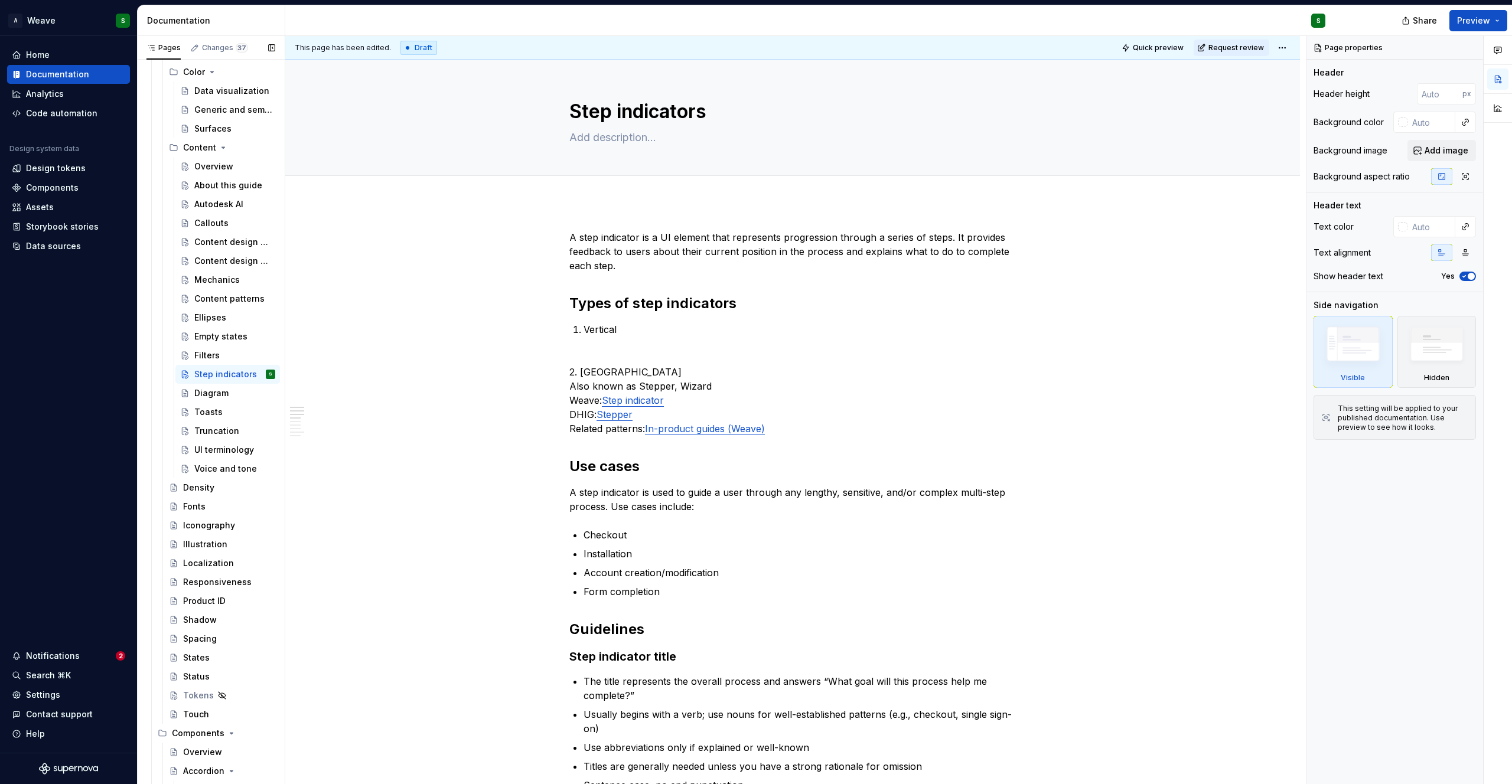
scroll to position [1322, 0]
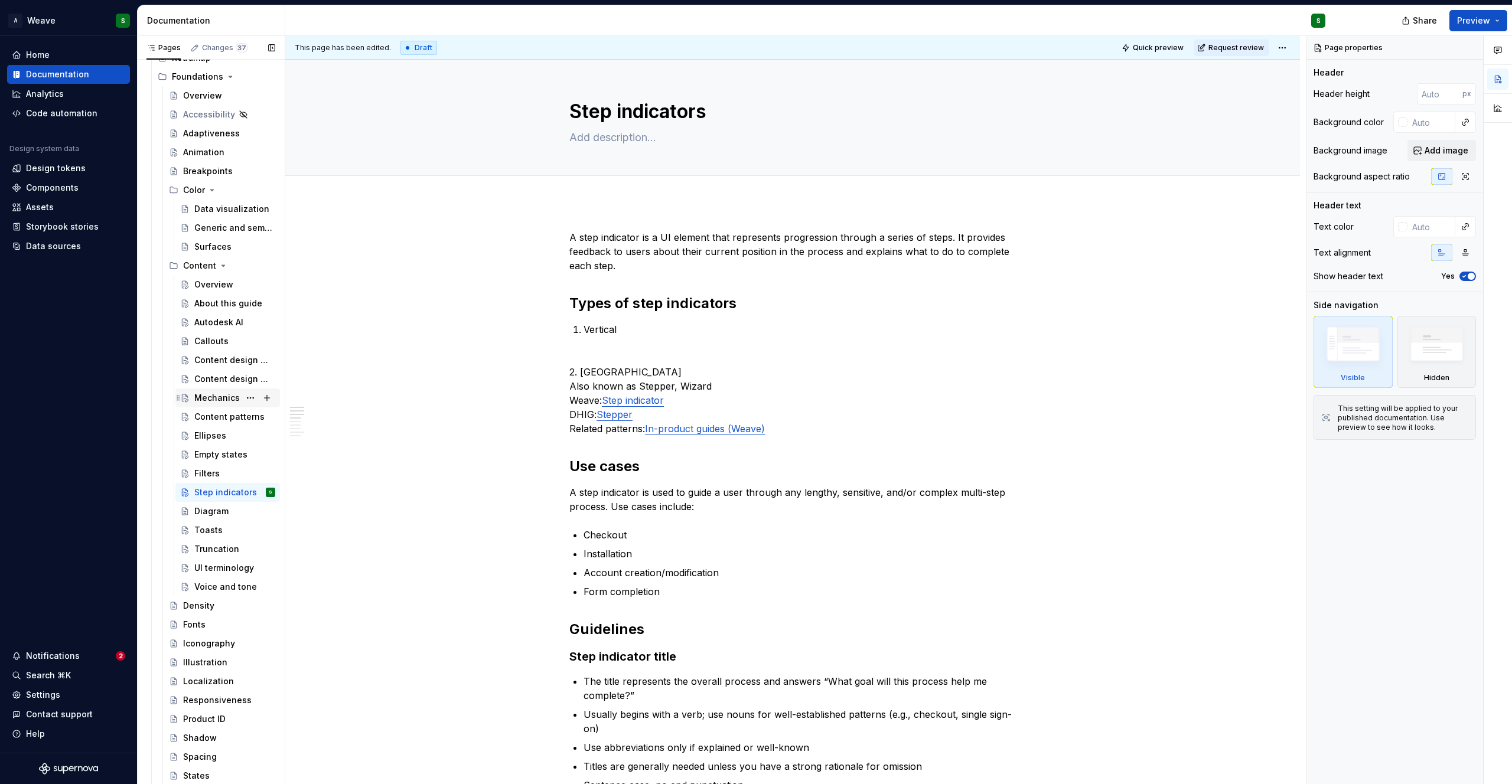
click at [213, 398] on div "Mechanics" at bounding box center [217, 398] width 46 height 12
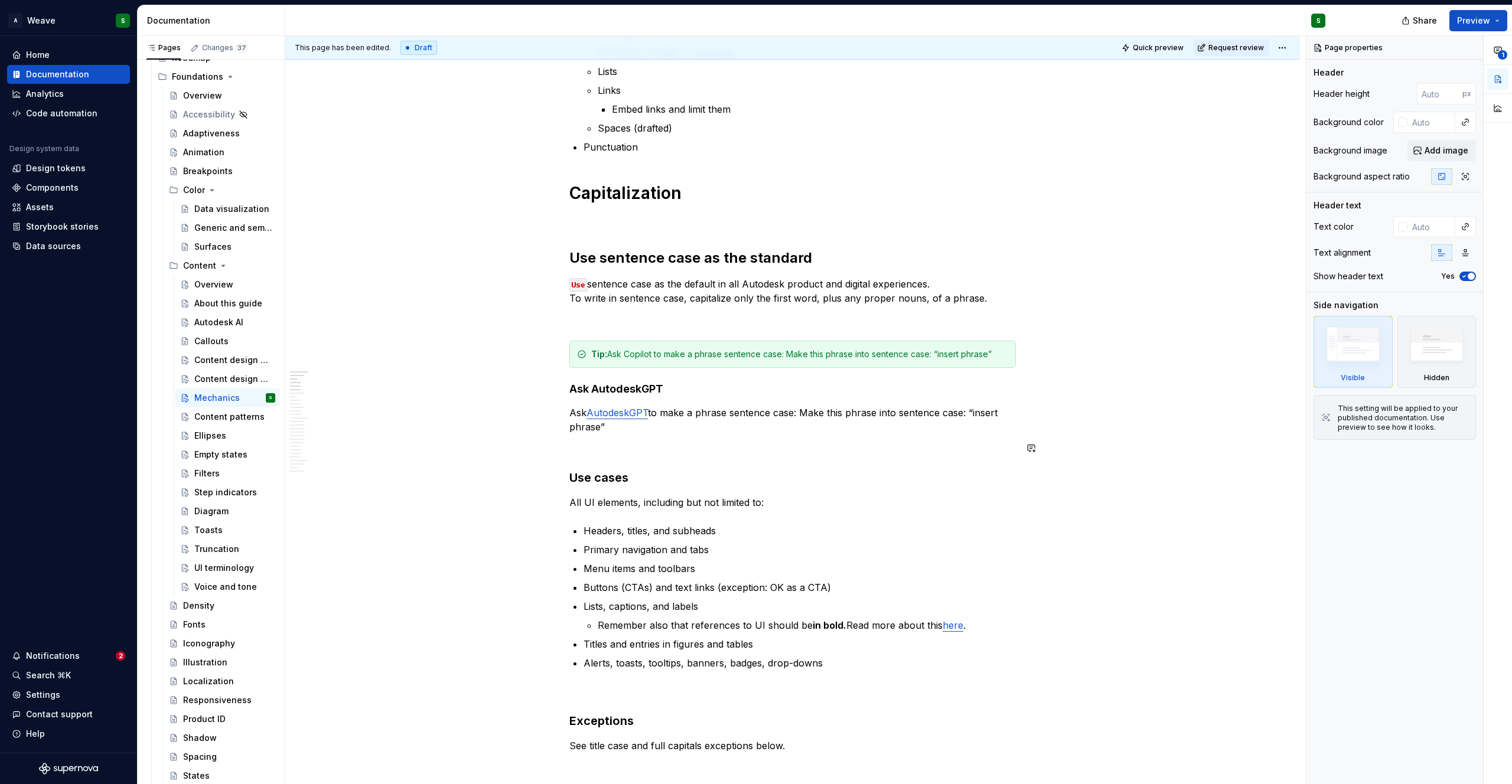
scroll to position [347, 0]
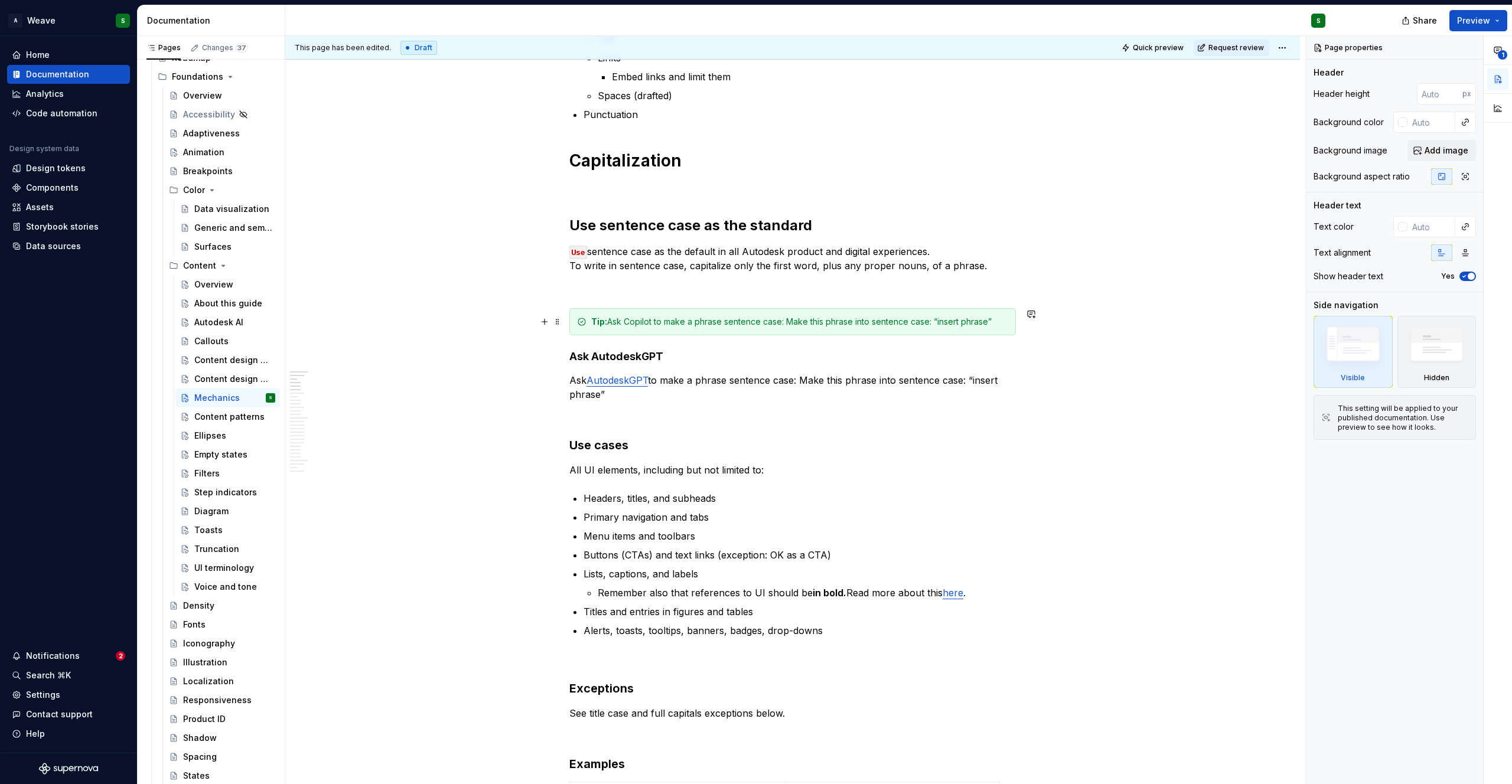
click at [655, 323] on div "Tip: Ask Copilot to make a phrase sentence case: Make this phrase into sentence…" at bounding box center [800, 322] width 417 height 12
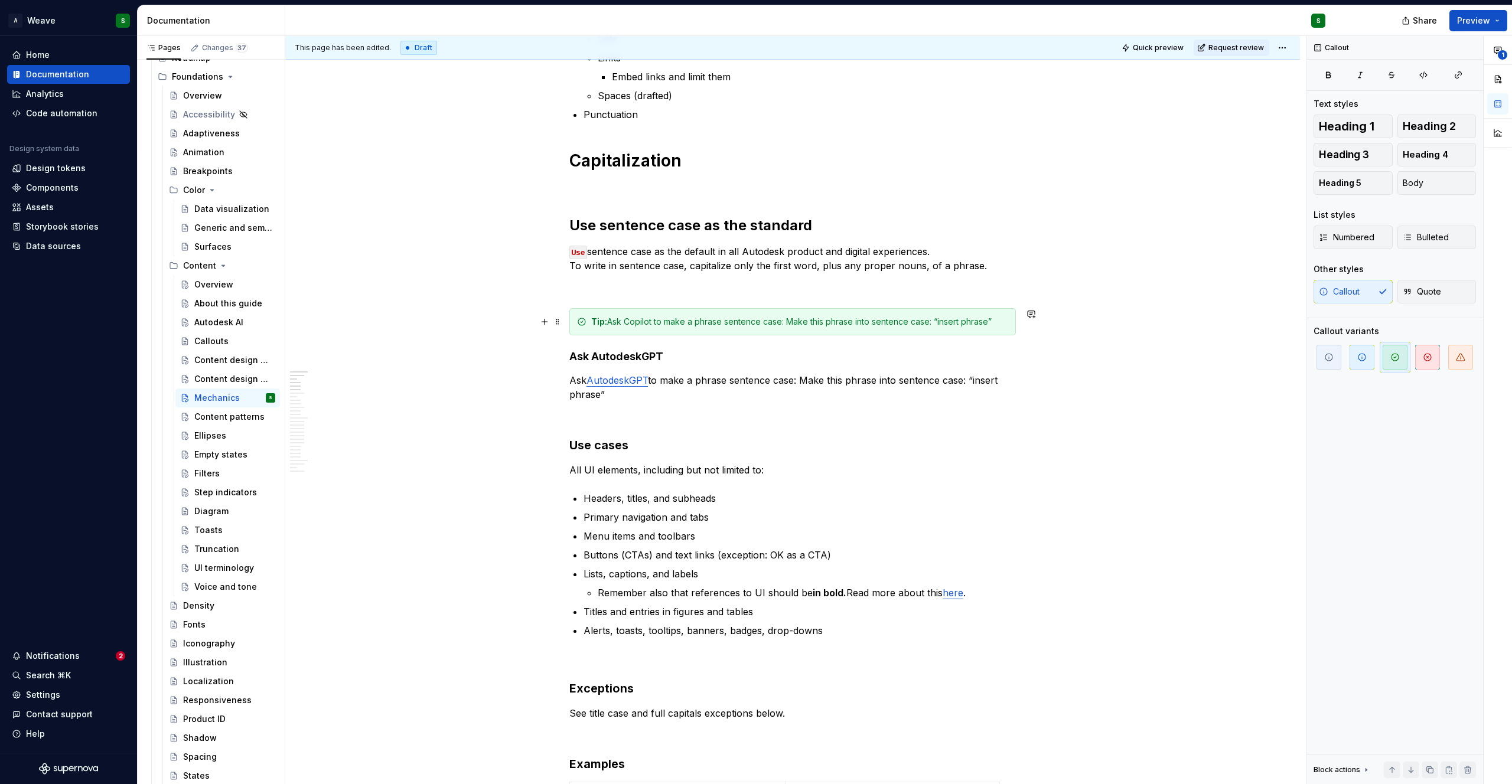
type textarea "*"
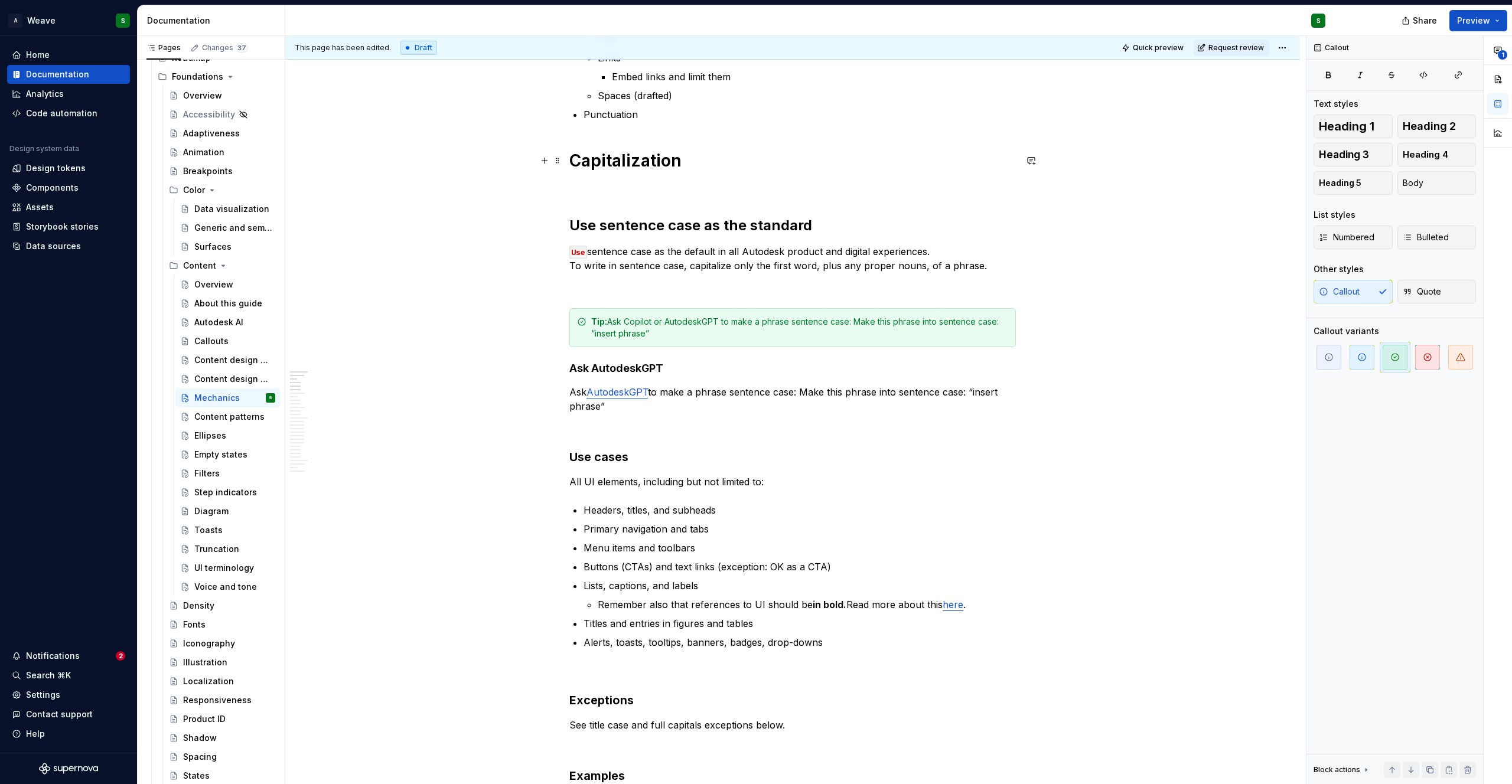
click at [621, 168] on h1 "Capitalization" at bounding box center [792, 161] width 447 height 21
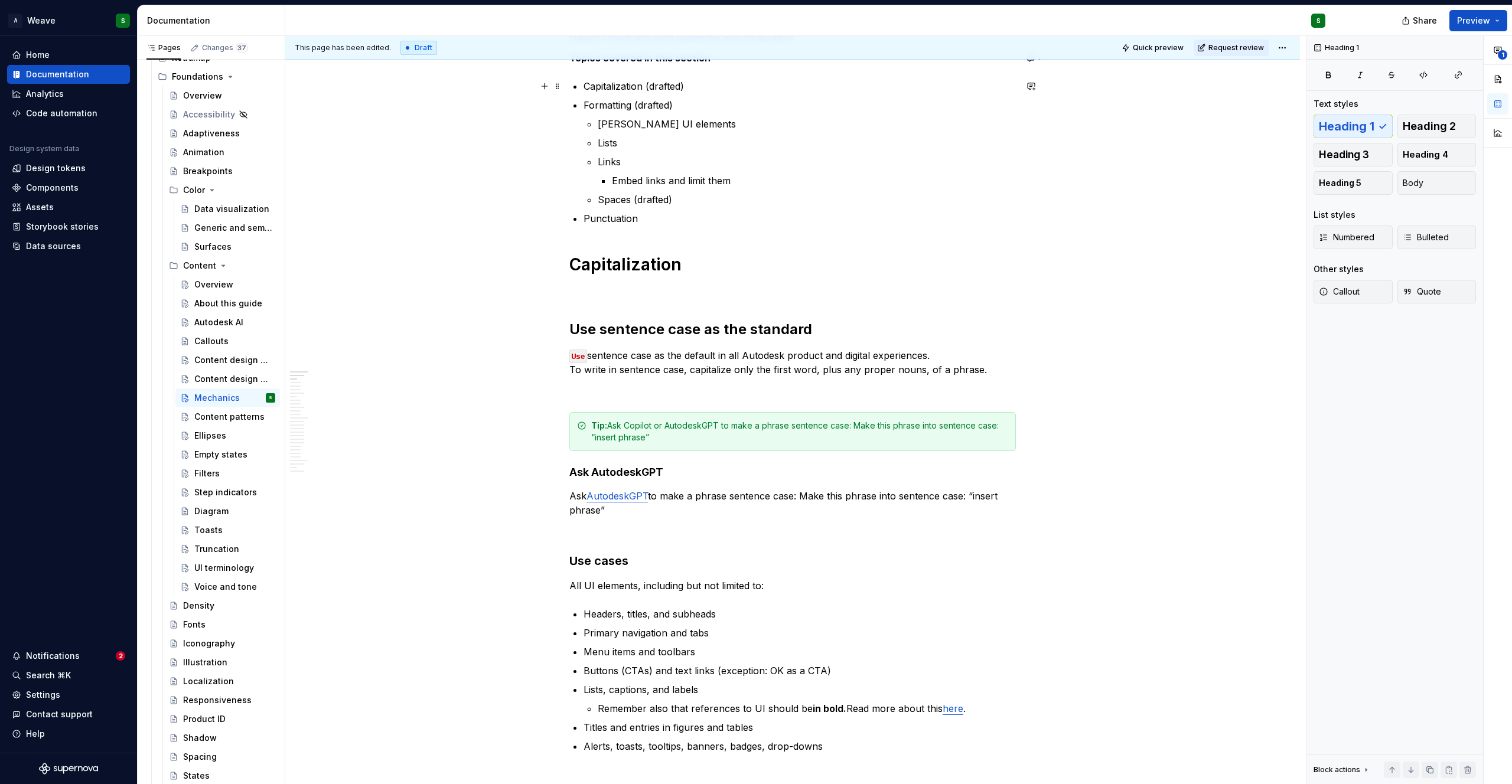
scroll to position [0, 0]
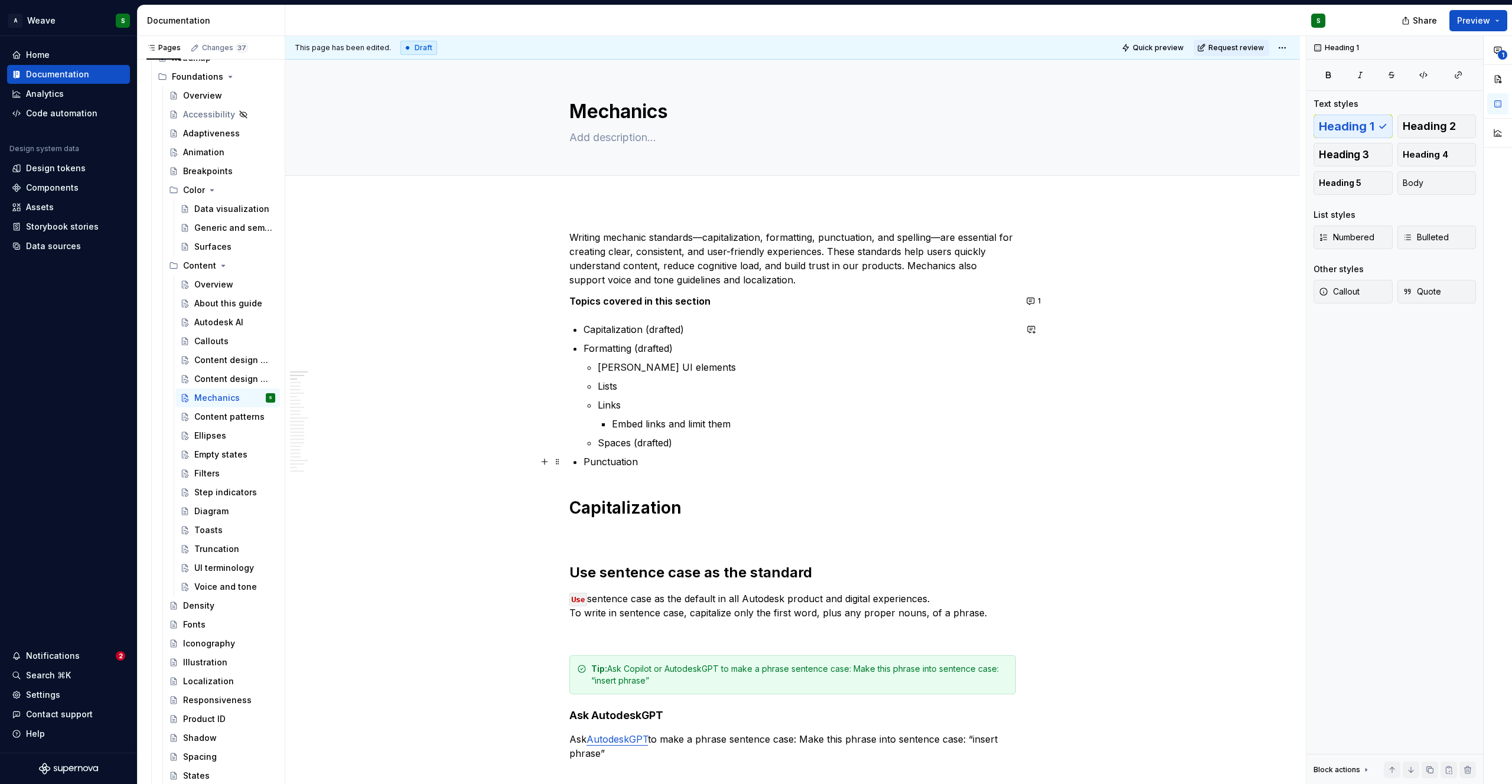
click at [633, 456] on p "Punctuation" at bounding box center [800, 461] width 433 height 14
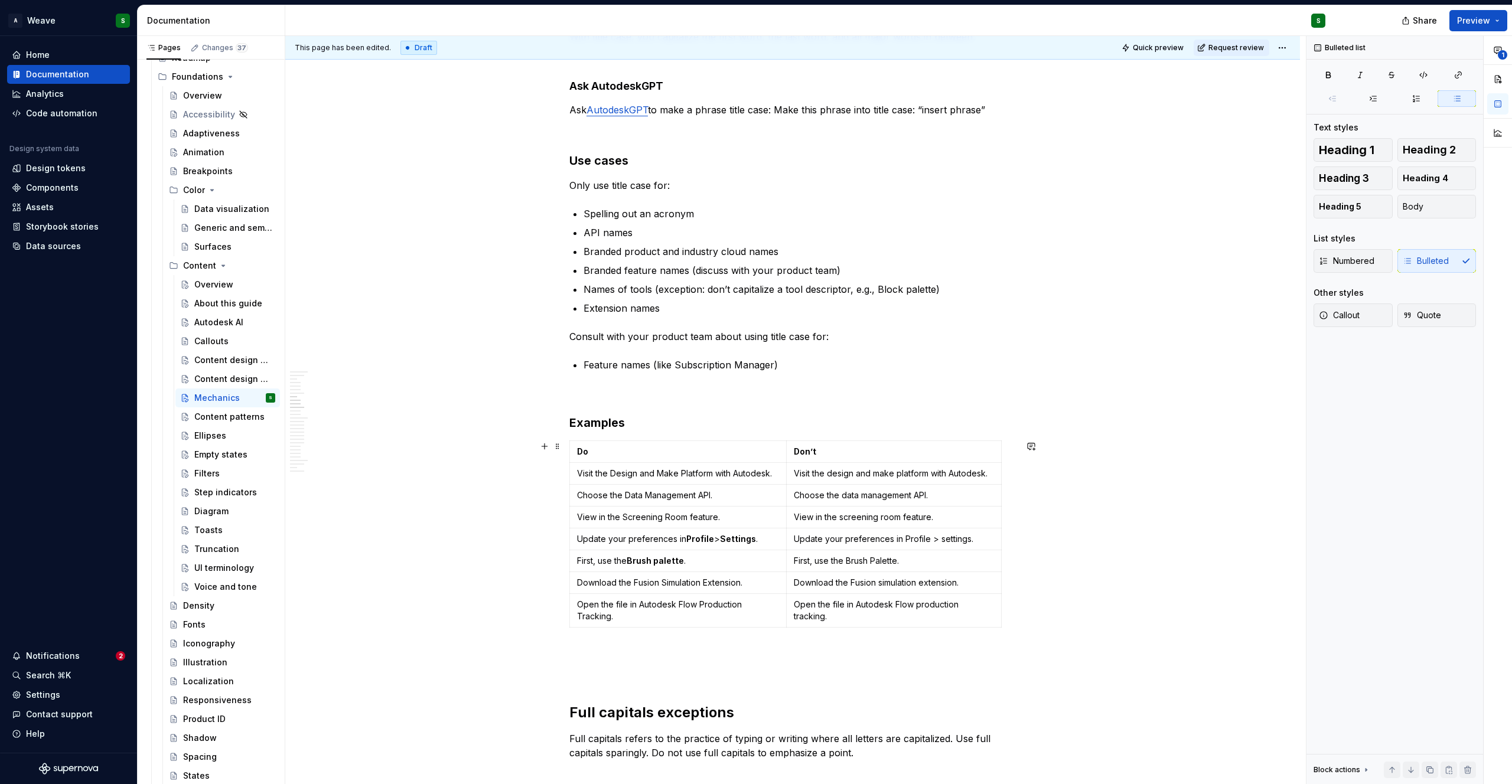
scroll to position [1306, 0]
drag, startPoint x: 650, startPoint y: 363, endPoint x: 778, endPoint y: 366, distance: 128.0
click at [778, 366] on p "Feature names (like Subscription Manager)" at bounding box center [800, 362] width 433 height 14
type textarea "*"
